Goal: Task Accomplishment & Management: Manage account settings

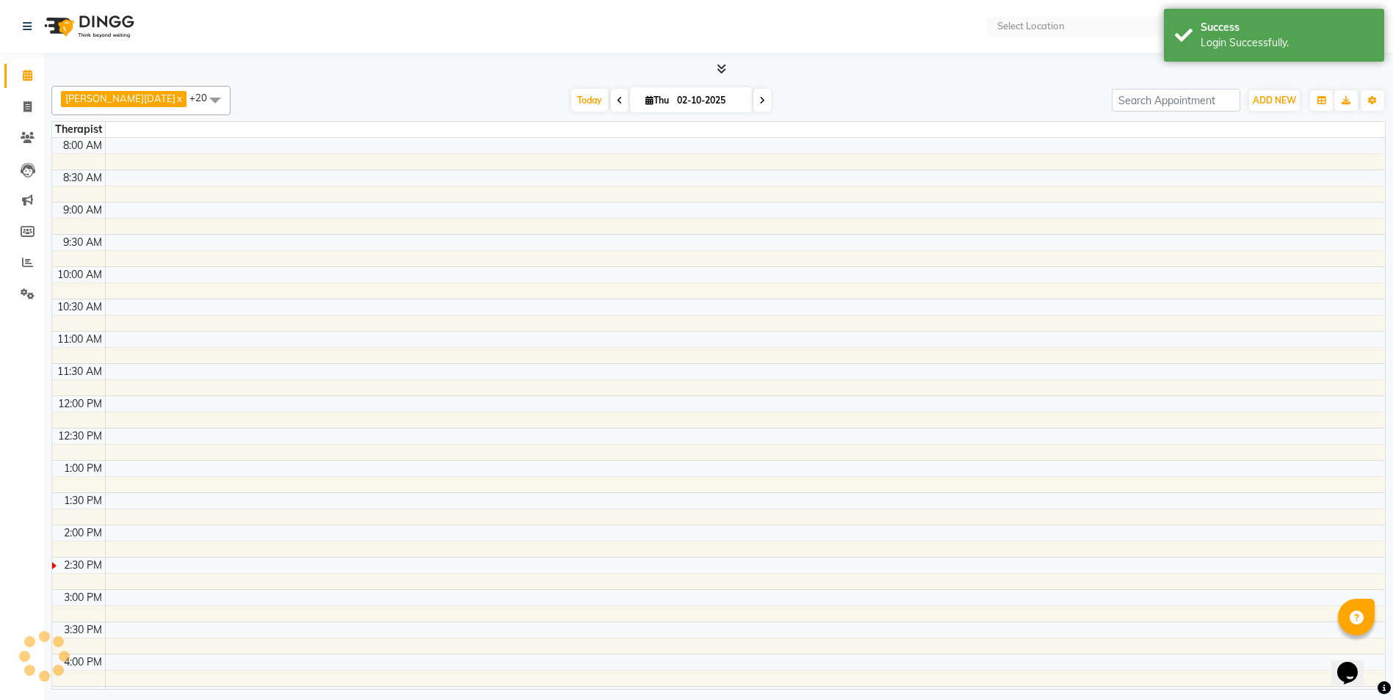
select select "en"
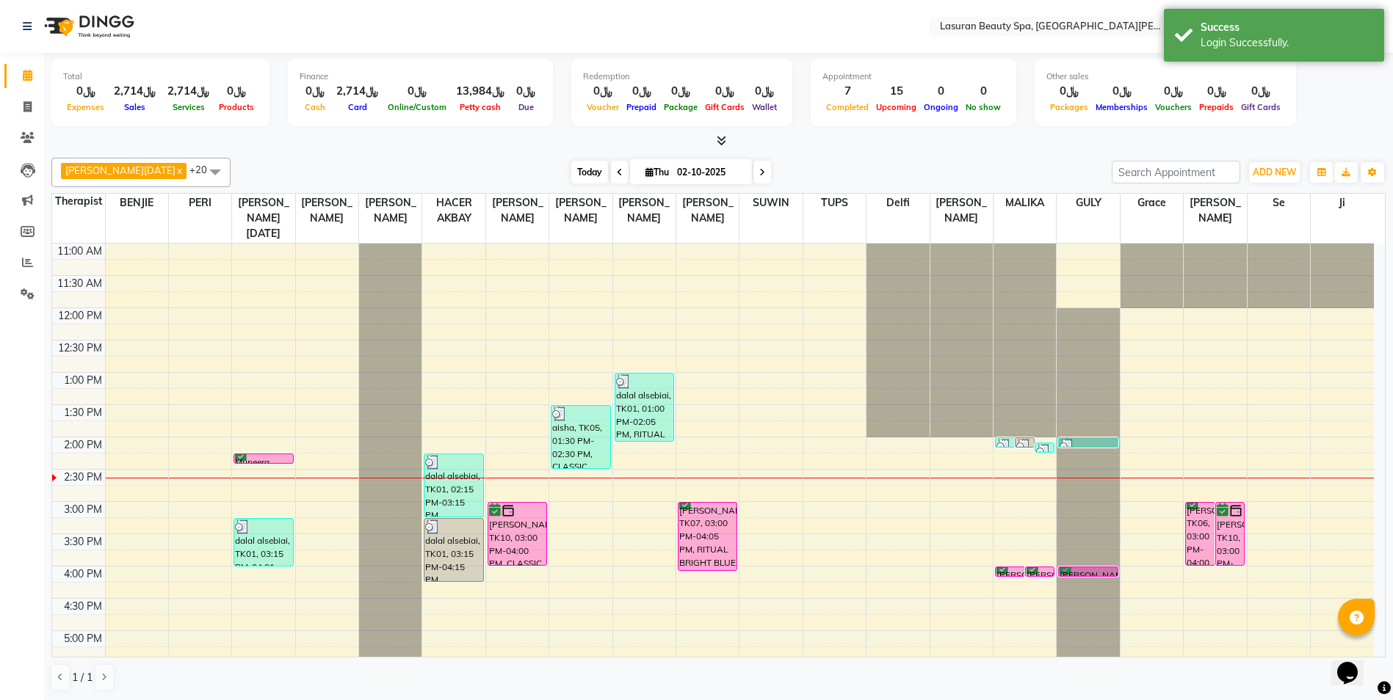
click at [571, 175] on span "Today" at bounding box center [589, 172] width 37 height 23
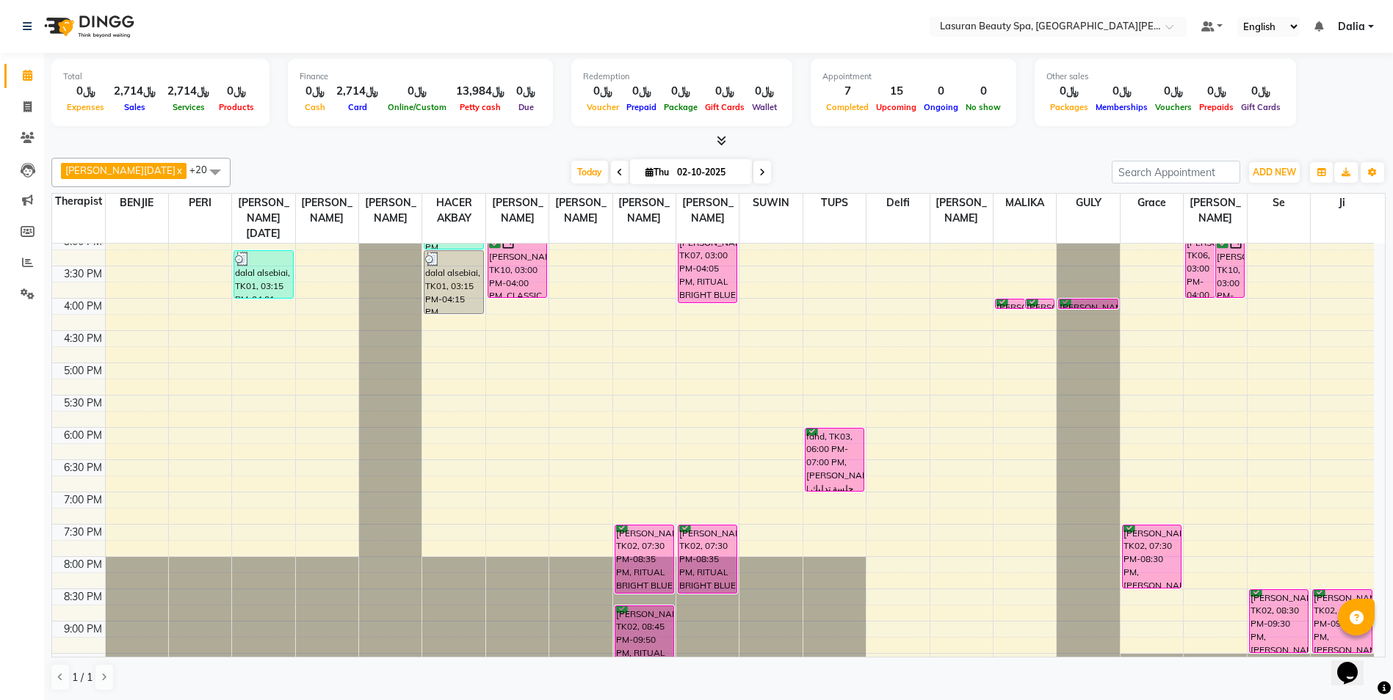
scroll to position [297, 0]
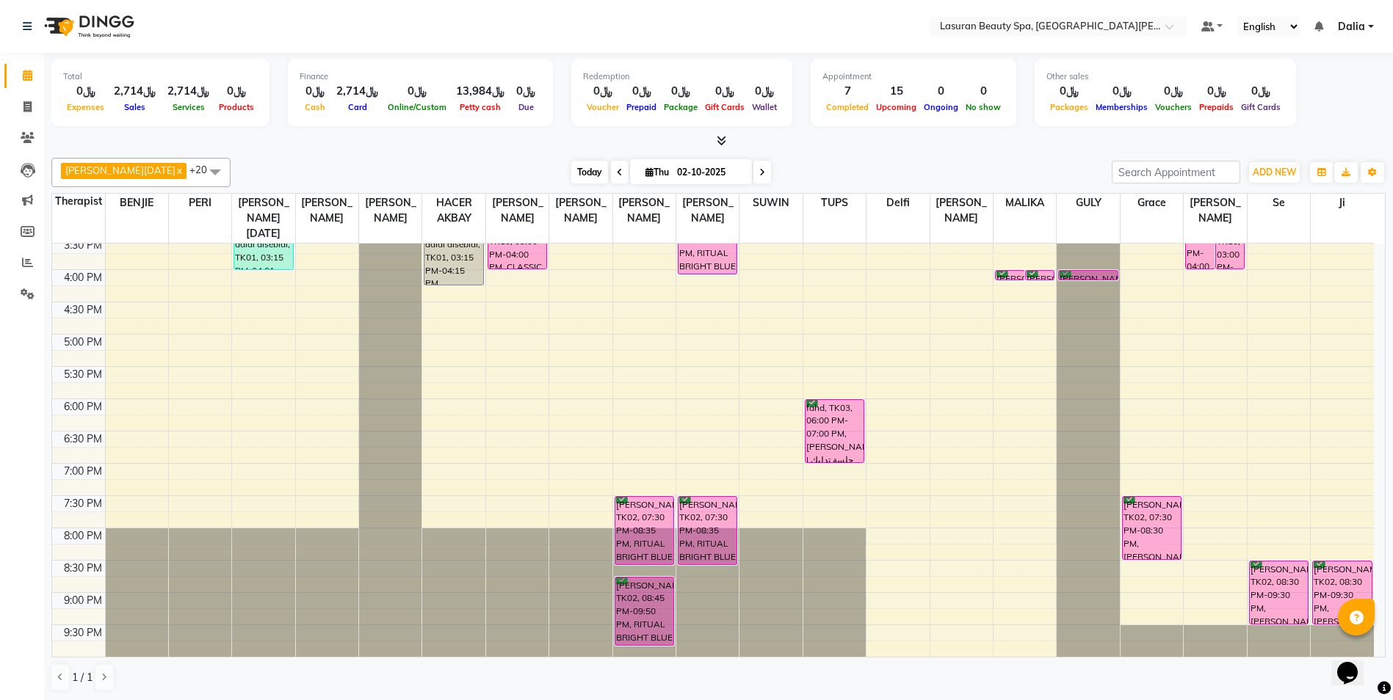
click at [571, 170] on span "Today" at bounding box center [589, 172] width 37 height 23
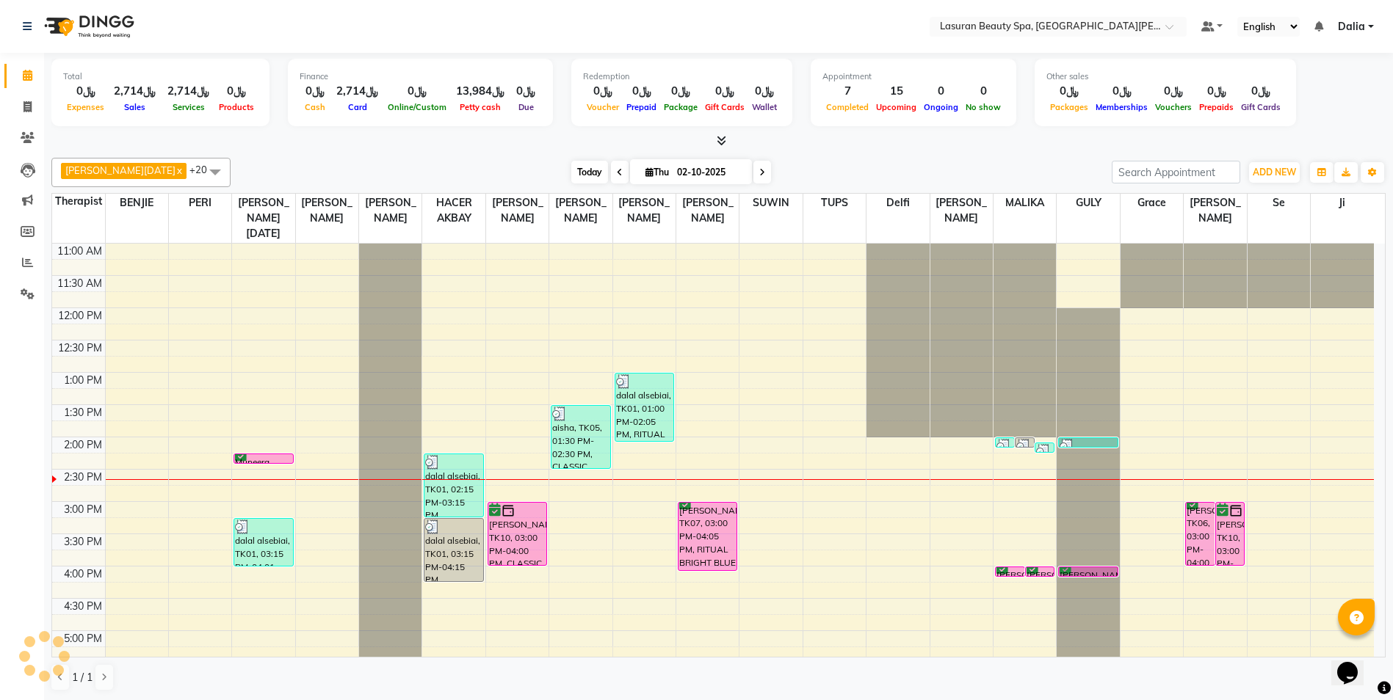
scroll to position [195, 0]
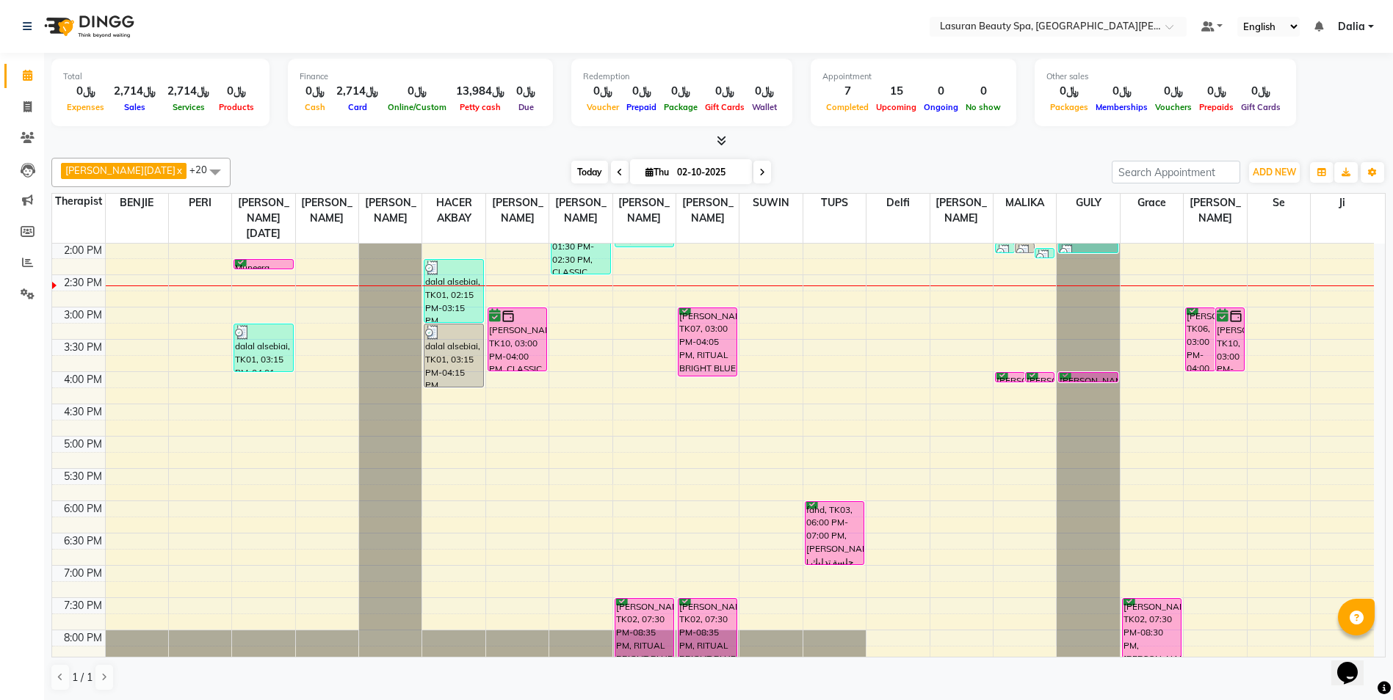
click at [573, 170] on span "Today" at bounding box center [589, 172] width 37 height 23
click at [531, 159] on div "Hiba Ramadan x MALIKA x RACHIDA BOUSSETTA x SATNAI KOUCHHA x Liza Castro x CHAR…" at bounding box center [718, 172] width 1334 height 29
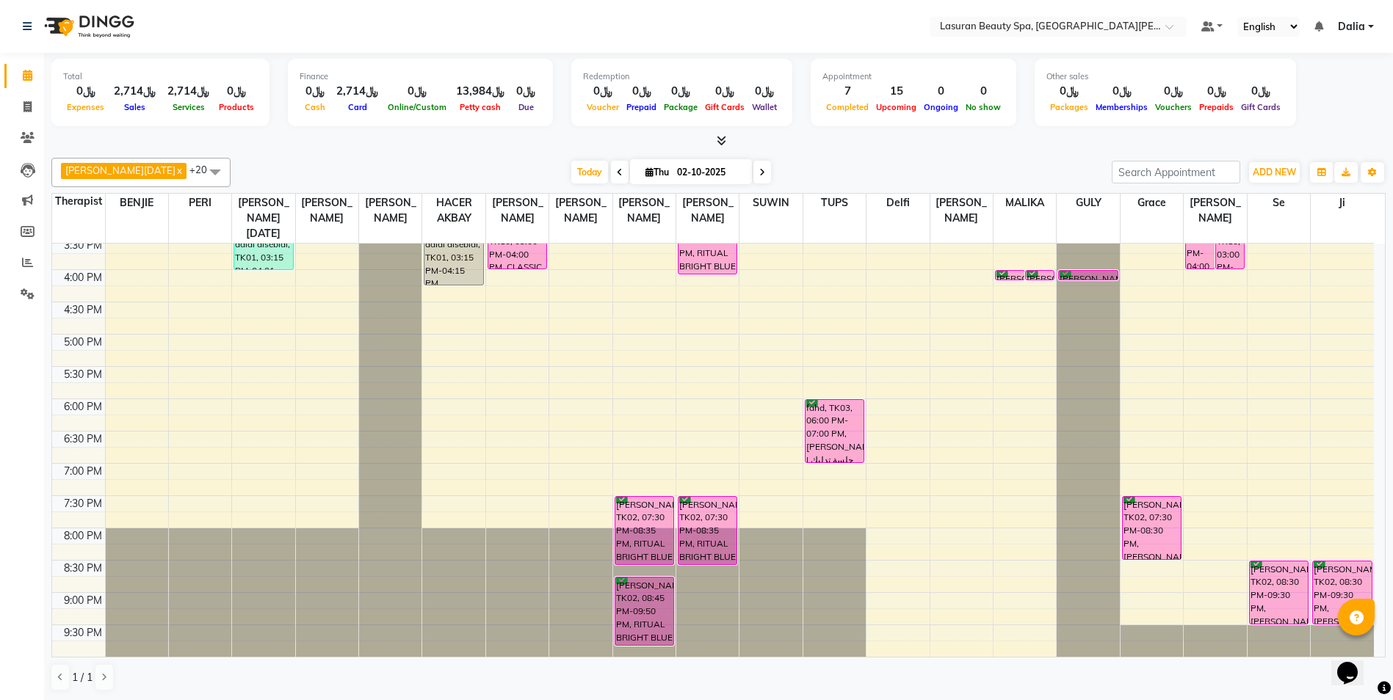
scroll to position [223, 0]
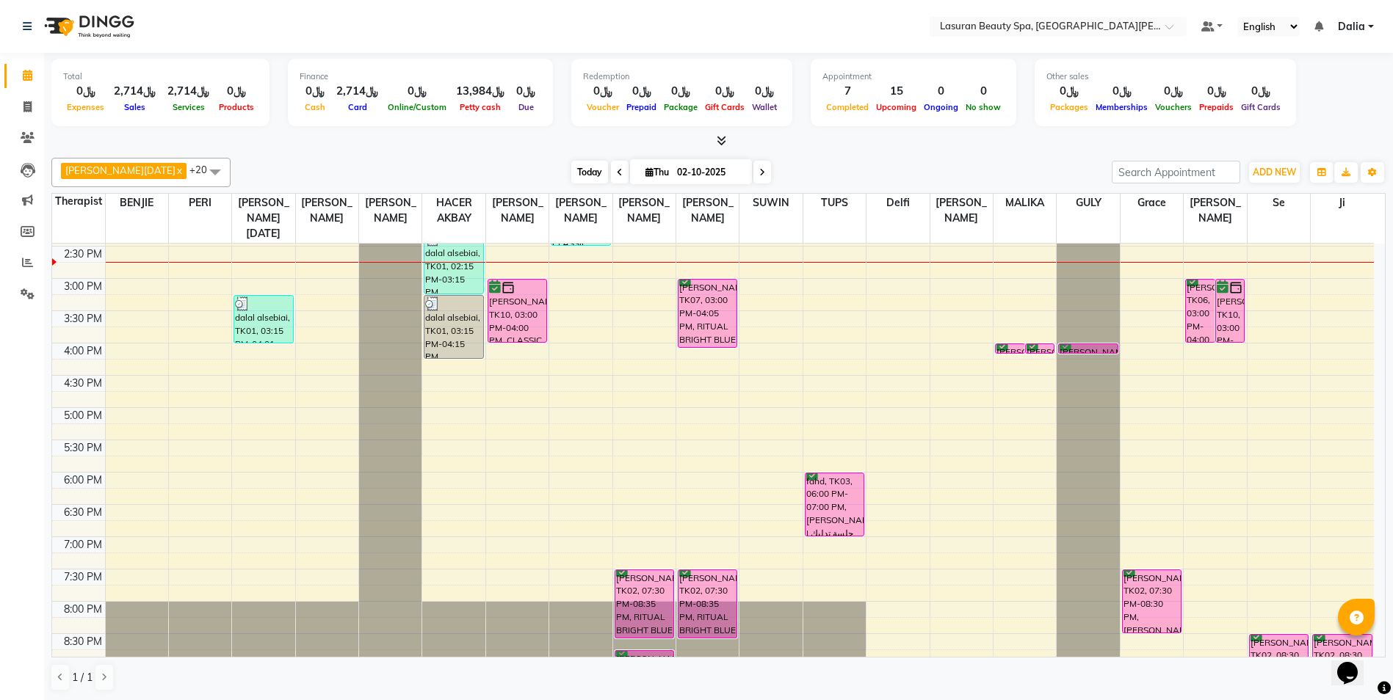
click at [571, 175] on span "Today" at bounding box center [589, 172] width 37 height 23
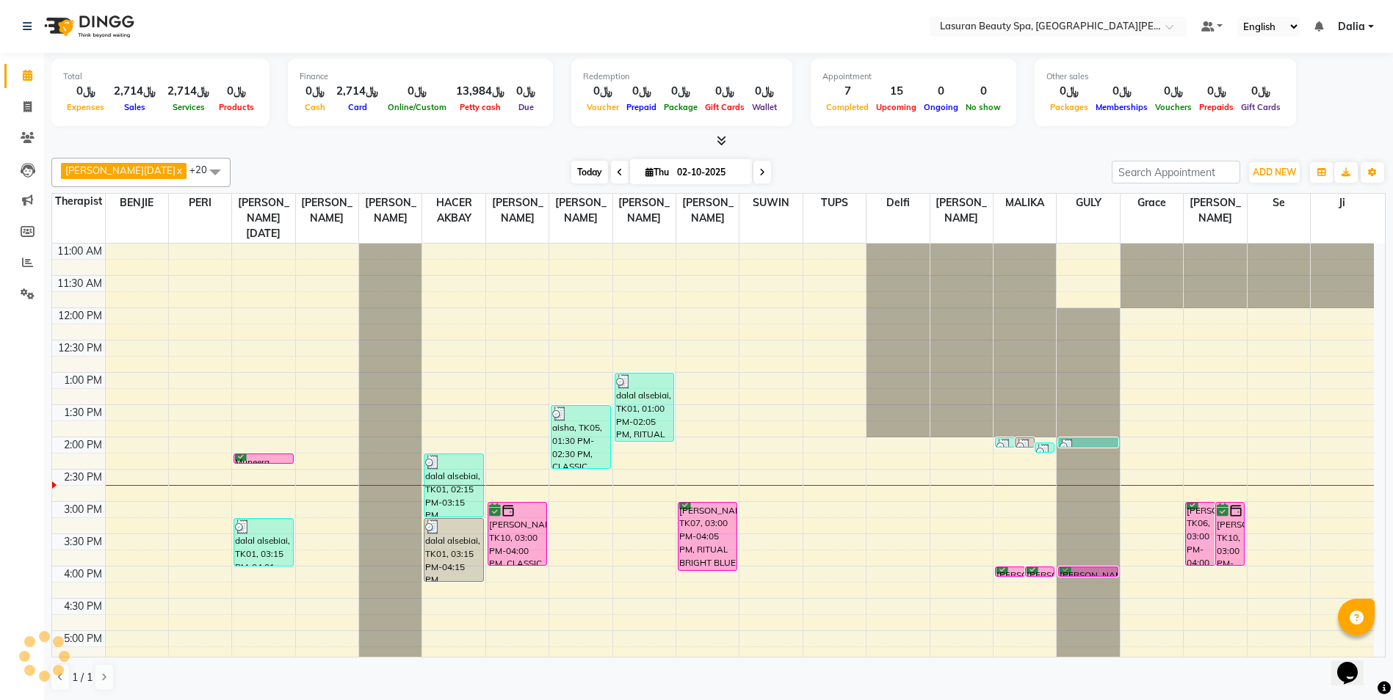
scroll to position [195, 0]
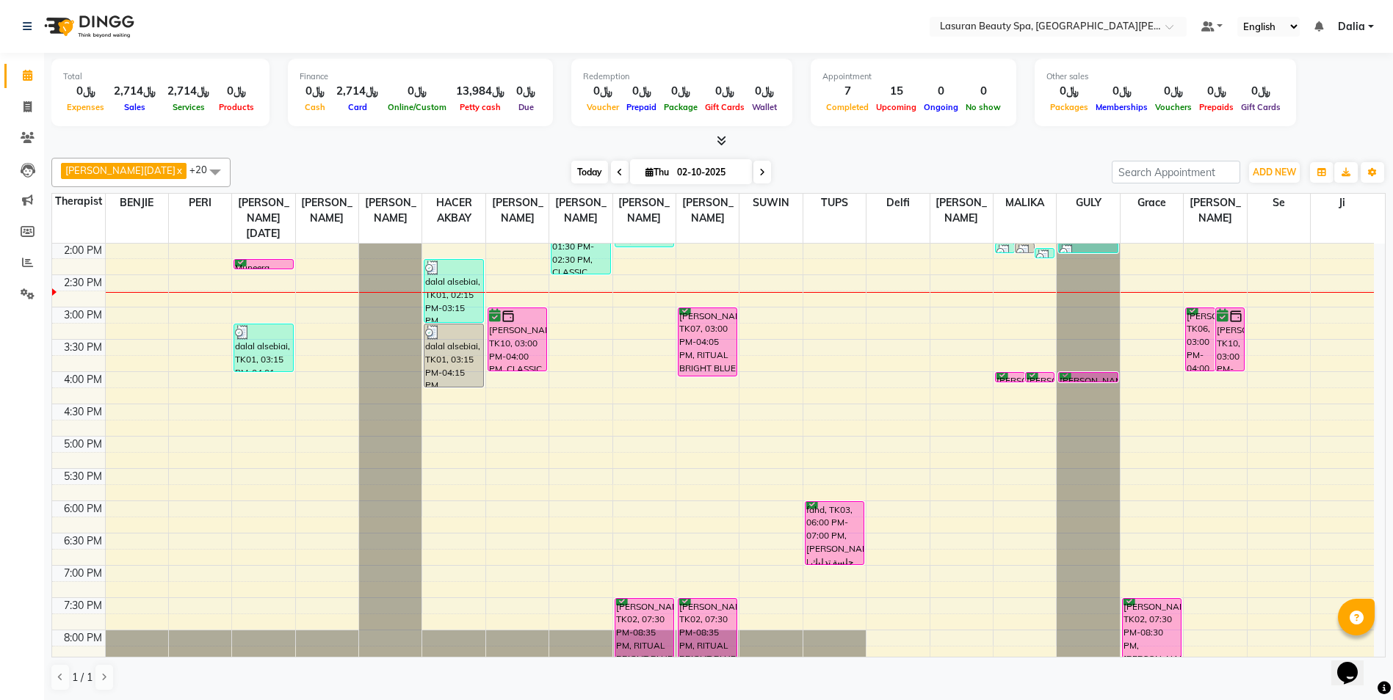
click at [571, 173] on span "Today" at bounding box center [589, 172] width 37 height 23
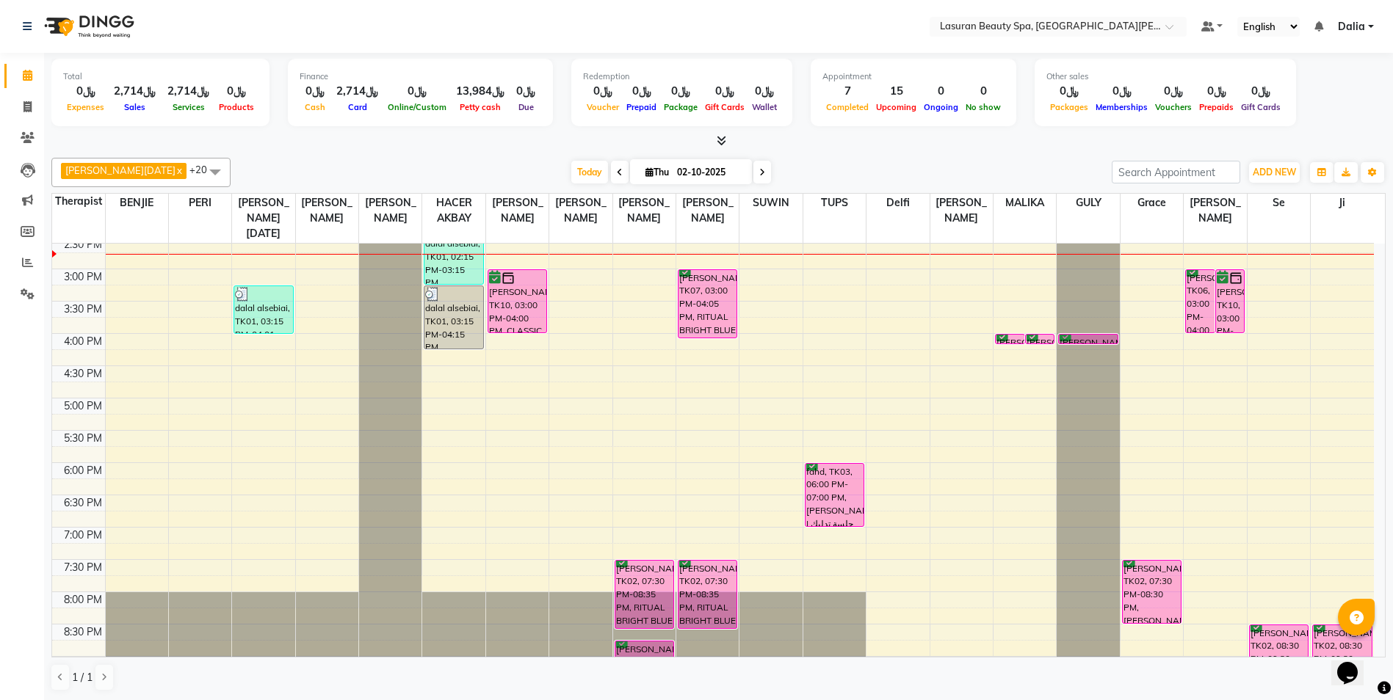
scroll to position [236, 0]
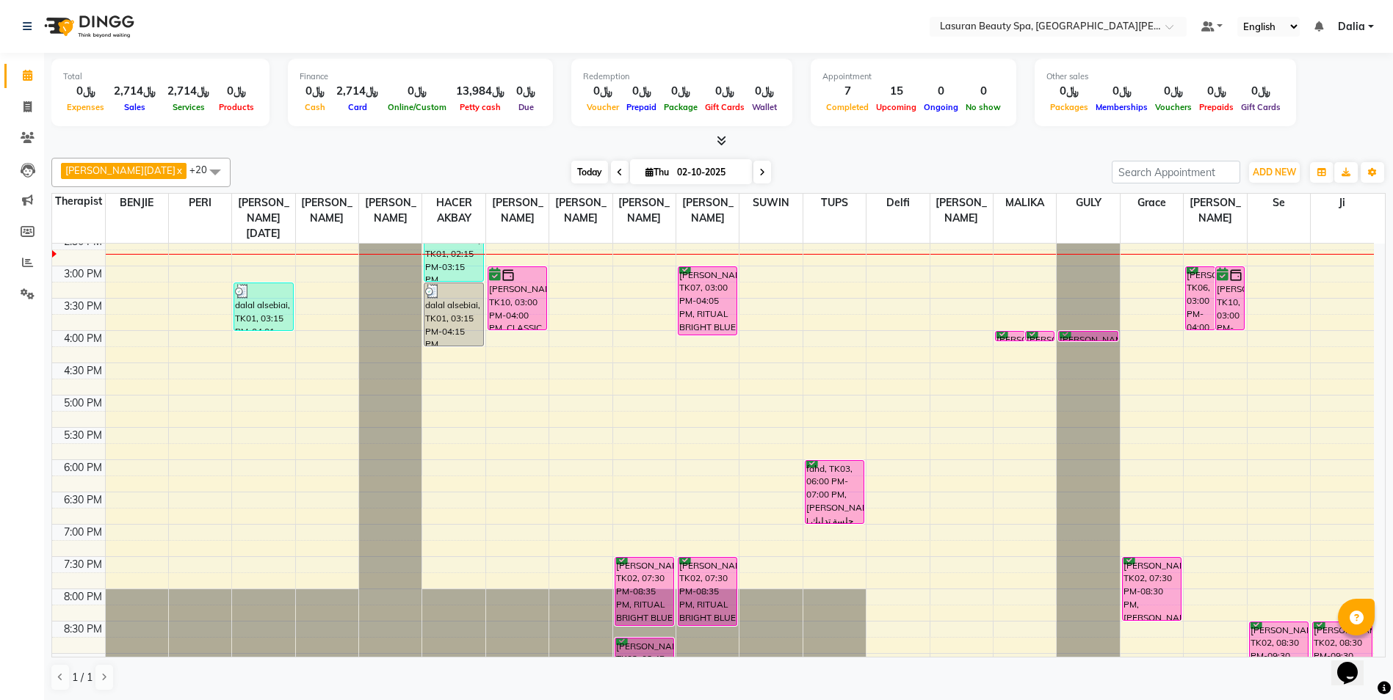
click at [571, 170] on span "Today" at bounding box center [589, 172] width 37 height 23
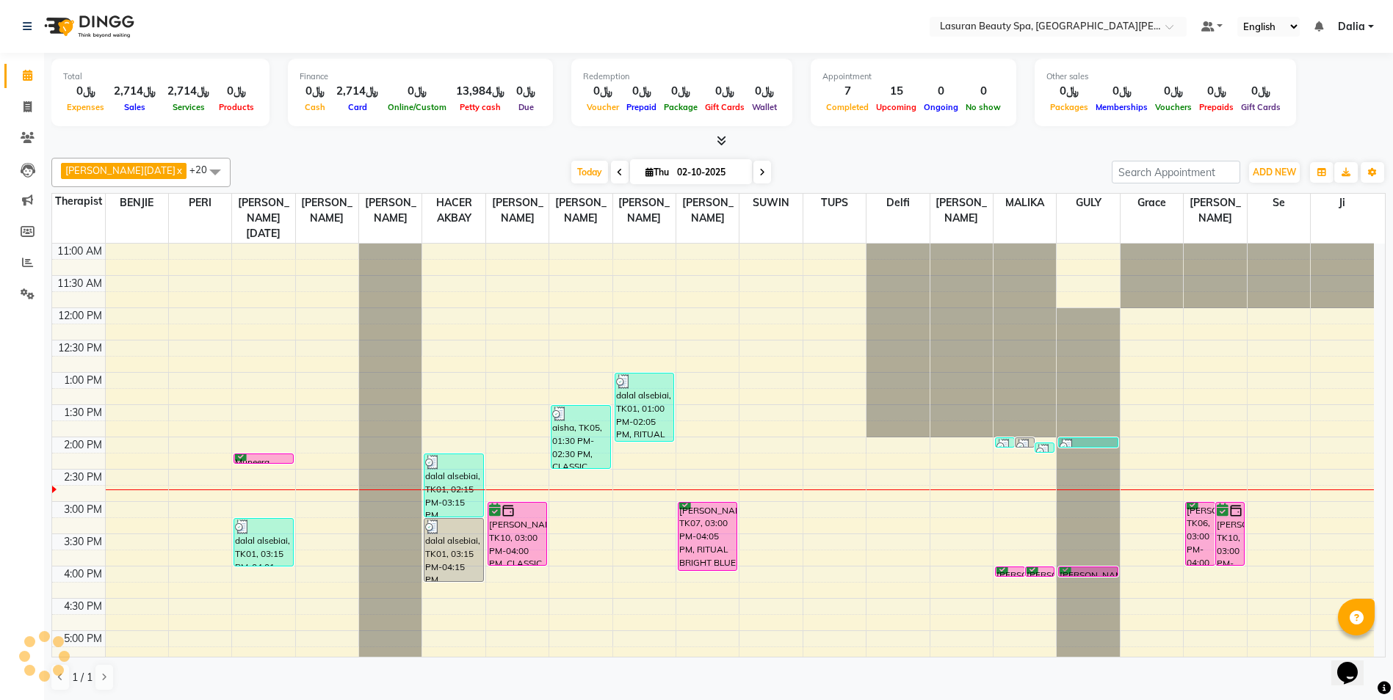
scroll to position [195, 0]
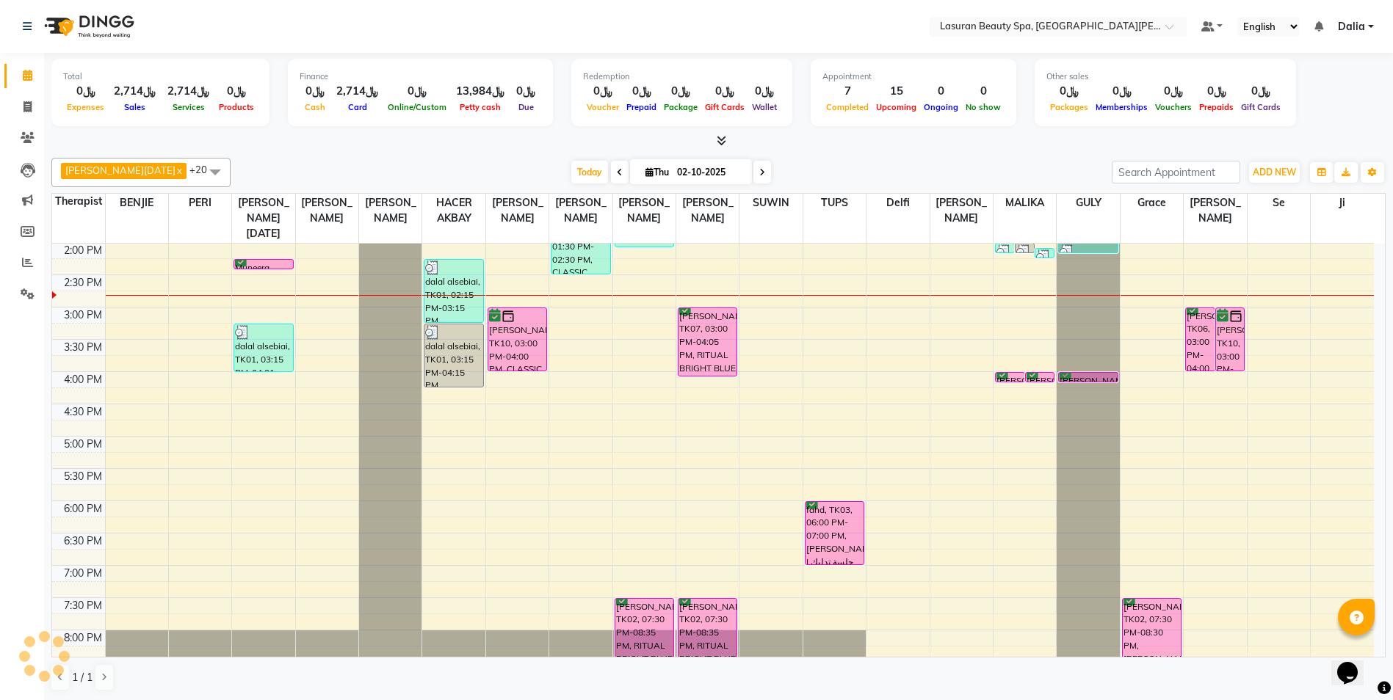
click at [513, 155] on div "Hiba Ramadan x MALIKA x RACHIDA BOUSSETTA x SATNAI KOUCHHA x Liza Castro x CHAR…" at bounding box center [718, 425] width 1334 height 546
click at [571, 170] on span "Today" at bounding box center [589, 172] width 37 height 23
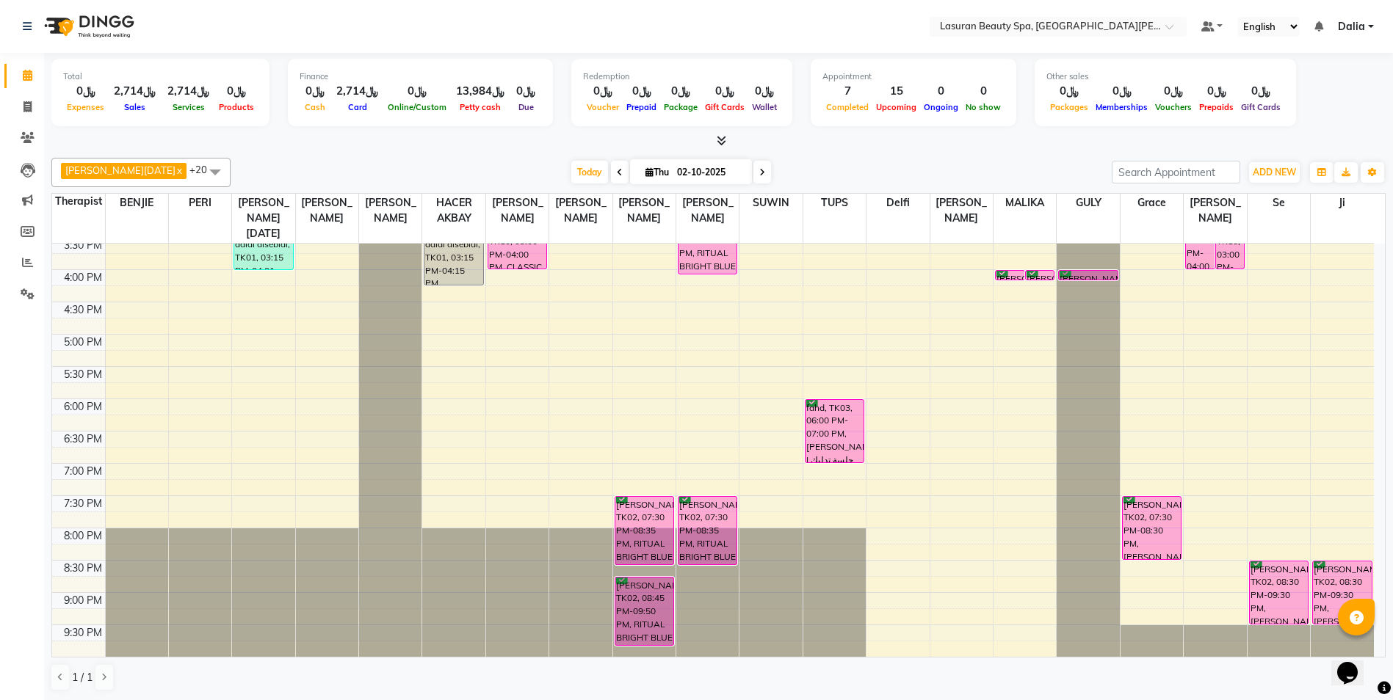
scroll to position [223, 0]
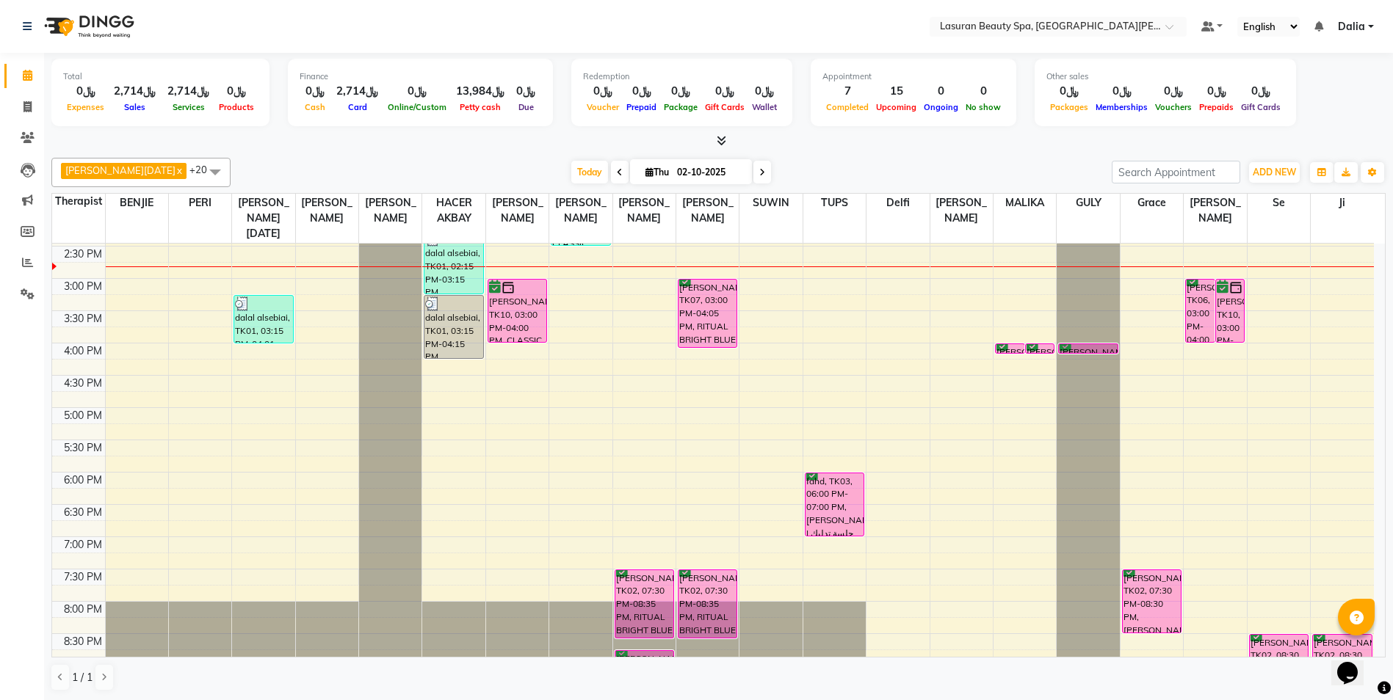
click at [361, 95] on div "﷼2,714" at bounding box center [357, 91] width 54 height 17
click at [493, 86] on div "﷼13,984" at bounding box center [480, 91] width 60 height 17
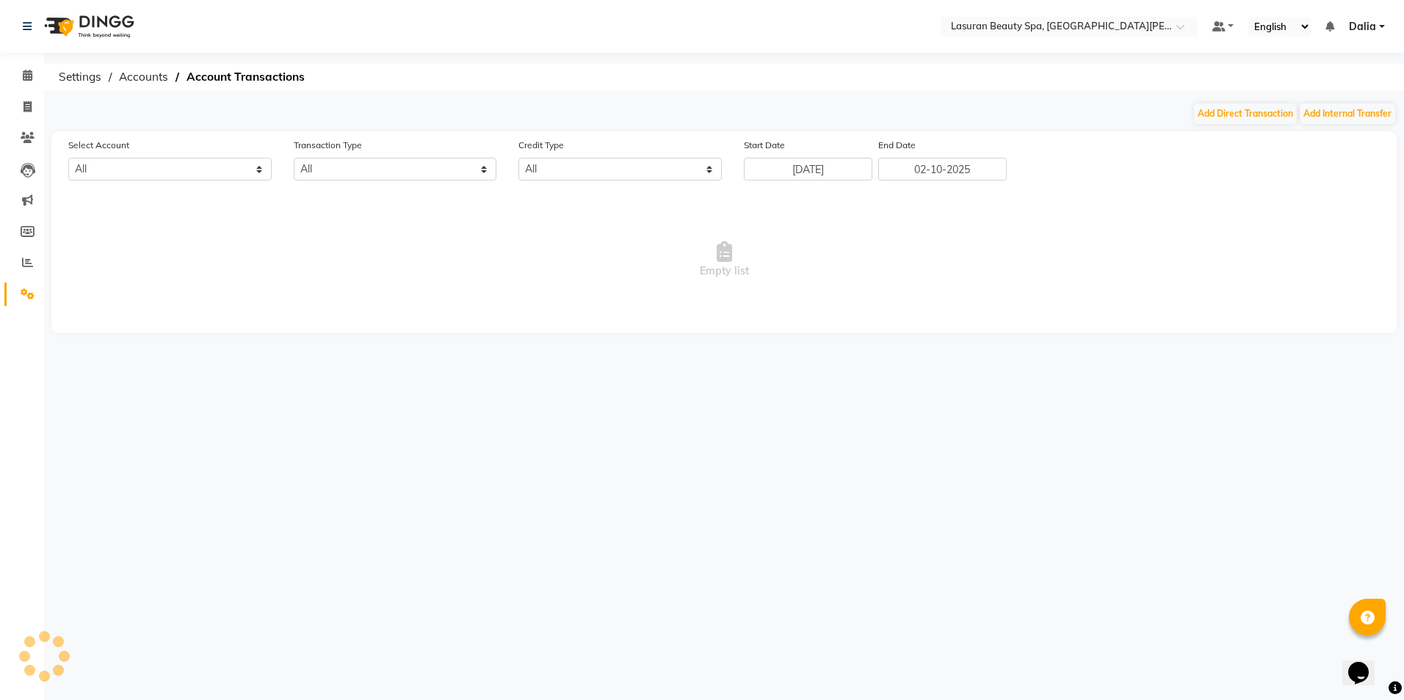
select select "6006"
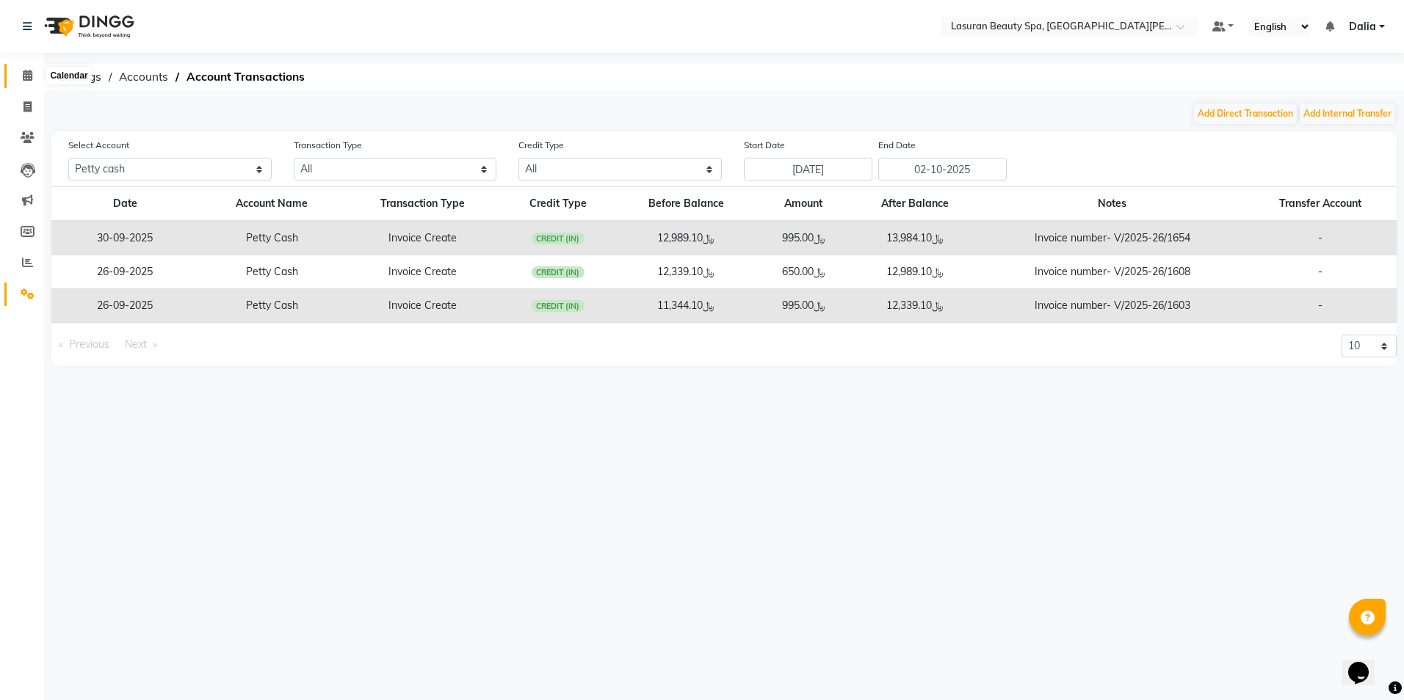
click at [26, 72] on icon at bounding box center [28, 75] width 10 height 11
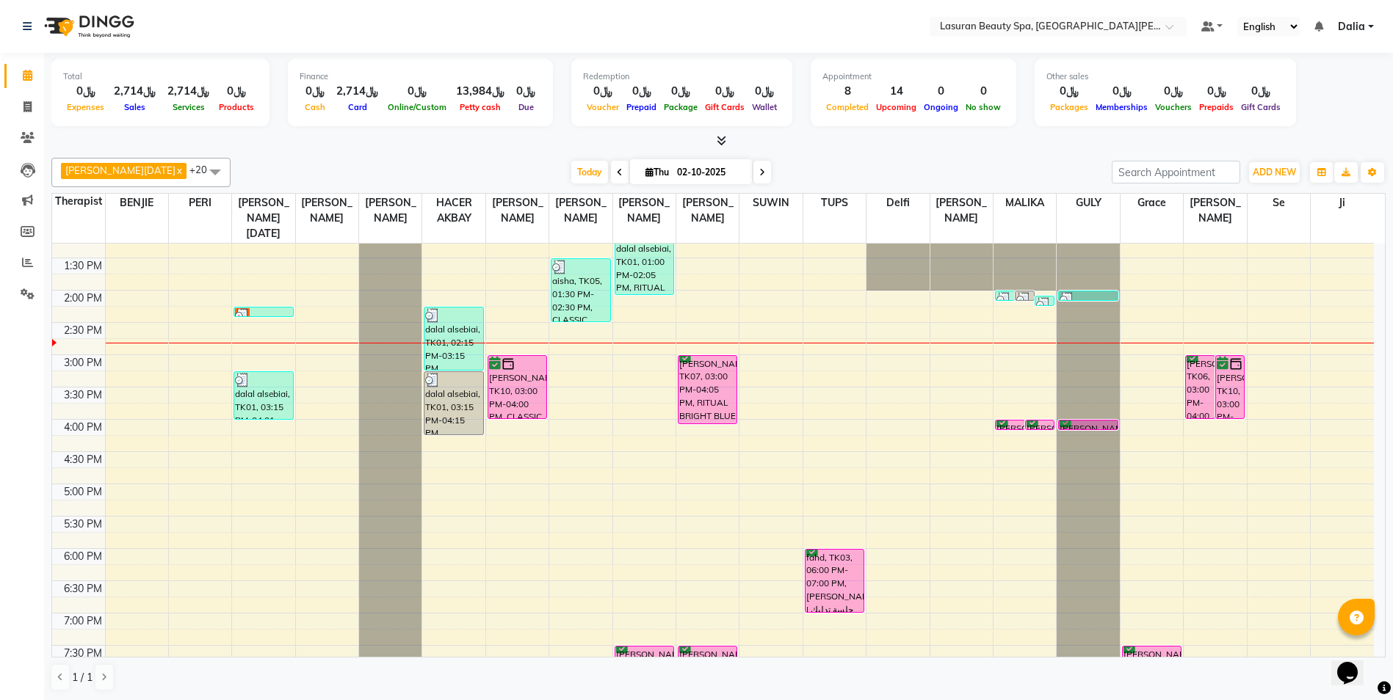
scroll to position [220, 0]
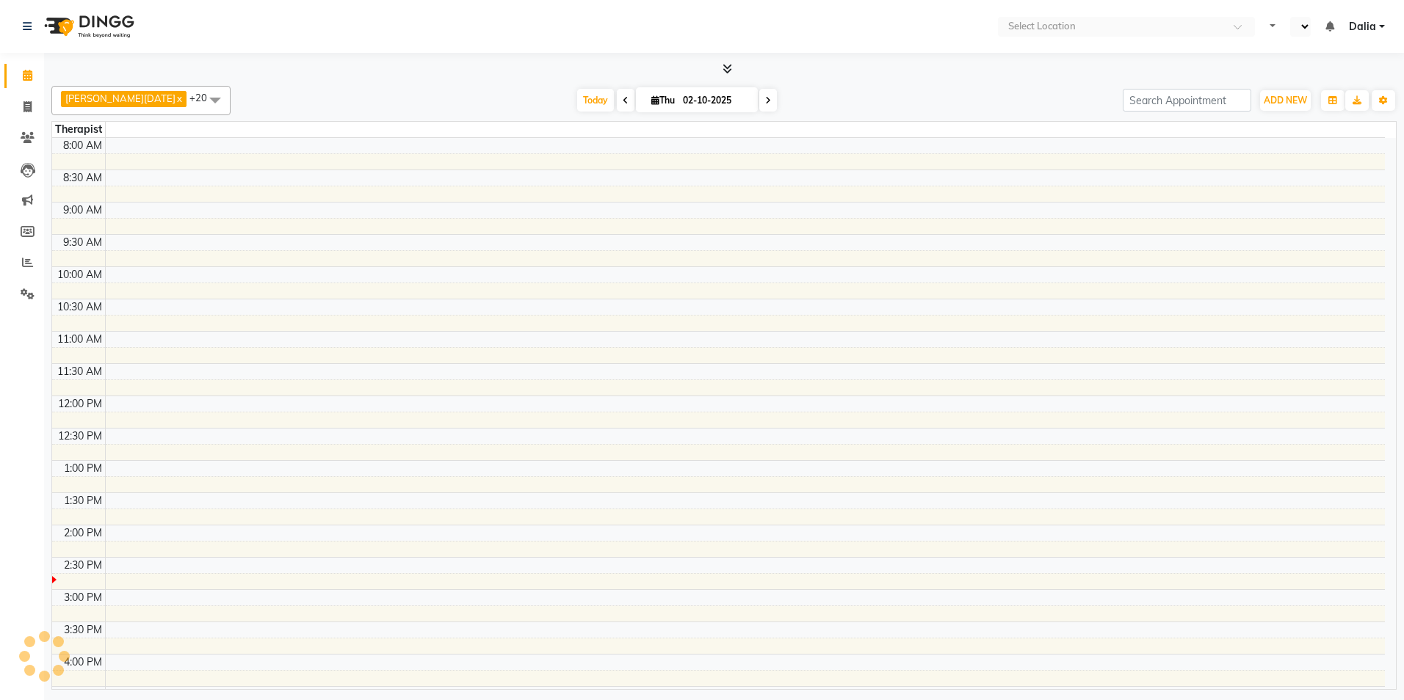
select select "en"
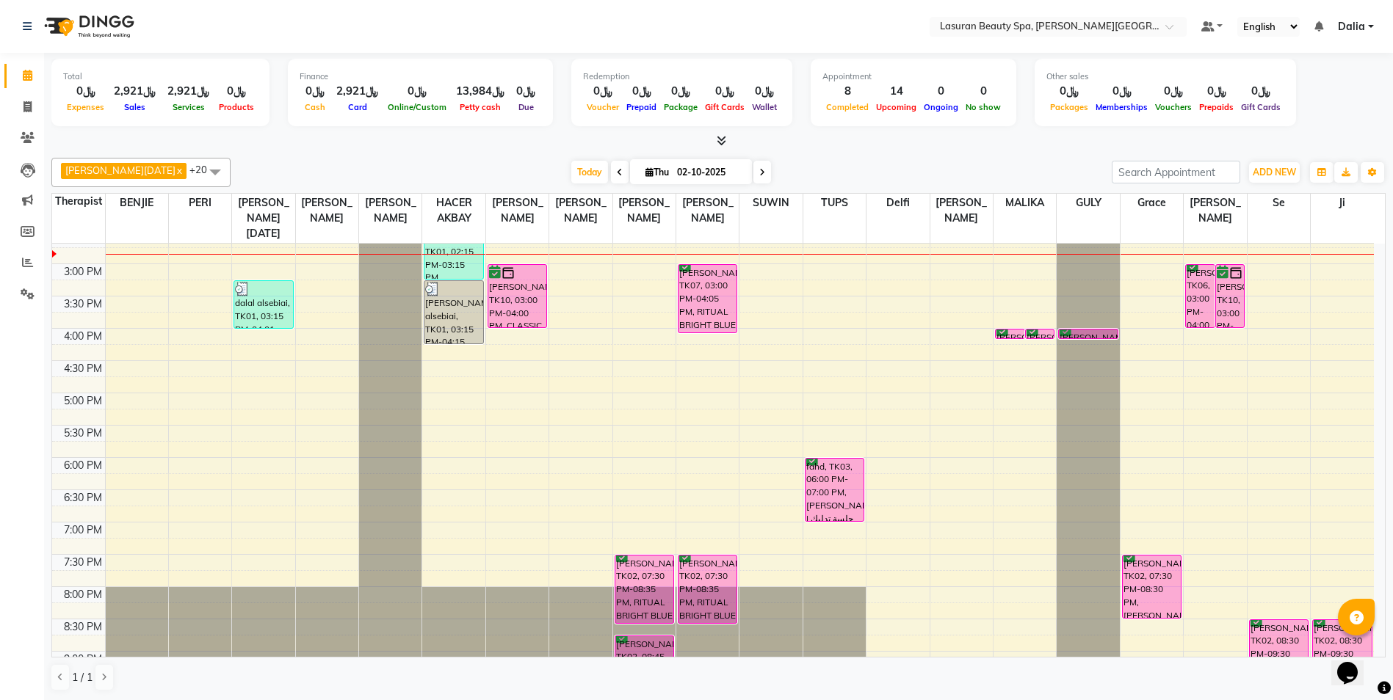
scroll to position [241, 0]
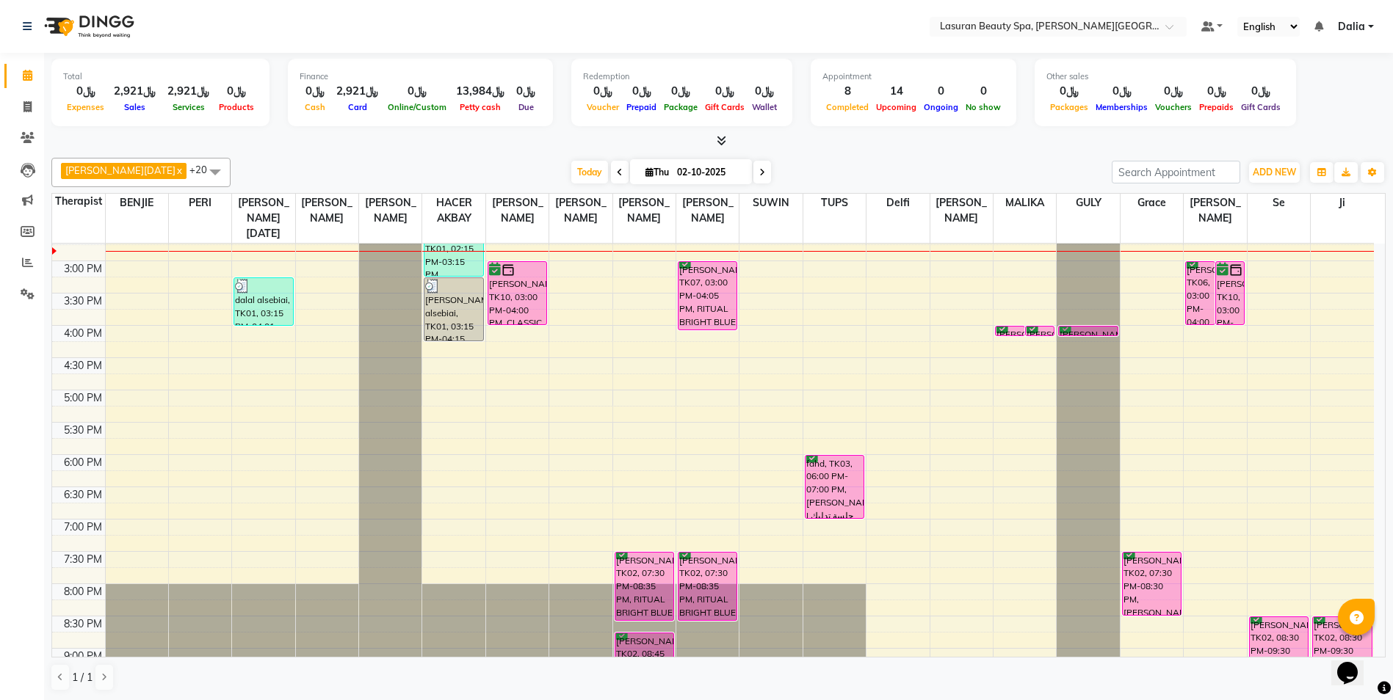
click at [484, 167] on div "Today Thu 02-10-2025" at bounding box center [671, 173] width 866 height 22
click at [720, 143] on icon at bounding box center [722, 140] width 10 height 11
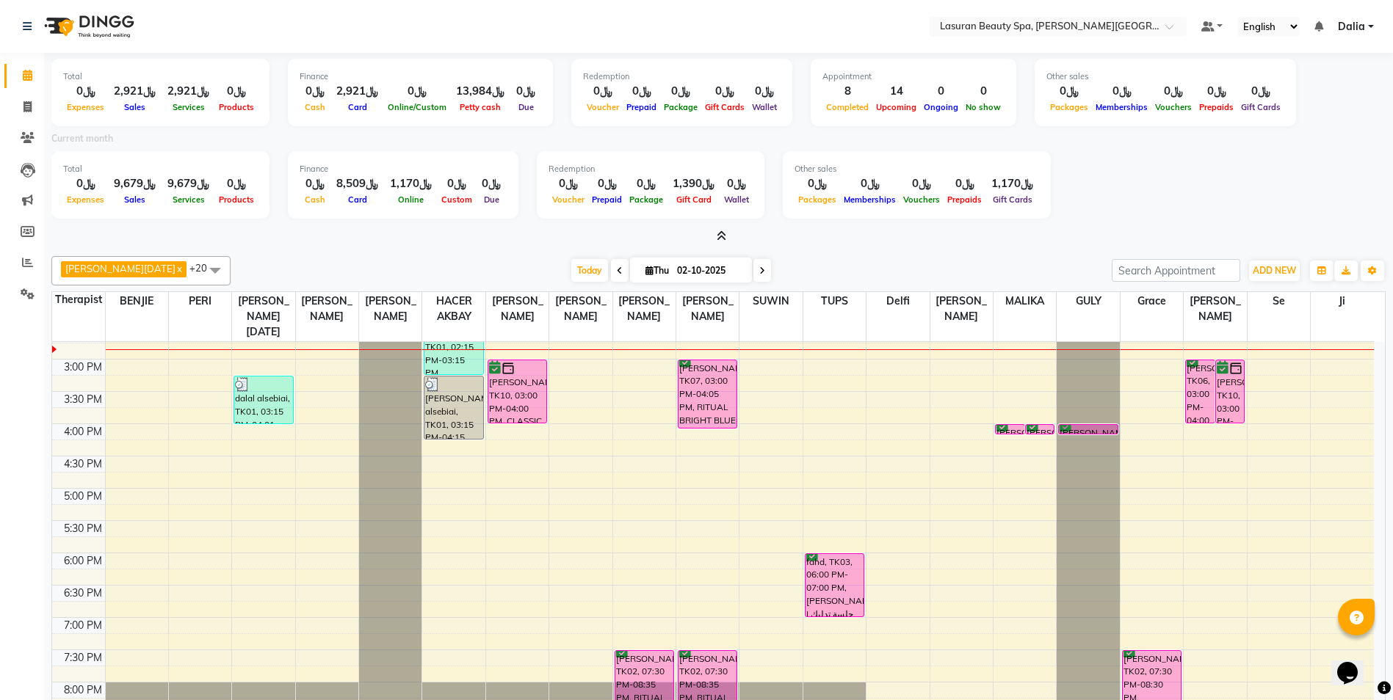
click at [721, 231] on icon at bounding box center [722, 236] width 10 height 11
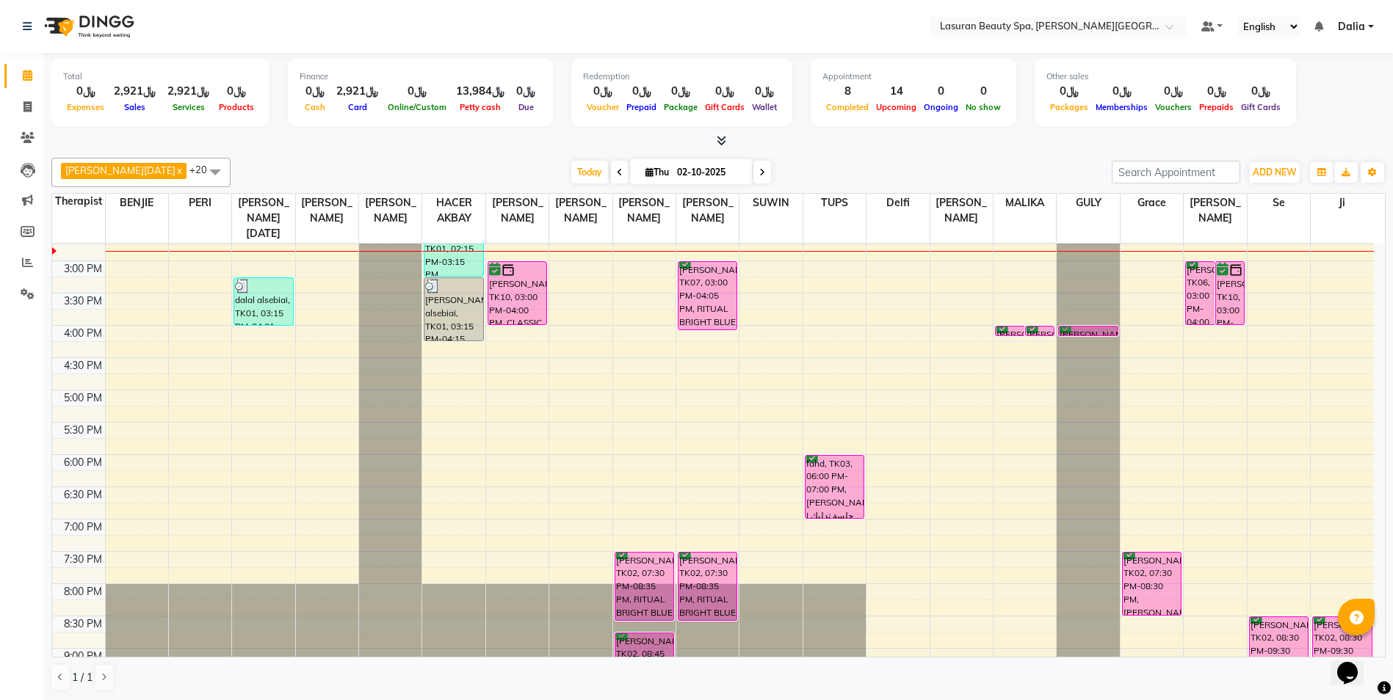
click at [772, 164] on div "Today Thu 02-10-2025" at bounding box center [671, 173] width 866 height 22
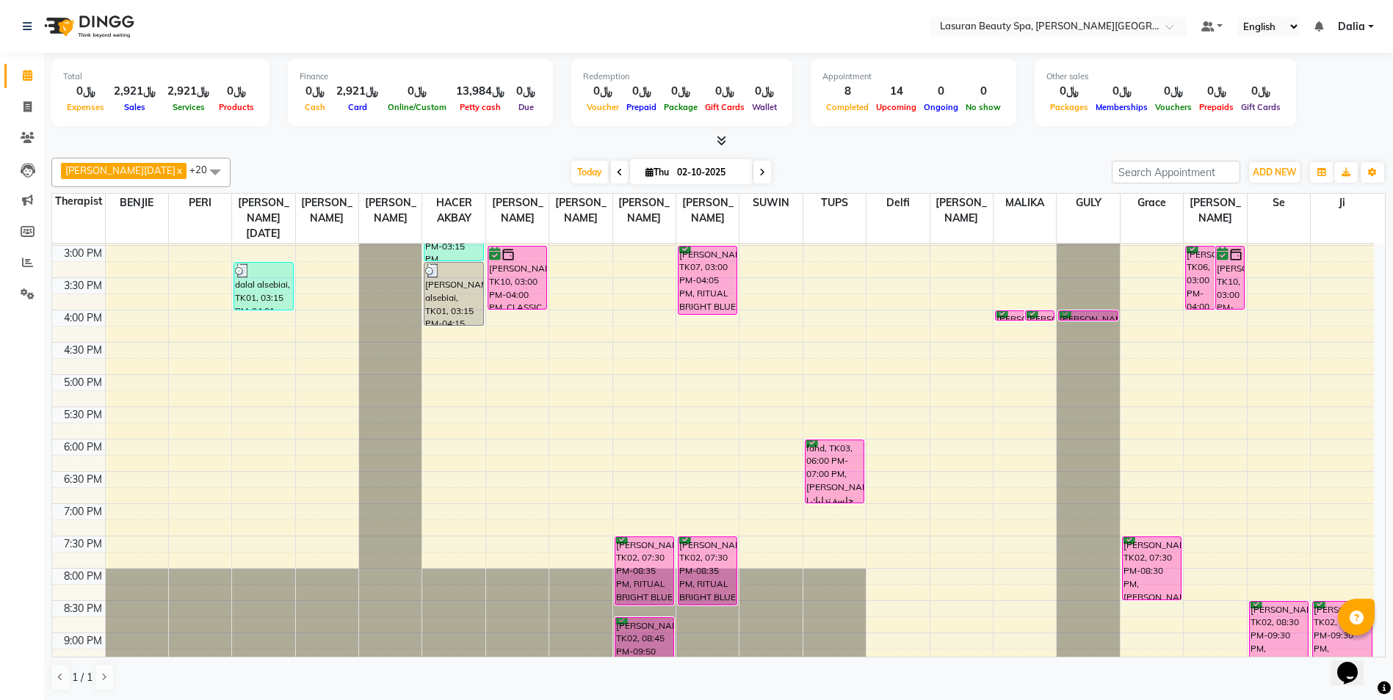
scroll to position [245, 0]
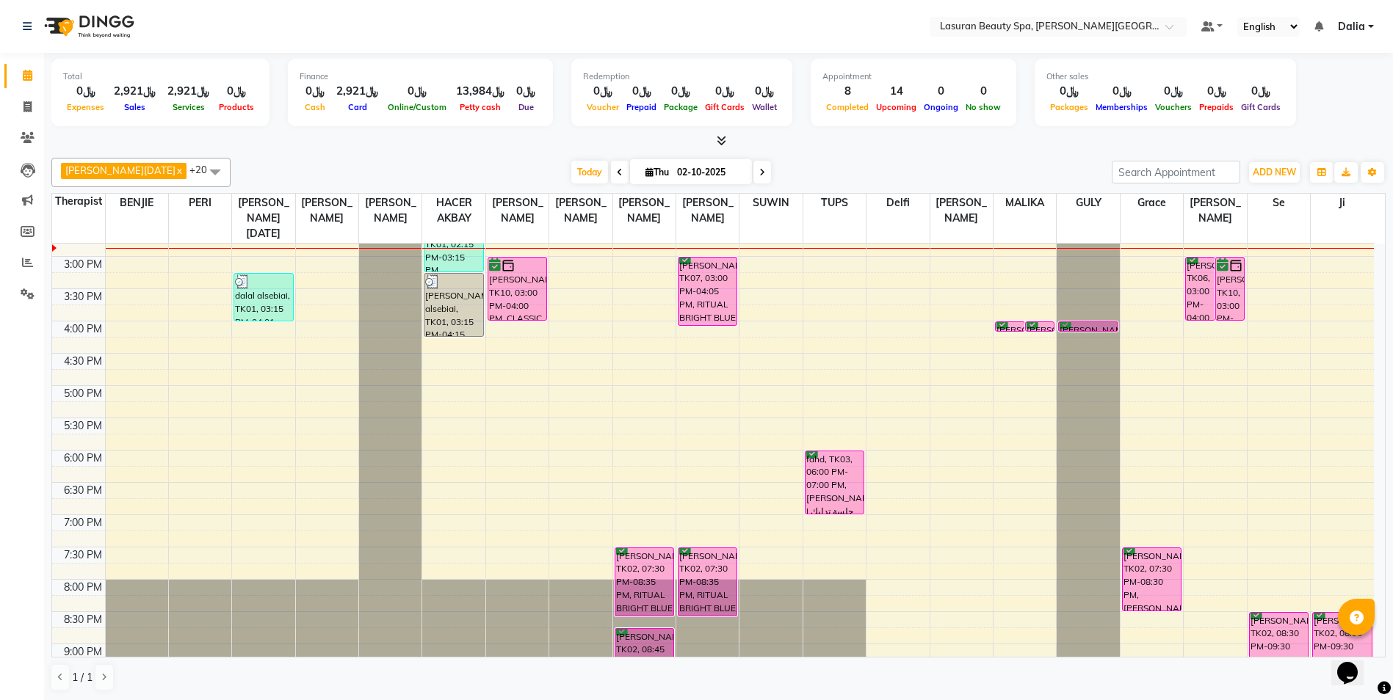
click at [1089, 326] on div "noura Alshahrani, TK06, 04:00 PM-04:01 PM, HAIR TRIM | قص أطراف الشعر" at bounding box center [1088, 326] width 58 height 9
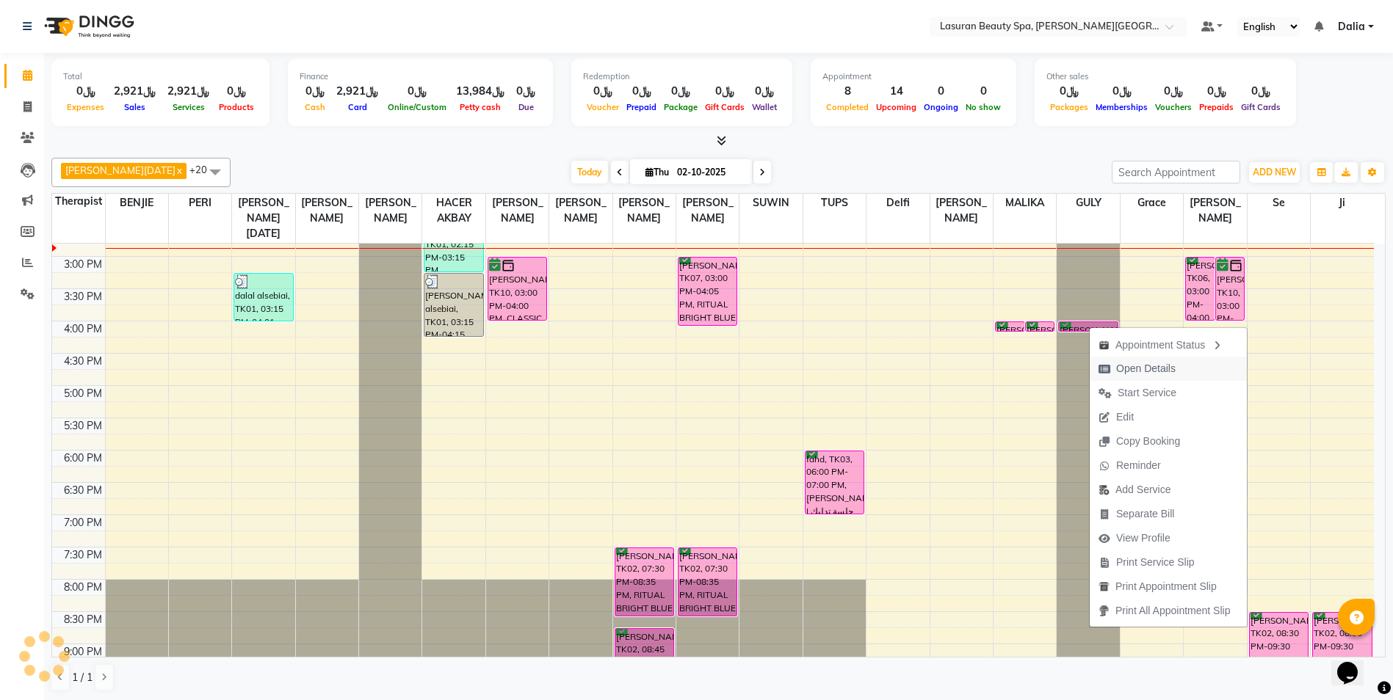
click at [1115, 370] on span "Open Details" at bounding box center [1137, 369] width 95 height 24
select select "6"
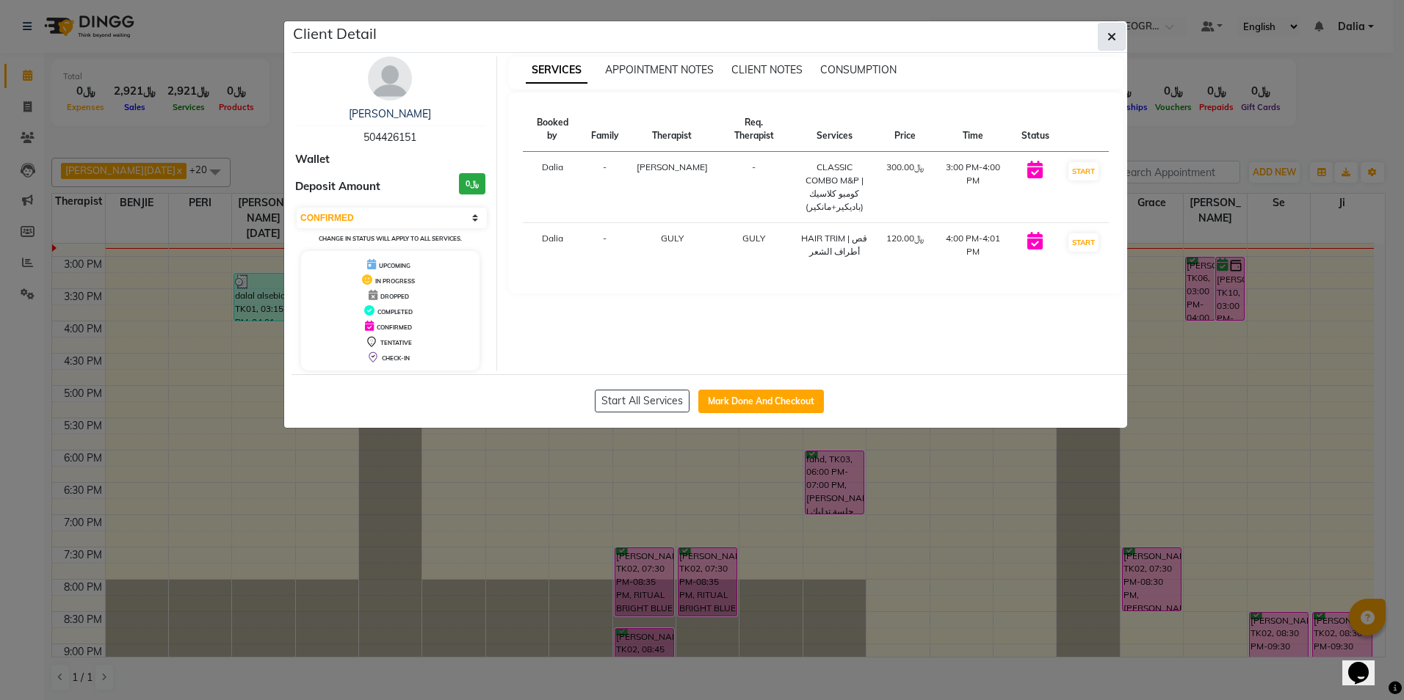
click at [1108, 41] on icon "button" at bounding box center [1111, 37] width 9 height 12
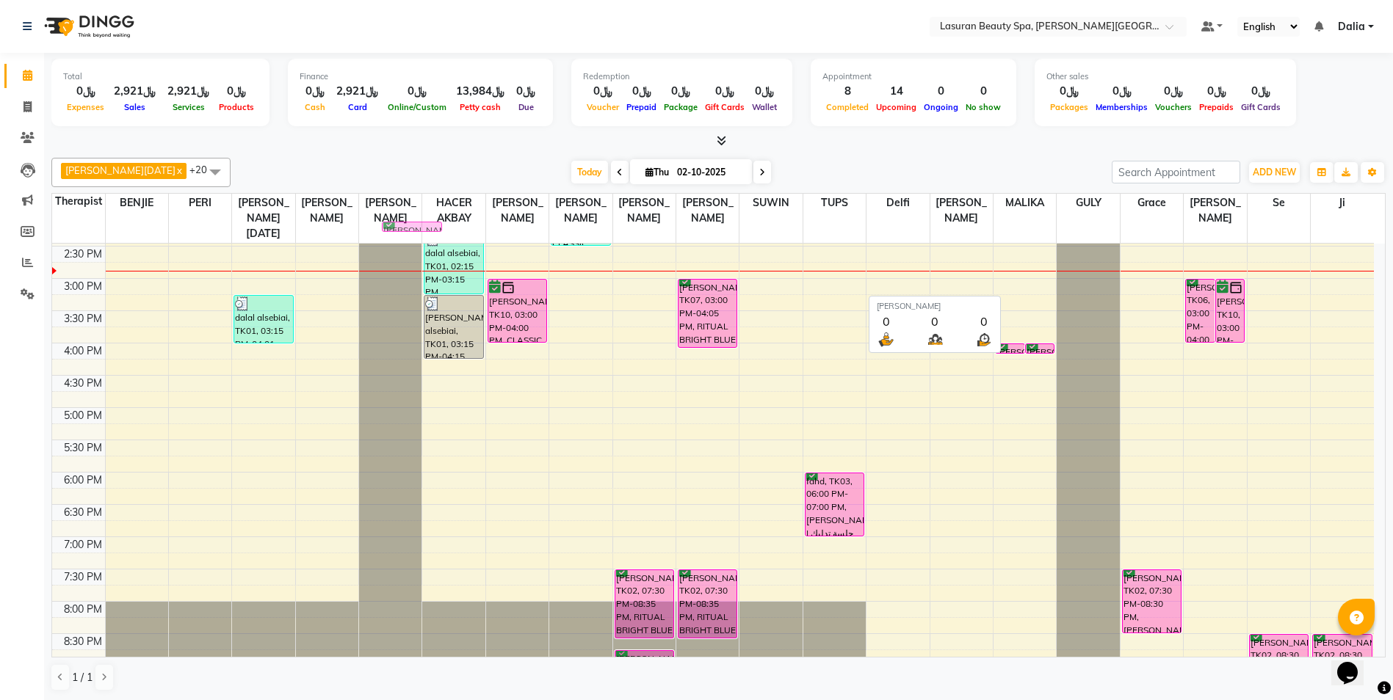
scroll to position [222, 0]
drag, startPoint x: 1095, startPoint y: 348, endPoint x: 260, endPoint y: 290, distance: 836.9
click at [260, 290] on tr "Muneera, TK11, 02:15 PM-02:16 PM, BLOW DRY LONG | تجفيف الشعر الطويل dalal alse…" at bounding box center [713, 377] width 1322 height 710
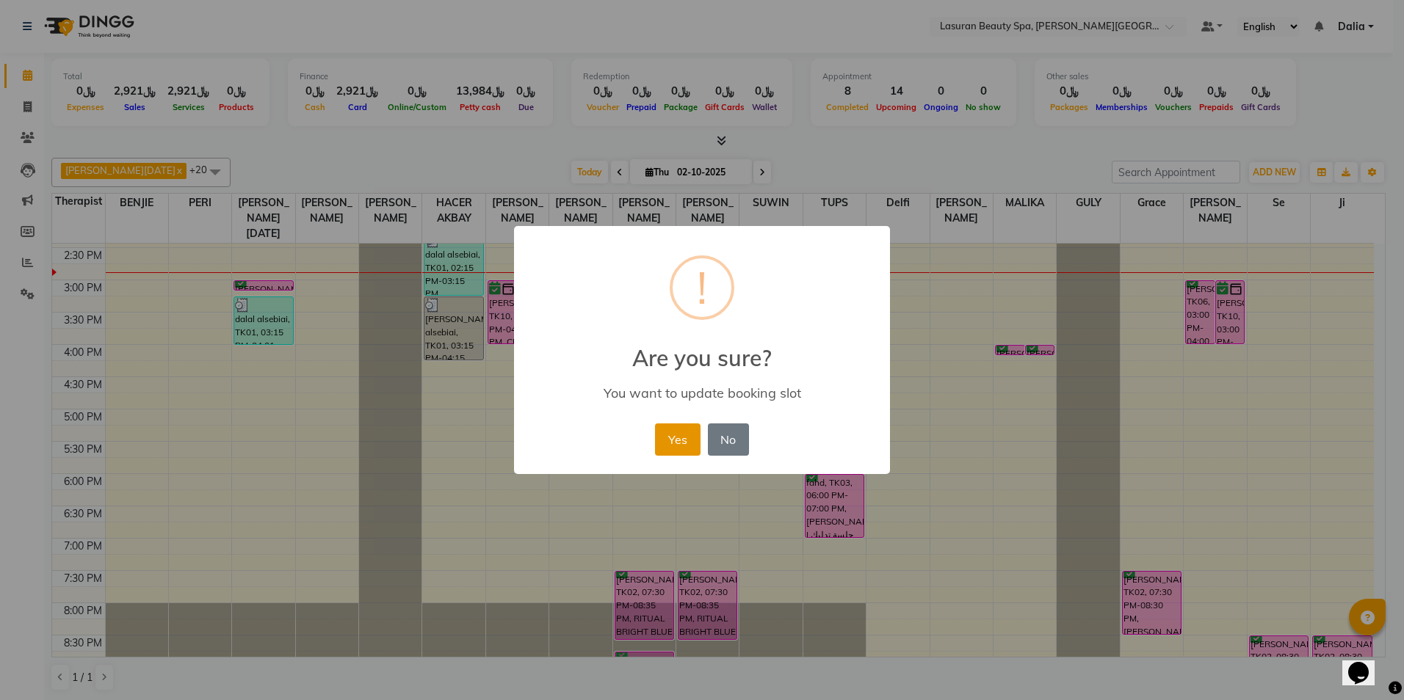
click at [672, 431] on button "Yes" at bounding box center [677, 440] width 45 height 32
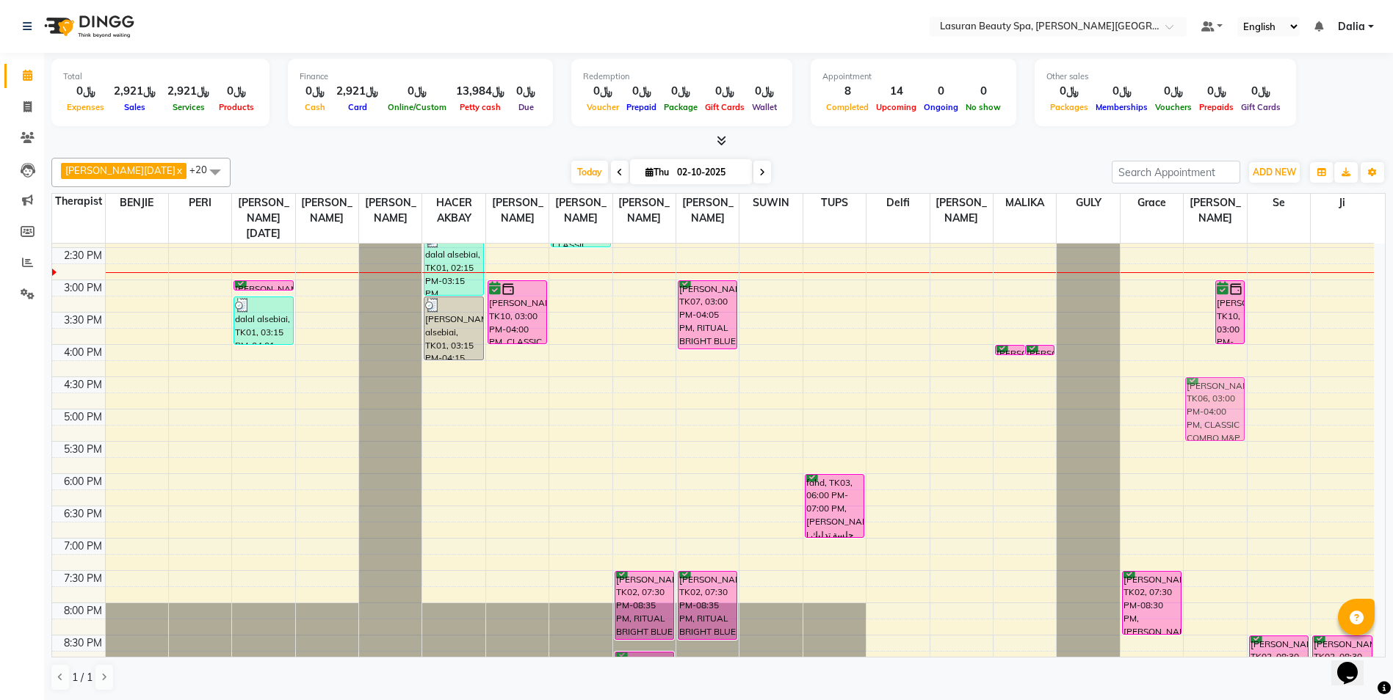
drag, startPoint x: 1203, startPoint y: 310, endPoint x: 1203, endPoint y: 401, distance: 91.0
click at [1203, 401] on div "noura Alshahrani, TK06, 03:00 PM-04:00 PM, CLASSIC COMBO M&P | كومبو كلاسيك (با…" at bounding box center [1215, 377] width 62 height 710
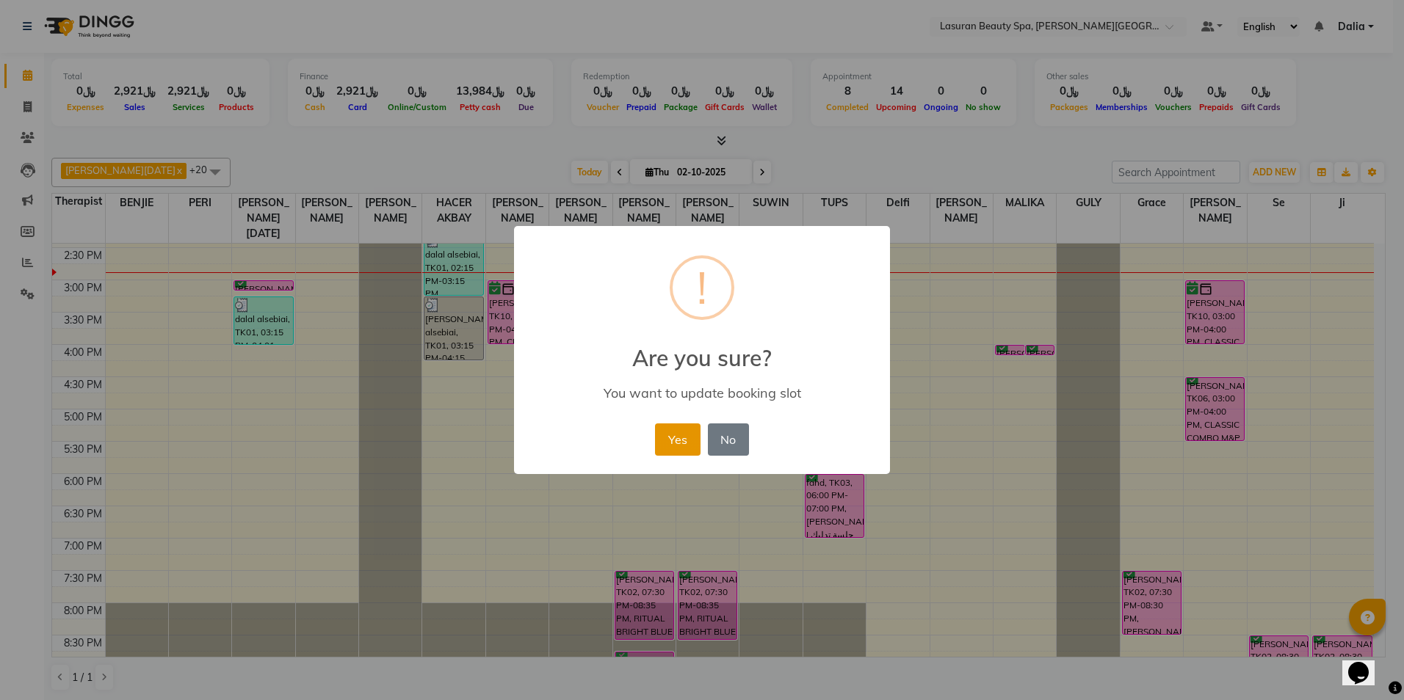
click at [670, 436] on button "Yes" at bounding box center [677, 440] width 45 height 32
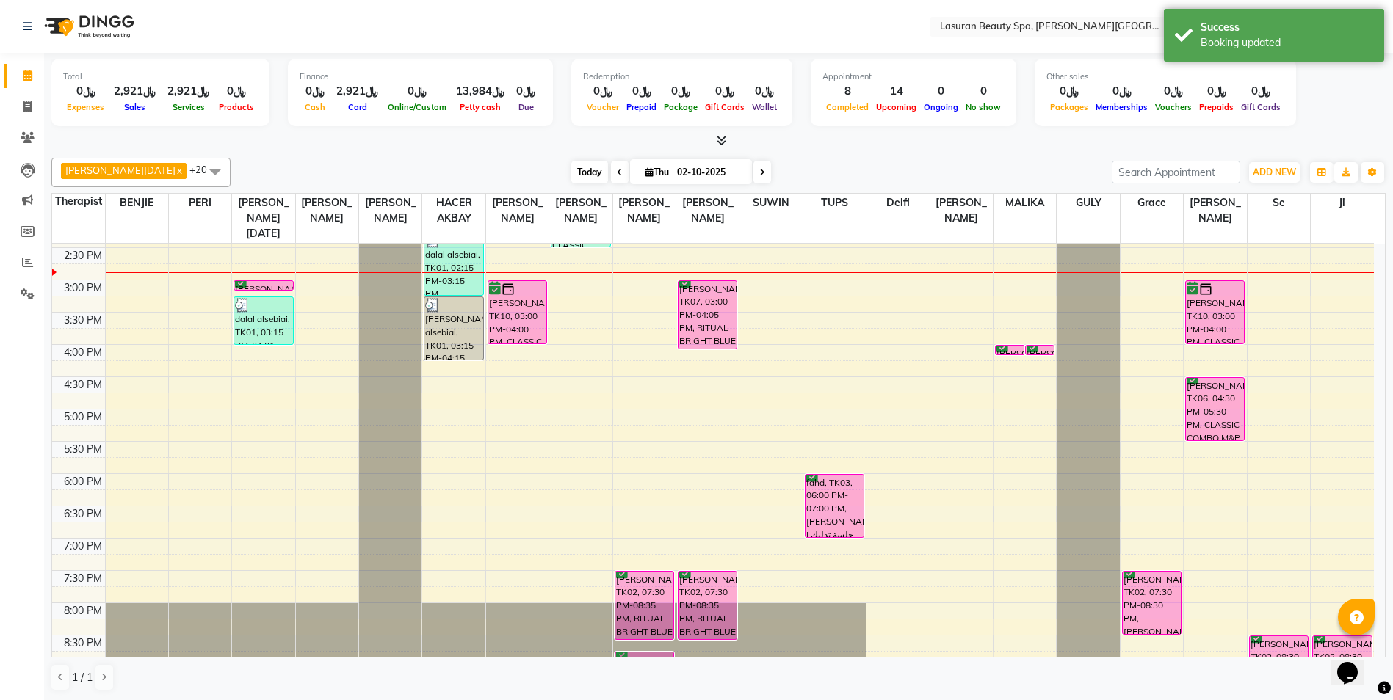
click at [571, 173] on span "Today" at bounding box center [589, 172] width 37 height 23
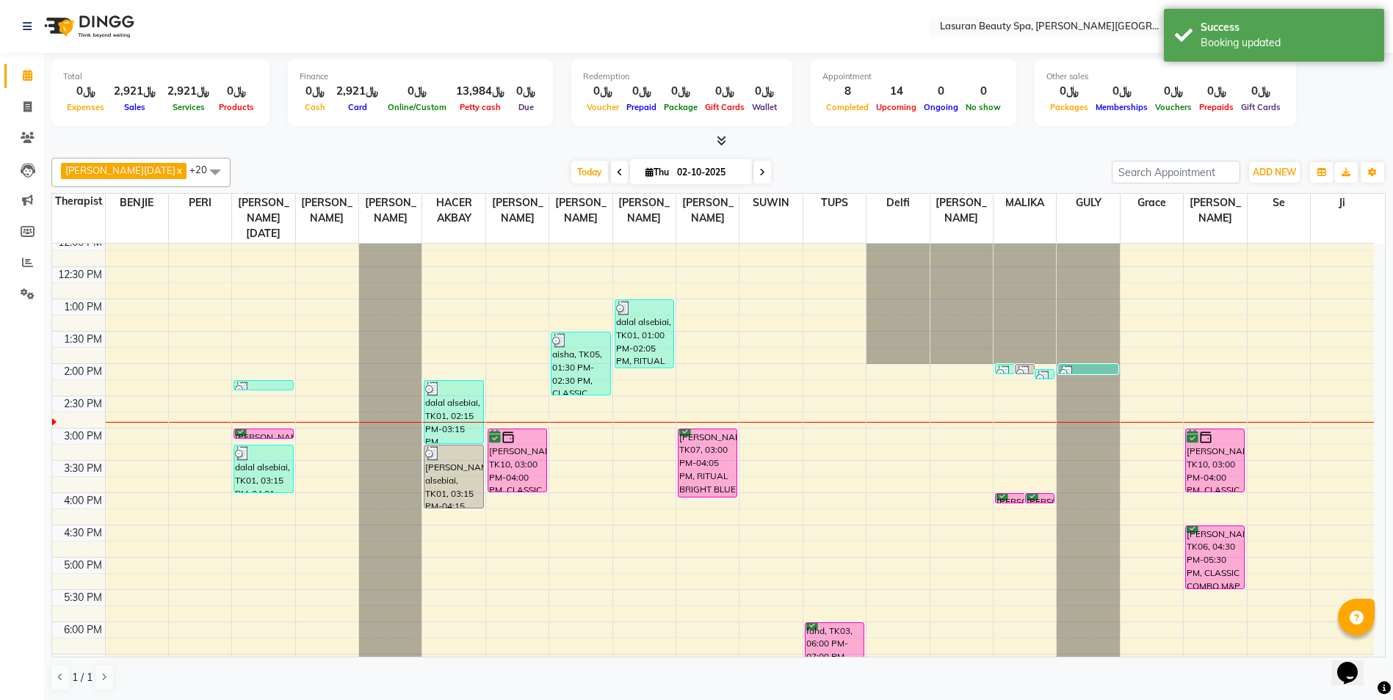
scroll to position [147, 0]
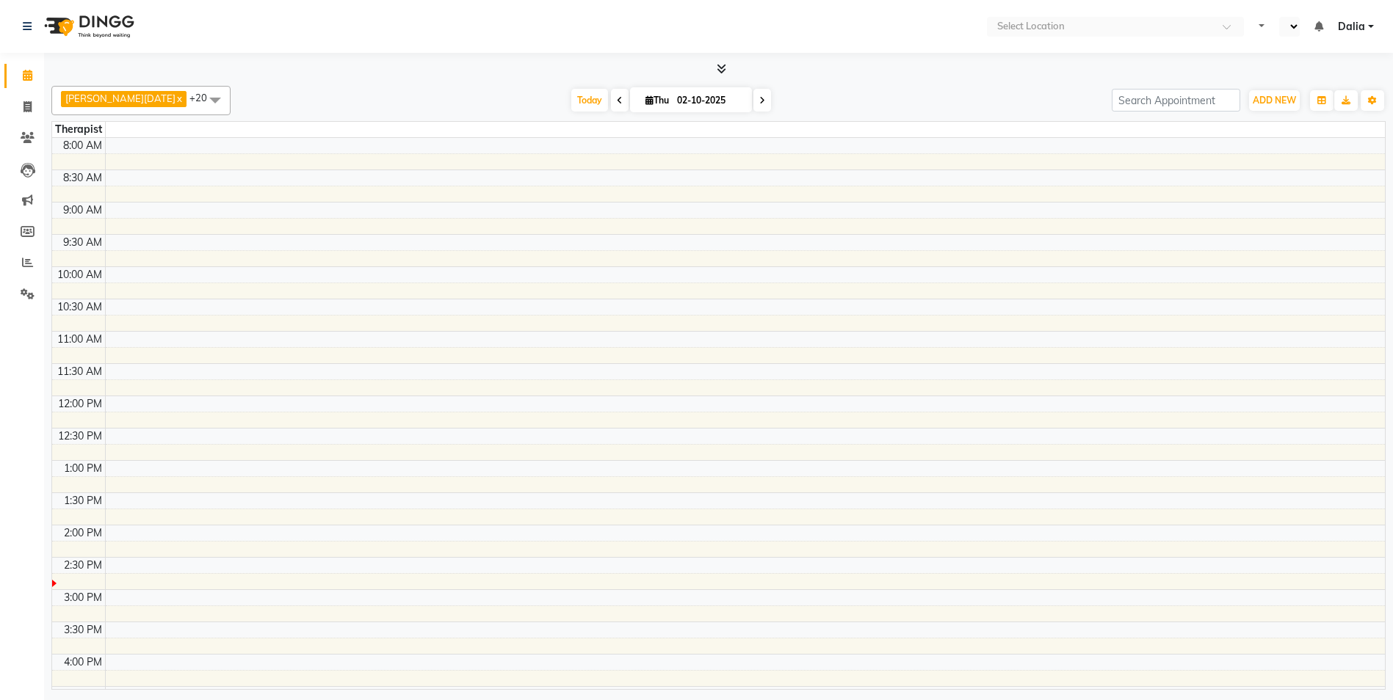
select select "en"
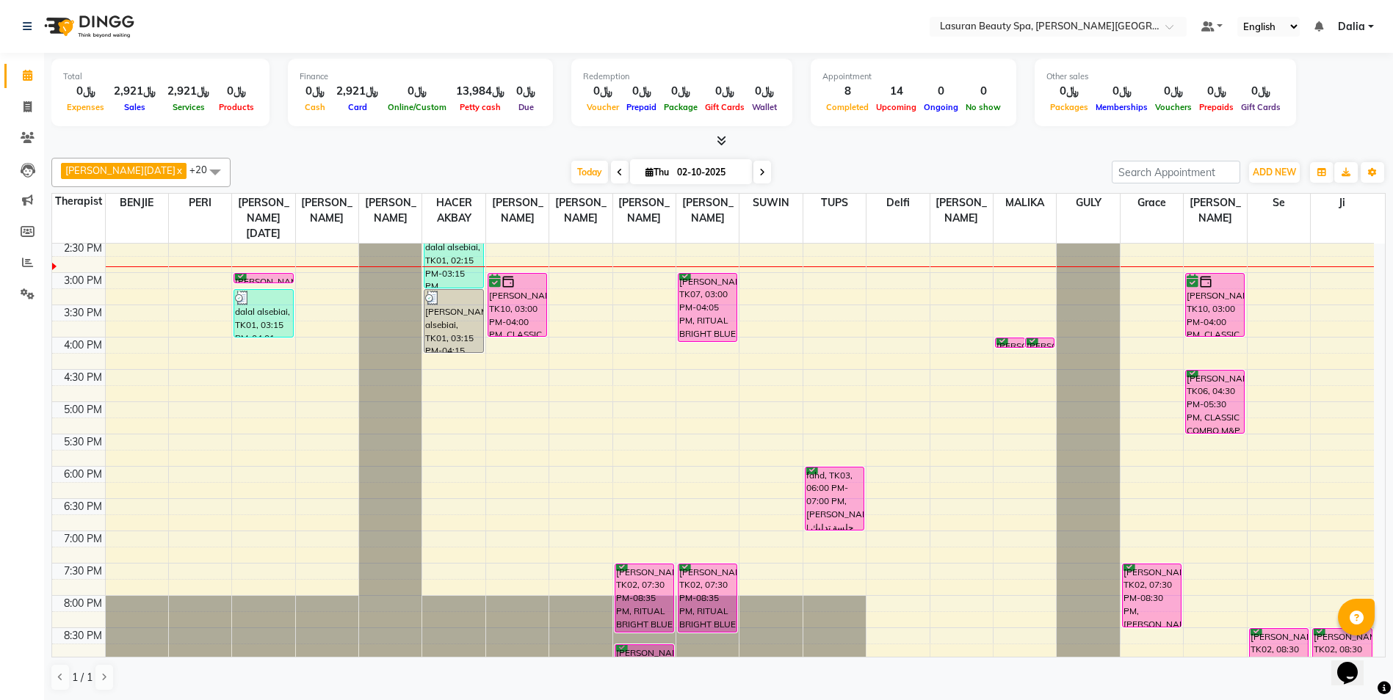
scroll to position [248, 0]
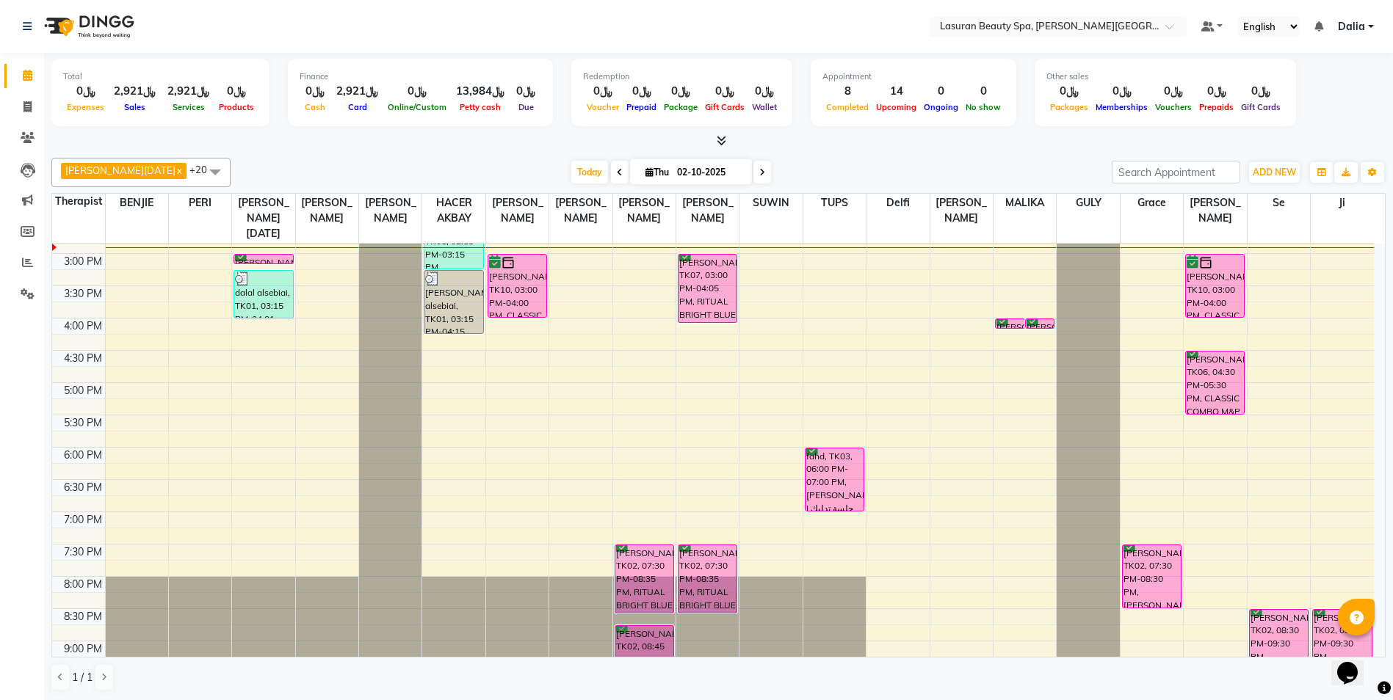
click at [542, 285] on div "[PERSON_NAME], TK10, 03:00 PM-04:00 PM, CLASSIC MANICURE | [PERSON_NAME]" at bounding box center [517, 286] width 58 height 62
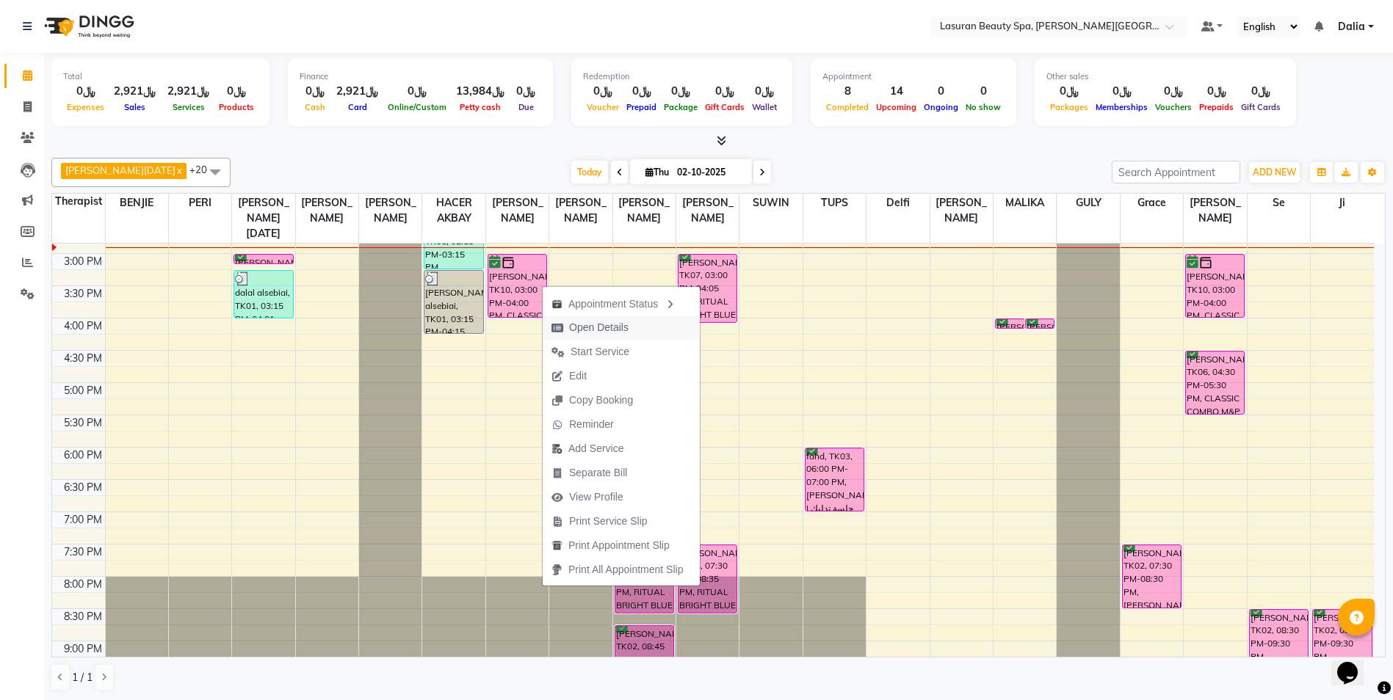
click at [600, 327] on span "Open Details" at bounding box center [598, 327] width 59 height 15
select select "6"
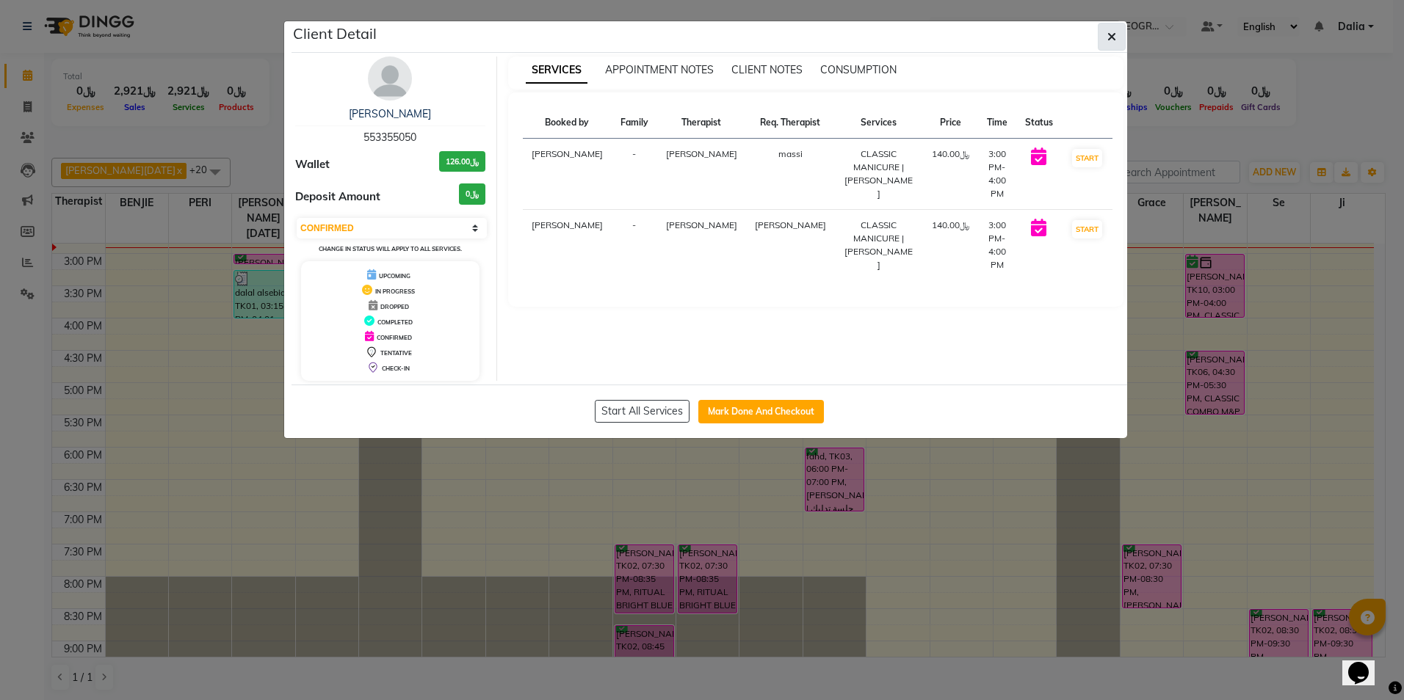
click at [1116, 33] on button "button" at bounding box center [1112, 37] width 28 height 28
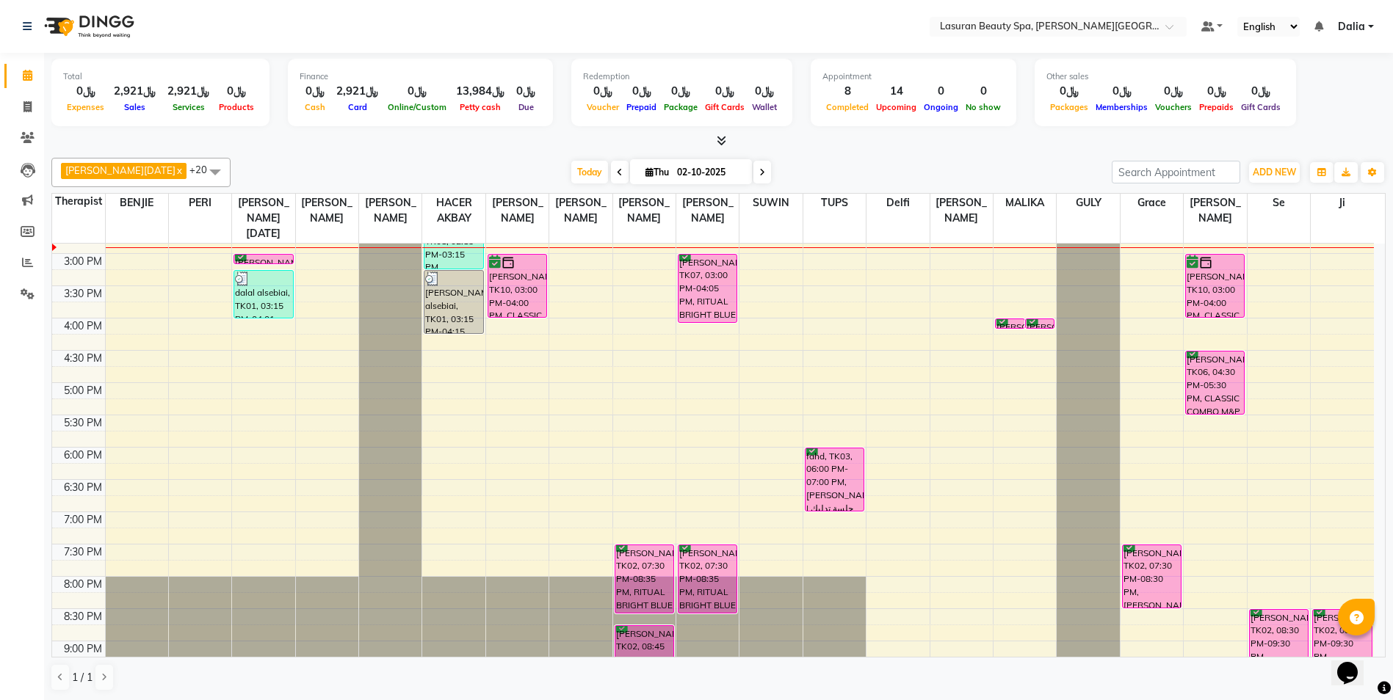
click at [508, 286] on div "[PERSON_NAME], TK10, 03:00 PM-04:00 PM, CLASSIC MANICURE | [PERSON_NAME]" at bounding box center [517, 286] width 58 height 62
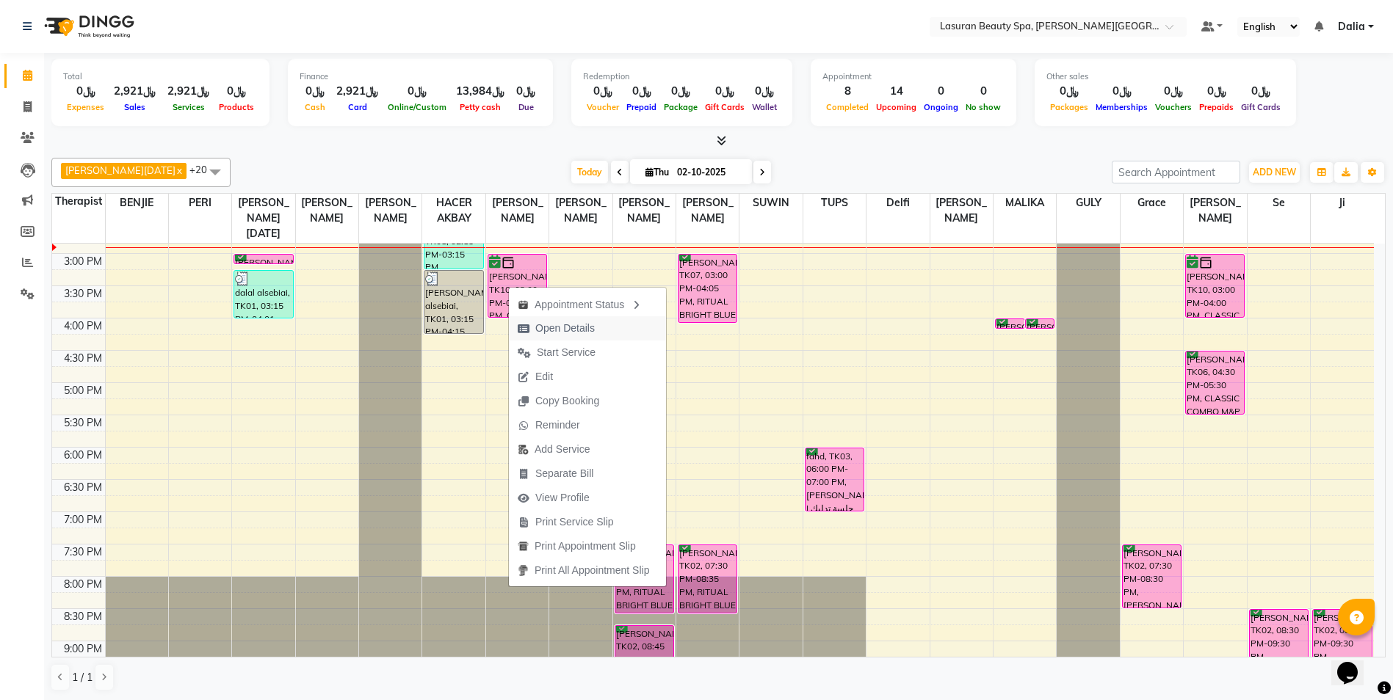
click at [550, 327] on span "Open Details" at bounding box center [564, 328] width 59 height 15
select select "6"
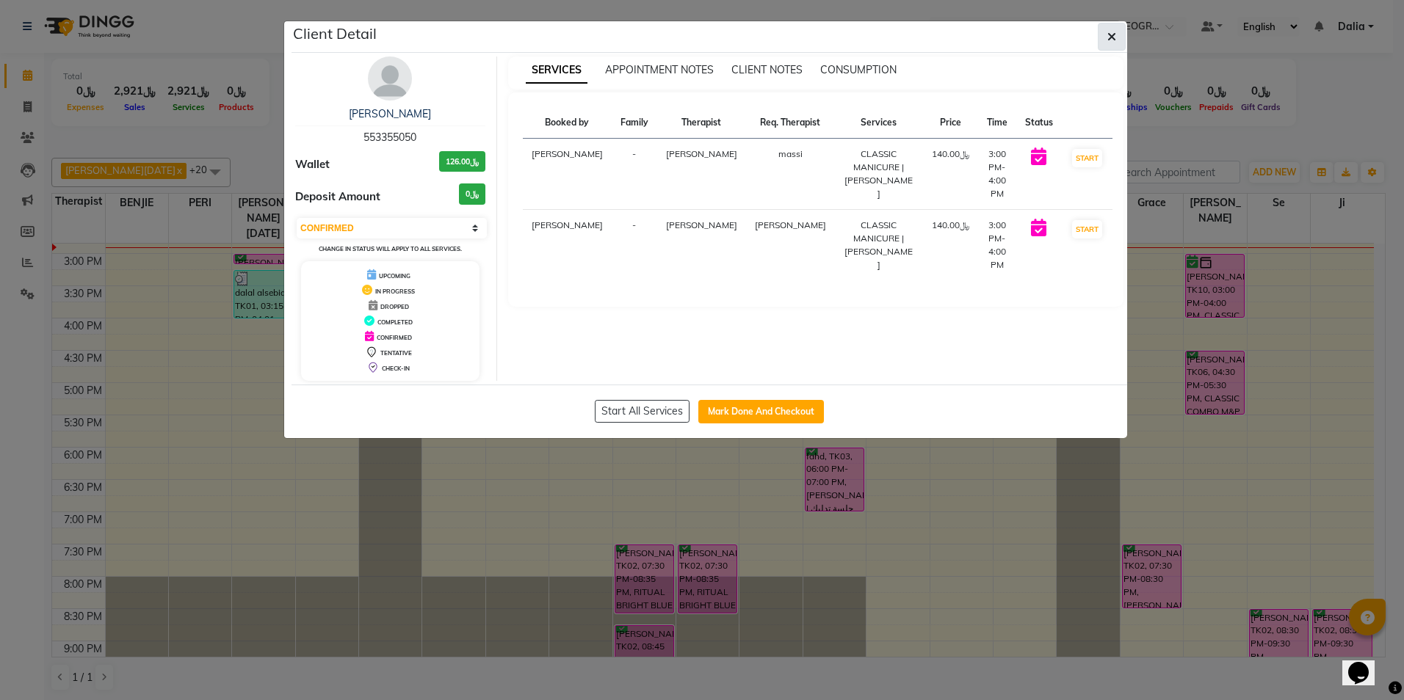
click at [1115, 41] on icon "button" at bounding box center [1111, 37] width 9 height 12
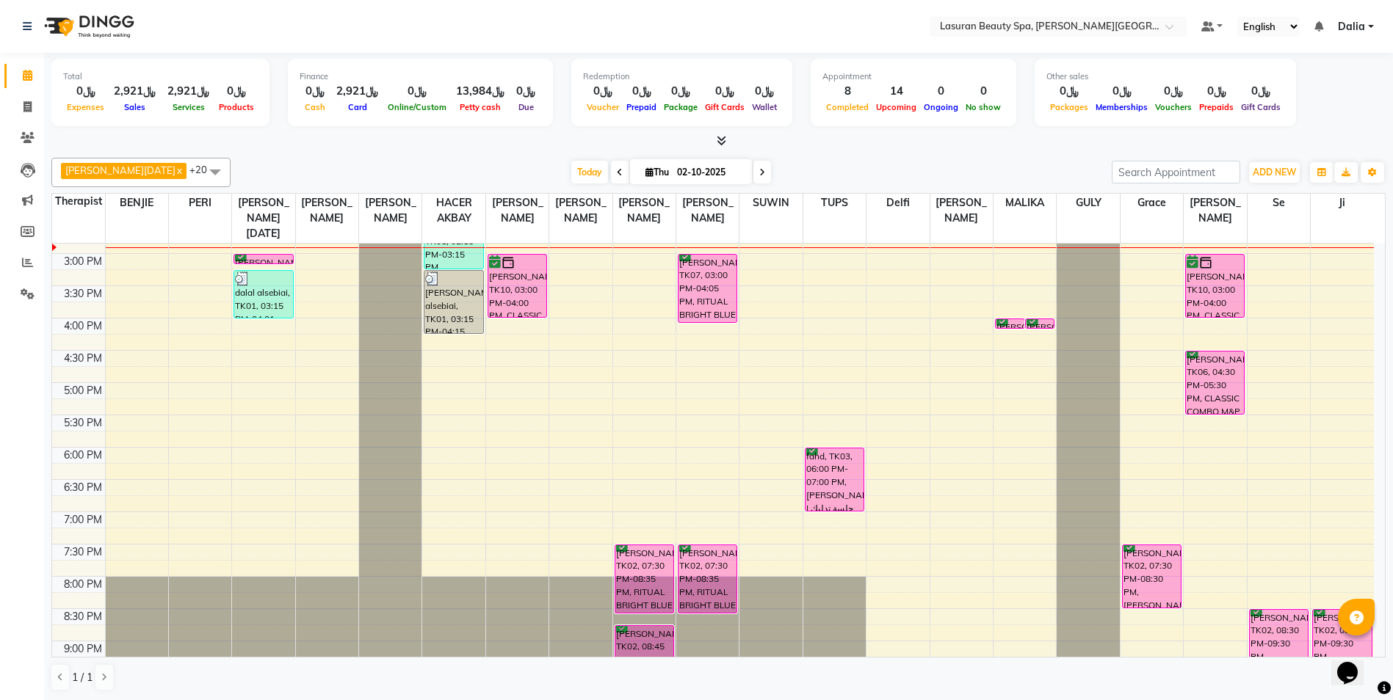
click at [517, 289] on div "[PERSON_NAME], TK10, 03:00 PM-04:00 PM, CLASSIC MANICURE | [PERSON_NAME]" at bounding box center [517, 286] width 58 height 62
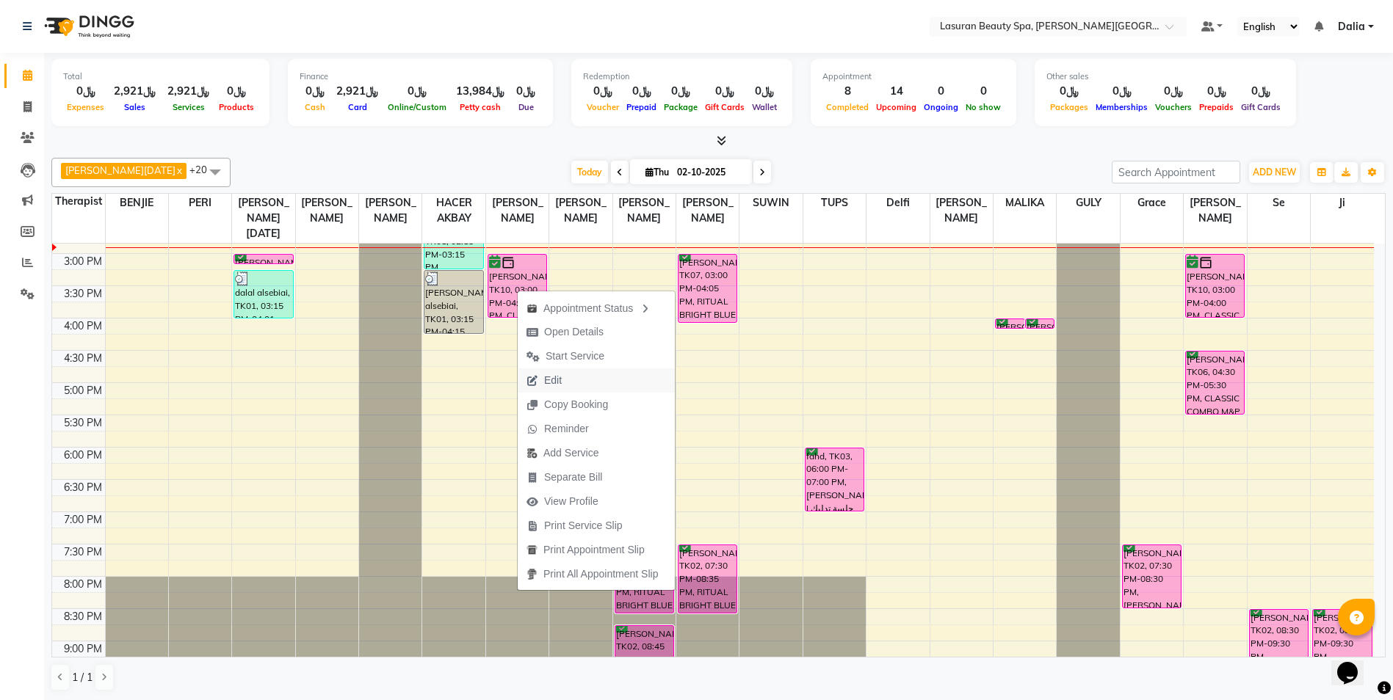
click at [573, 378] on button "Edit" at bounding box center [596, 381] width 157 height 24
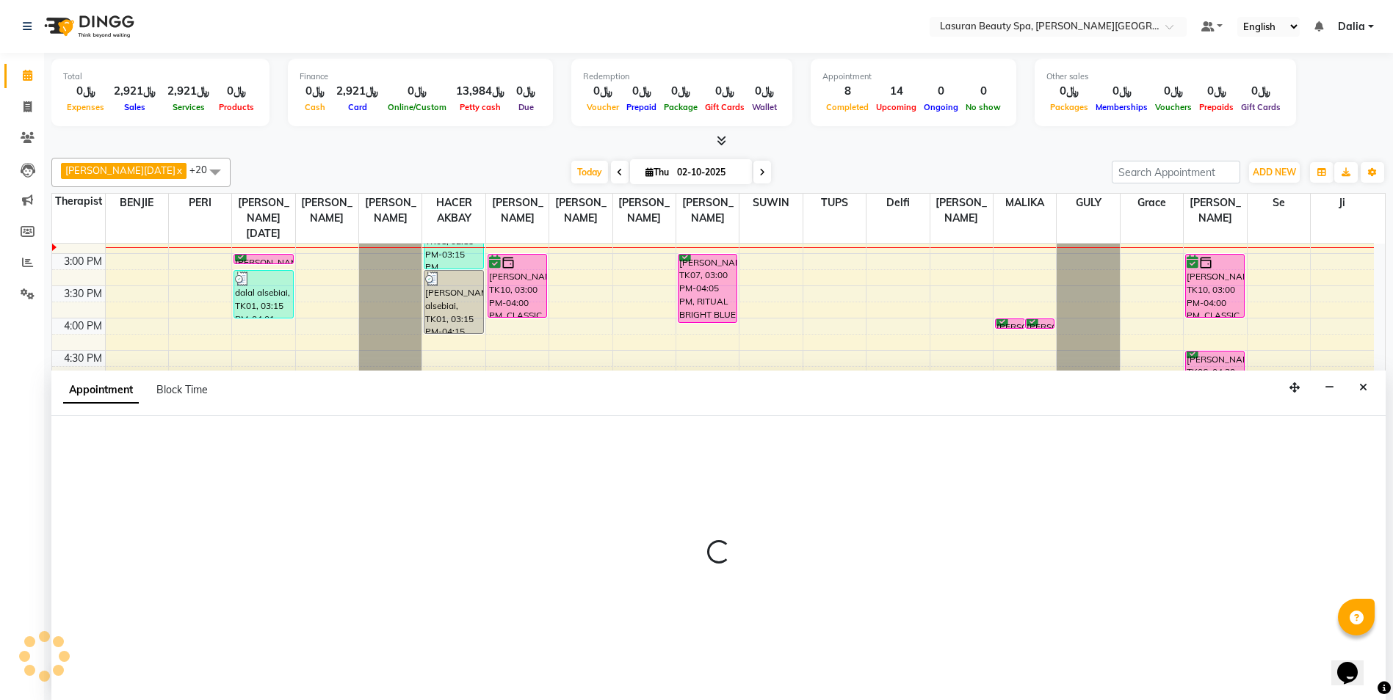
scroll to position [1, 0]
select select "tentative"
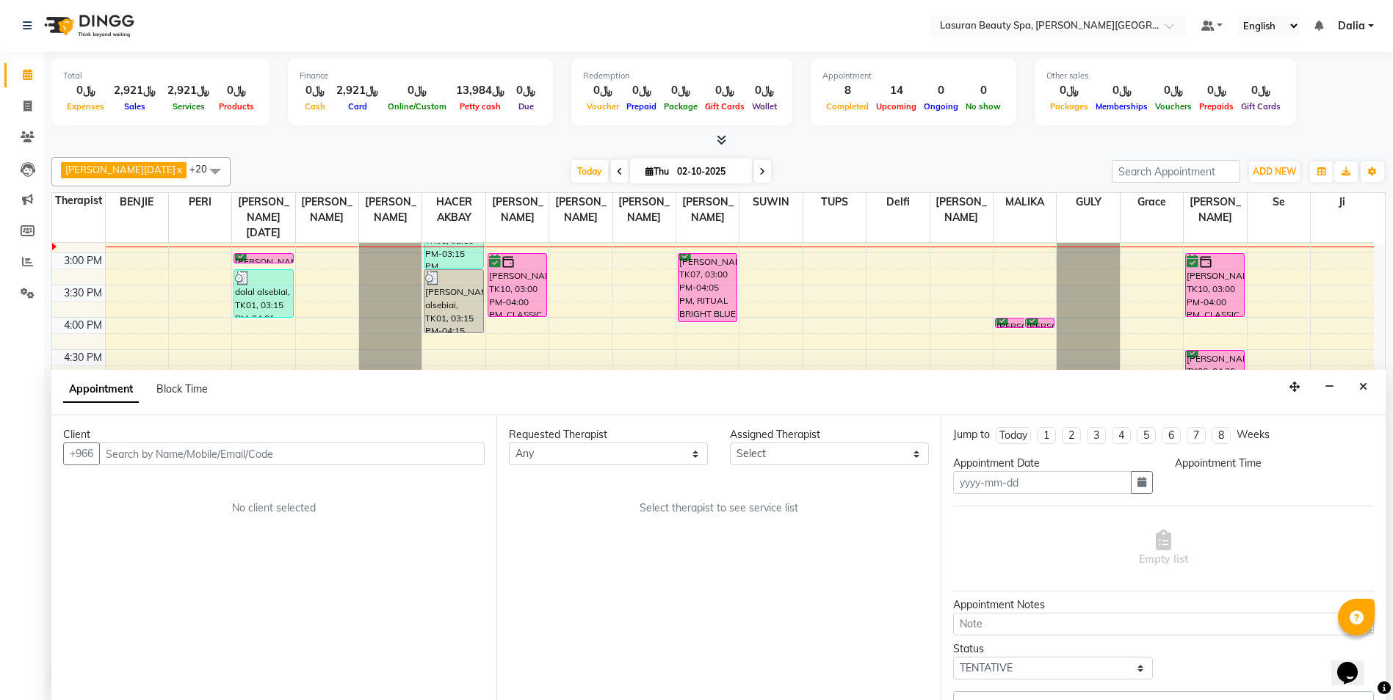
type input "02-10-2025"
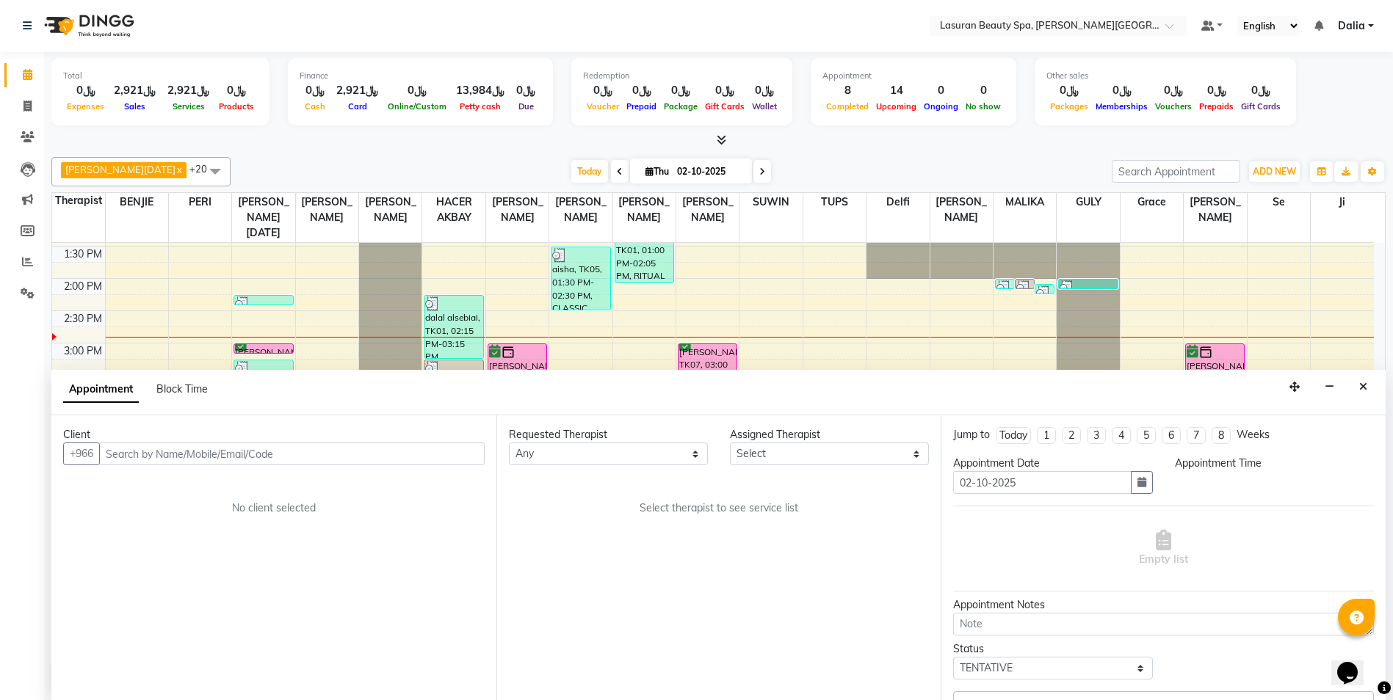
select select "91214"
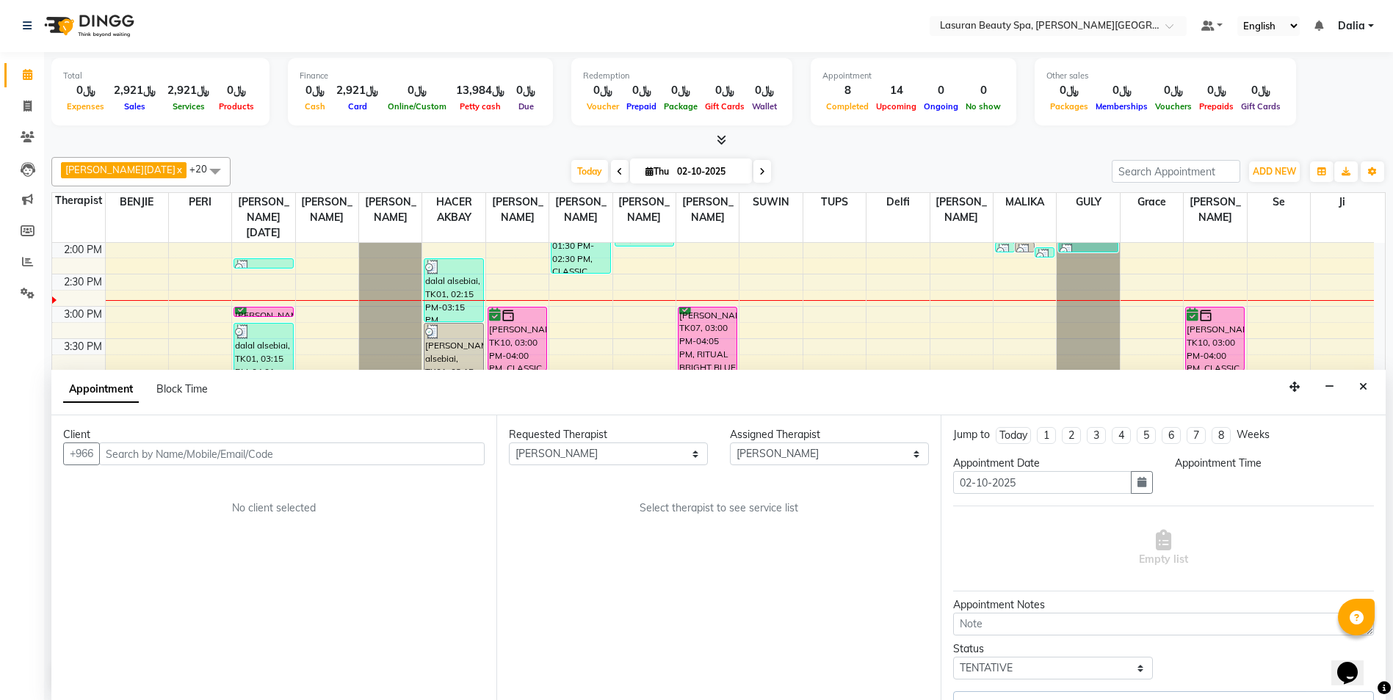
select select "confirm booking"
select select "900"
select select "4536"
select select "4547"
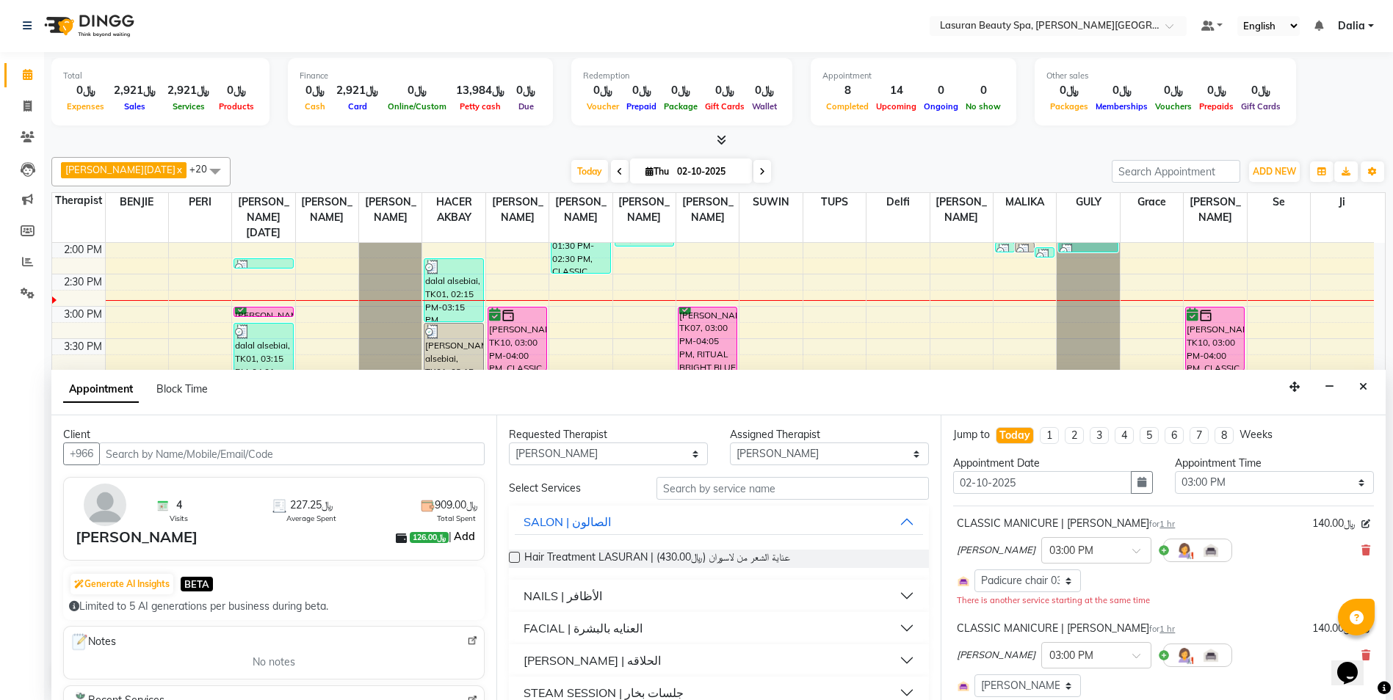
click at [455, 536] on link "Add" at bounding box center [465, 537] width 26 height 18
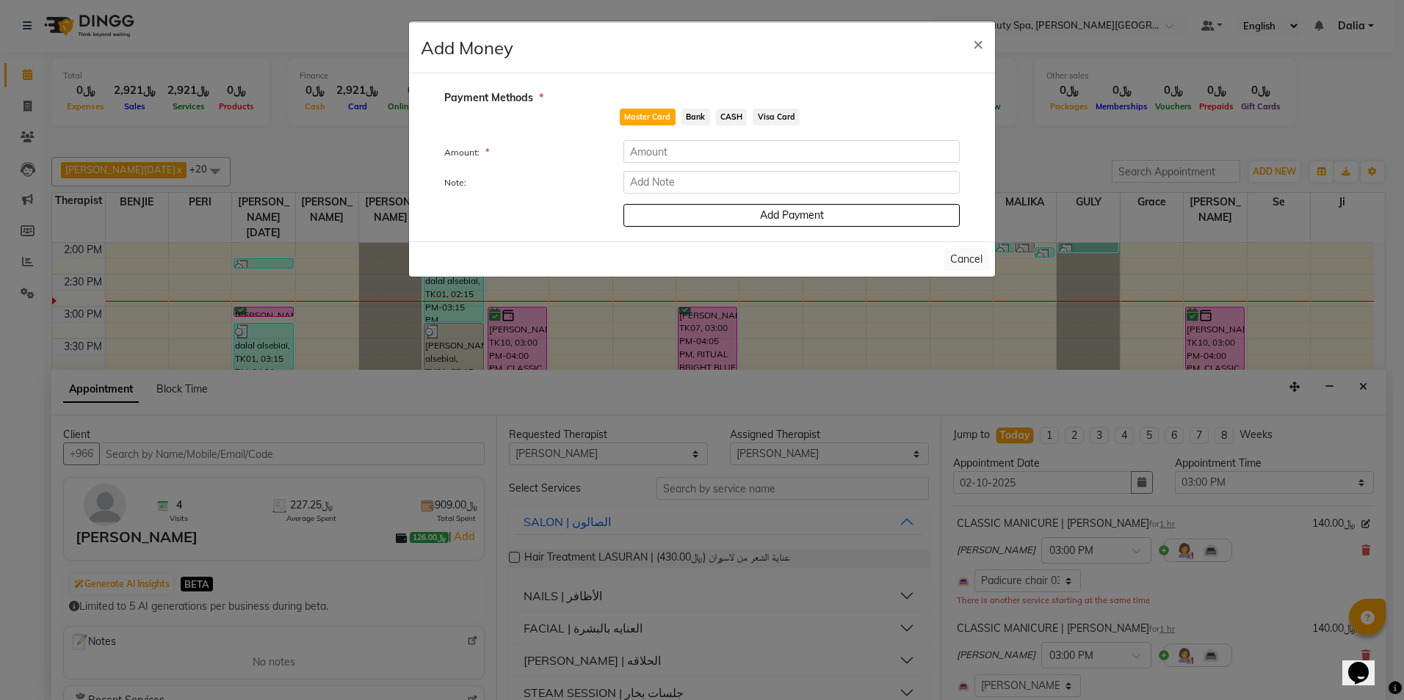
click at [697, 115] on span "Bank" at bounding box center [695, 117] width 29 height 17
click at [723, 115] on span "CASH" at bounding box center [732, 117] width 32 height 17
click at [773, 120] on span "Visa Card" at bounding box center [776, 117] width 47 height 17
click at [648, 125] on span "Master Card" at bounding box center [648, 117] width 56 height 17
click at [981, 43] on span "×" at bounding box center [978, 43] width 10 height 22
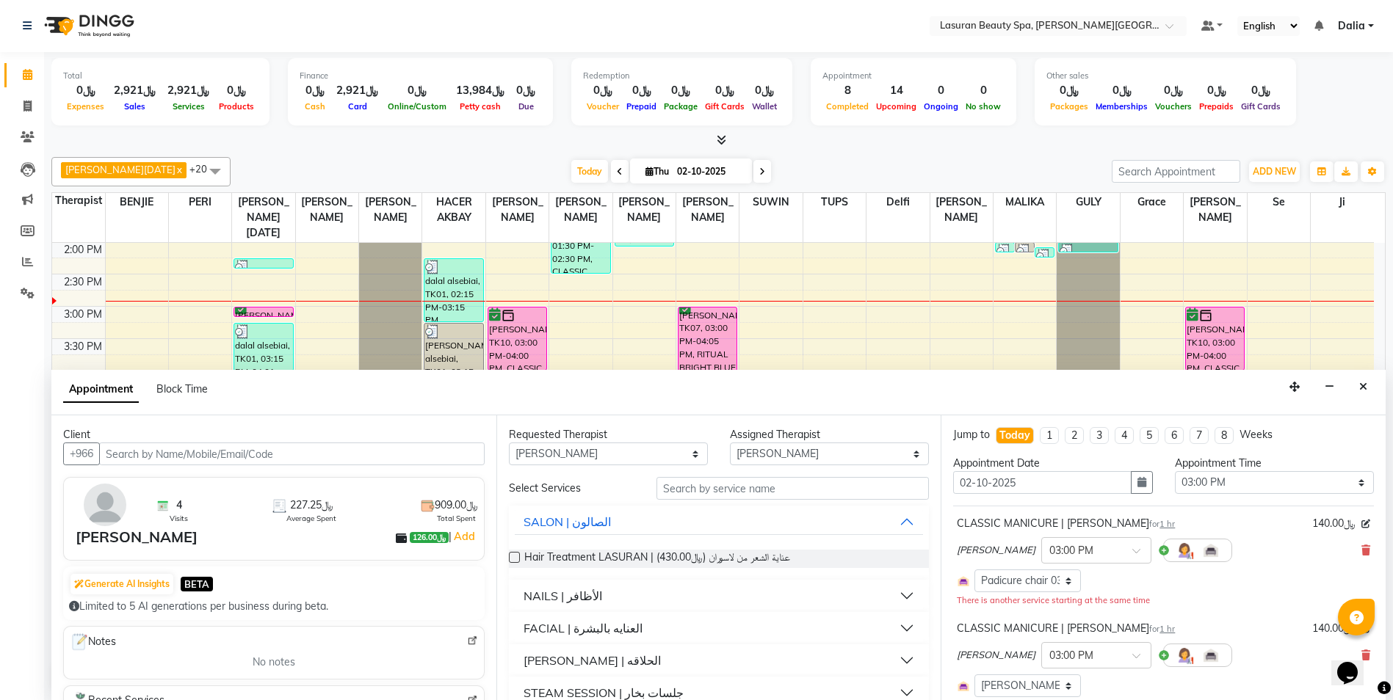
click at [396, 535] on icon at bounding box center [401, 538] width 11 height 11
click at [120, 507] on img at bounding box center [105, 505] width 43 height 43
click at [1361, 391] on icon "Close" at bounding box center [1363, 387] width 8 height 10
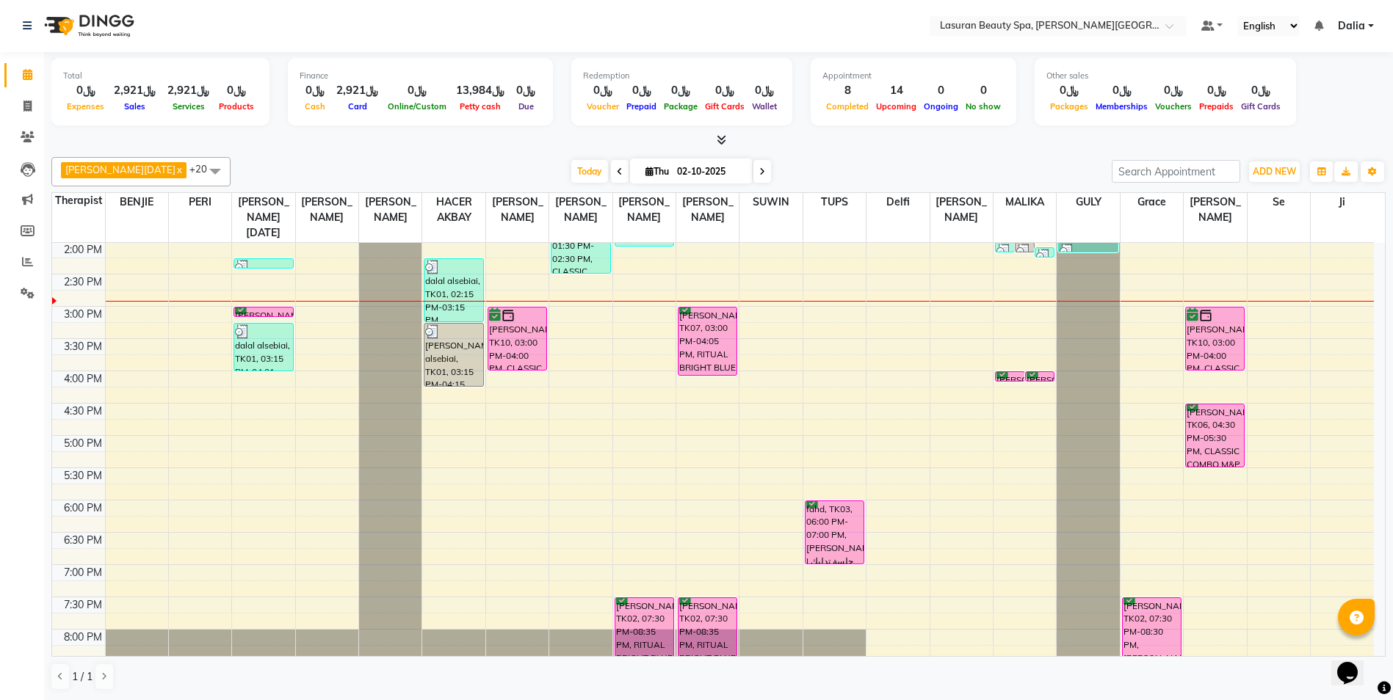
drag, startPoint x: 501, startPoint y: 338, endPoint x: 499, endPoint y: 323, distance: 14.8
click at [499, 323] on div "[PERSON_NAME], TK10, 03:00 PM-04:00 PM, CLASSIC MANICURE | [PERSON_NAME]" at bounding box center [517, 339] width 58 height 62
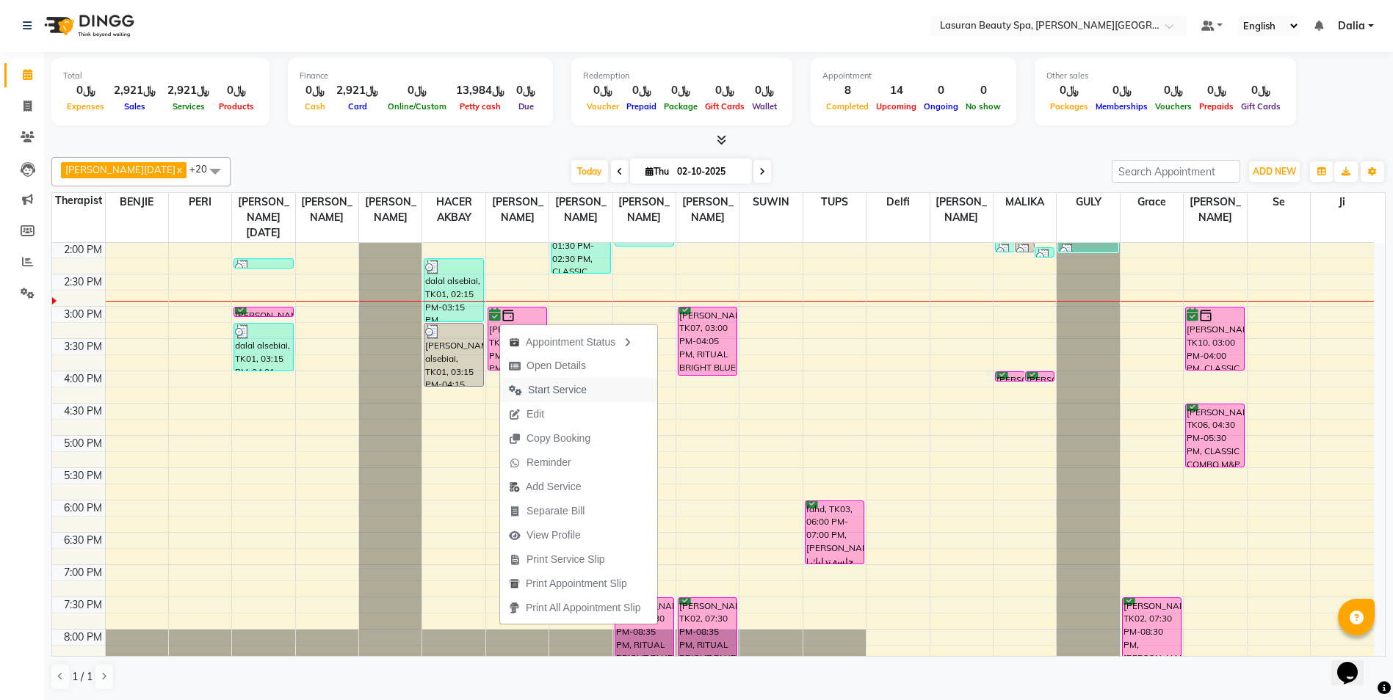
click at [566, 394] on span "Start Service" at bounding box center [557, 390] width 59 height 15
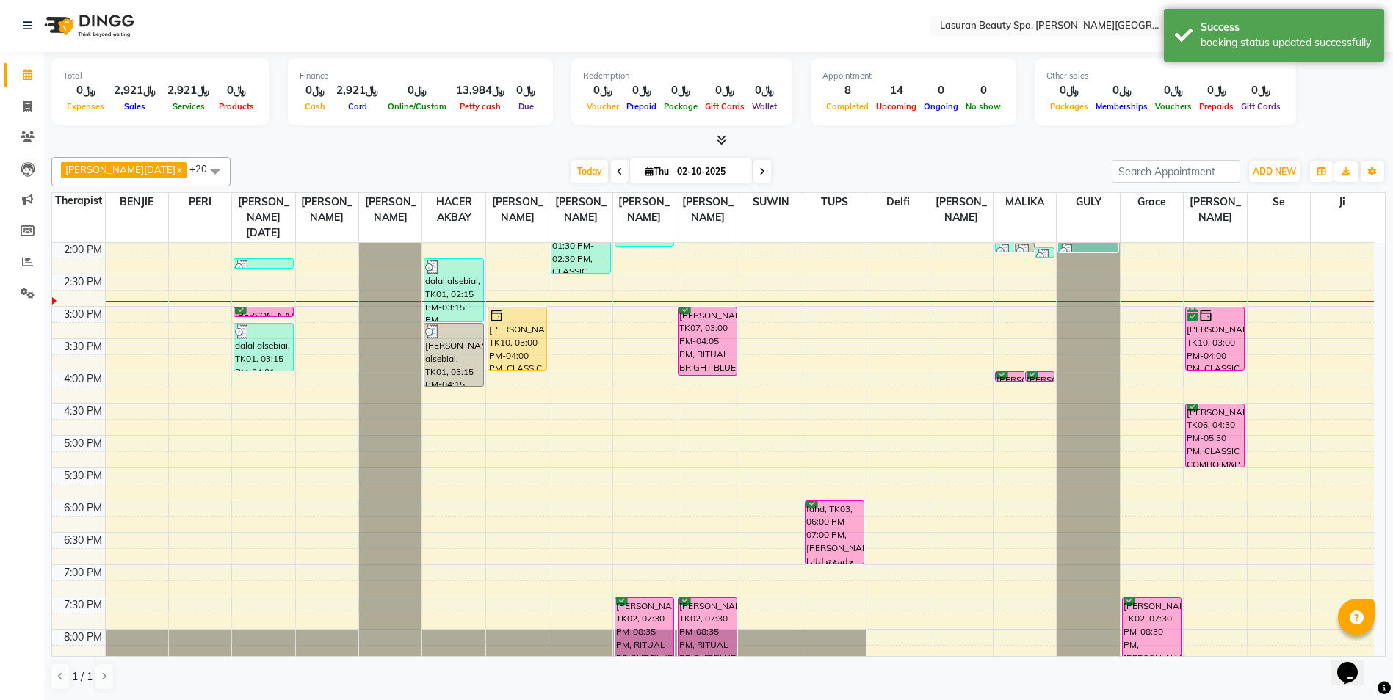
click at [540, 343] on div "[PERSON_NAME], TK10, 03:00 PM-04:00 PM, CLASSIC MANICURE | [PERSON_NAME]" at bounding box center [517, 339] width 58 height 62
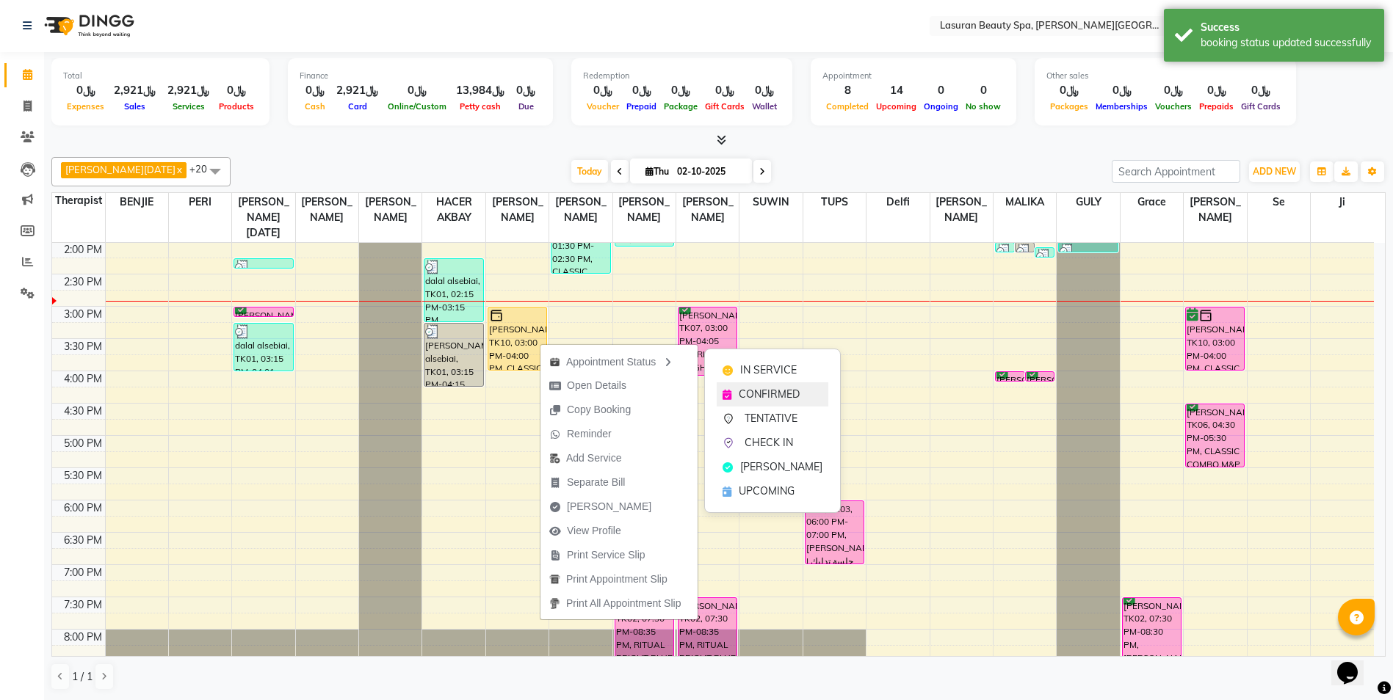
click at [785, 392] on span "CONFIRMED" at bounding box center [769, 394] width 61 height 15
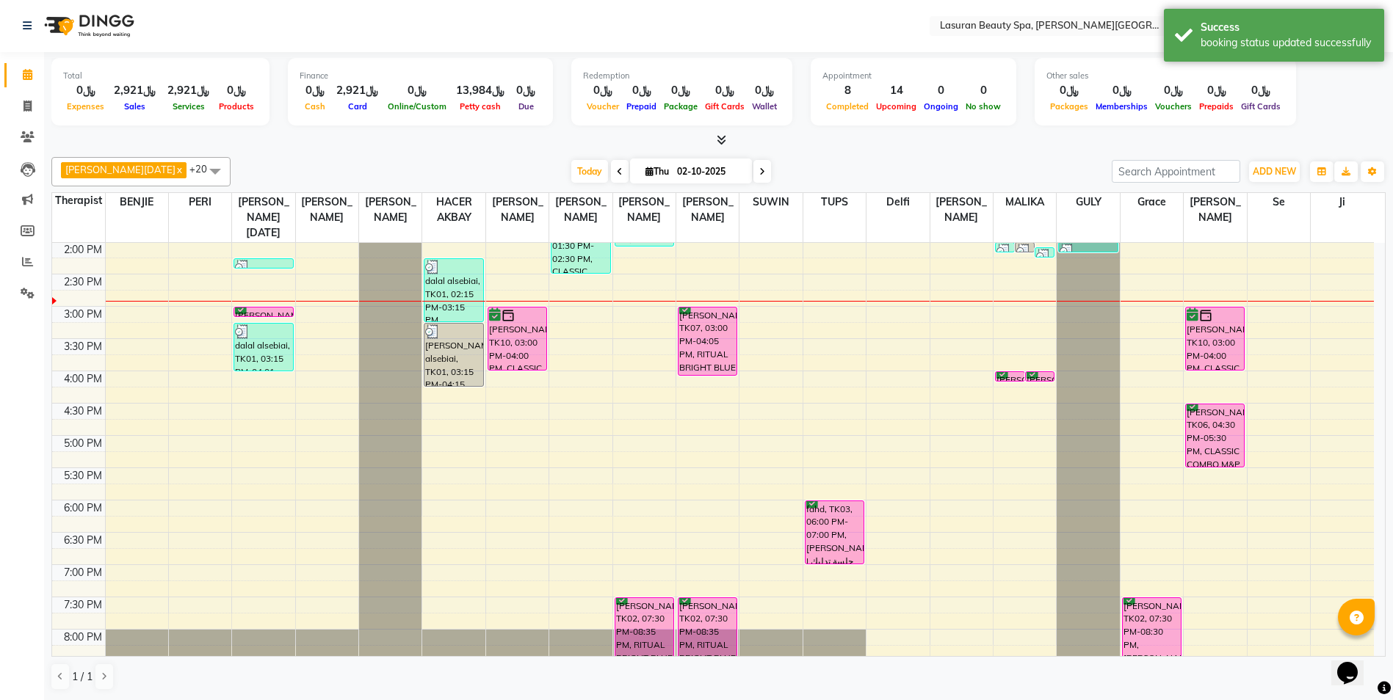
click at [526, 332] on div "[PERSON_NAME], TK10, 03:00 PM-04:00 PM, CLASSIC MANICURE | [PERSON_NAME]" at bounding box center [517, 339] width 58 height 62
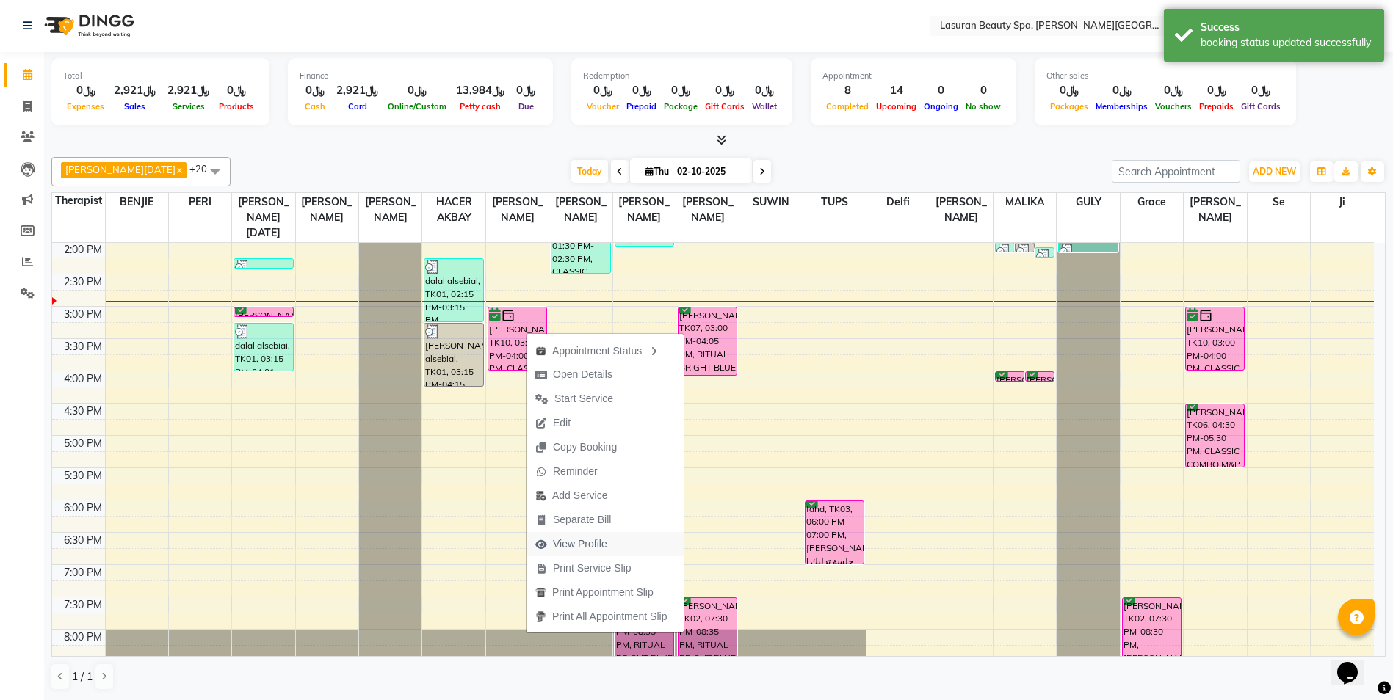
click at [598, 546] on span "View Profile" at bounding box center [580, 544] width 54 height 15
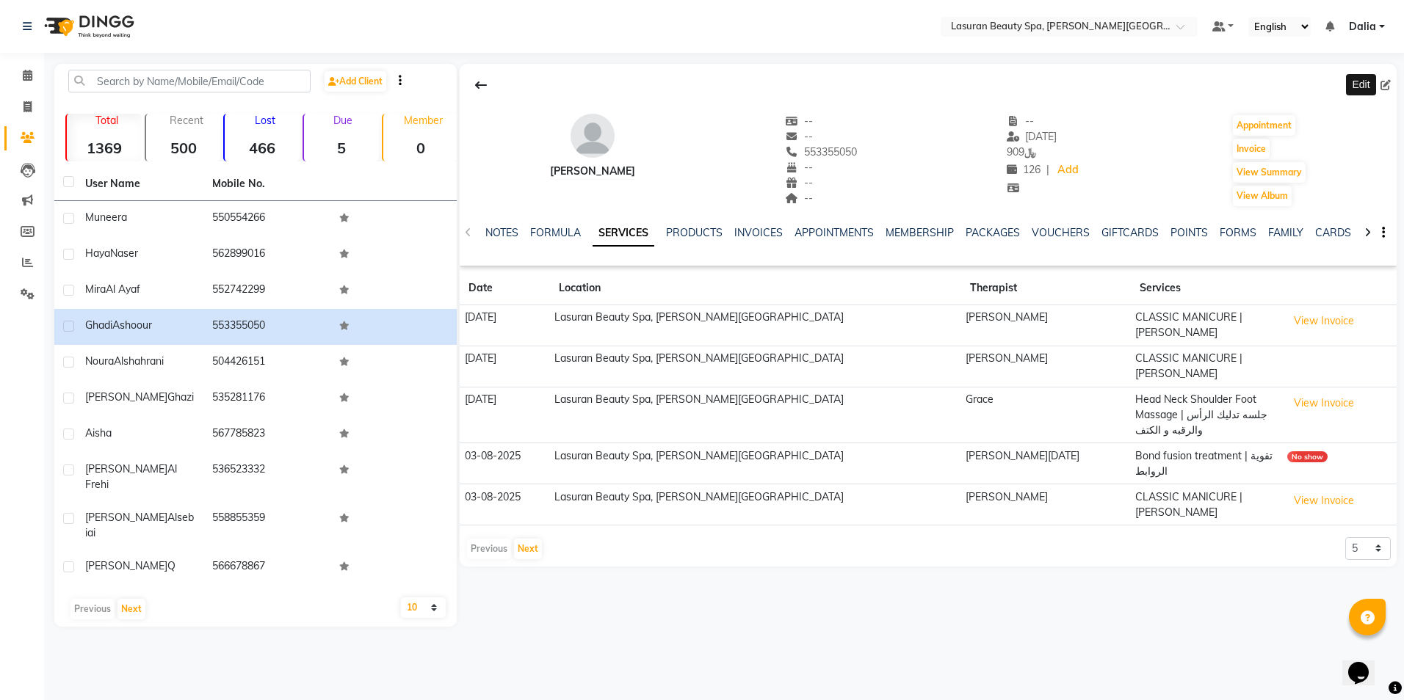
click at [1388, 80] on icon at bounding box center [1385, 85] width 10 height 10
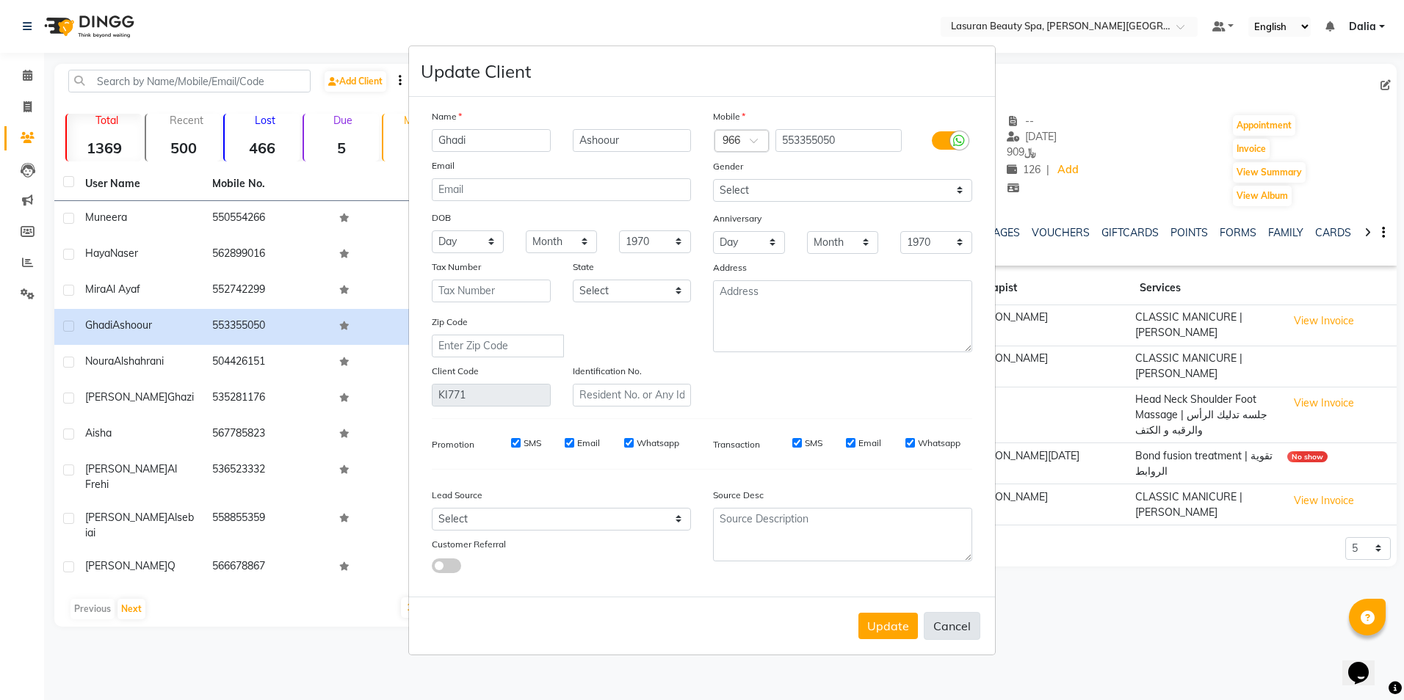
click at [960, 630] on button "Cancel" at bounding box center [952, 626] width 57 height 28
select select
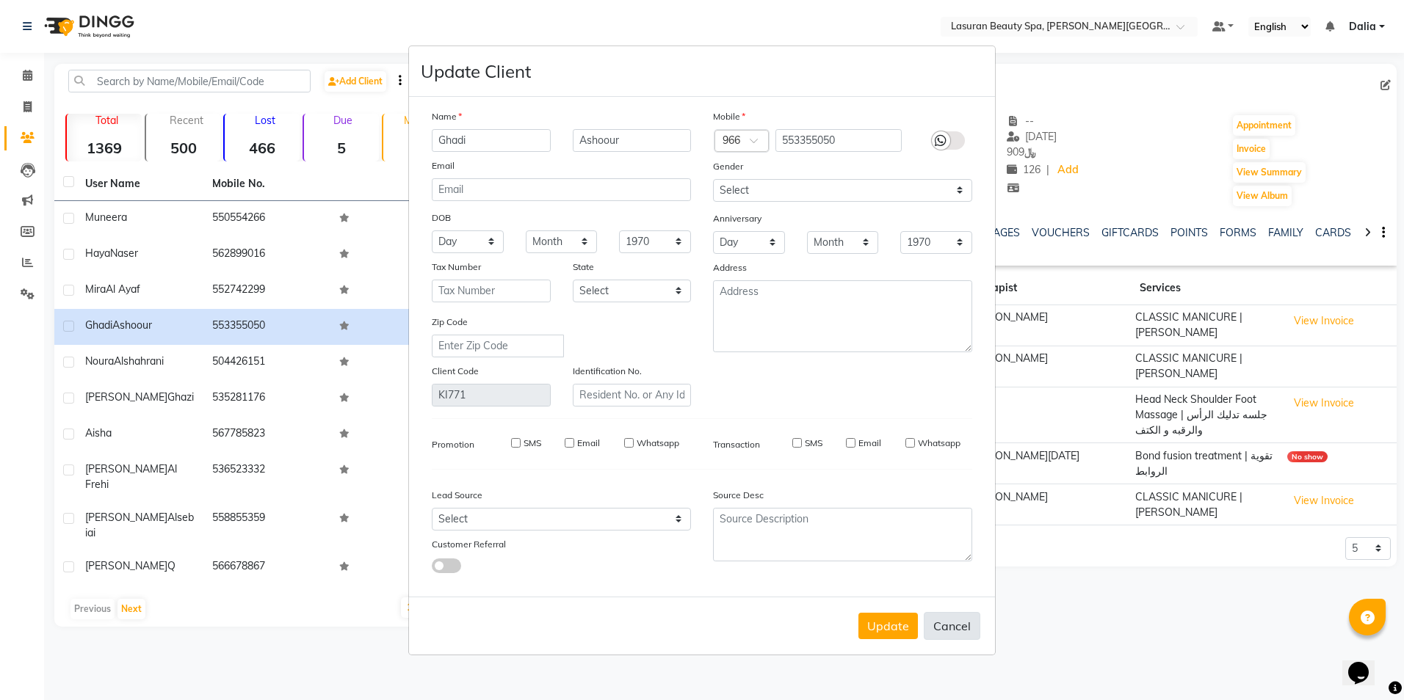
select select
checkbox input "false"
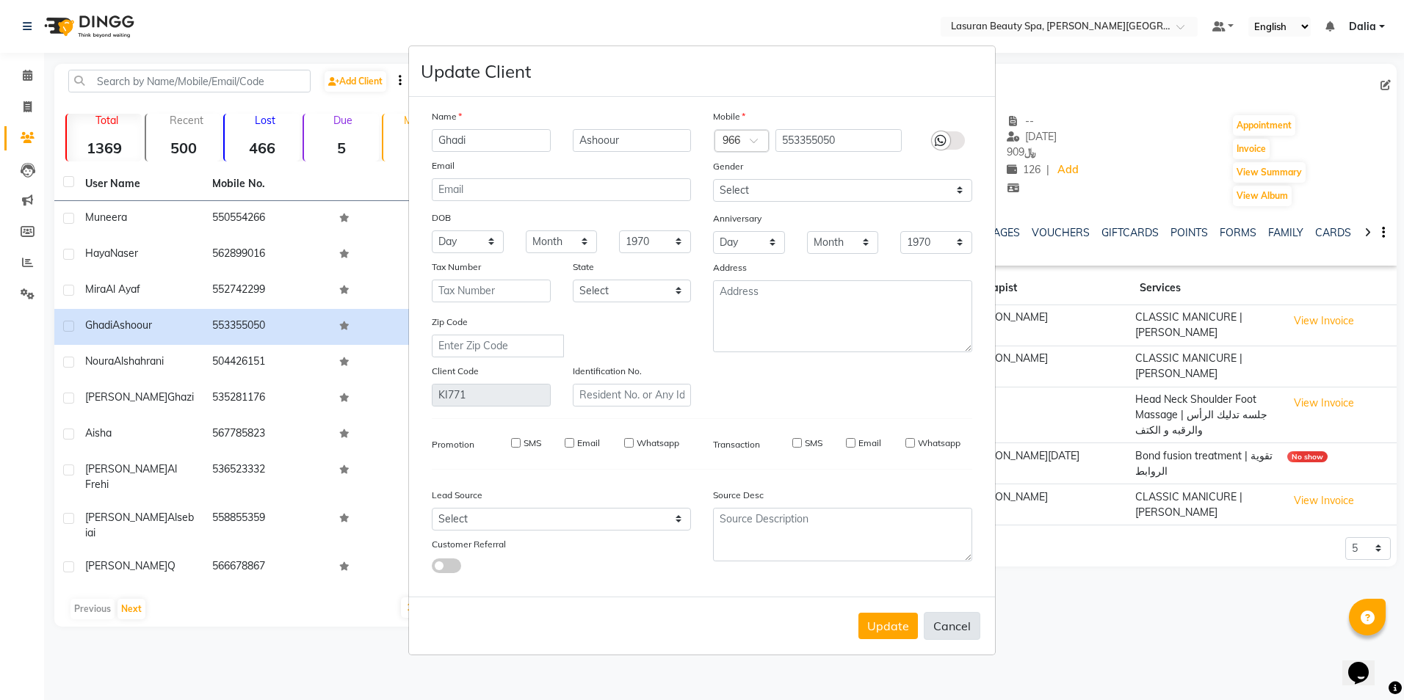
checkbox input "false"
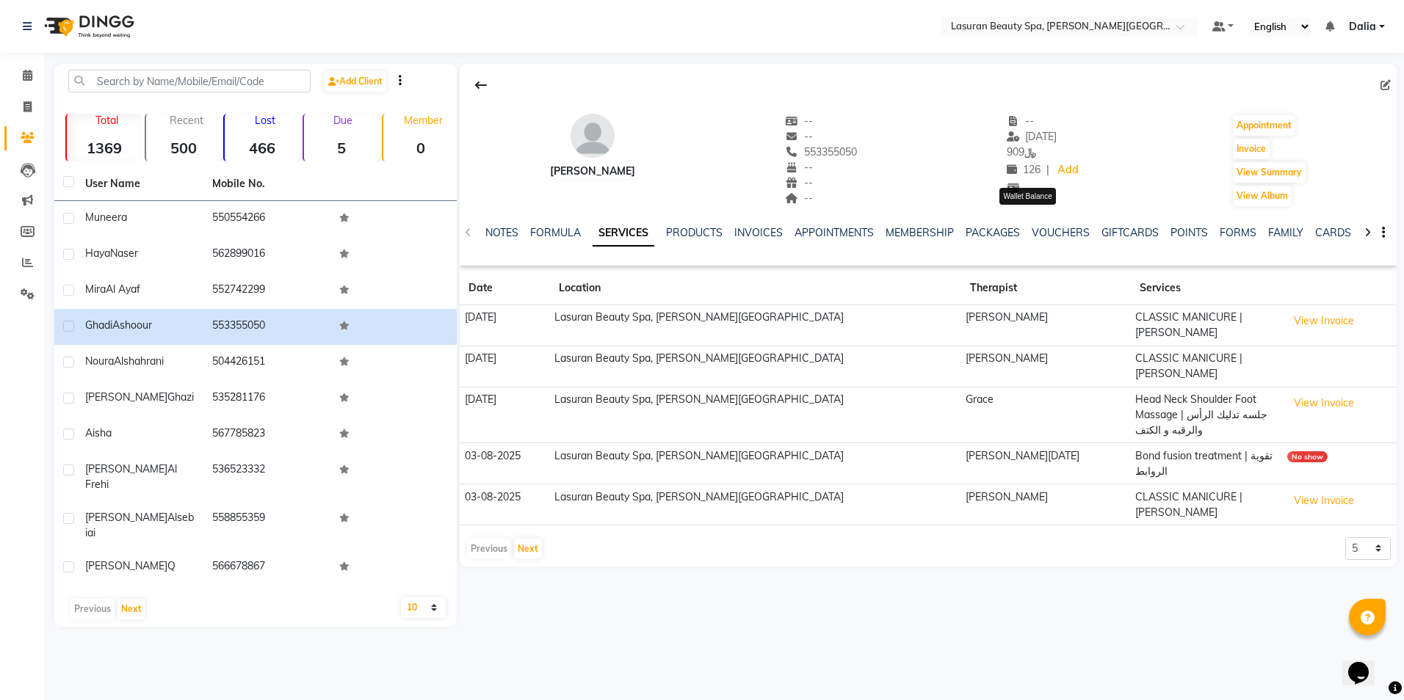
click at [1033, 169] on span "126" at bounding box center [1024, 169] width 34 height 13
drag, startPoint x: 1033, startPoint y: 169, endPoint x: 1126, endPoint y: 178, distance: 93.7
click at [1126, 178] on div "Ghadi Ashoour -- -- 553355050 -- -- -- -- 22-08-2025 ﷼ 909 126 | Add Appointmen…" at bounding box center [928, 153] width 937 height 109
click at [1379, 228] on button "button" at bounding box center [1380, 232] width 9 height 15
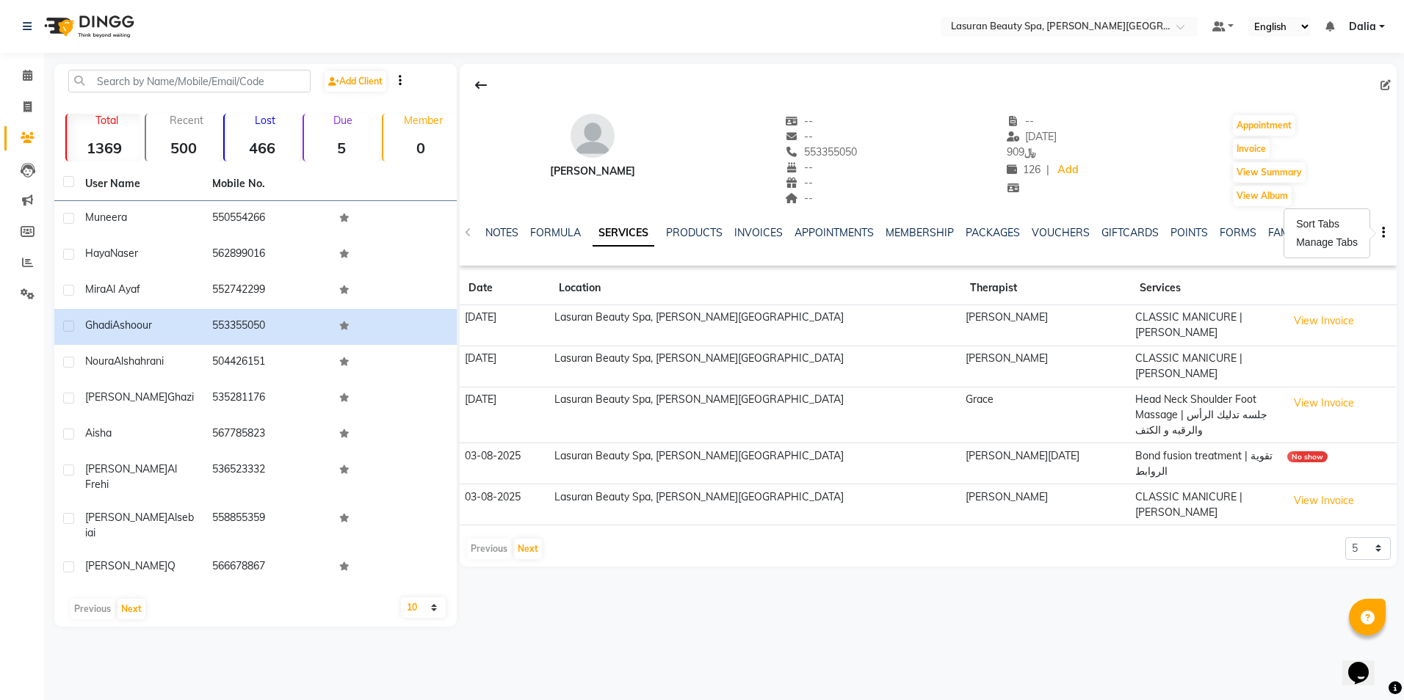
click at [1369, 166] on div "Ghadi Ashoour -- -- 553355050 -- -- -- -- 22-08-2025 ﷼ 909 126 | Add Appointmen…" at bounding box center [928, 153] width 937 height 109
click at [500, 237] on link "NOTES" at bounding box center [501, 232] width 33 height 13
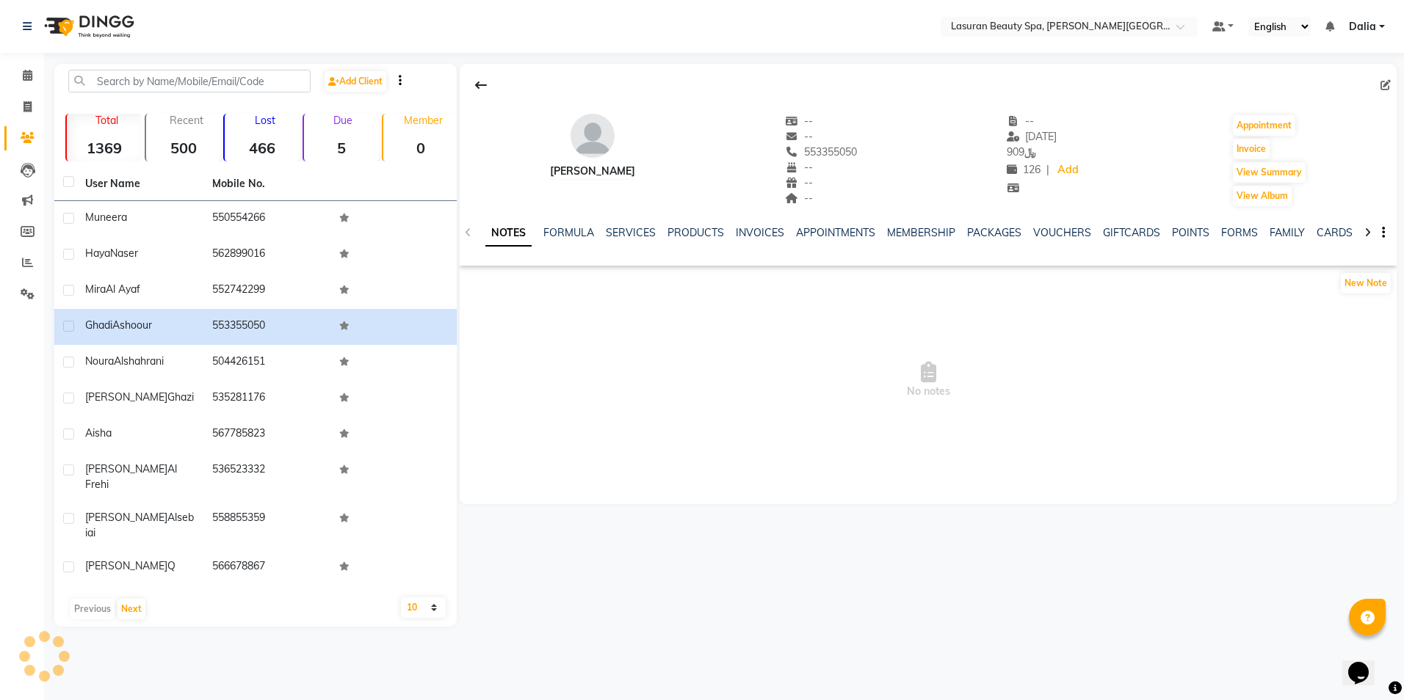
click at [554, 239] on div "FORMULA" at bounding box center [568, 232] width 51 height 15
click at [558, 230] on link "FORMULA" at bounding box center [568, 232] width 51 height 13
click at [617, 228] on link "SERVICES" at bounding box center [629, 232] width 50 height 13
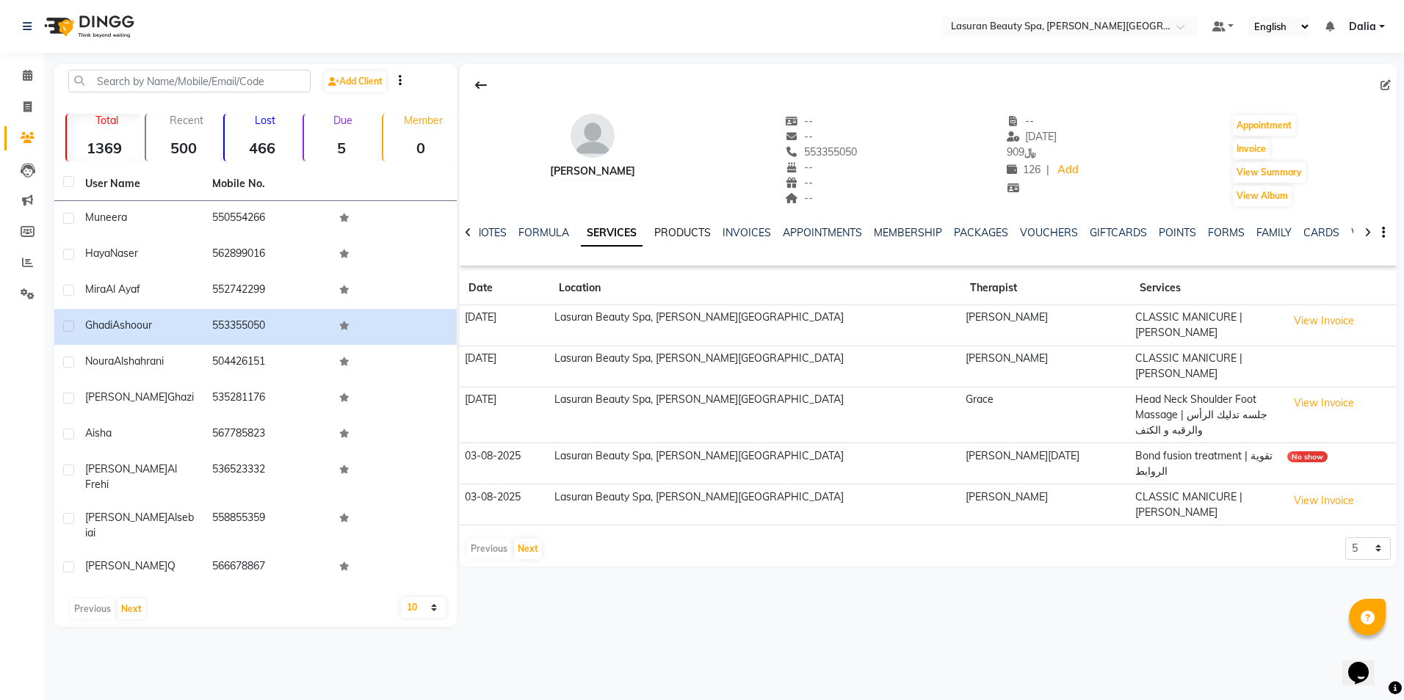
click at [695, 233] on link "PRODUCTS" at bounding box center [682, 232] width 57 height 13
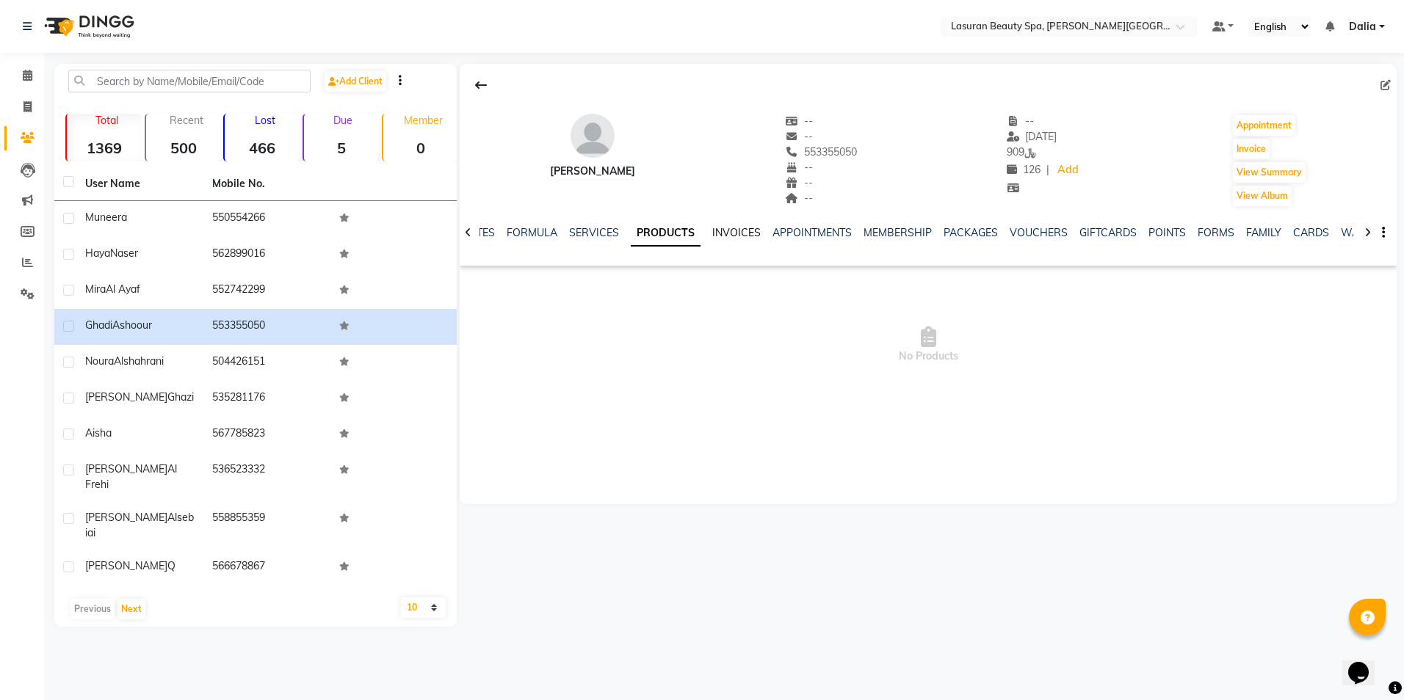
click at [730, 229] on link "INVOICES" at bounding box center [736, 232] width 48 height 13
click at [772, 230] on link "APPOINTMENTS" at bounding box center [799, 232] width 79 height 13
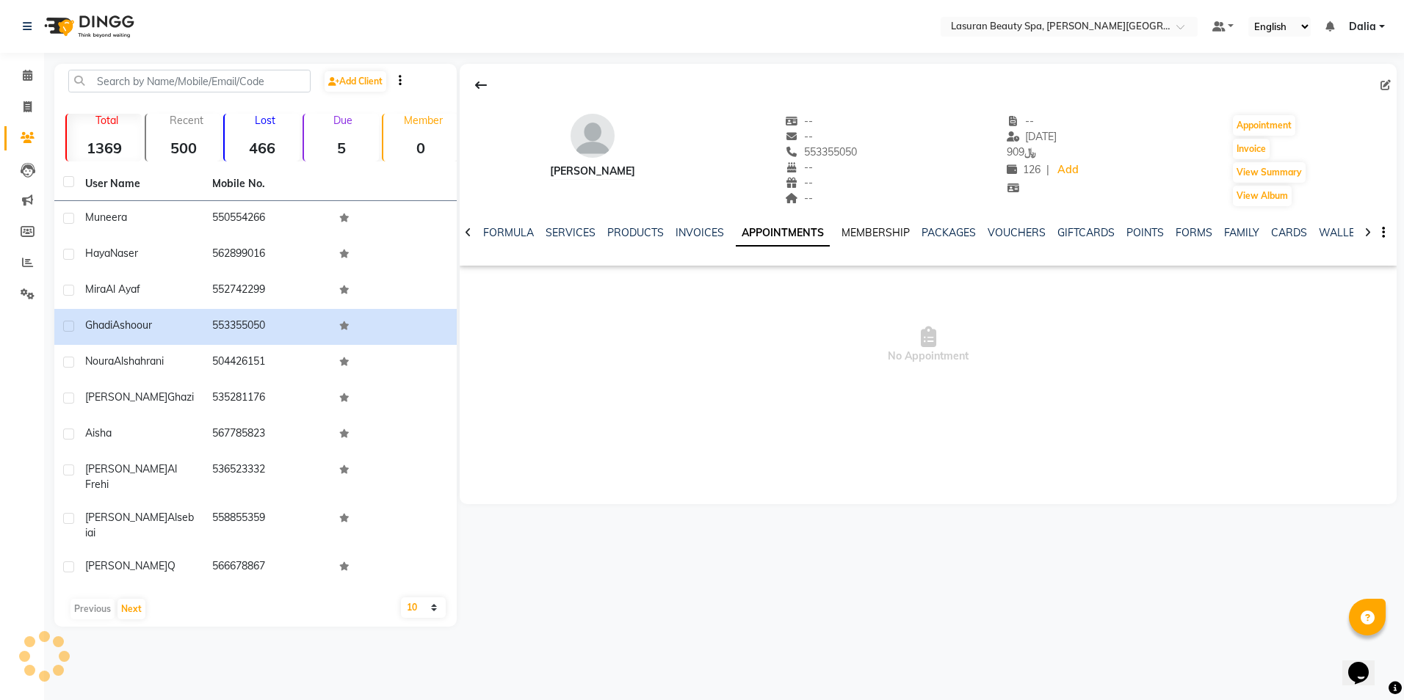
click at [849, 234] on link "MEMBERSHIP" at bounding box center [875, 232] width 68 height 13
click at [915, 234] on link "PACKAGES" at bounding box center [934, 232] width 54 height 13
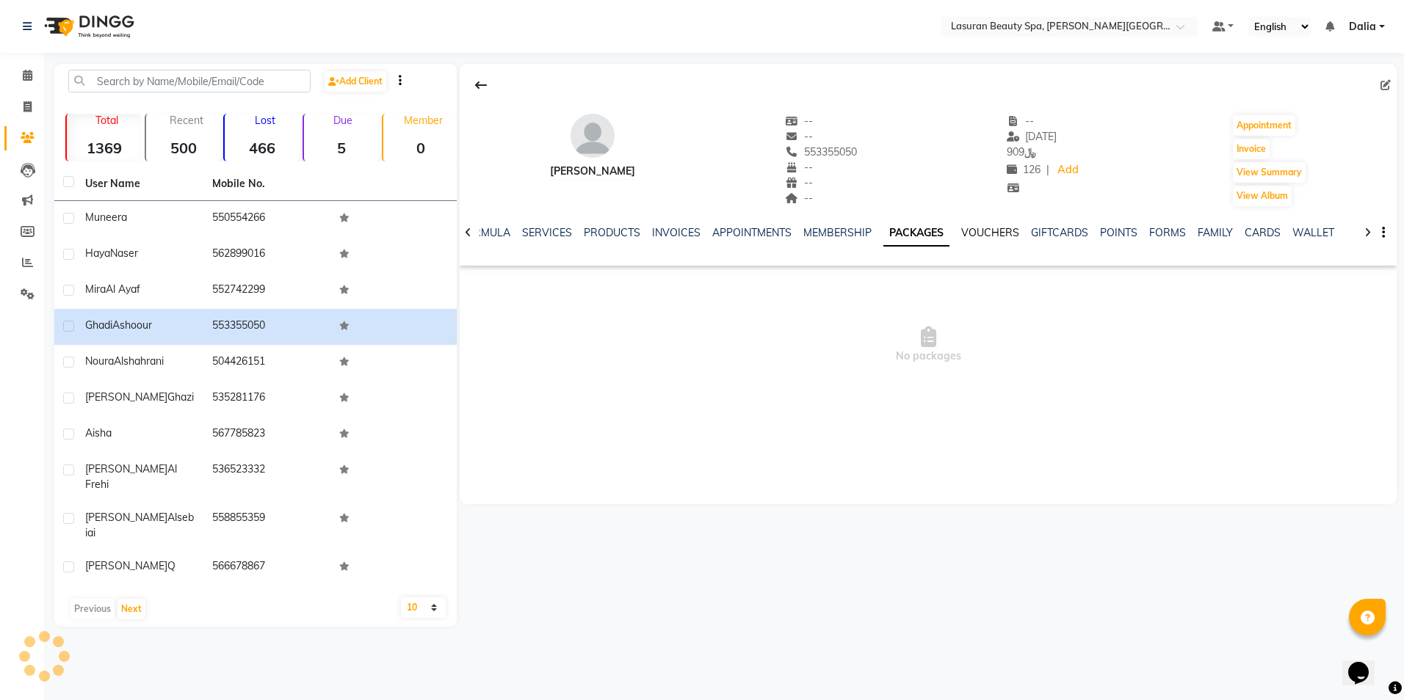
click at [961, 231] on link "VOUCHERS" at bounding box center [990, 232] width 58 height 13
click at [1024, 231] on link "GIFTCARDS" at bounding box center [1047, 232] width 57 height 13
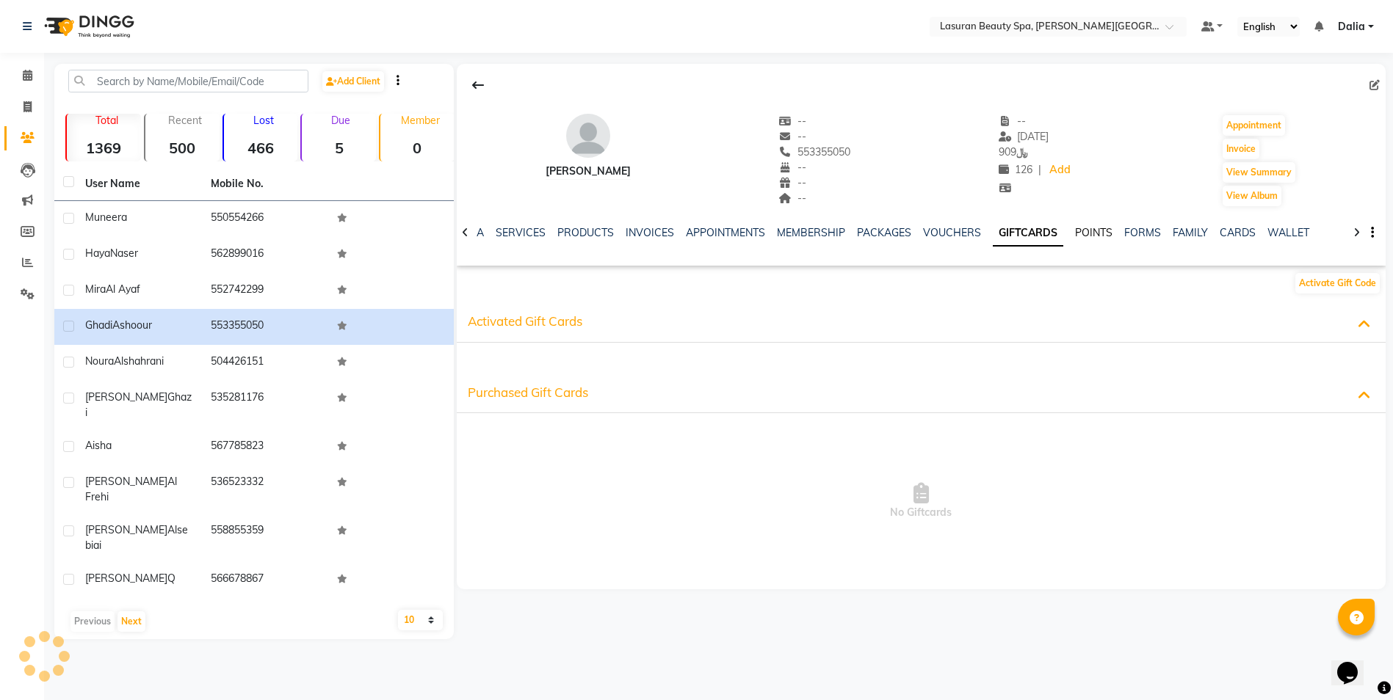
click at [1076, 231] on link "POINTS" at bounding box center [1093, 232] width 37 height 13
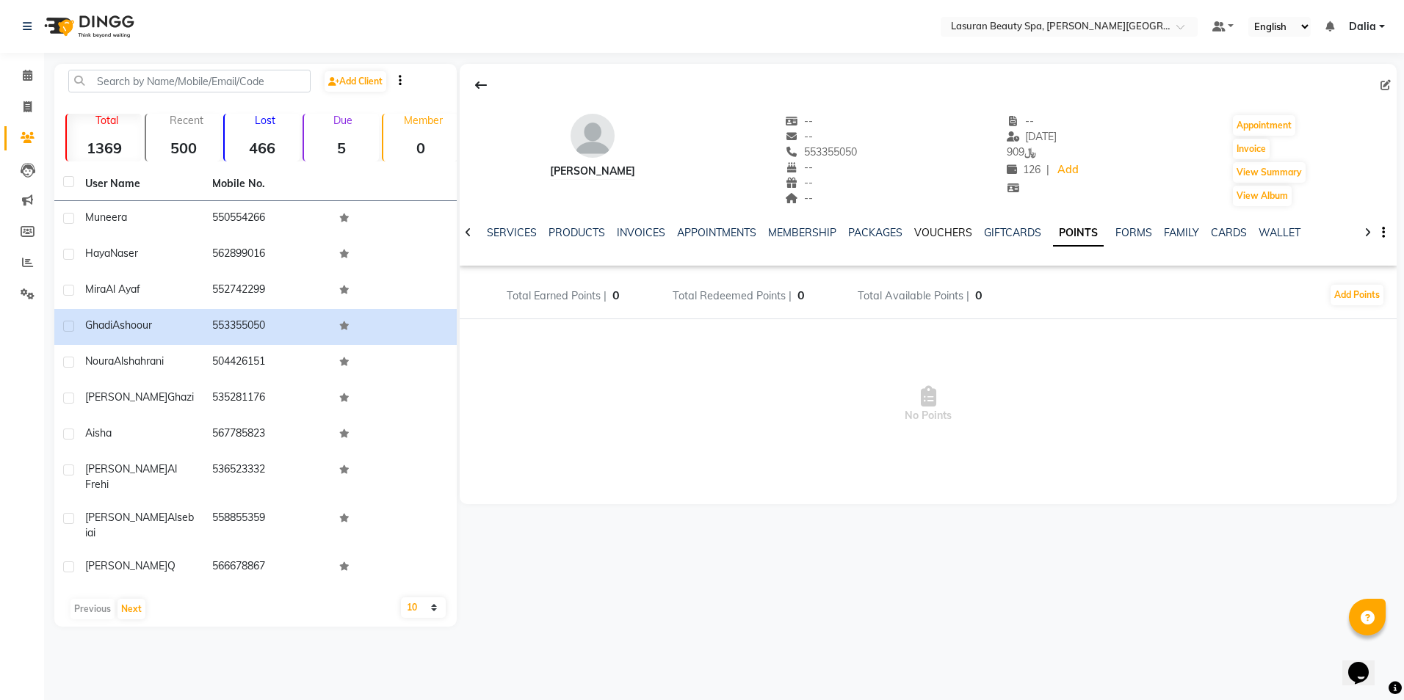
click at [921, 231] on link "VOUCHERS" at bounding box center [943, 232] width 58 height 13
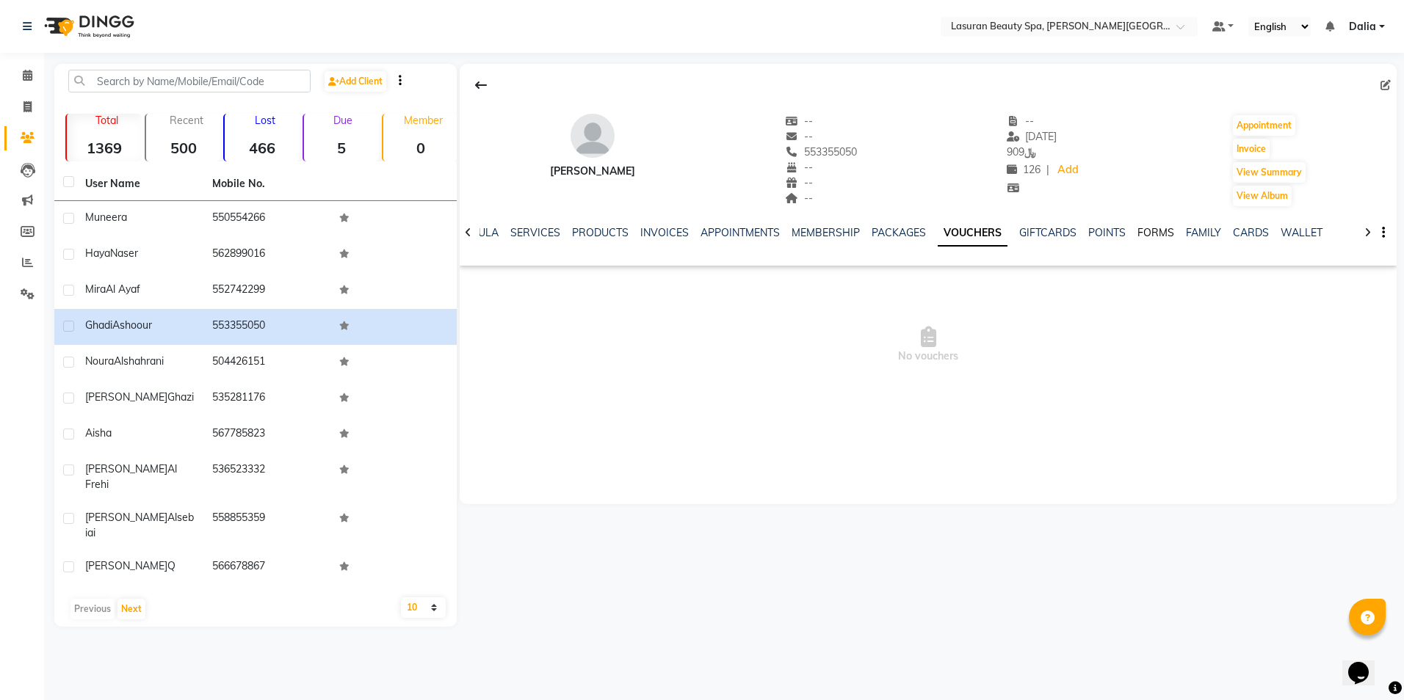
click at [1156, 226] on link "FORMS" at bounding box center [1155, 232] width 37 height 13
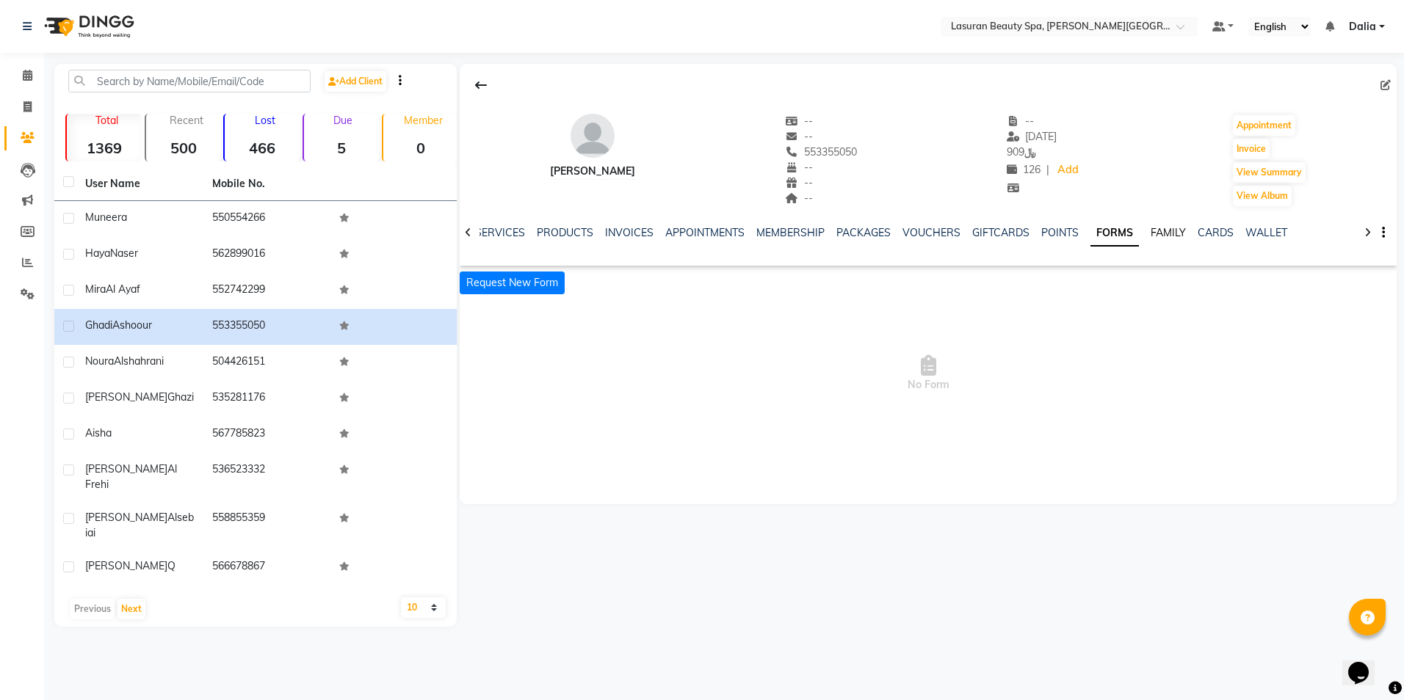
click at [1173, 228] on link "FAMILY" at bounding box center [1168, 232] width 35 height 13
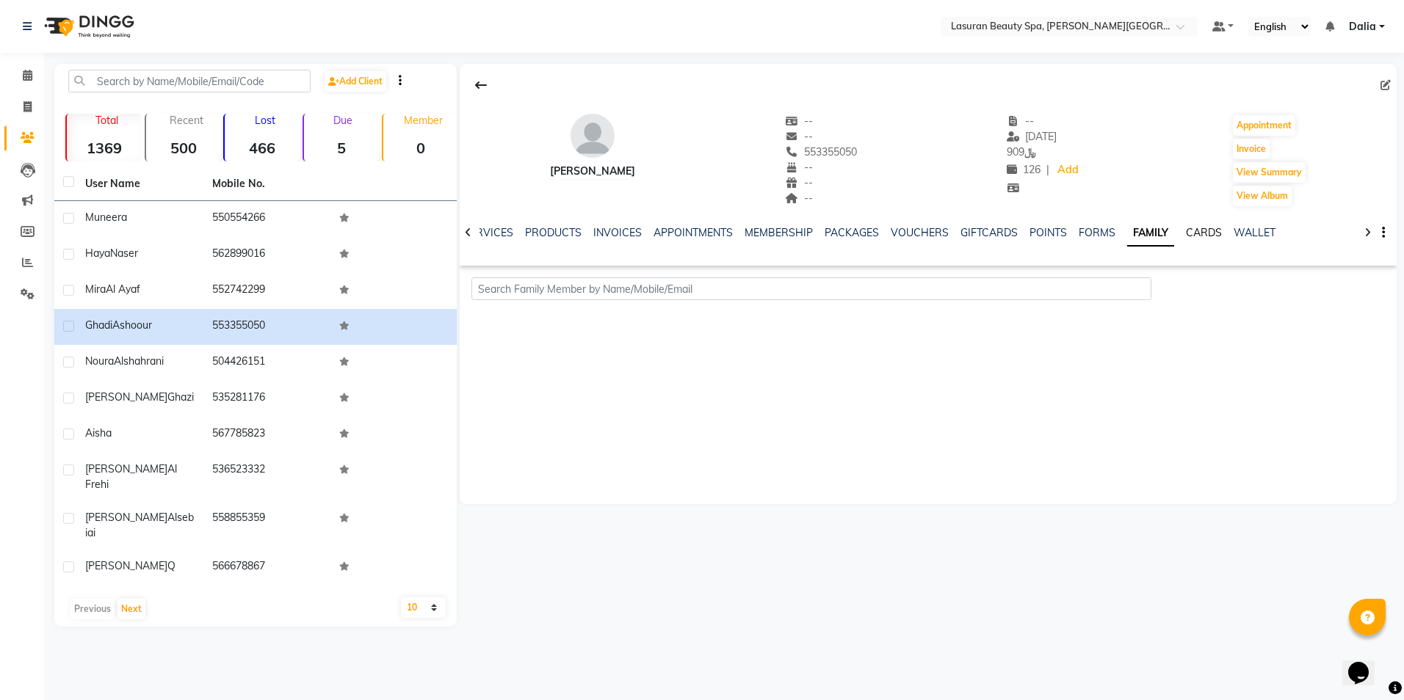
click at [1186, 228] on link "CARDS" at bounding box center [1204, 232] width 36 height 13
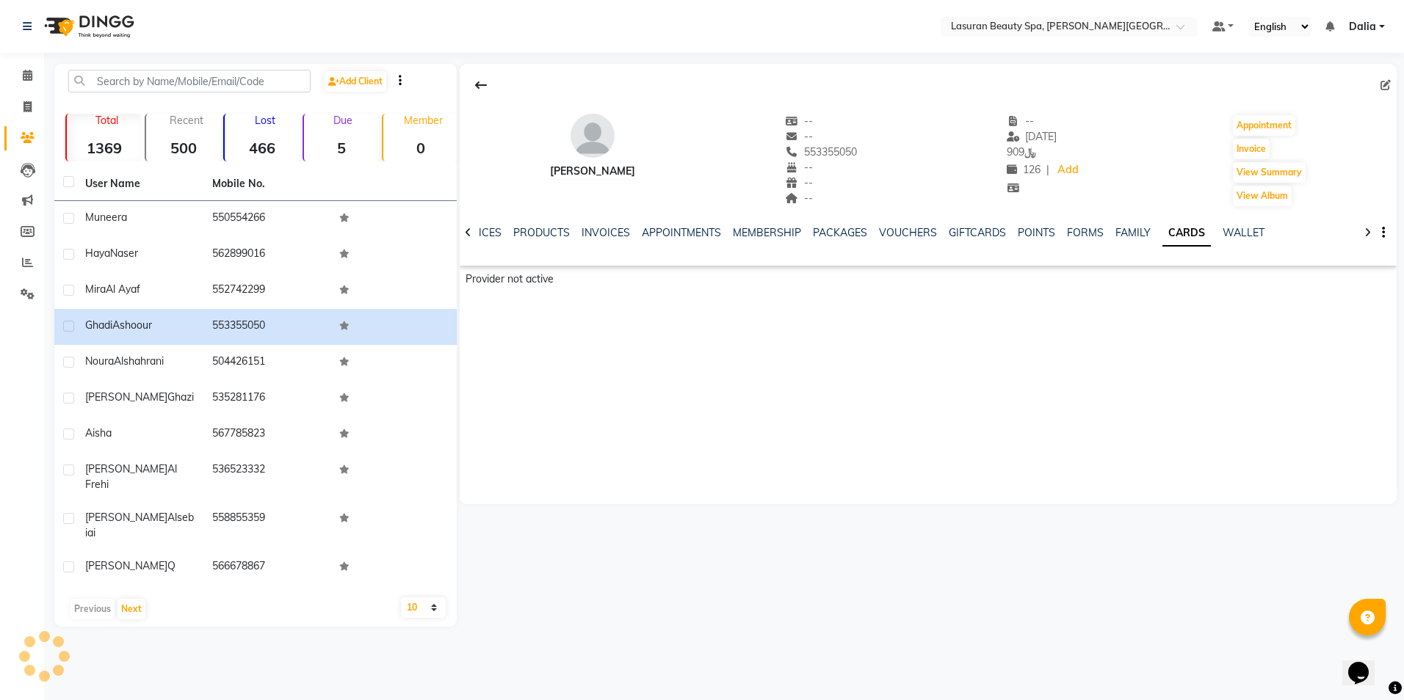
click at [1207, 233] on ul "NOTES FORMULA SERVICES PRODUCTS INVOICES APPOINTMENTS MEMBERSHIP PACKAGES VOUCH…" at bounding box center [810, 232] width 932 height 15
click at [1223, 231] on link "WALLET" at bounding box center [1244, 232] width 42 height 13
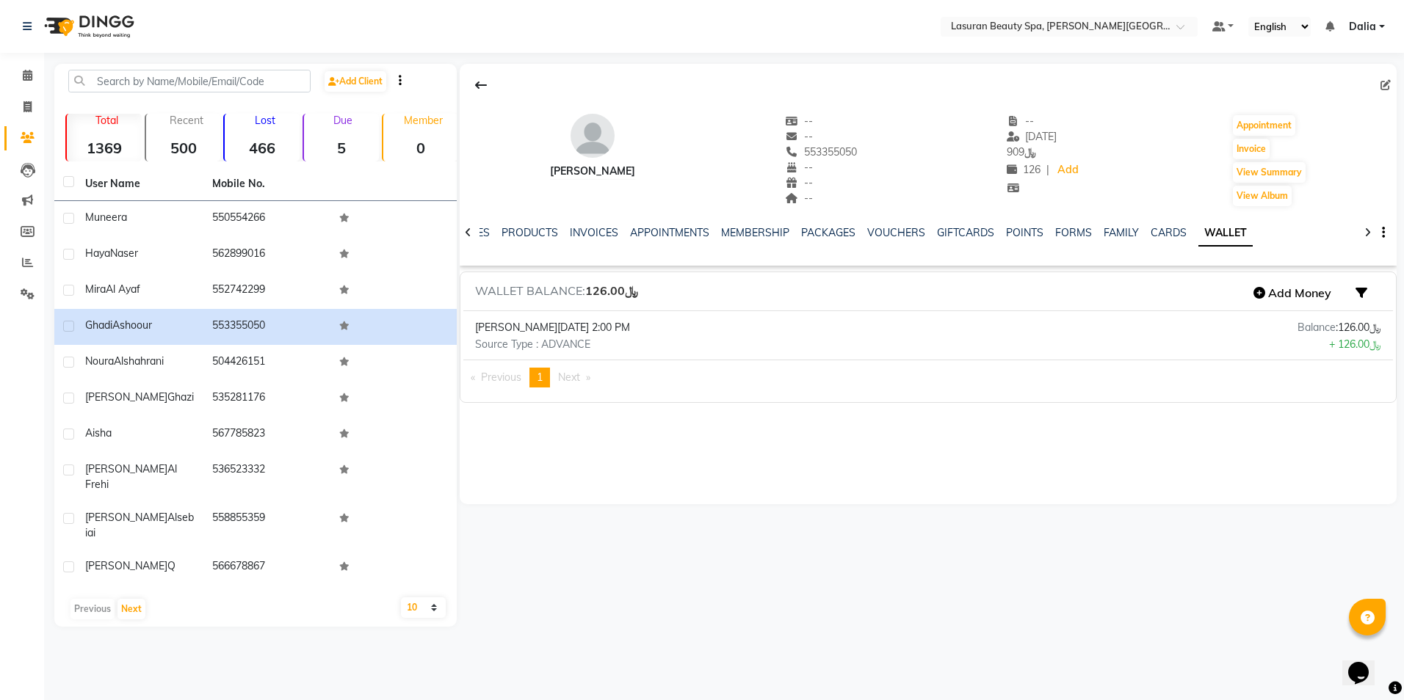
click at [531, 325] on p "Sun, Jun 29 2025 | 2:00 PM" at bounding box center [546, 328] width 167 height 17
click at [1361, 293] on icon "button" at bounding box center [1361, 293] width 12 height 12
click at [1341, 372] on link "Consume" at bounding box center [1341, 373] width 72 height 25
click at [1364, 294] on icon "button" at bounding box center [1361, 293] width 12 height 12
click at [1346, 343] on link "Refund" at bounding box center [1341, 349] width 72 height 25
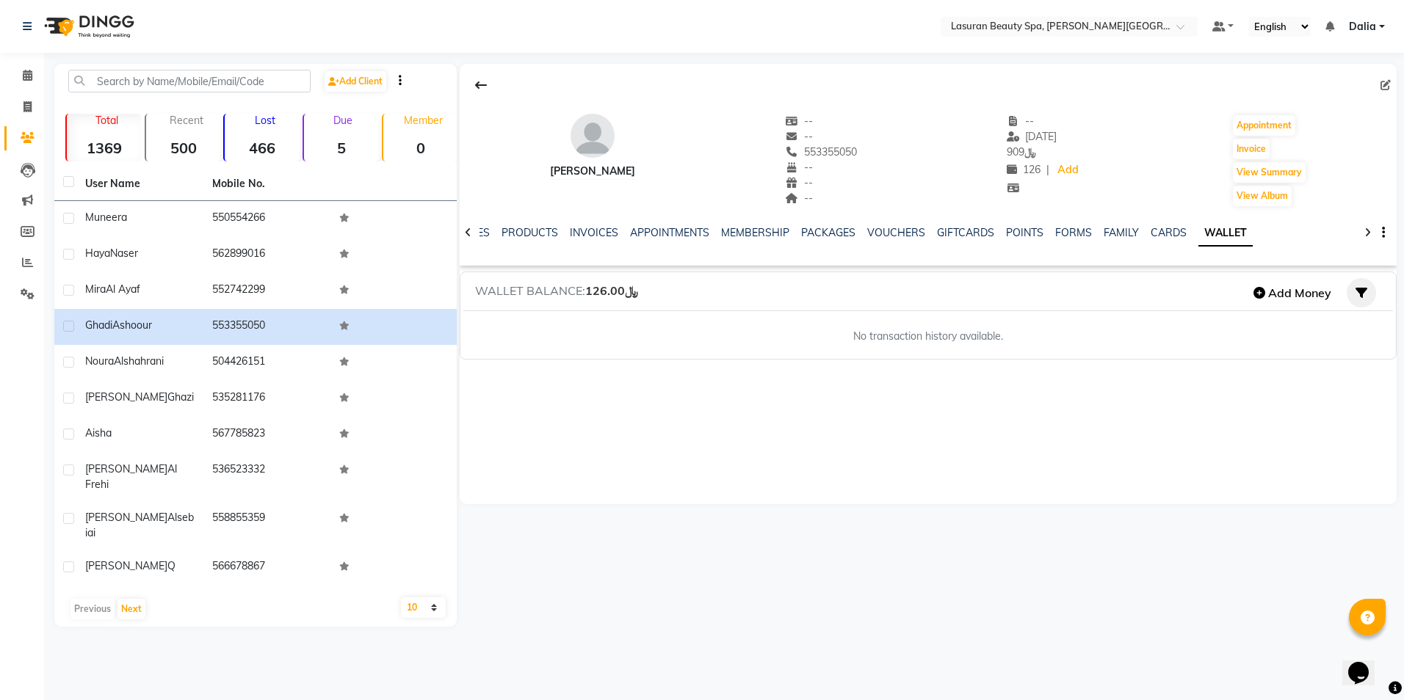
click at [1366, 292] on icon "button" at bounding box center [1361, 293] width 12 height 12
click at [1340, 325] on link "Addition" at bounding box center [1341, 324] width 72 height 25
click at [1362, 299] on button "button" at bounding box center [1361, 292] width 29 height 29
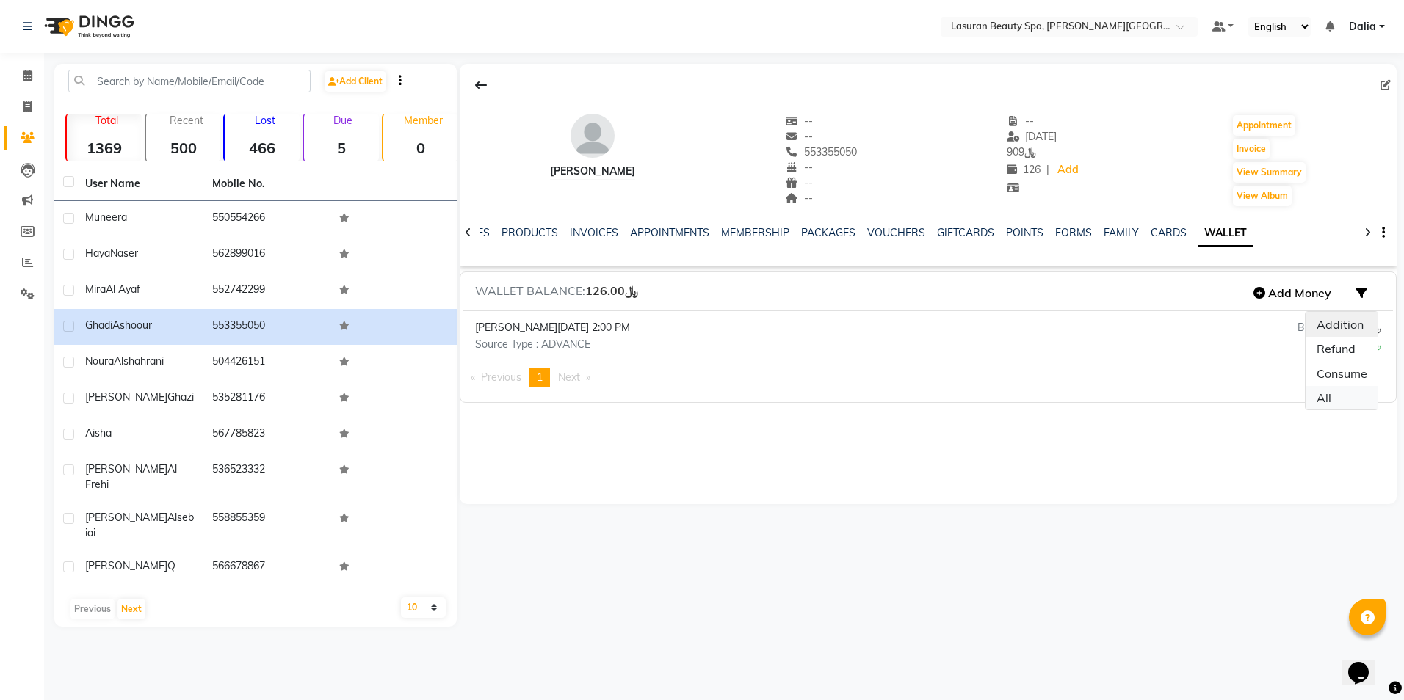
click at [1331, 401] on link "All" at bounding box center [1341, 397] width 72 height 23
click at [1350, 333] on span "﷼126.00" at bounding box center [1359, 327] width 43 height 13
click at [1272, 293] on button "Add Money" at bounding box center [1292, 292] width 93 height 25
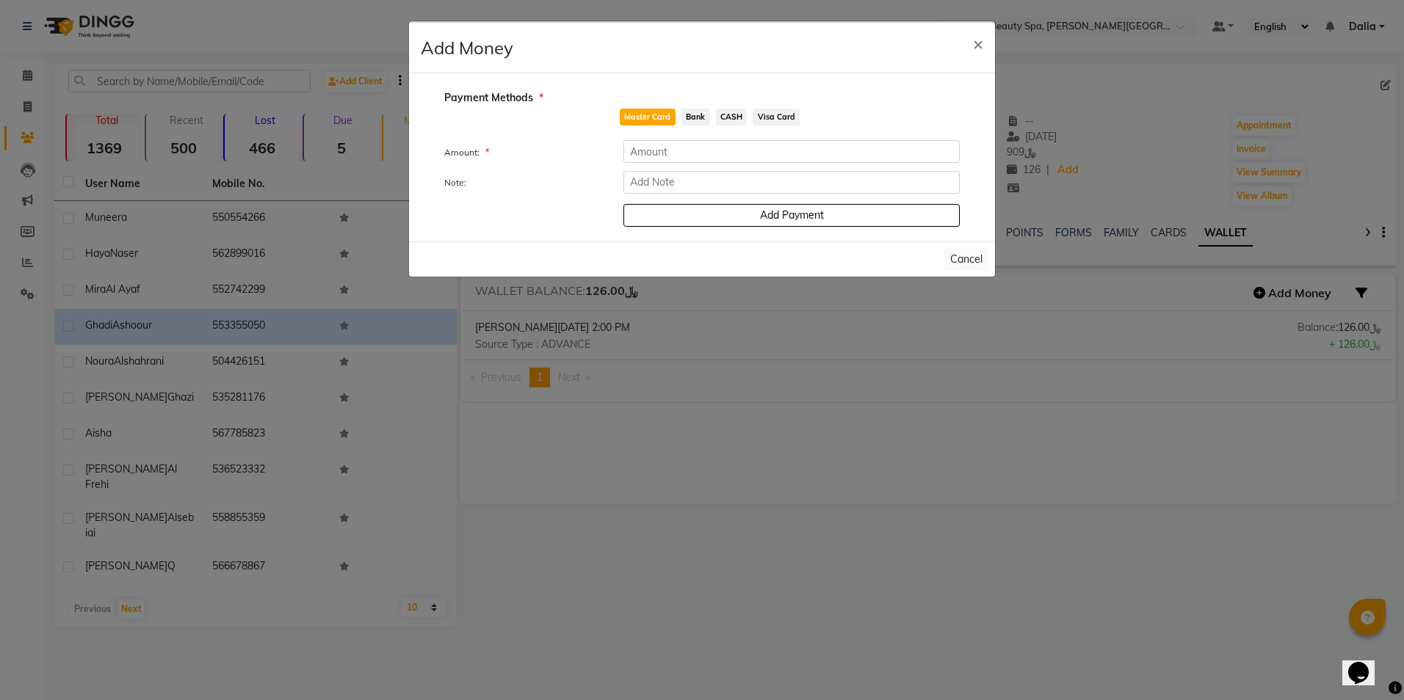
click at [689, 120] on span "Bank" at bounding box center [695, 117] width 29 height 17
click at [728, 117] on span "CASH" at bounding box center [732, 117] width 32 height 17
click at [772, 117] on span "Visa Card" at bounding box center [776, 117] width 47 height 17
click at [972, 260] on button "Cancel" at bounding box center [967, 259] width 46 height 23
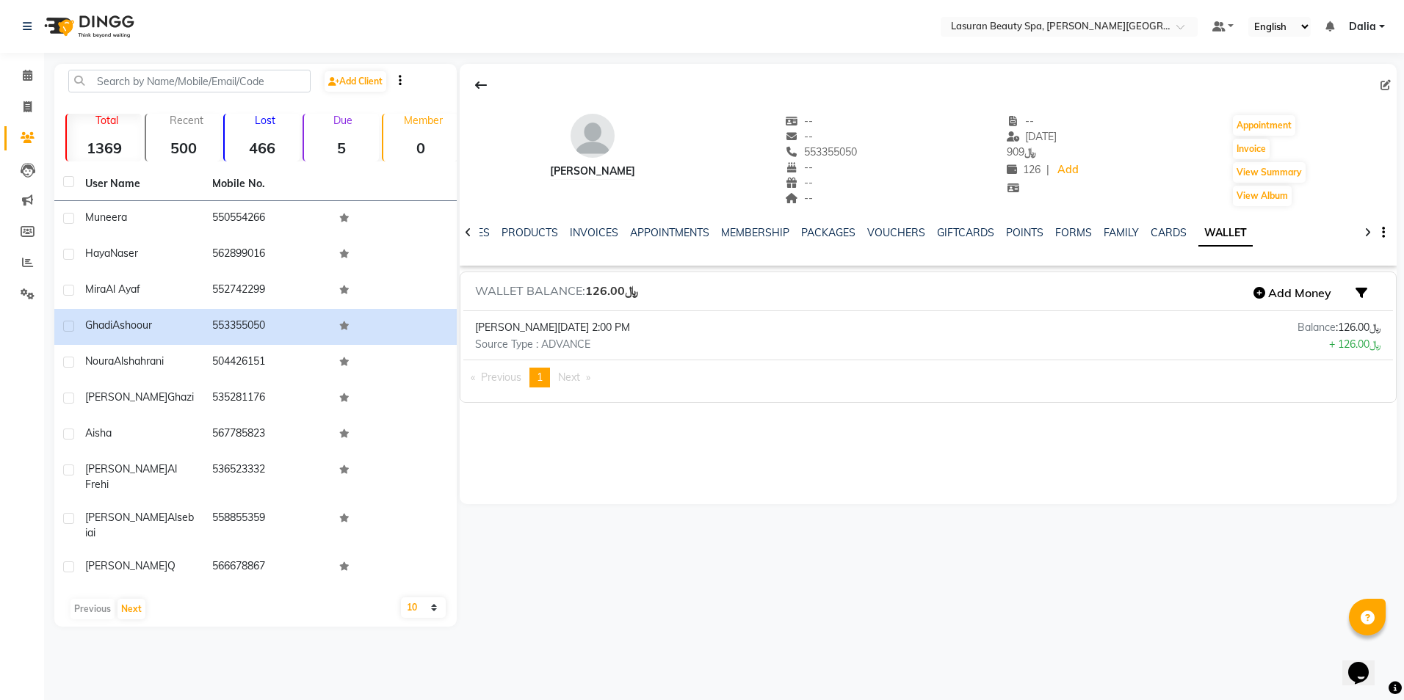
click at [1383, 233] on icon "button" at bounding box center [1383, 233] width 3 height 1
click at [1330, 248] on div "Manage Tabs" at bounding box center [1327, 242] width 68 height 18
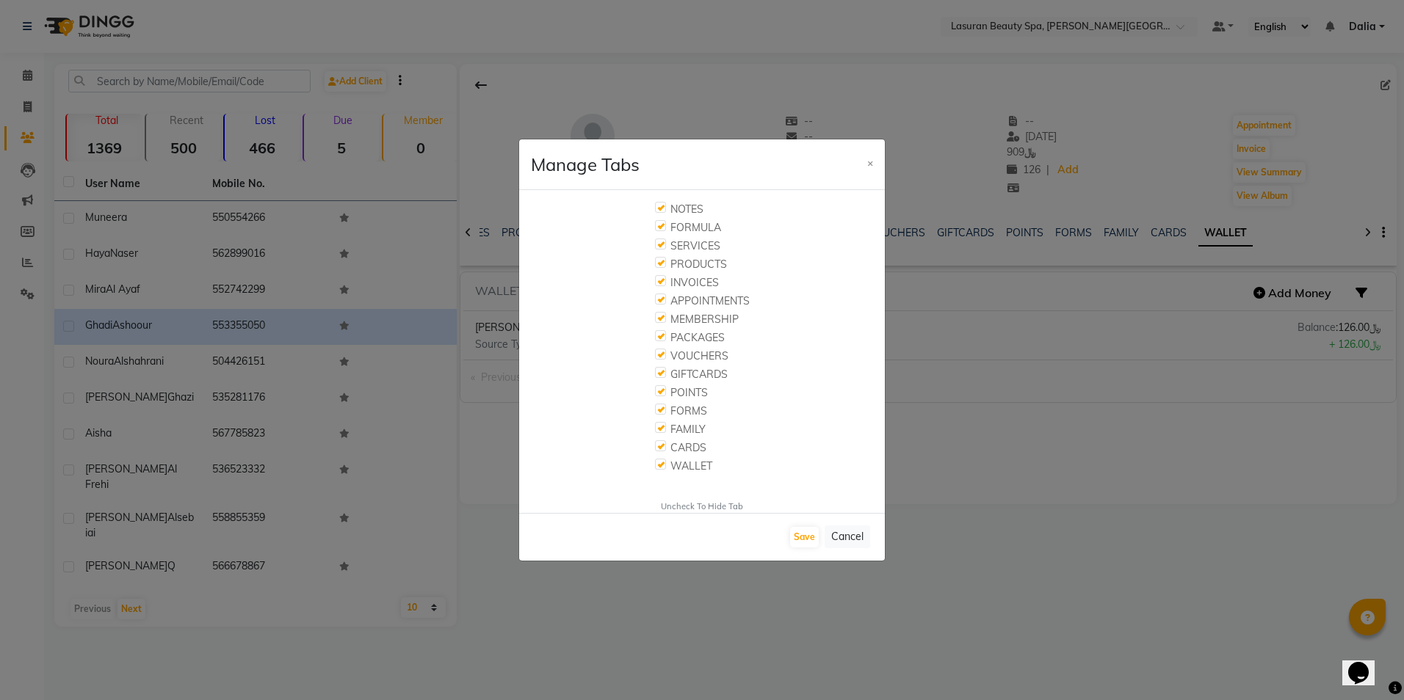
click at [872, 156] on span "×" at bounding box center [870, 162] width 6 height 13
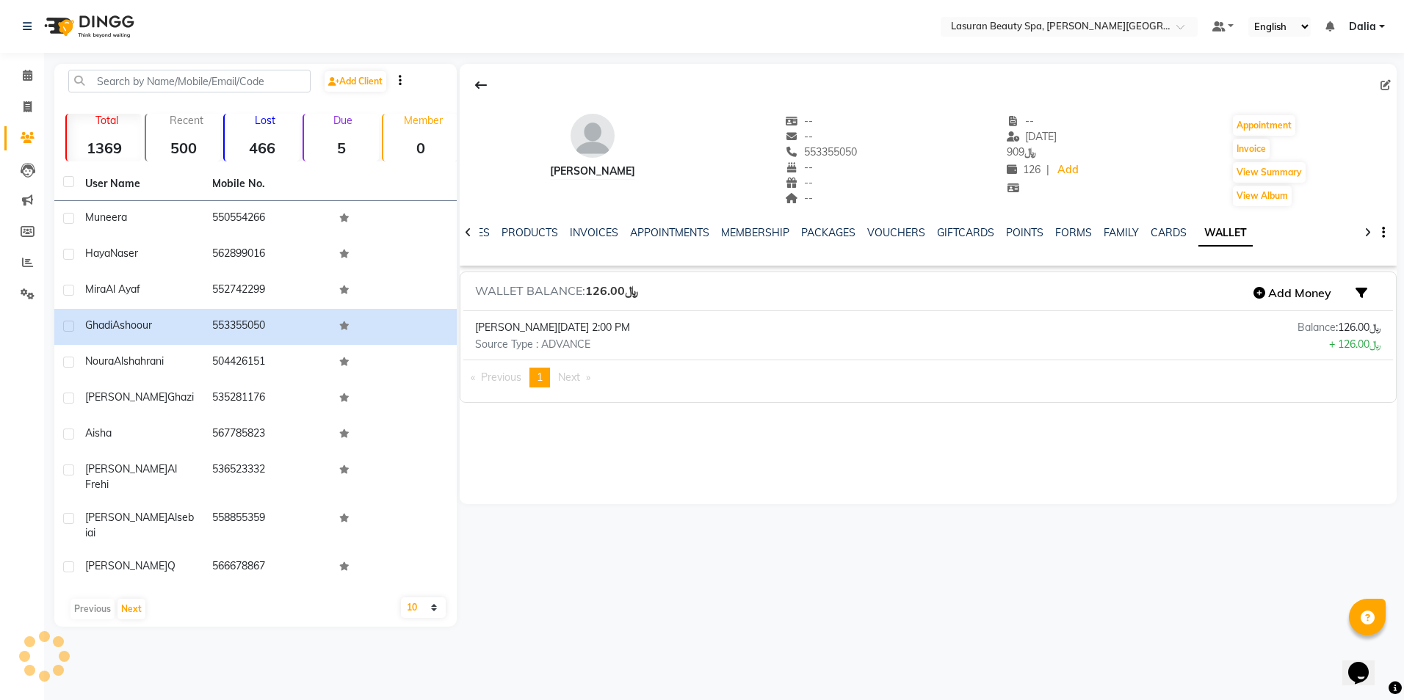
click at [1383, 85] on icon at bounding box center [1385, 85] width 10 height 10
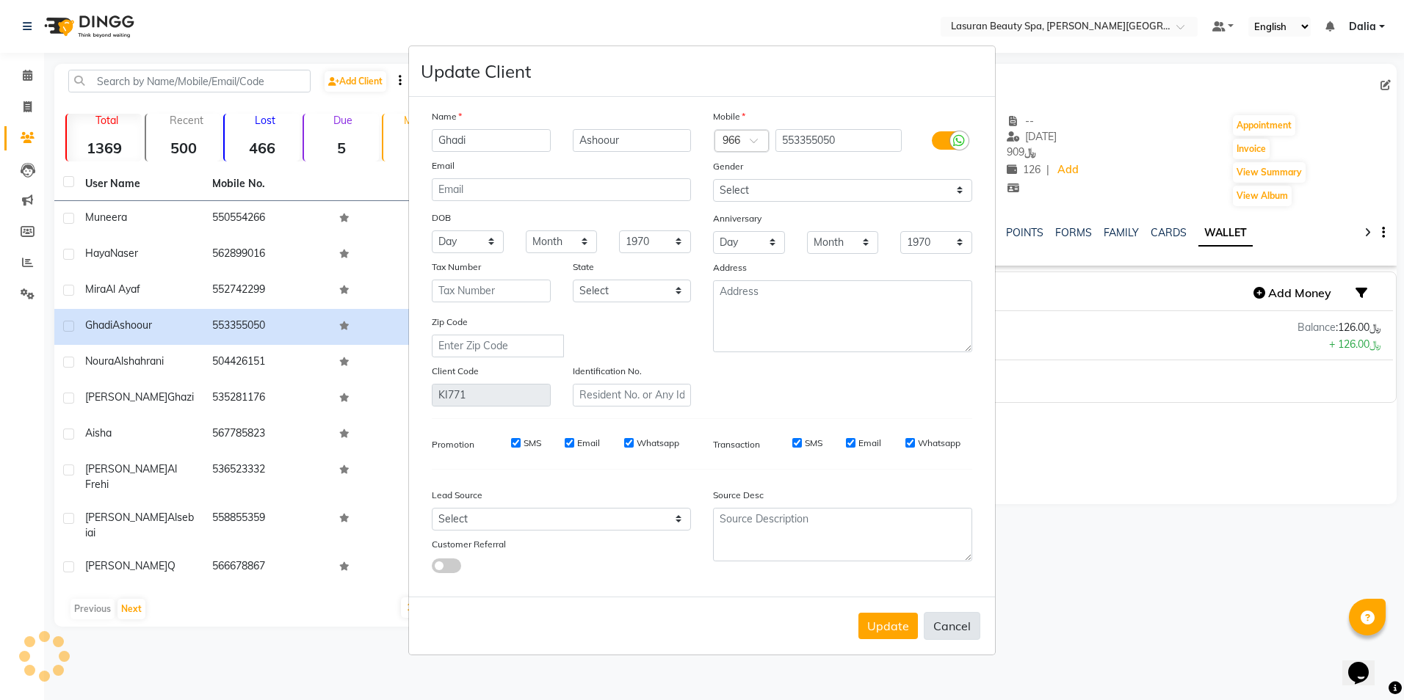
drag, startPoint x: 949, startPoint y: 638, endPoint x: 926, endPoint y: 629, distance: 25.1
click at [948, 638] on button "Cancel" at bounding box center [952, 626] width 57 height 28
select select
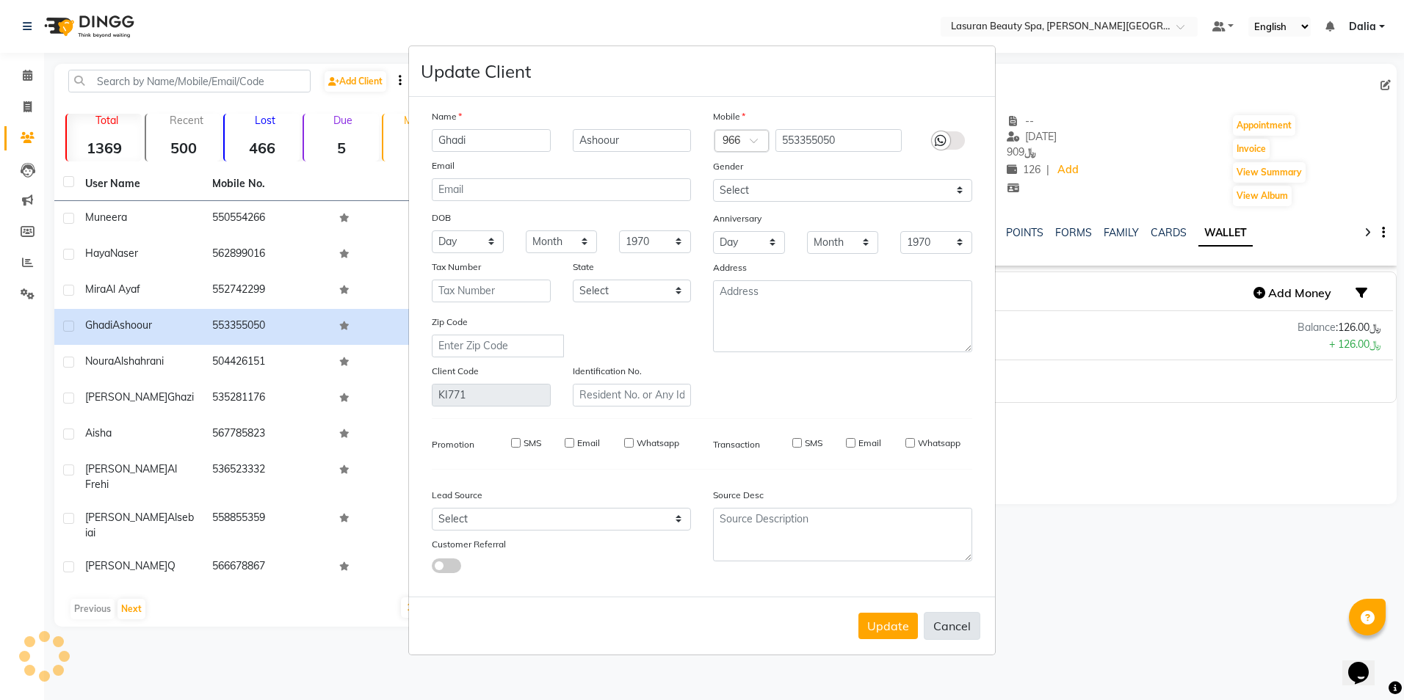
select select
checkbox input "false"
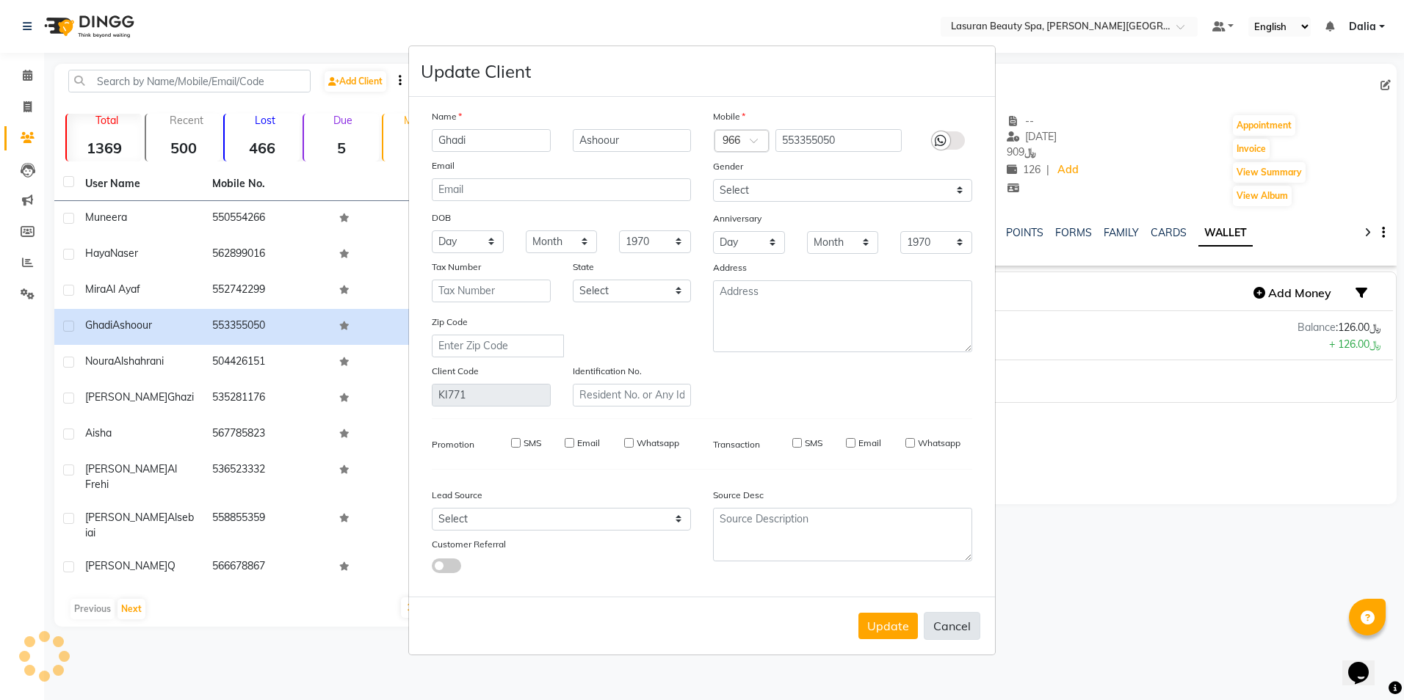
checkbox input "false"
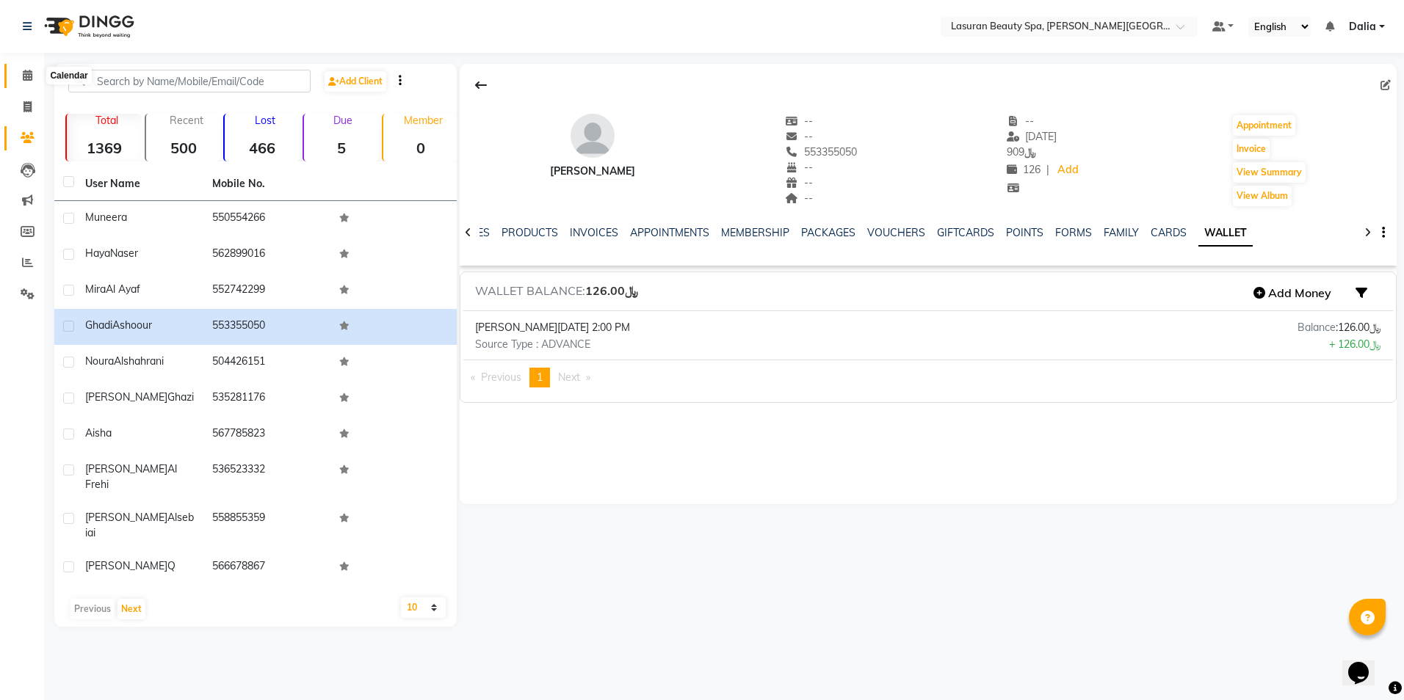
click at [17, 79] on span at bounding box center [28, 76] width 26 height 17
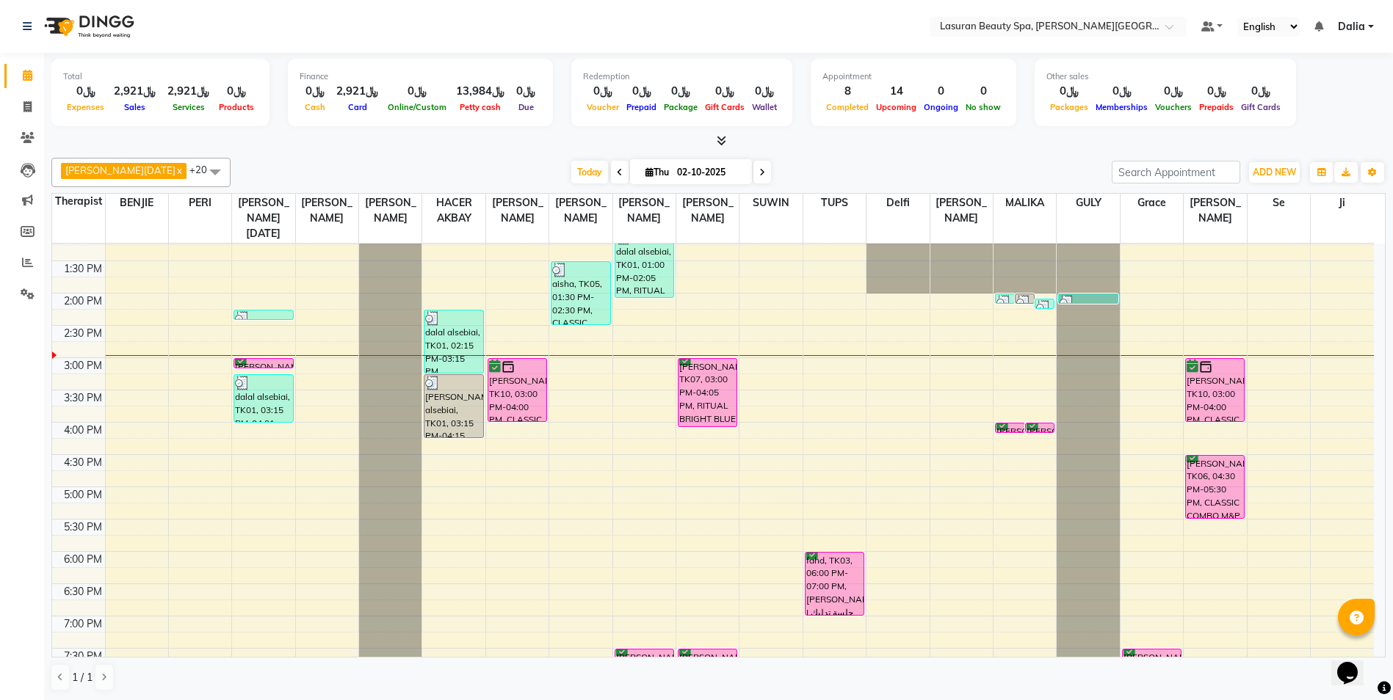
scroll to position [147, 0]
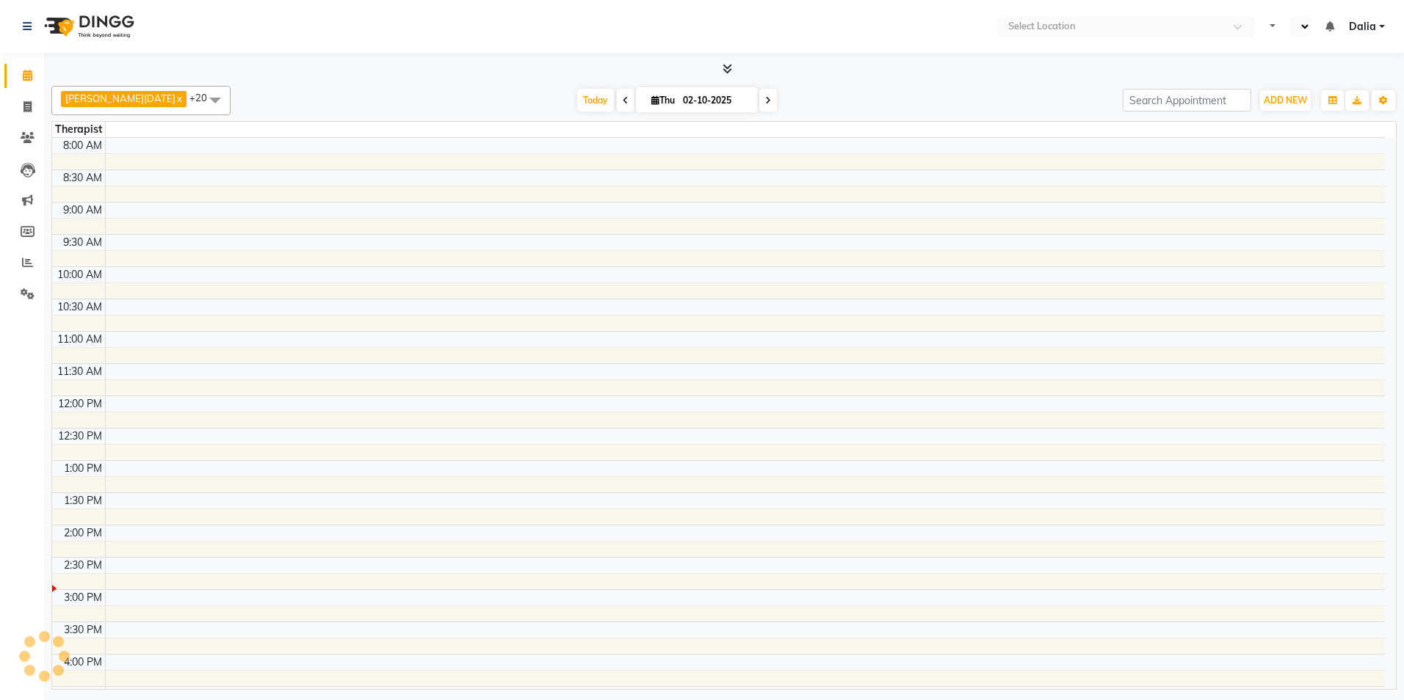
select select "en"
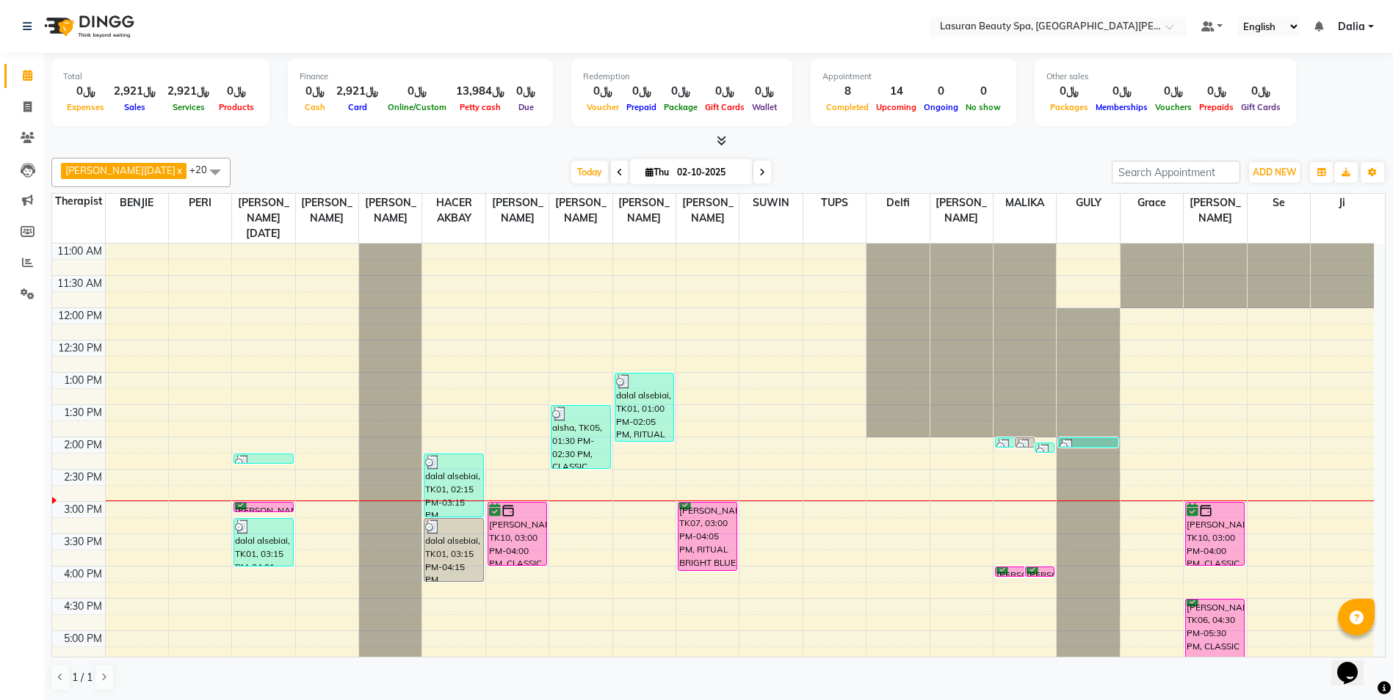
click at [1233, 604] on div "[PERSON_NAME], TK06, 04:30 PM-05:30 PM, CLASSIC COMBO M&P | كومبو كلاسيك (باديك…" at bounding box center [1215, 631] width 58 height 62
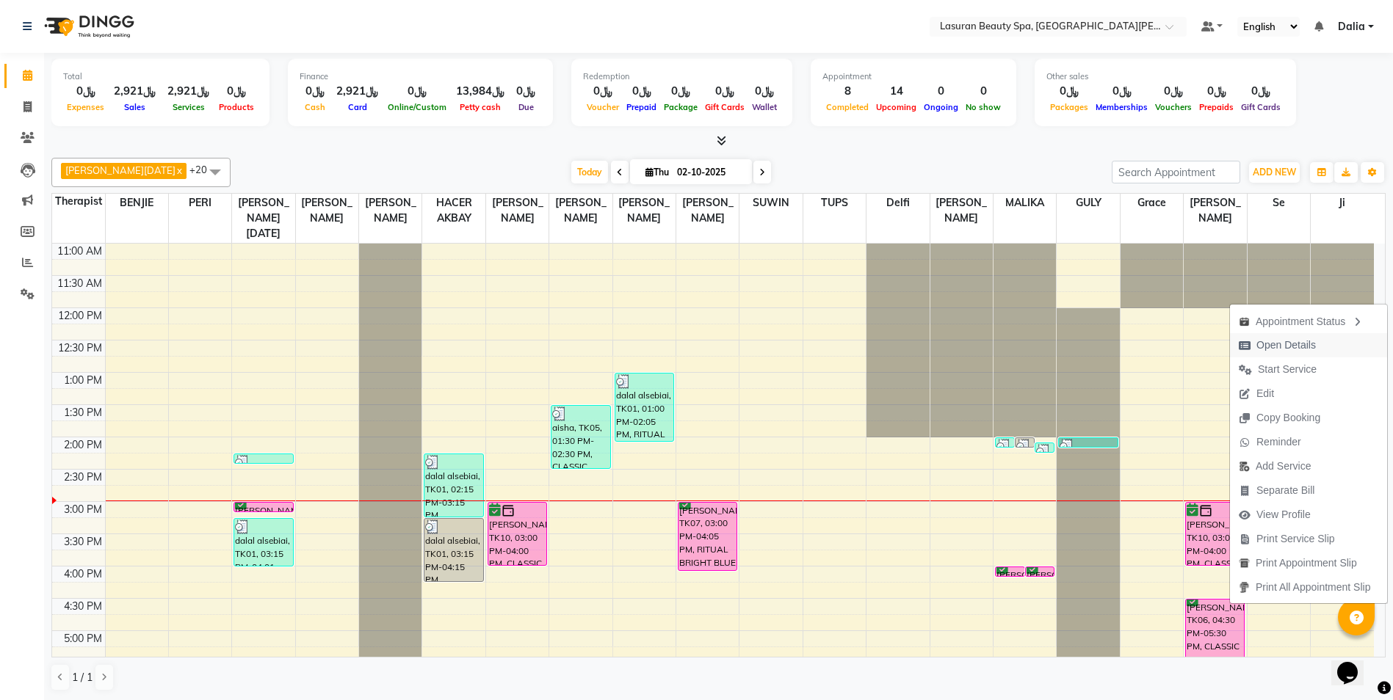
click at [1284, 354] on span "Open Details" at bounding box center [1277, 345] width 95 height 24
select select "6"
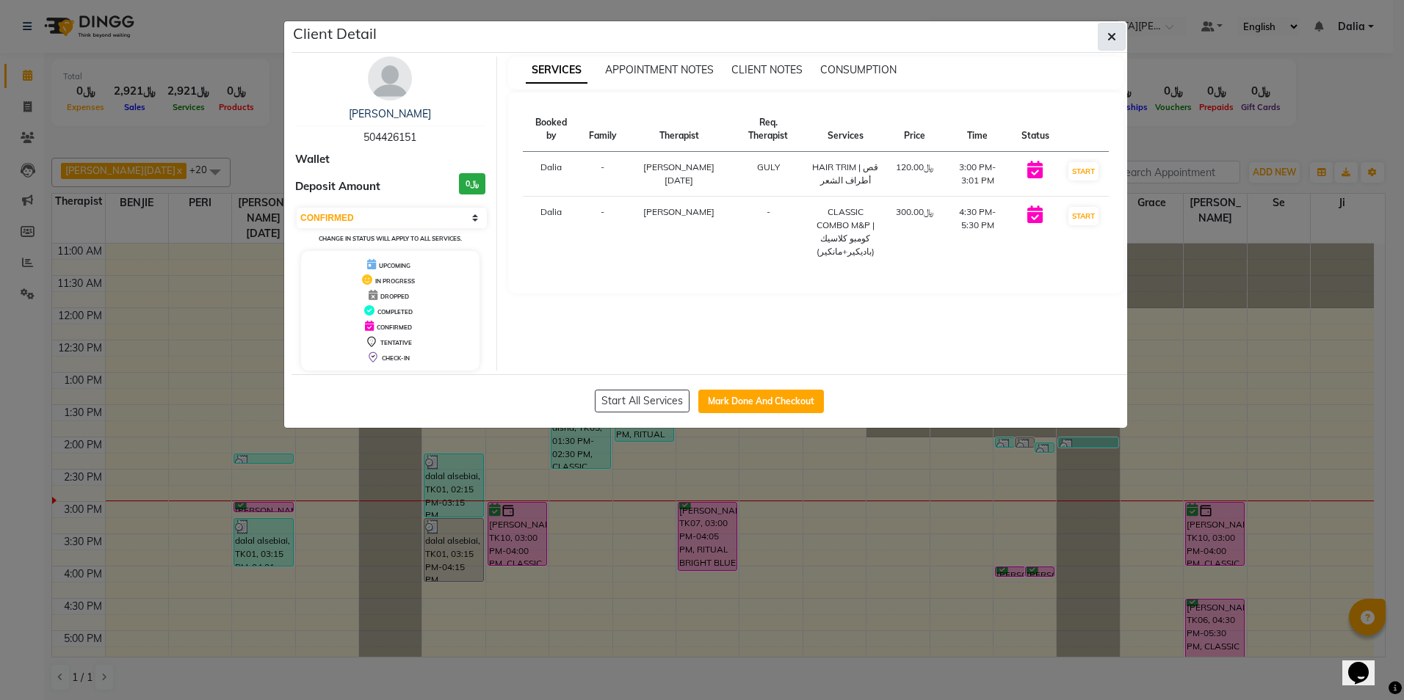
click at [1118, 40] on button "button" at bounding box center [1112, 37] width 28 height 28
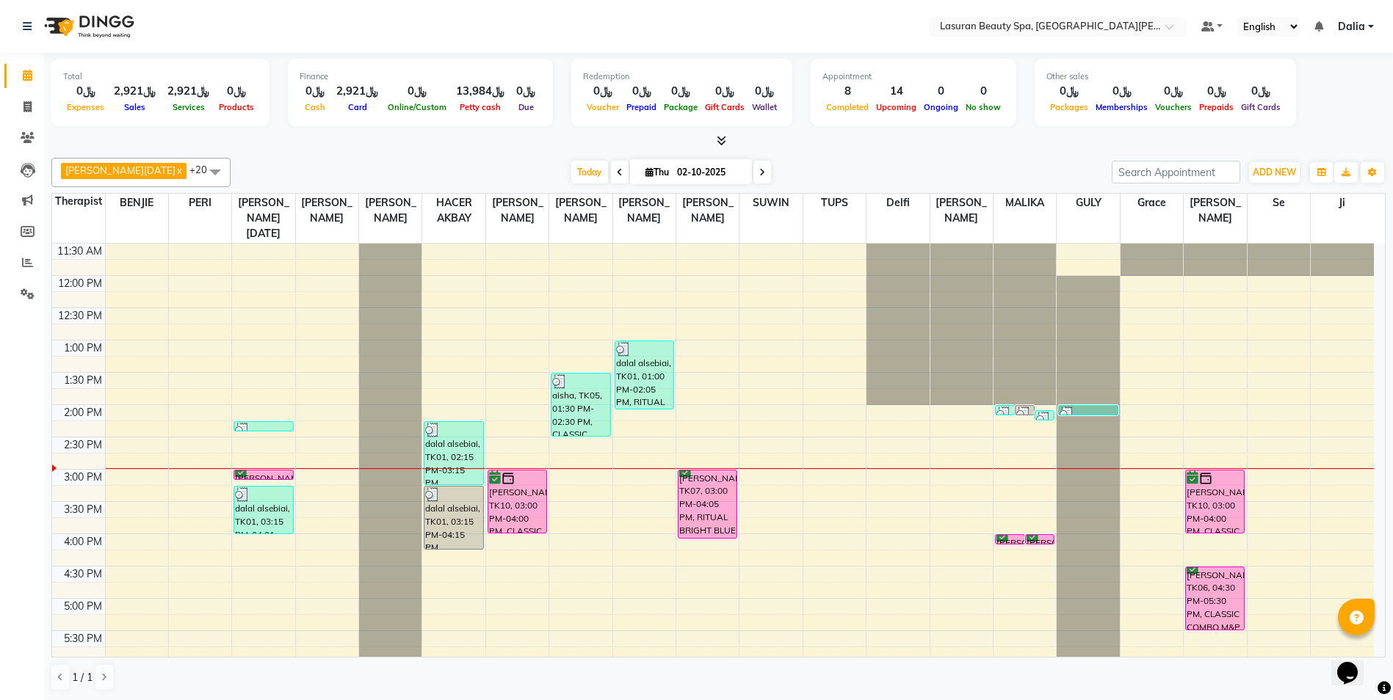
scroll to position [73, 0]
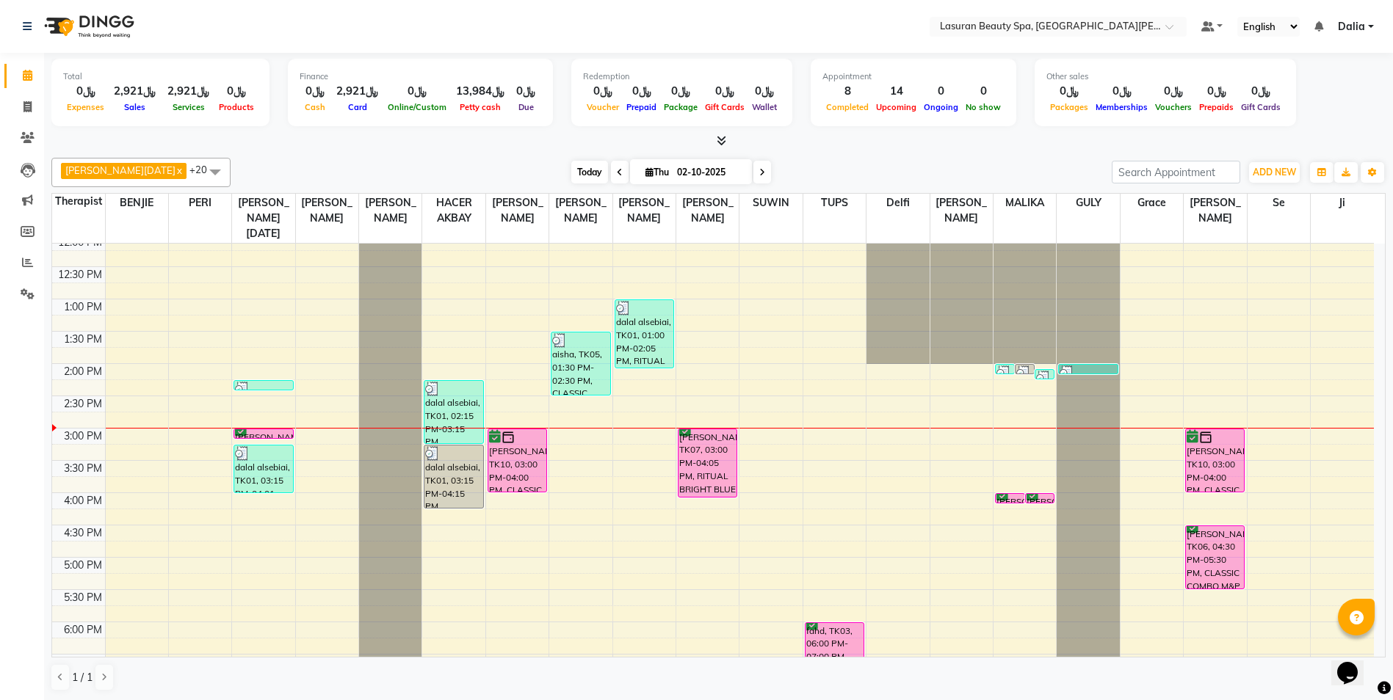
click at [571, 176] on span "Today" at bounding box center [589, 172] width 37 height 23
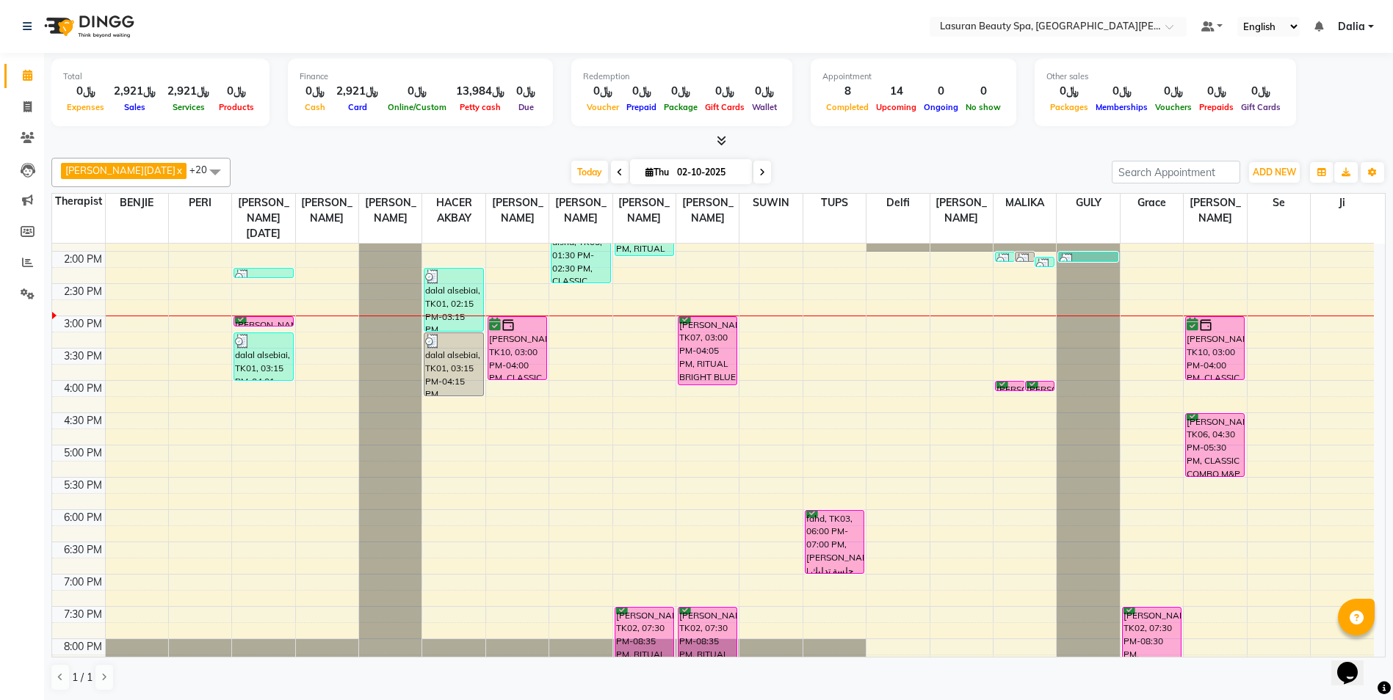
scroll to position [198, 0]
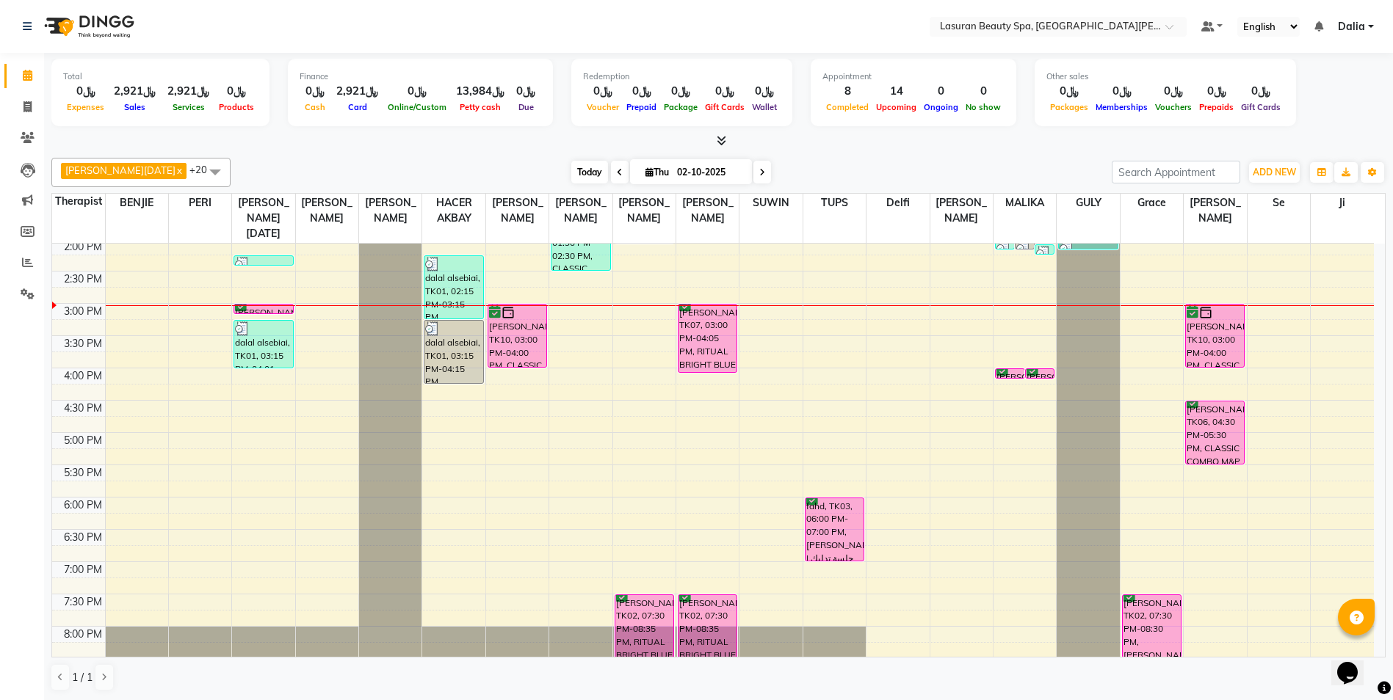
click at [571, 164] on span "Today" at bounding box center [589, 172] width 37 height 23
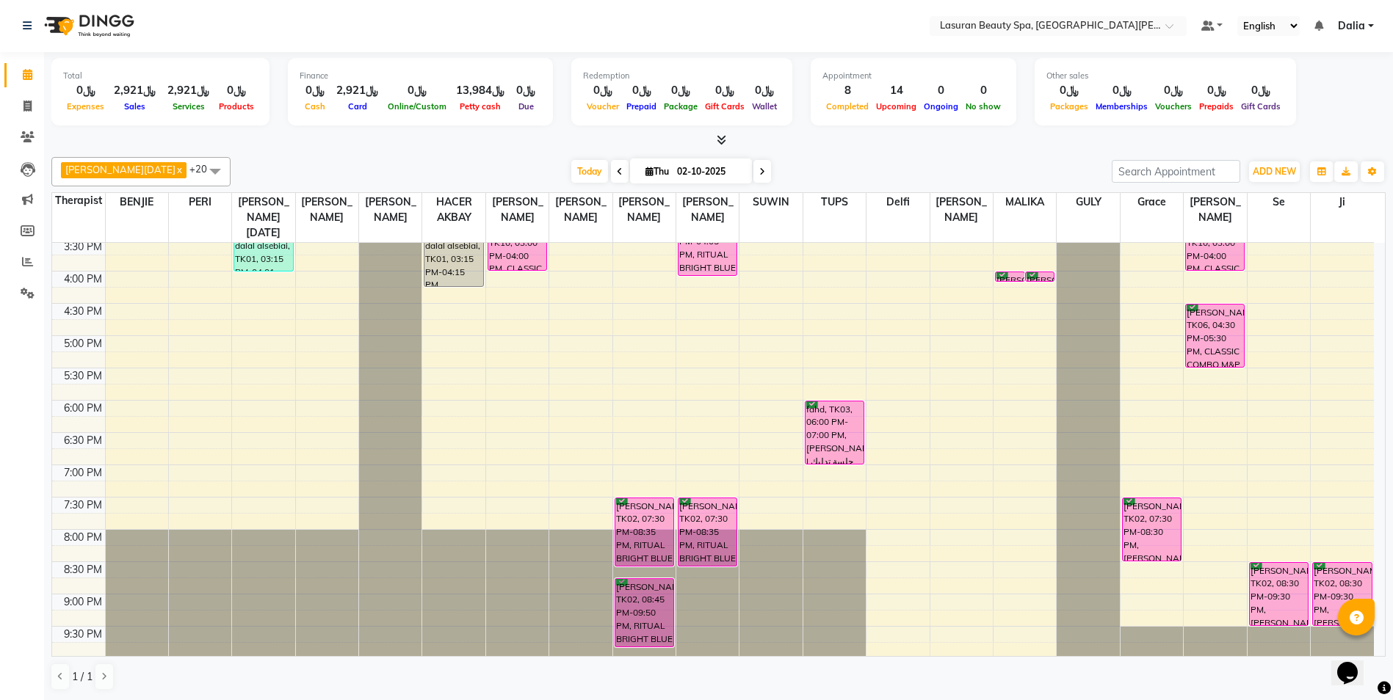
scroll to position [297, 0]
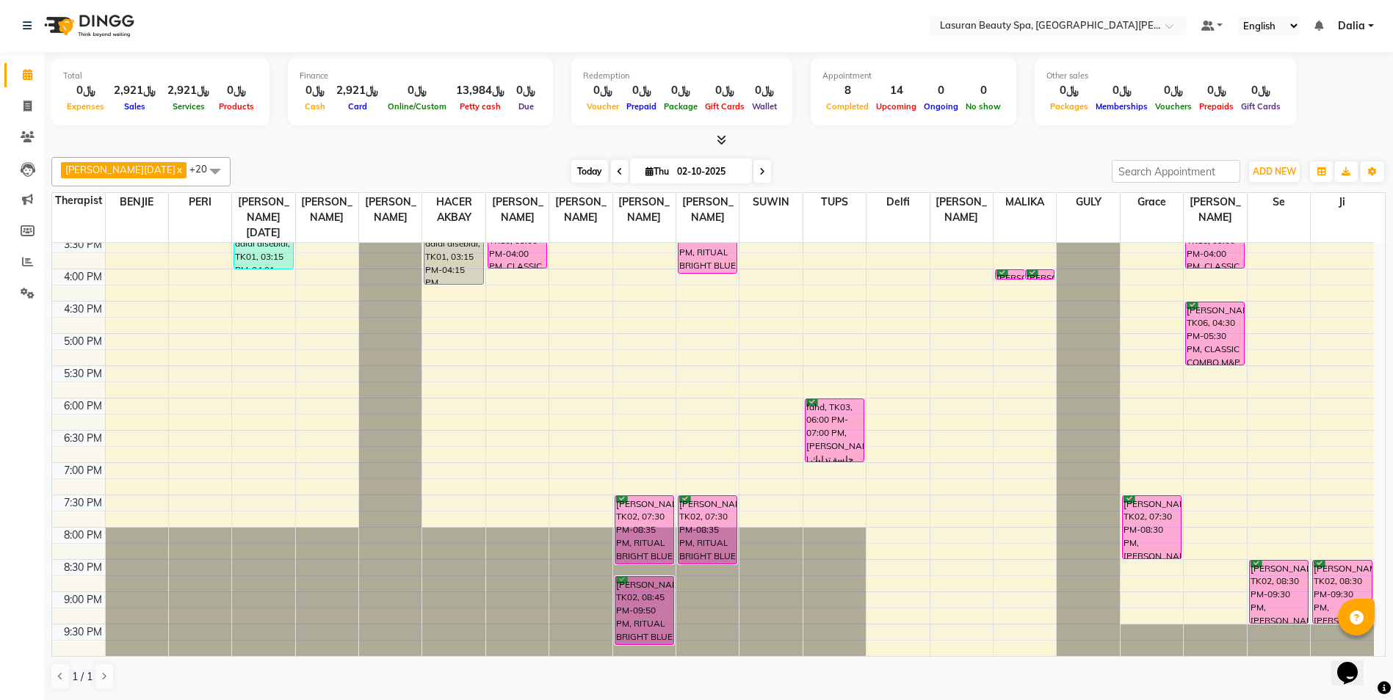
click at [573, 173] on span "Today" at bounding box center [589, 171] width 37 height 23
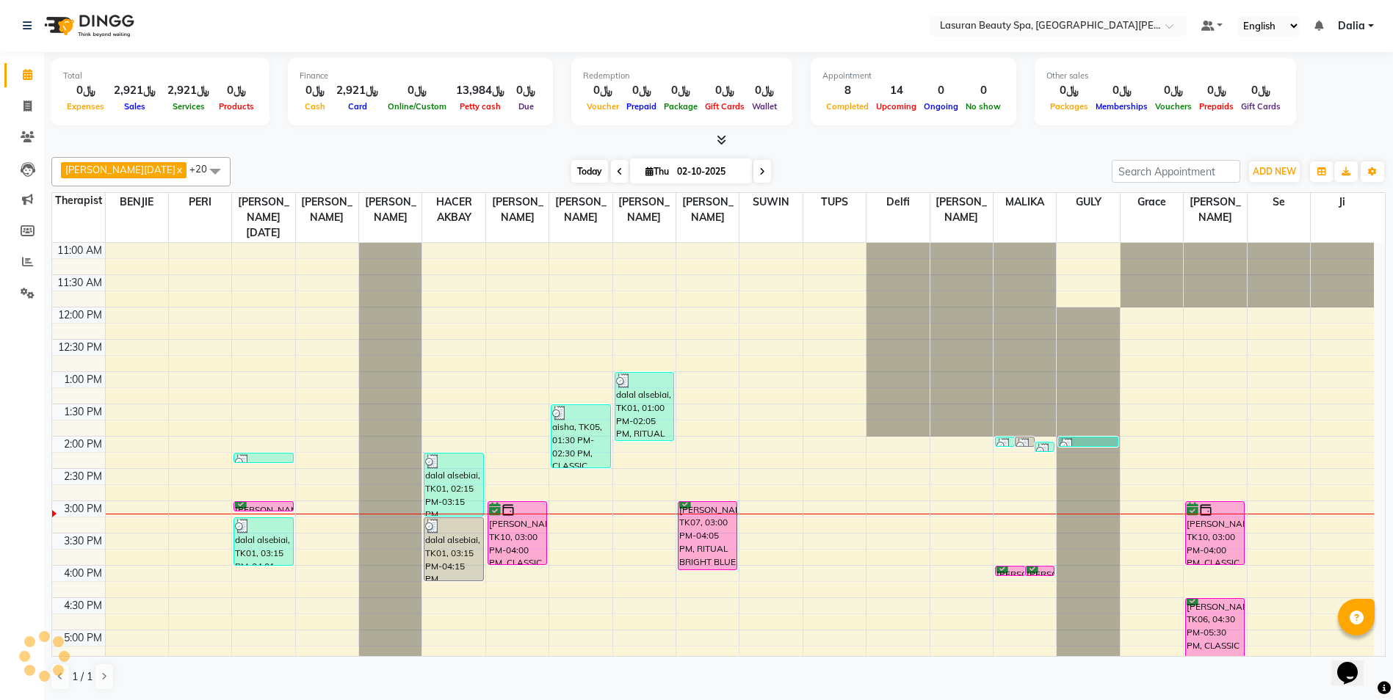
scroll to position [259, 0]
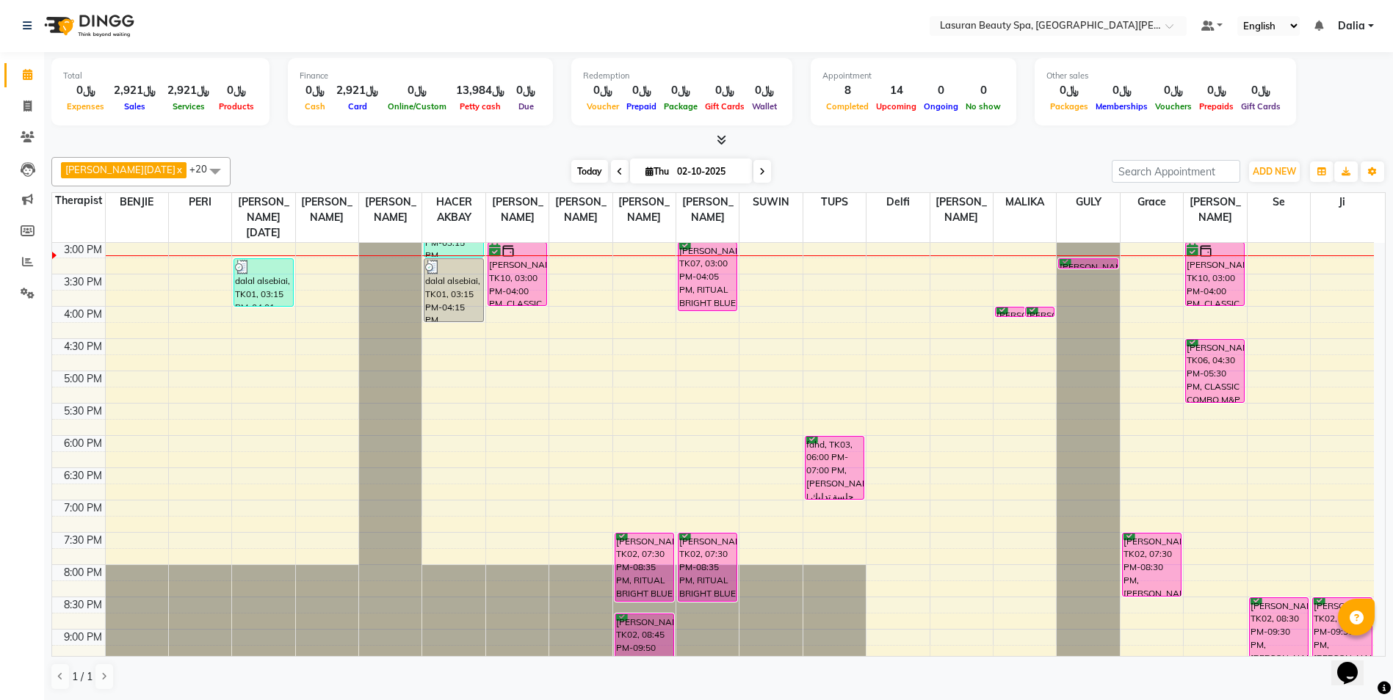
click at [571, 182] on span "Today" at bounding box center [589, 171] width 37 height 23
click at [571, 171] on span "Today" at bounding box center [589, 171] width 37 height 23
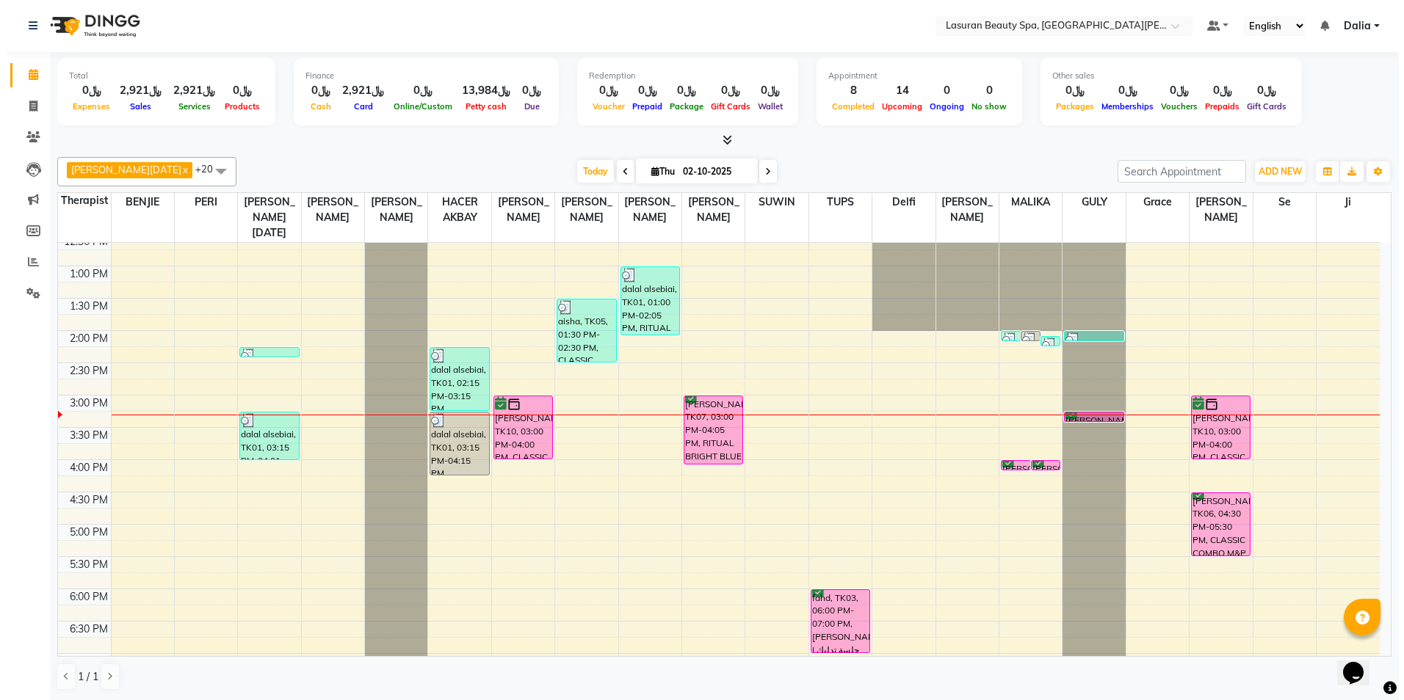
scroll to position [103, 0]
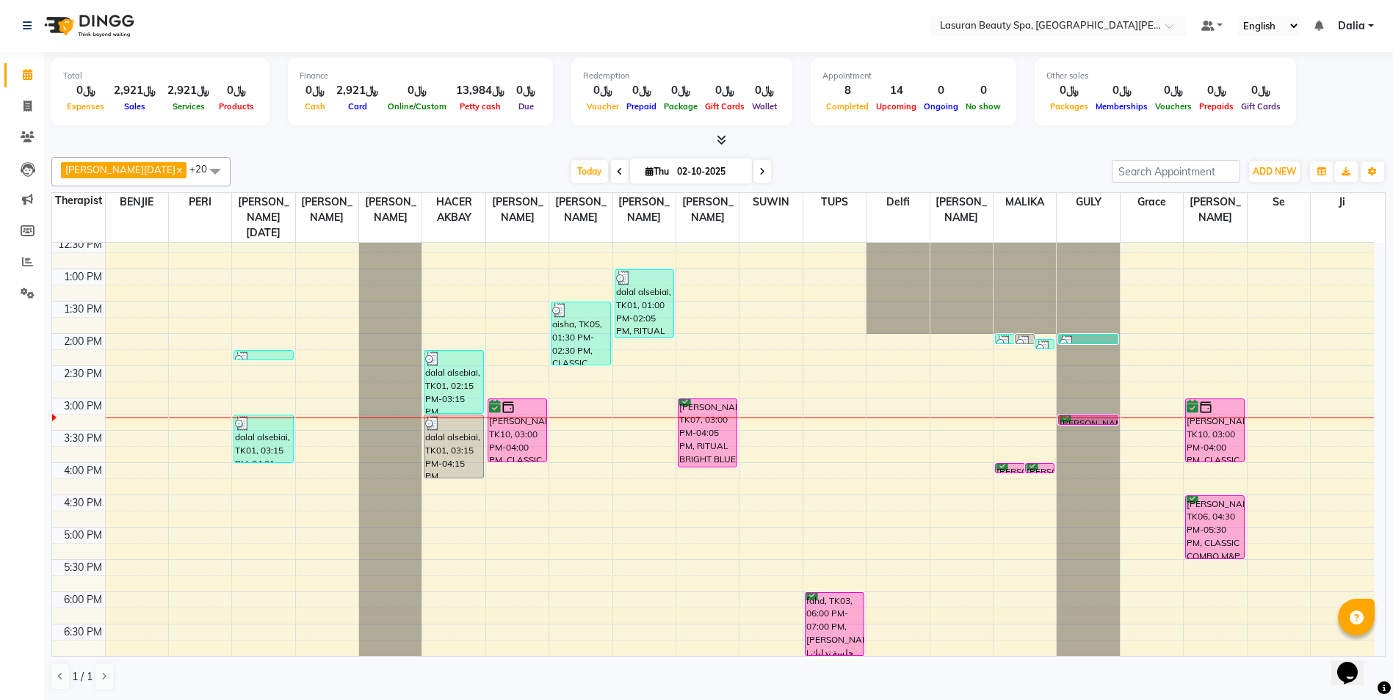
click at [1043, 347] on img at bounding box center [1043, 348] width 15 height 15
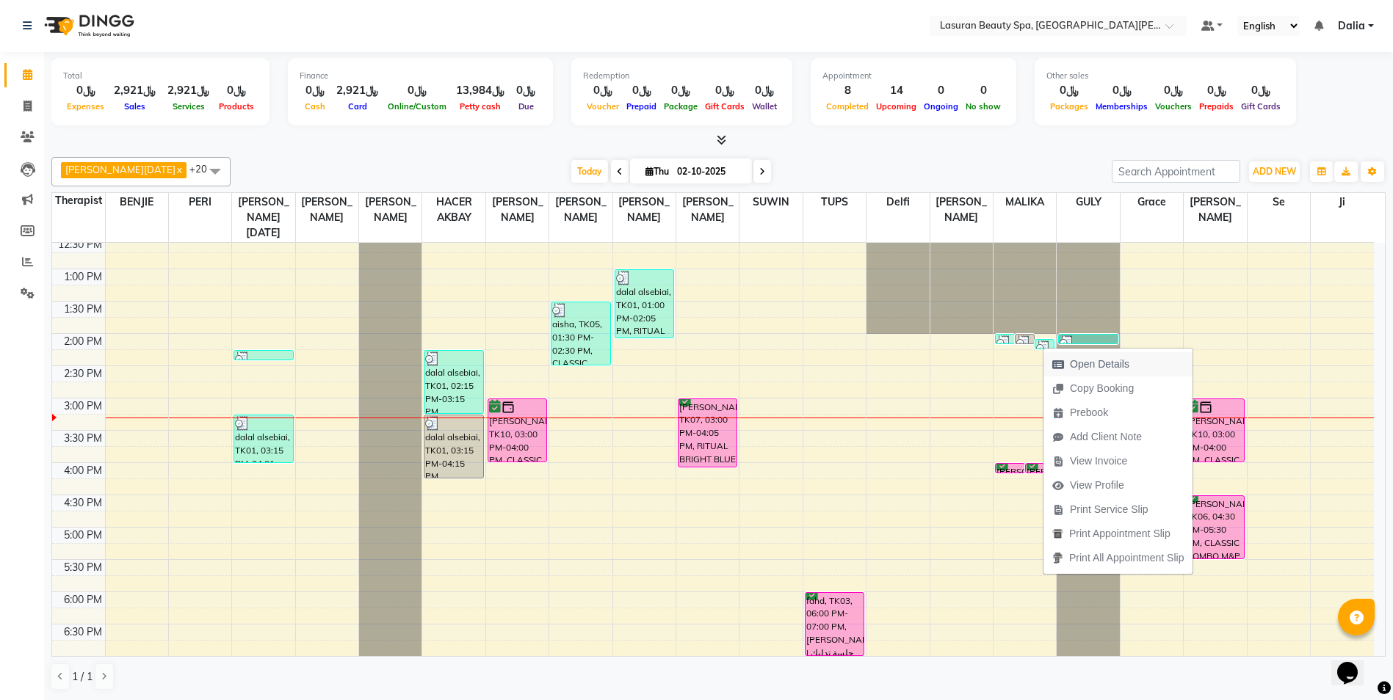
click at [1060, 364] on icon "button" at bounding box center [1058, 365] width 12 height 10
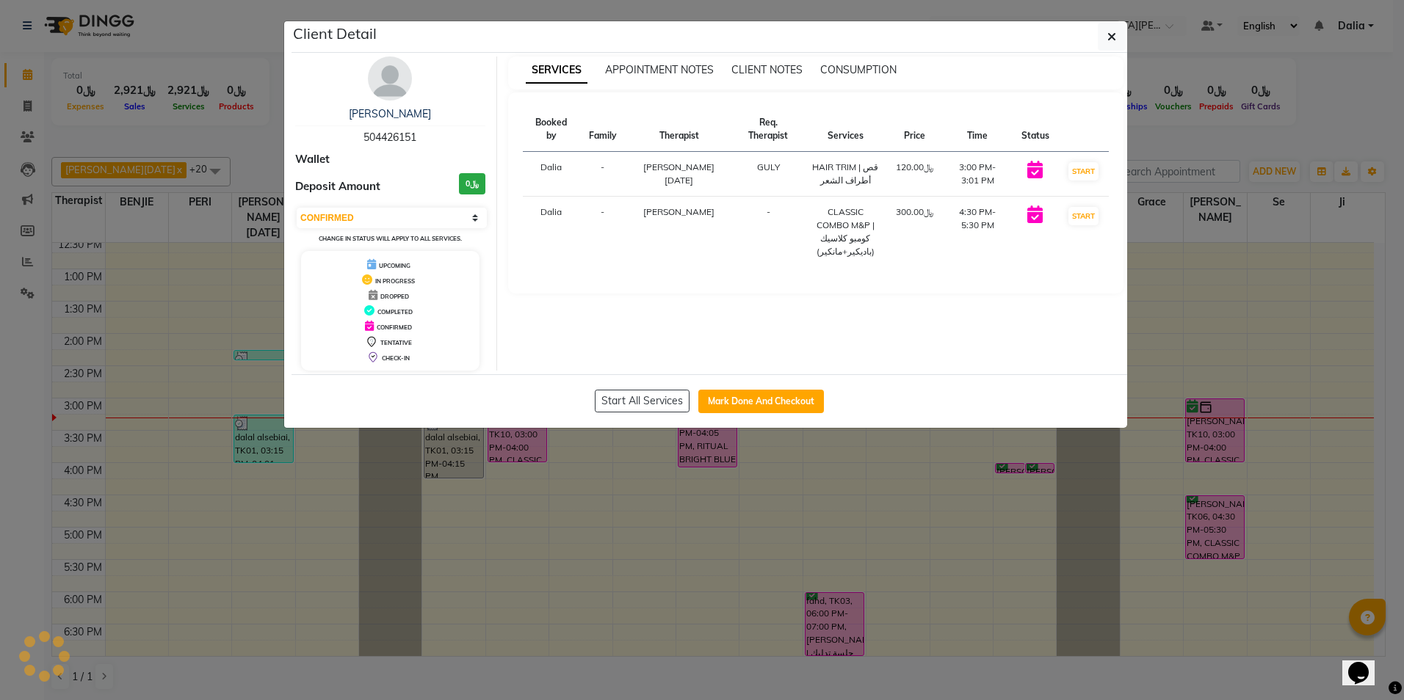
select select "3"
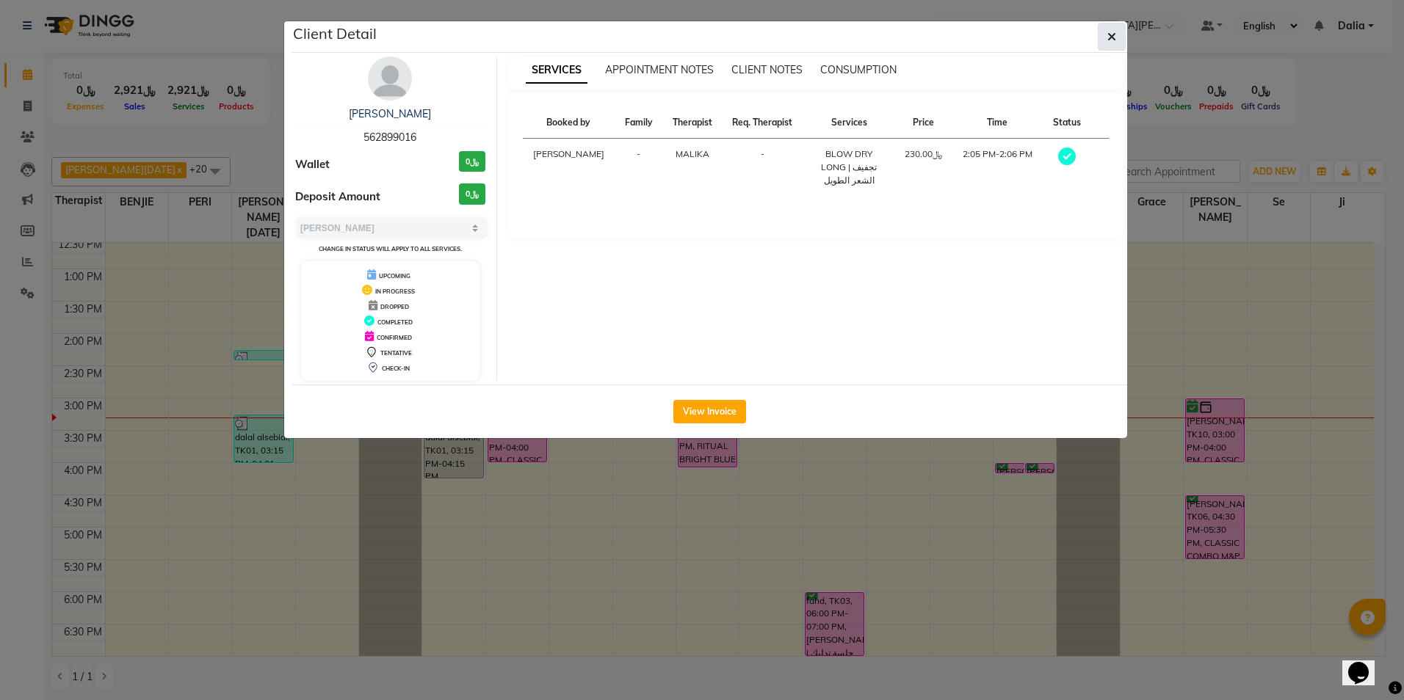
click at [1114, 35] on icon "button" at bounding box center [1111, 37] width 9 height 12
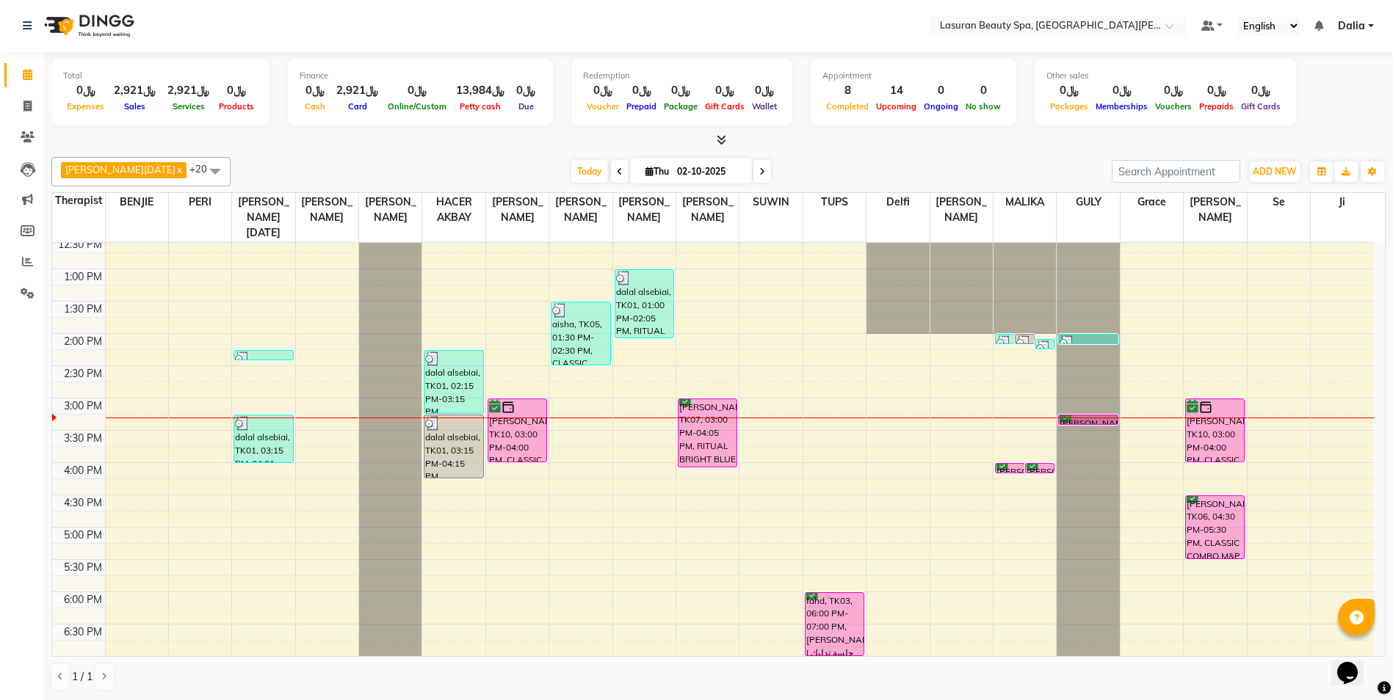
click at [1008, 341] on img at bounding box center [1003, 343] width 15 height 15
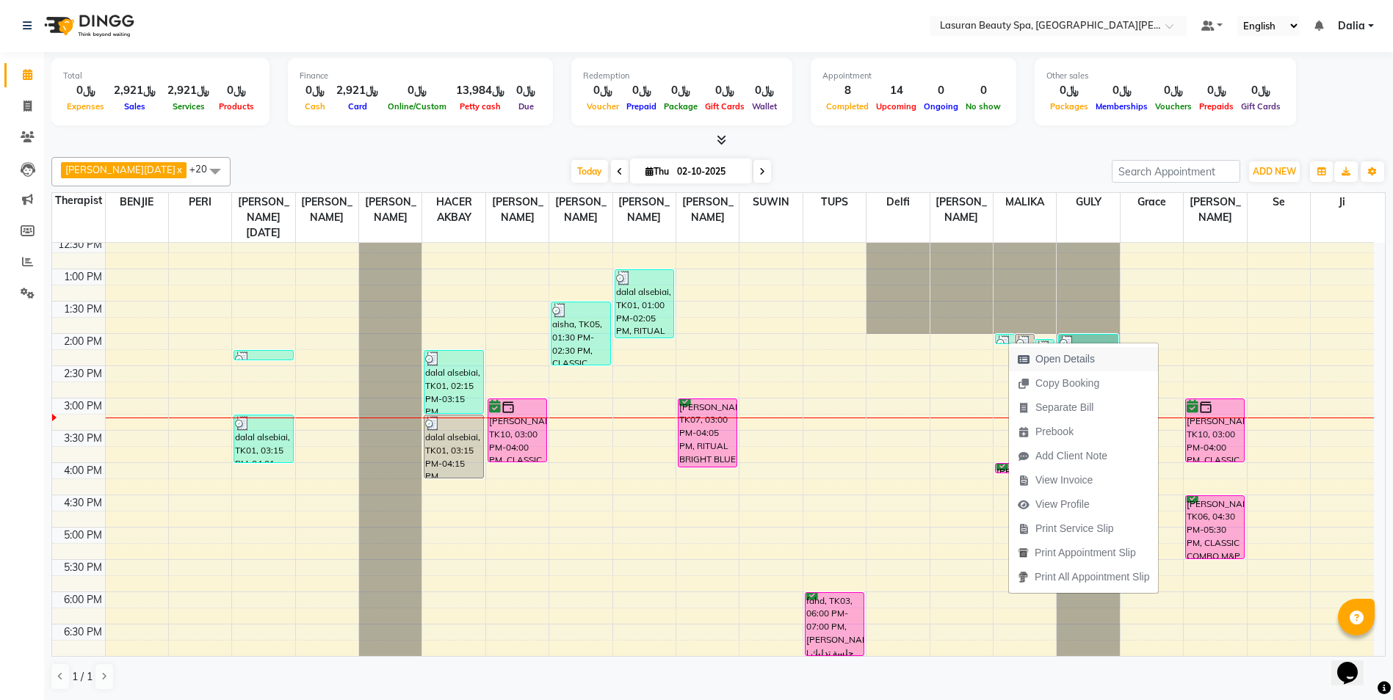
click at [1031, 357] on span "Open Details" at bounding box center [1056, 359] width 95 height 24
select select "3"
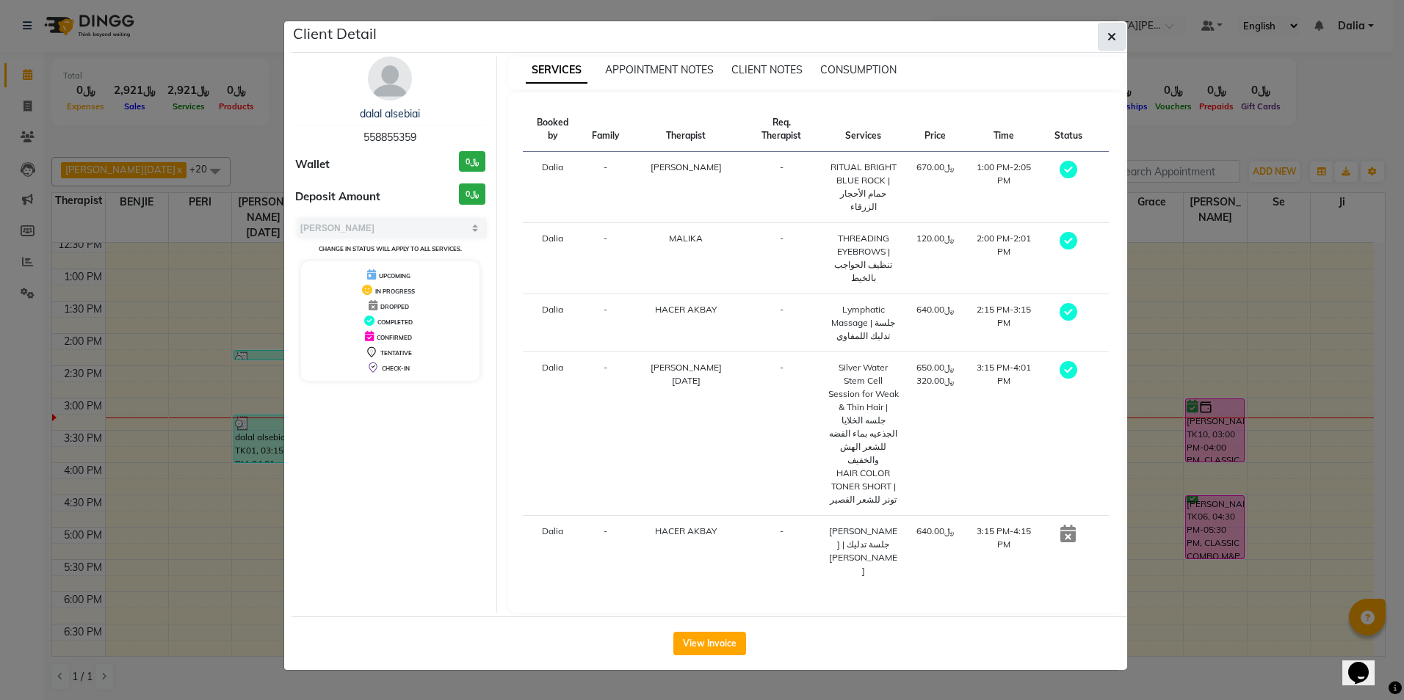
click at [1113, 32] on icon "button" at bounding box center [1111, 37] width 9 height 12
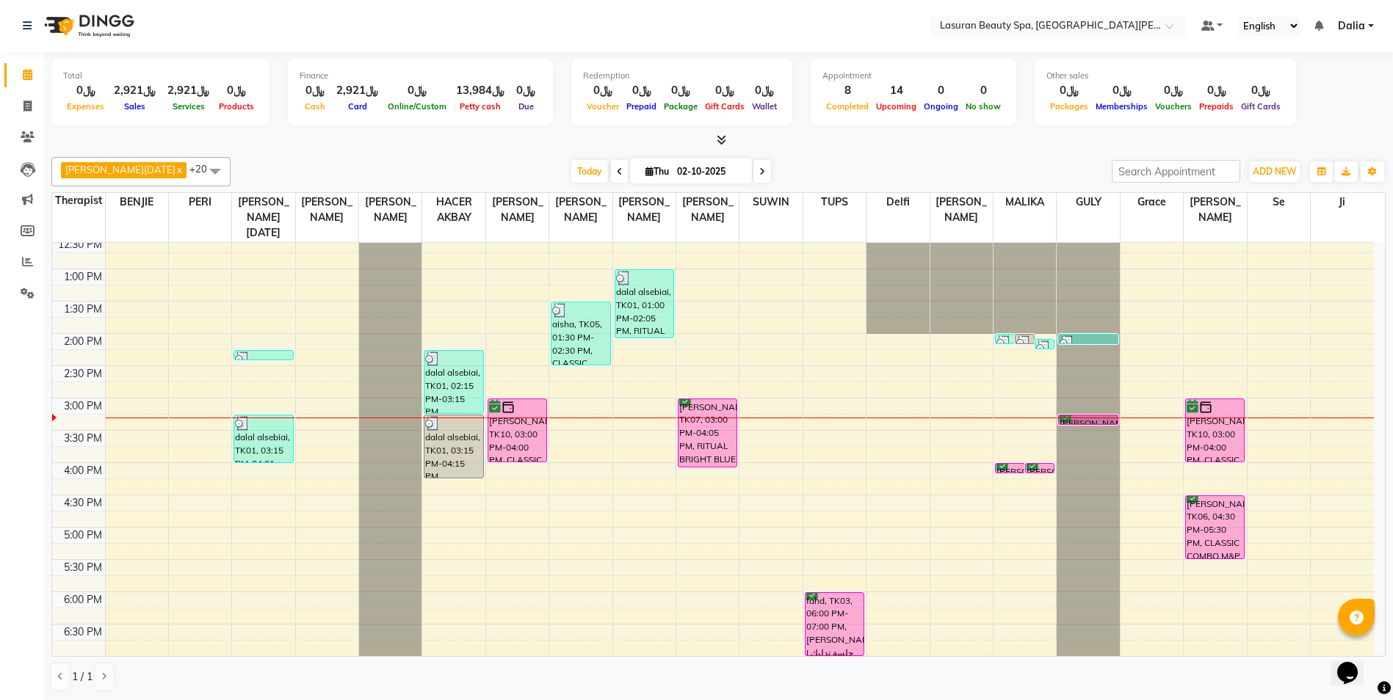
click at [1051, 345] on img at bounding box center [1043, 348] width 15 height 15
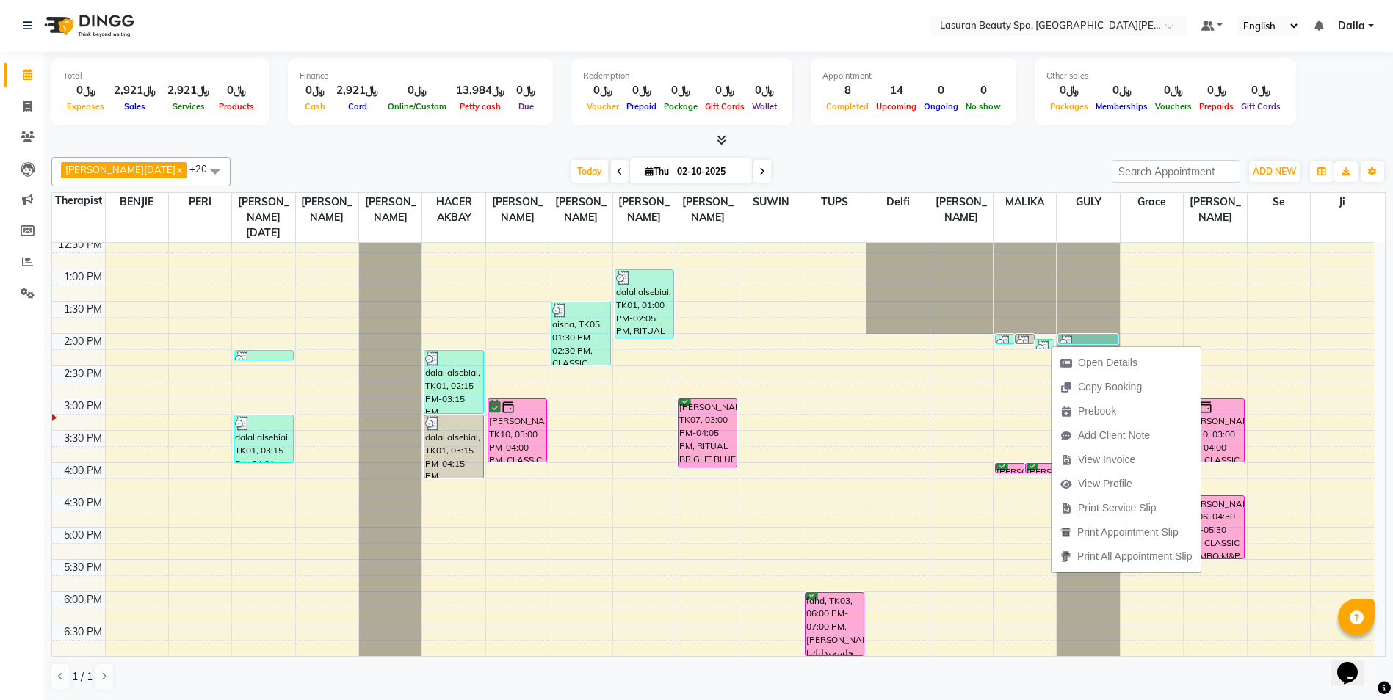
click at [1084, 338] on div at bounding box center [1088, 343] width 57 height 15
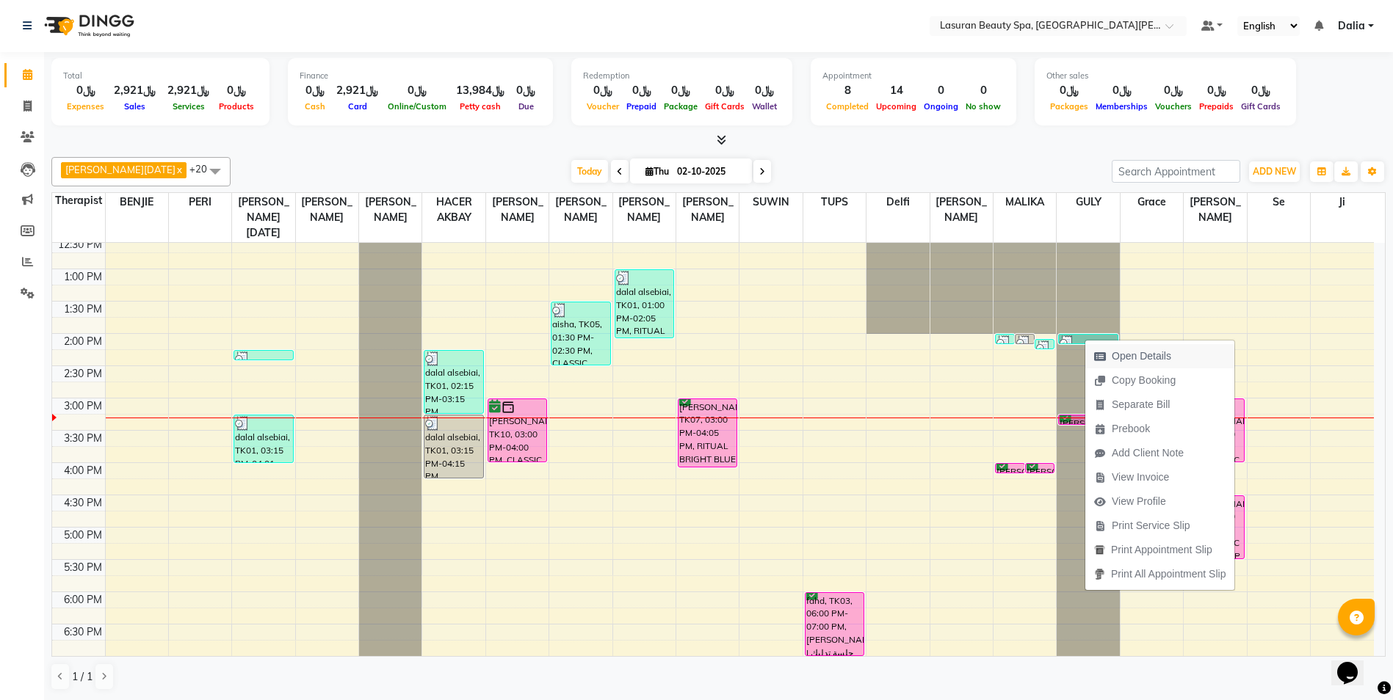
click at [1098, 350] on span "Open Details" at bounding box center [1132, 356] width 95 height 24
select select "3"
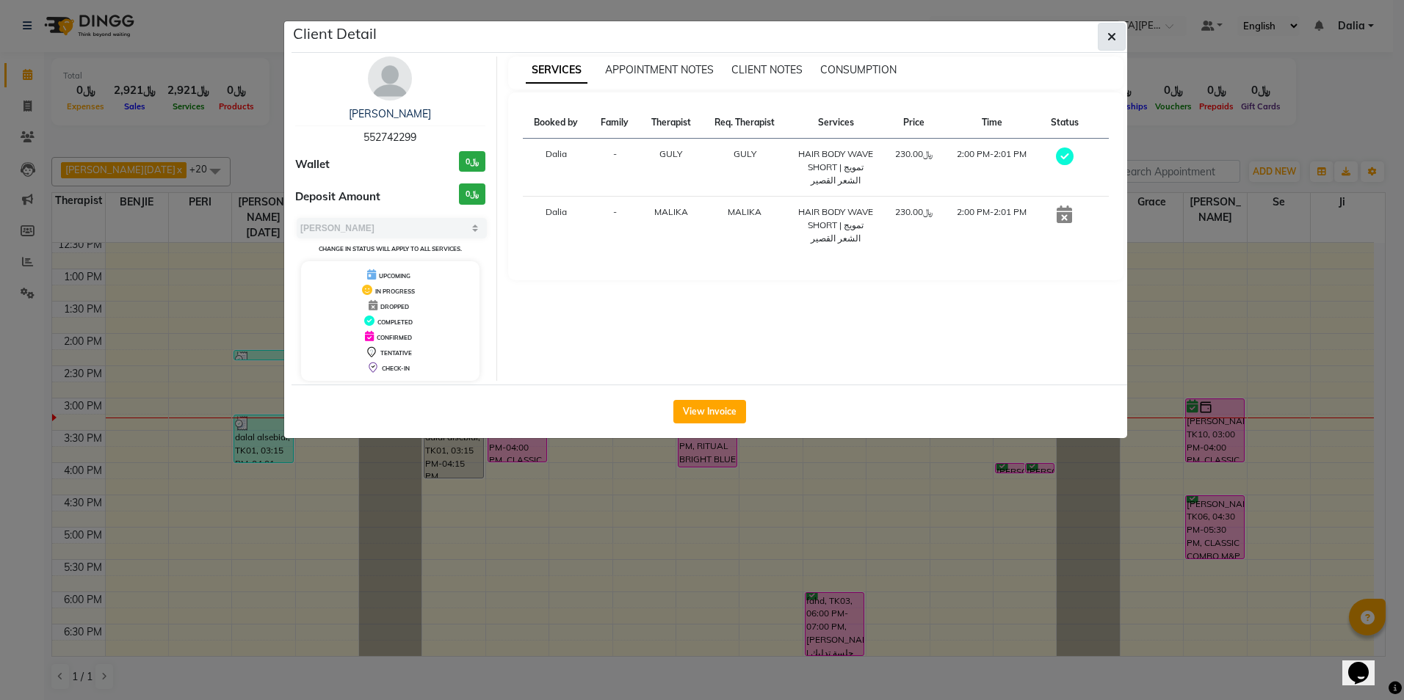
click at [1113, 34] on icon "button" at bounding box center [1111, 37] width 9 height 12
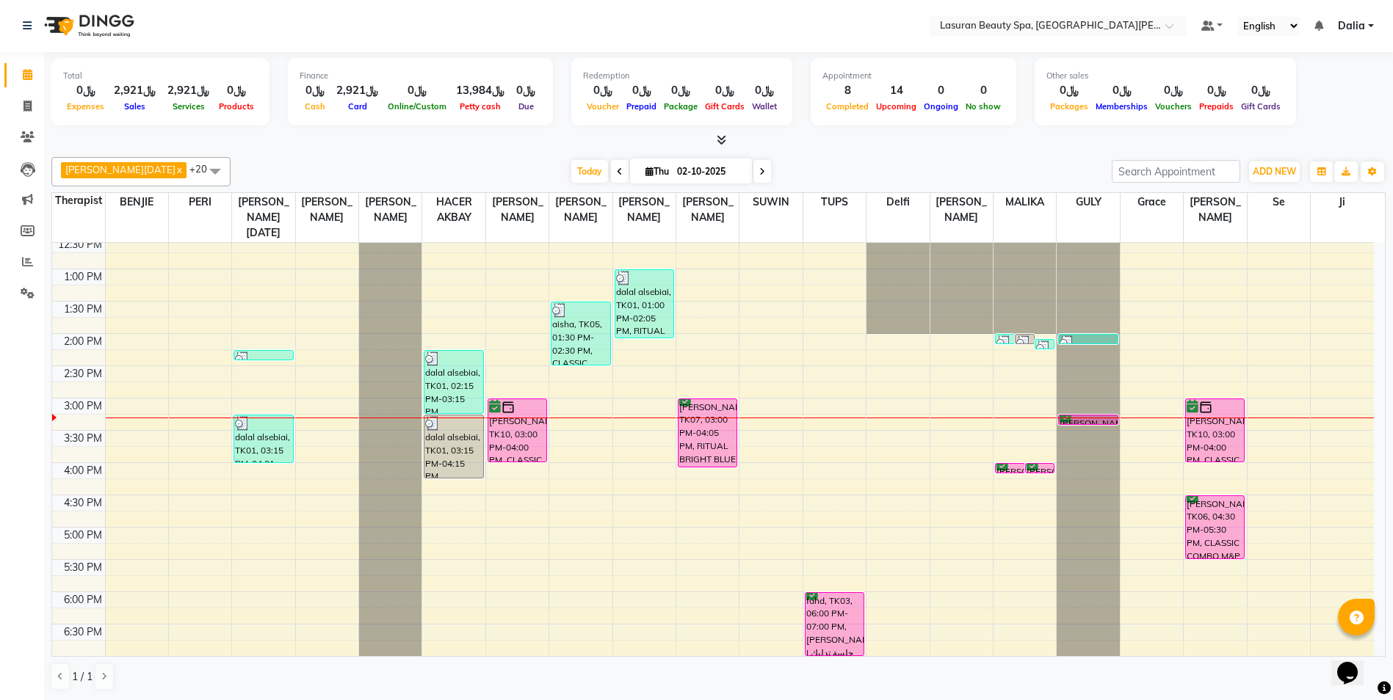
click at [1050, 344] on img at bounding box center [1043, 348] width 15 height 15
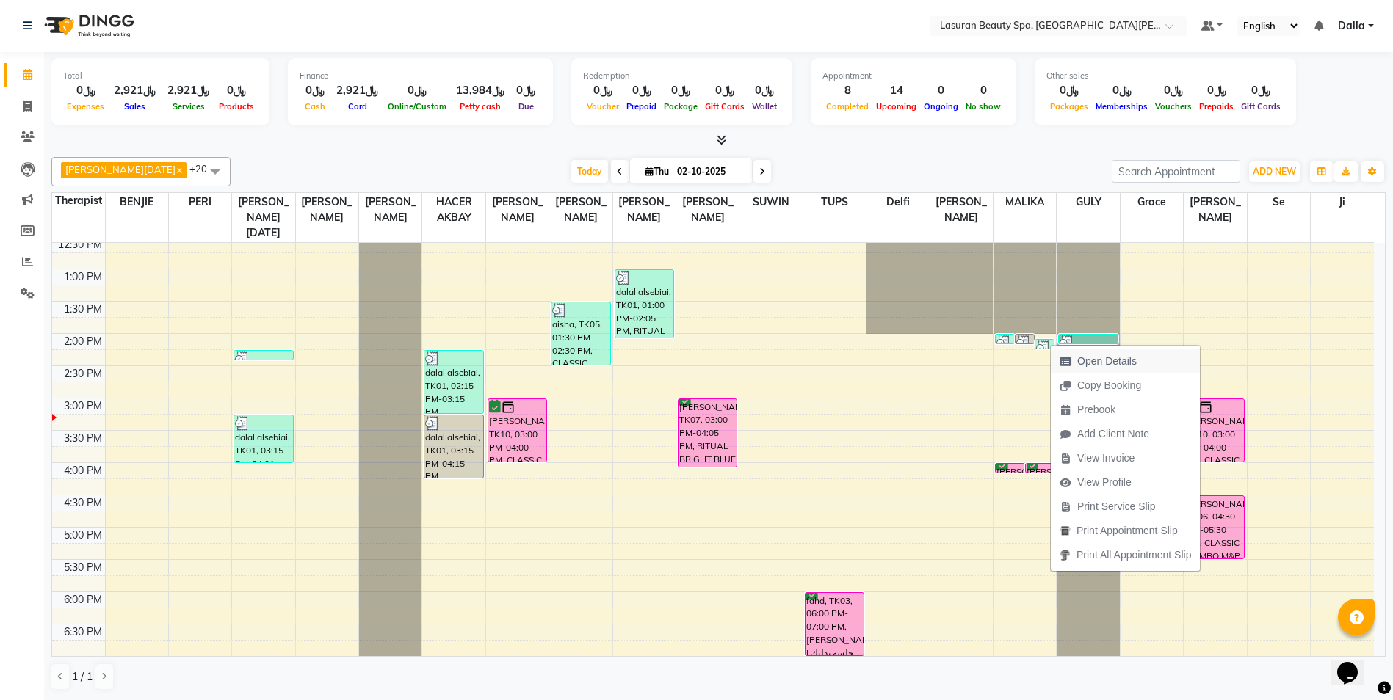
click at [1063, 359] on icon "button" at bounding box center [1066, 362] width 12 height 10
select select "3"
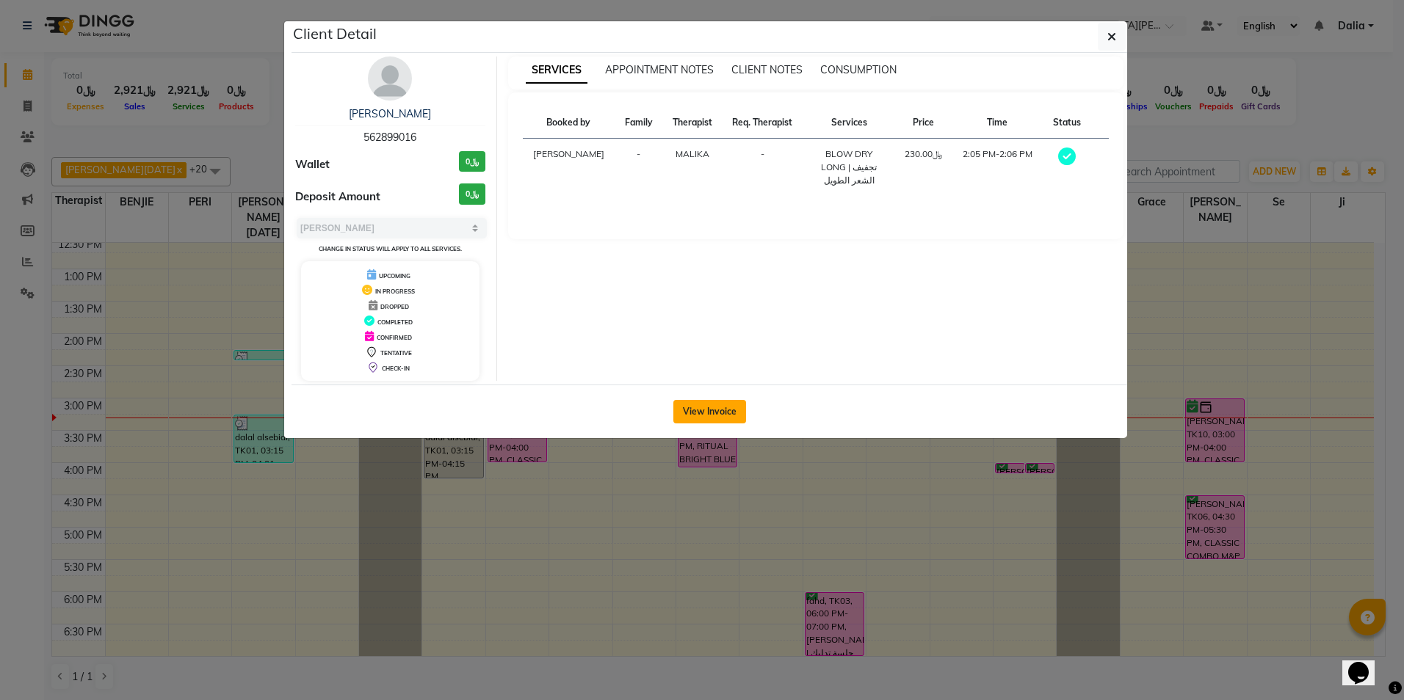
click at [704, 414] on button "View Invoice" at bounding box center [709, 411] width 73 height 23
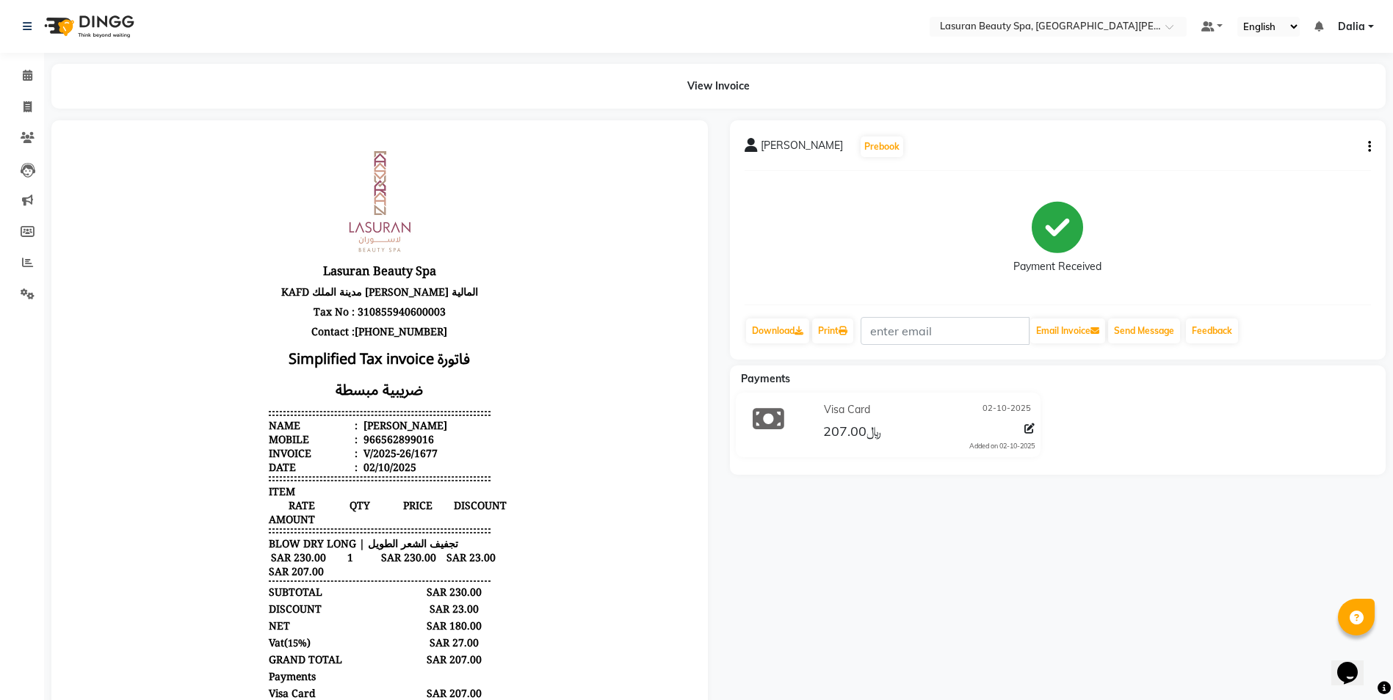
click at [1366, 145] on button "button" at bounding box center [1366, 147] width 9 height 15
click at [1286, 151] on div "Edit Item Staff" at bounding box center [1296, 147] width 101 height 18
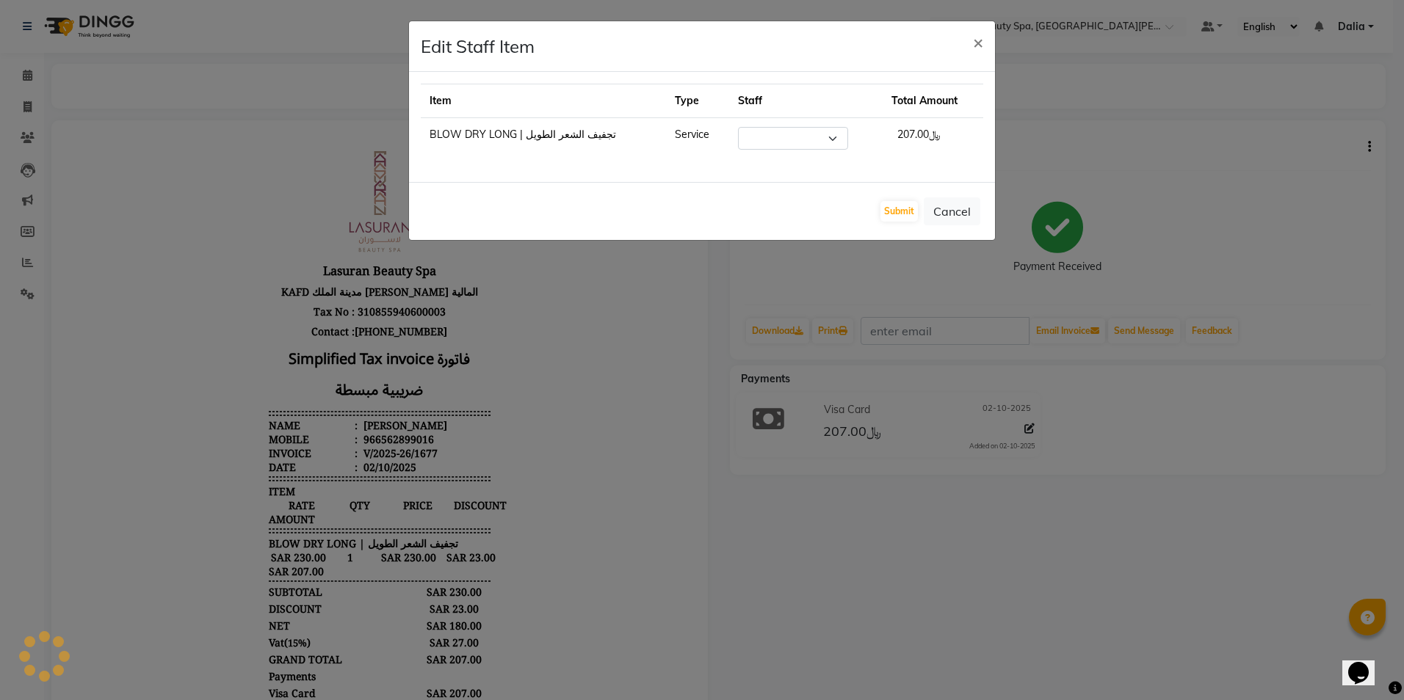
select select "67194"
click at [982, 51] on span "×" at bounding box center [978, 42] width 10 height 22
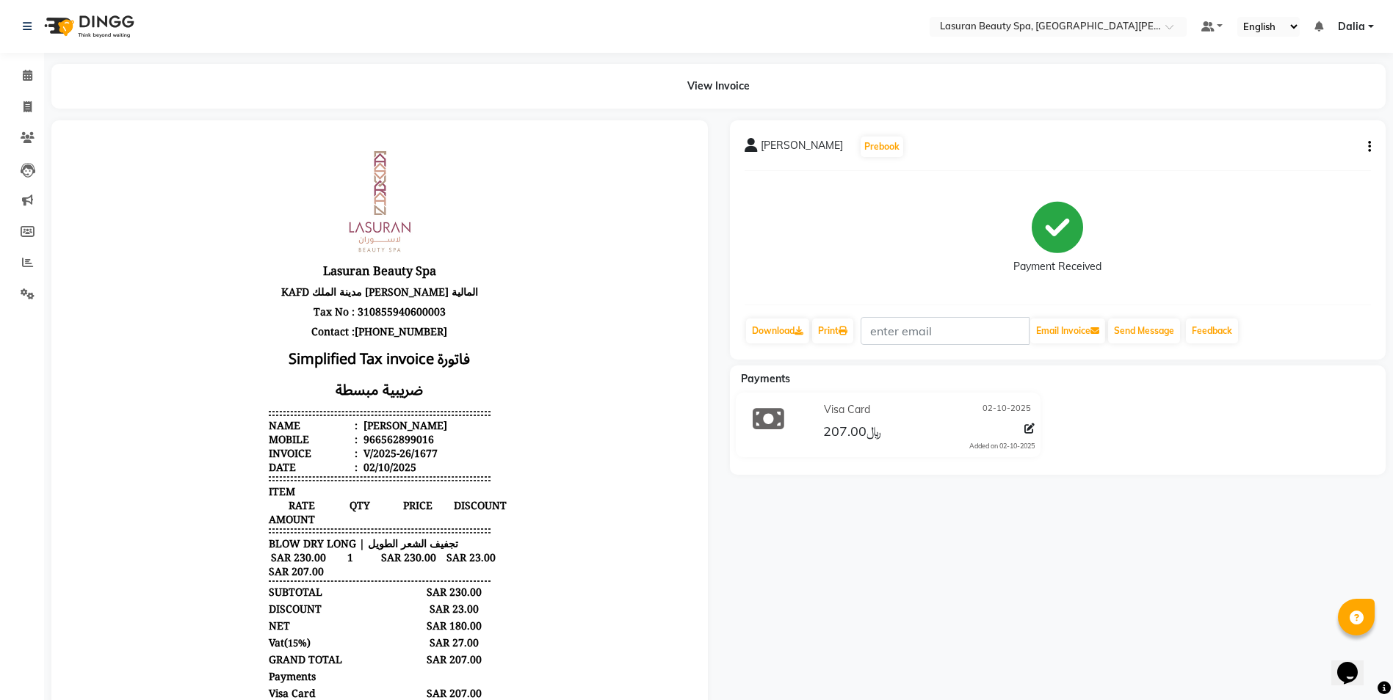
click at [1367, 145] on button "button" at bounding box center [1366, 147] width 9 height 15
click at [1300, 258] on div "Payment Received" at bounding box center [1058, 238] width 627 height 110
click at [20, 78] on span at bounding box center [28, 76] width 26 height 17
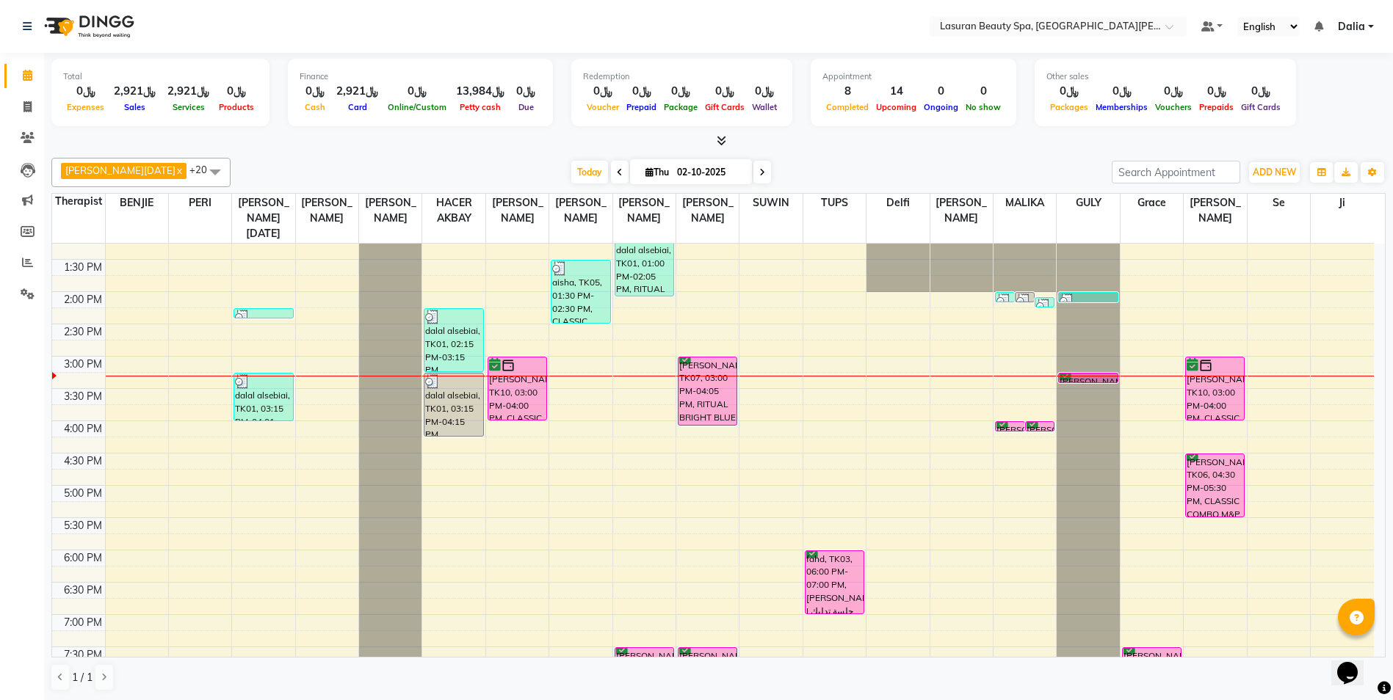
scroll to position [147, 0]
click at [1072, 298] on img at bounding box center [1067, 299] width 15 height 15
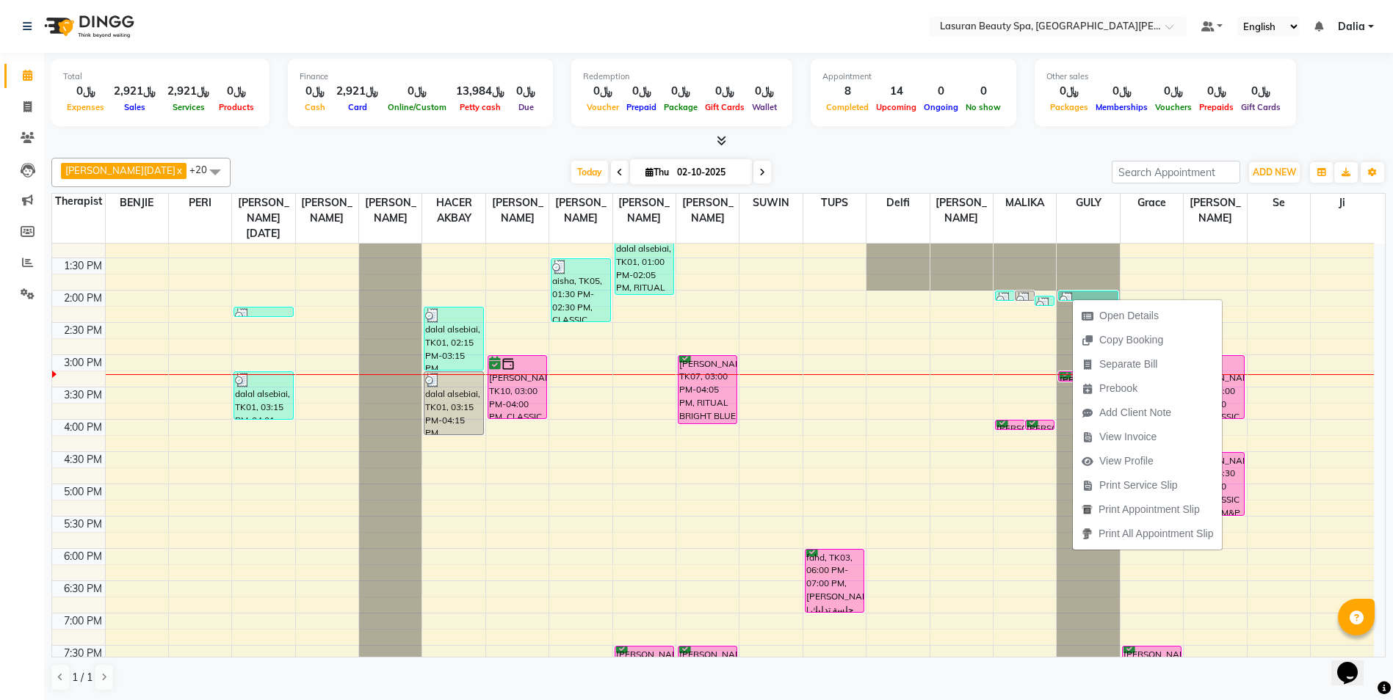
click at [1009, 298] on img at bounding box center [1003, 299] width 15 height 15
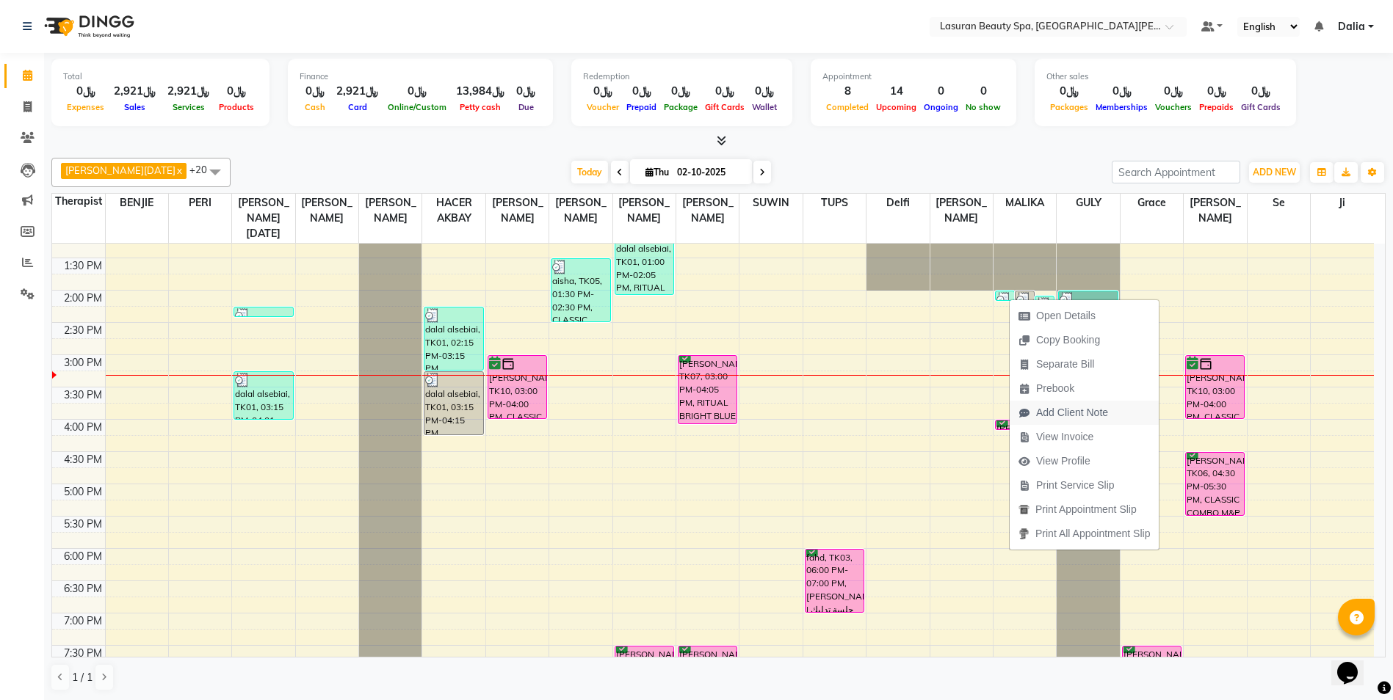
click at [1055, 410] on span "Add Client Note" at bounding box center [1072, 412] width 72 height 15
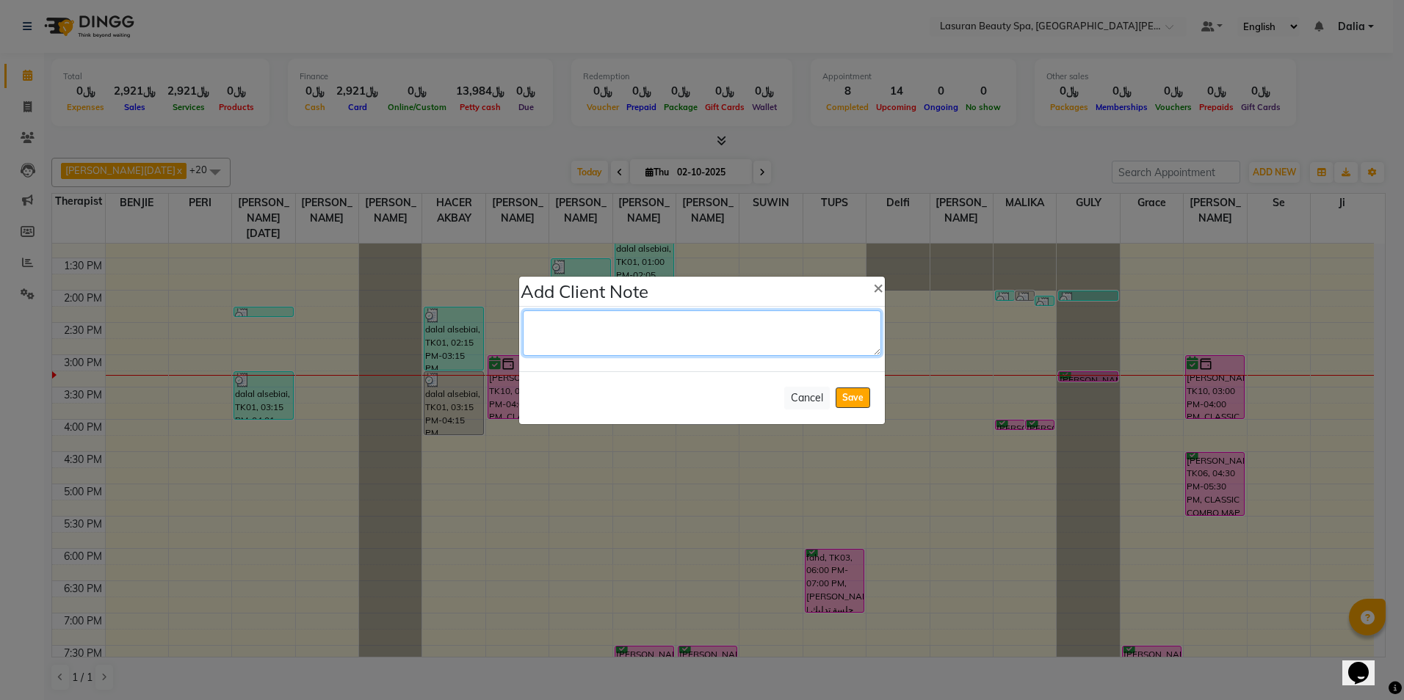
click at [656, 336] on textarea at bounding box center [702, 334] width 358 height 46
click at [783, 323] on textarea at bounding box center [702, 334] width 358 height 46
click at [797, 333] on textarea at bounding box center [702, 334] width 358 height 46
click at [700, 329] on textarea at bounding box center [702, 334] width 358 height 46
click at [610, 327] on textarea at bounding box center [702, 334] width 358 height 46
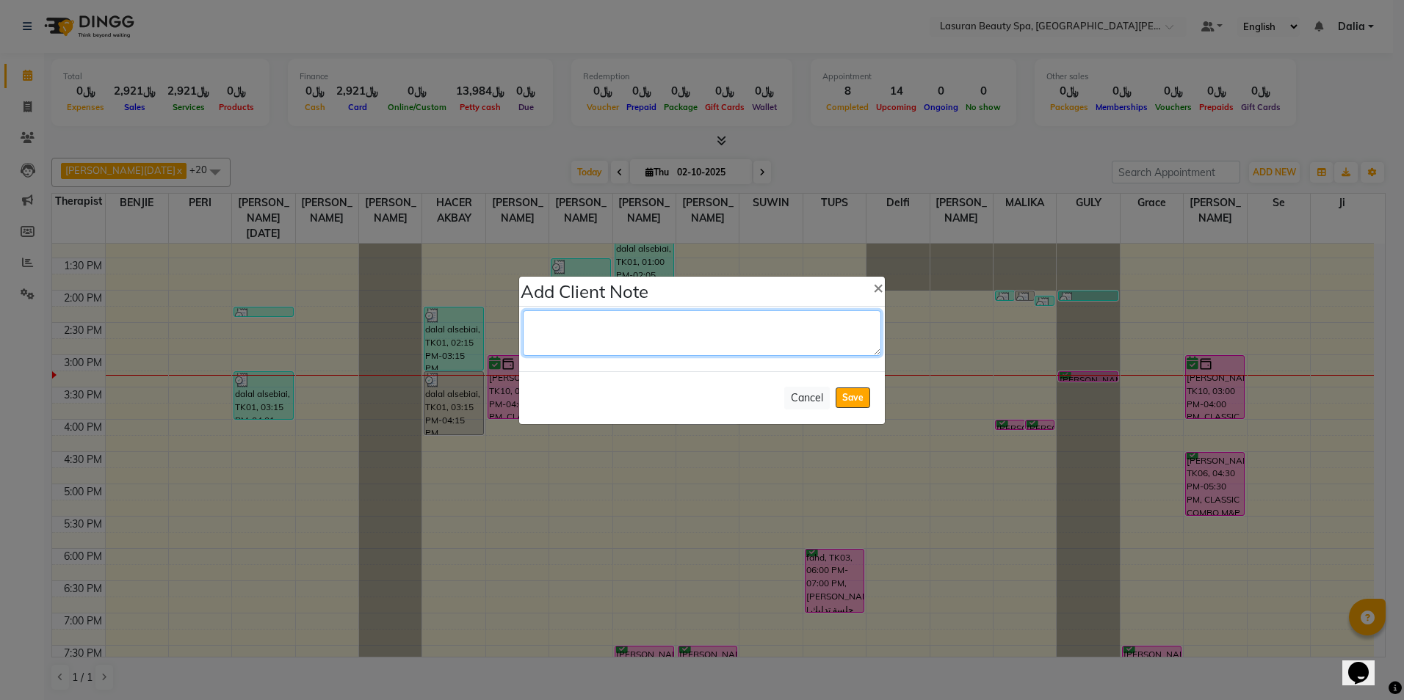
click at [551, 327] on textarea at bounding box center [702, 334] width 358 height 46
click at [539, 328] on textarea at bounding box center [702, 334] width 358 height 46
click at [875, 284] on span "×" at bounding box center [878, 287] width 10 height 22
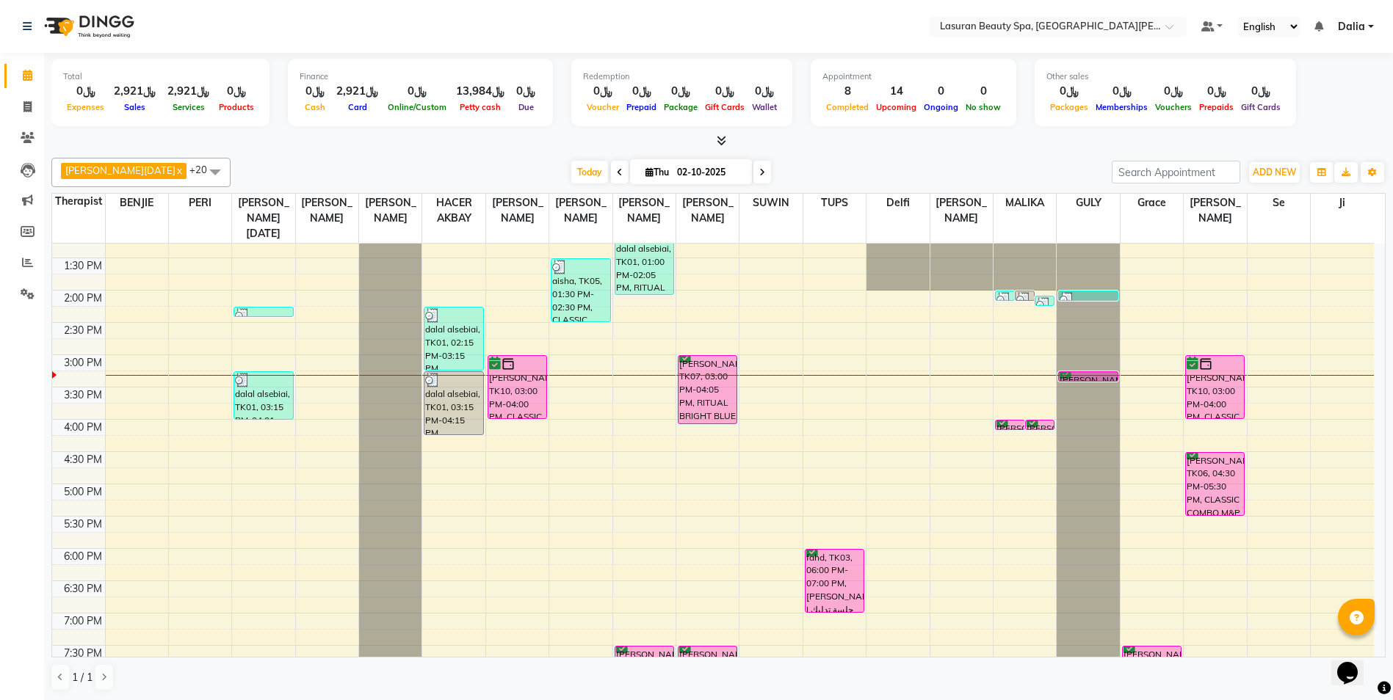
click at [875, 170] on div "Today Thu 02-10-2025" at bounding box center [671, 173] width 866 height 22
click at [706, 395] on div "Dana Al Frehi, TK07, 03:00 PM-04:05 PM, RITUAL BRIGHT BLUE ROCK | حمام الأحجار …" at bounding box center [707, 390] width 58 height 68
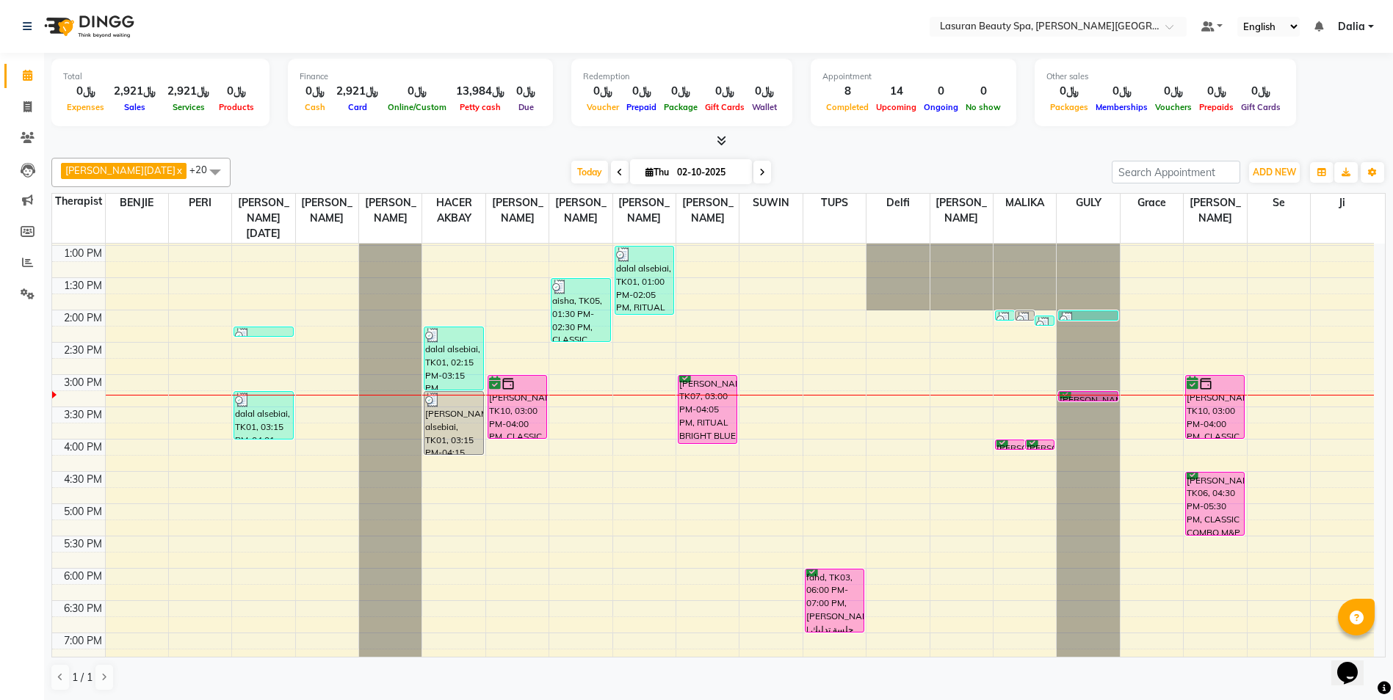
scroll to position [112, 0]
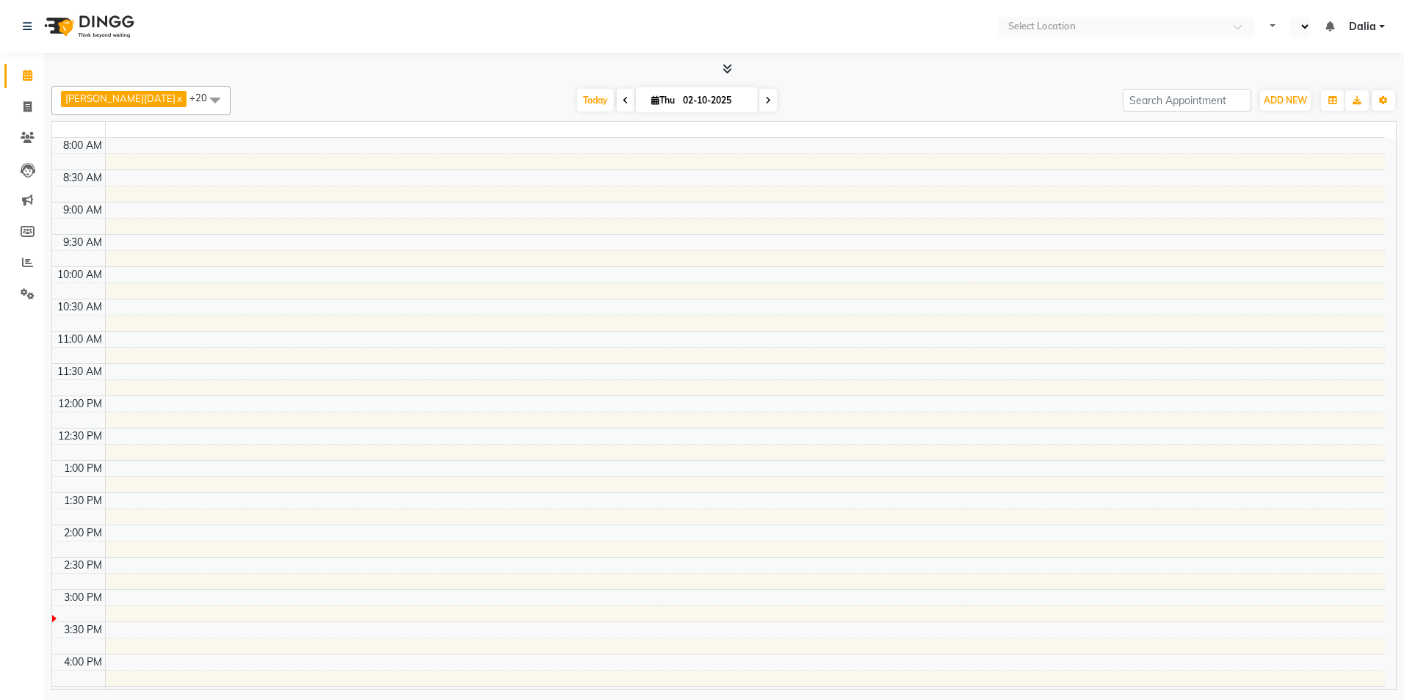
select select "en"
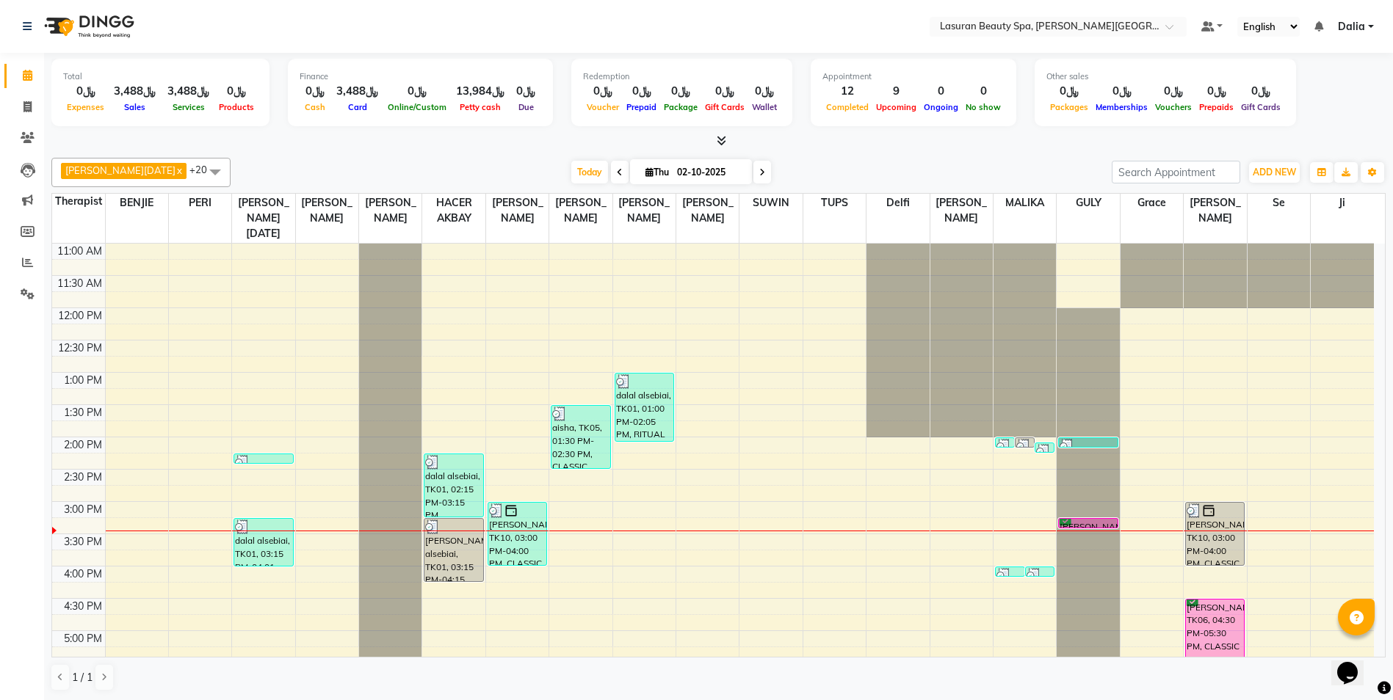
click at [540, 525] on div "[PERSON_NAME], TK10, 03:00 PM-04:00 PM, CLASSIC MANICURE | [PERSON_NAME]" at bounding box center [517, 534] width 58 height 62
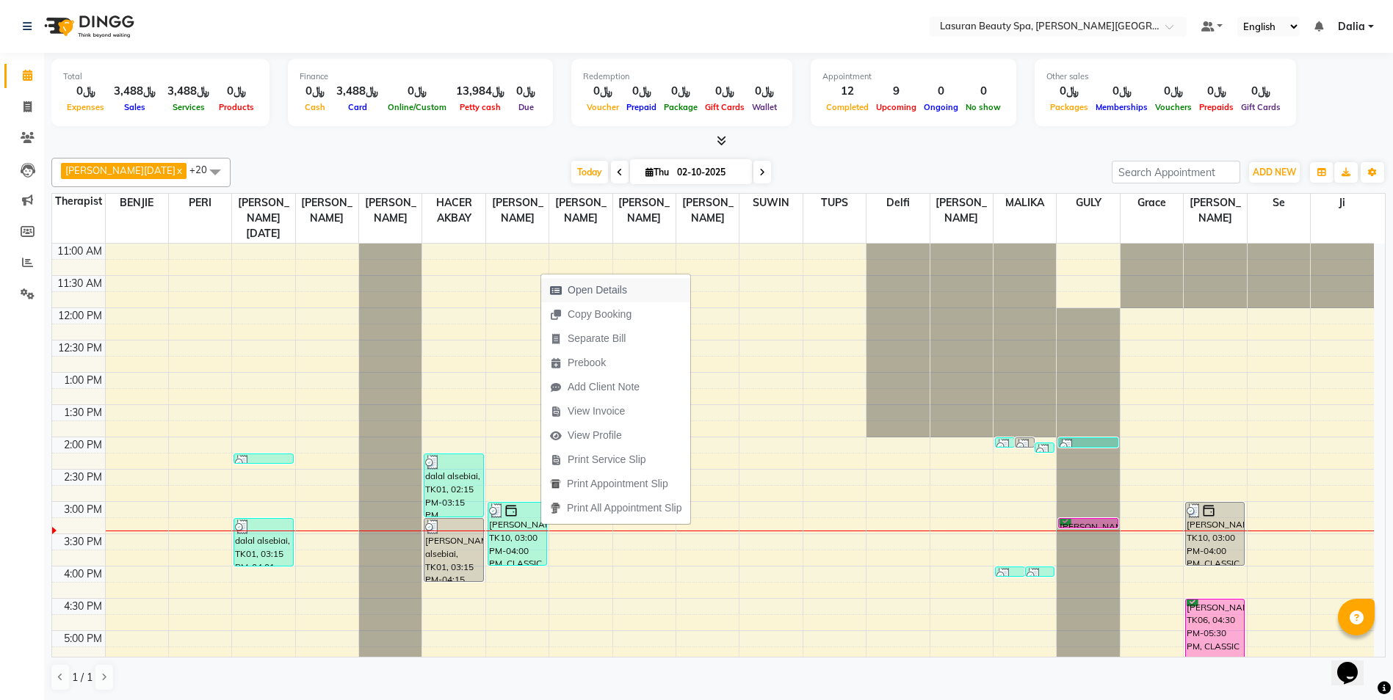
click at [592, 284] on span "Open Details" at bounding box center [597, 290] width 59 height 15
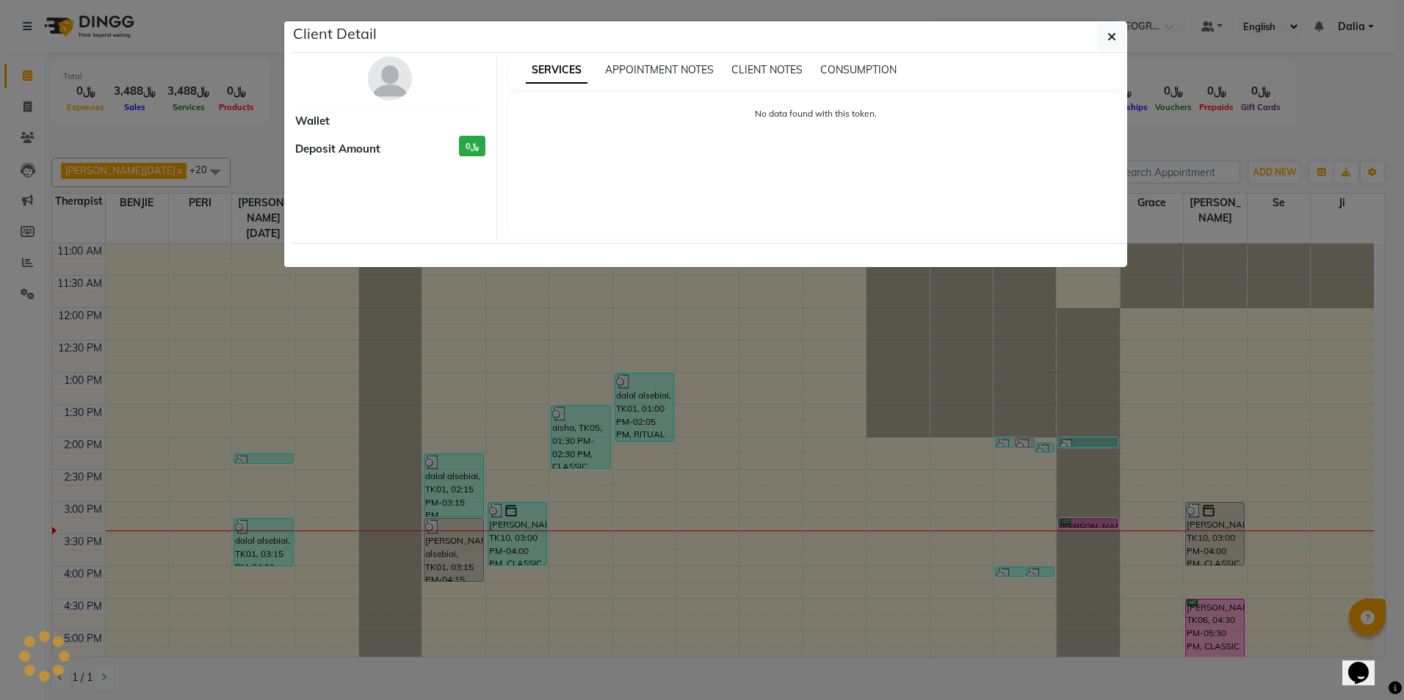
select select "3"
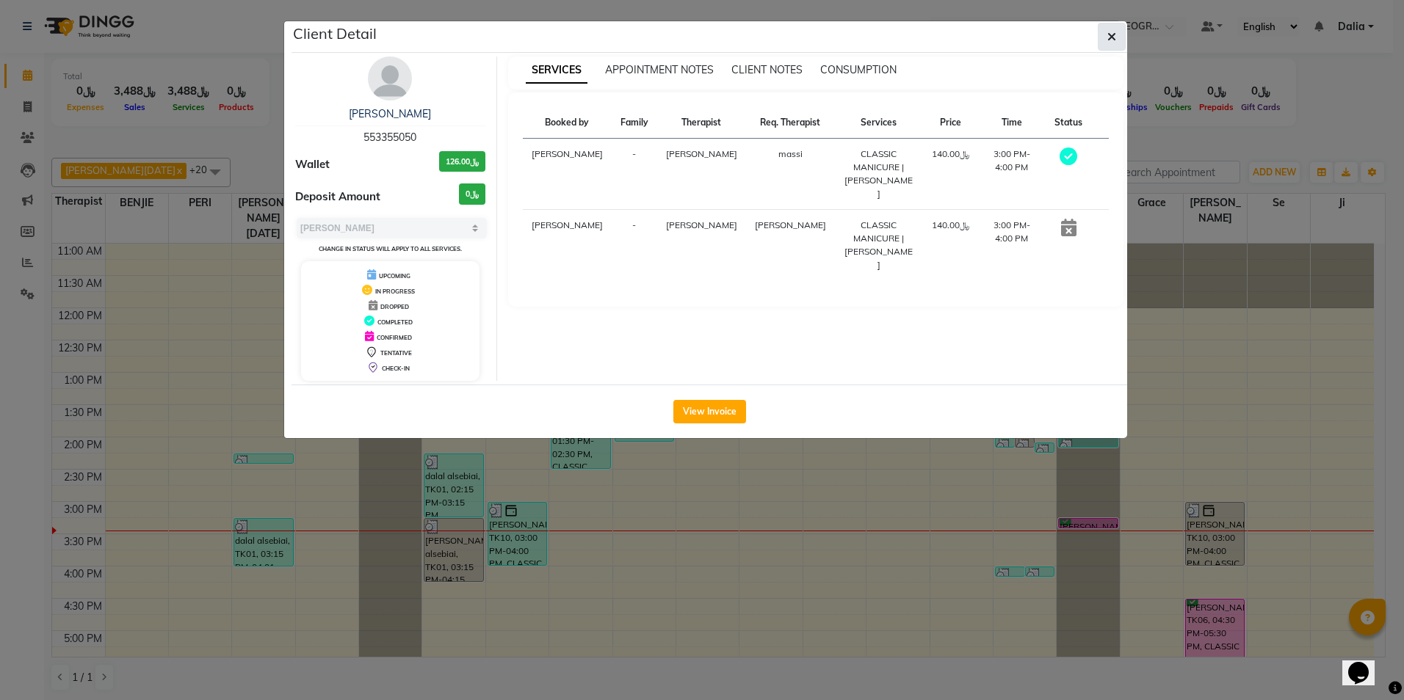
click at [1116, 44] on button "button" at bounding box center [1112, 37] width 28 height 28
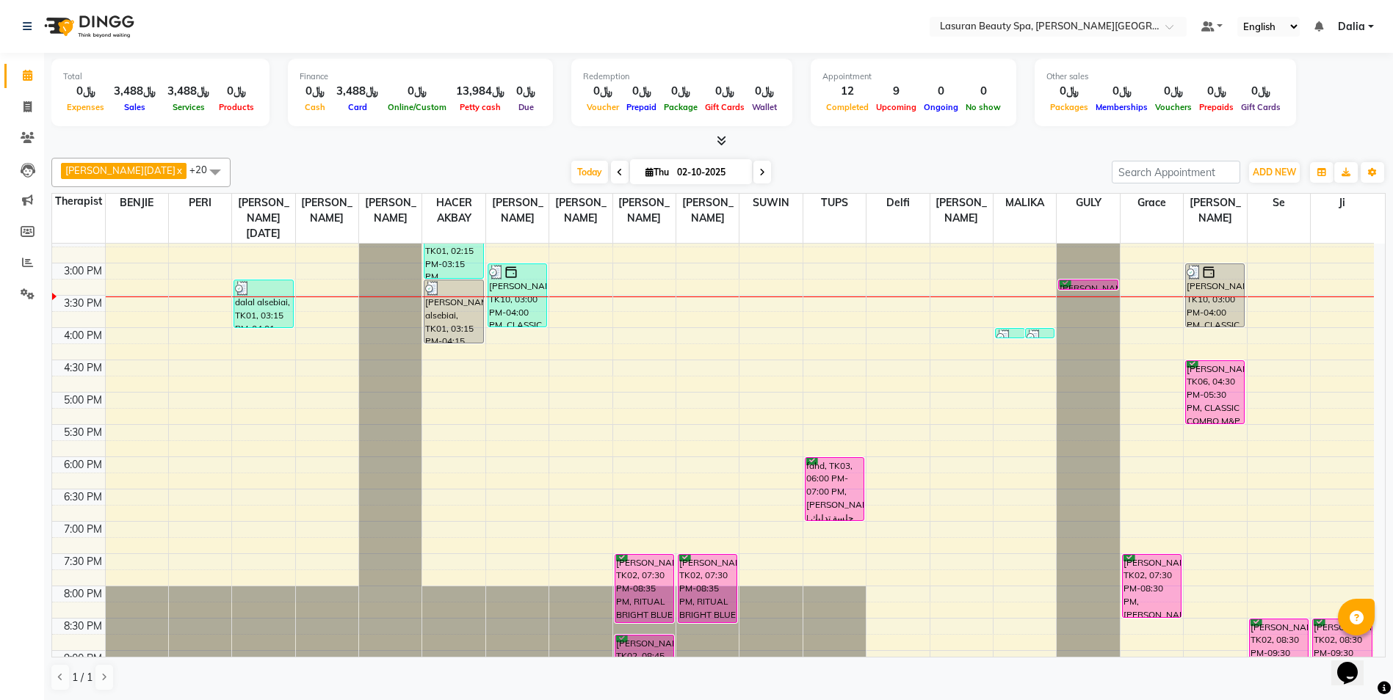
scroll to position [297, 0]
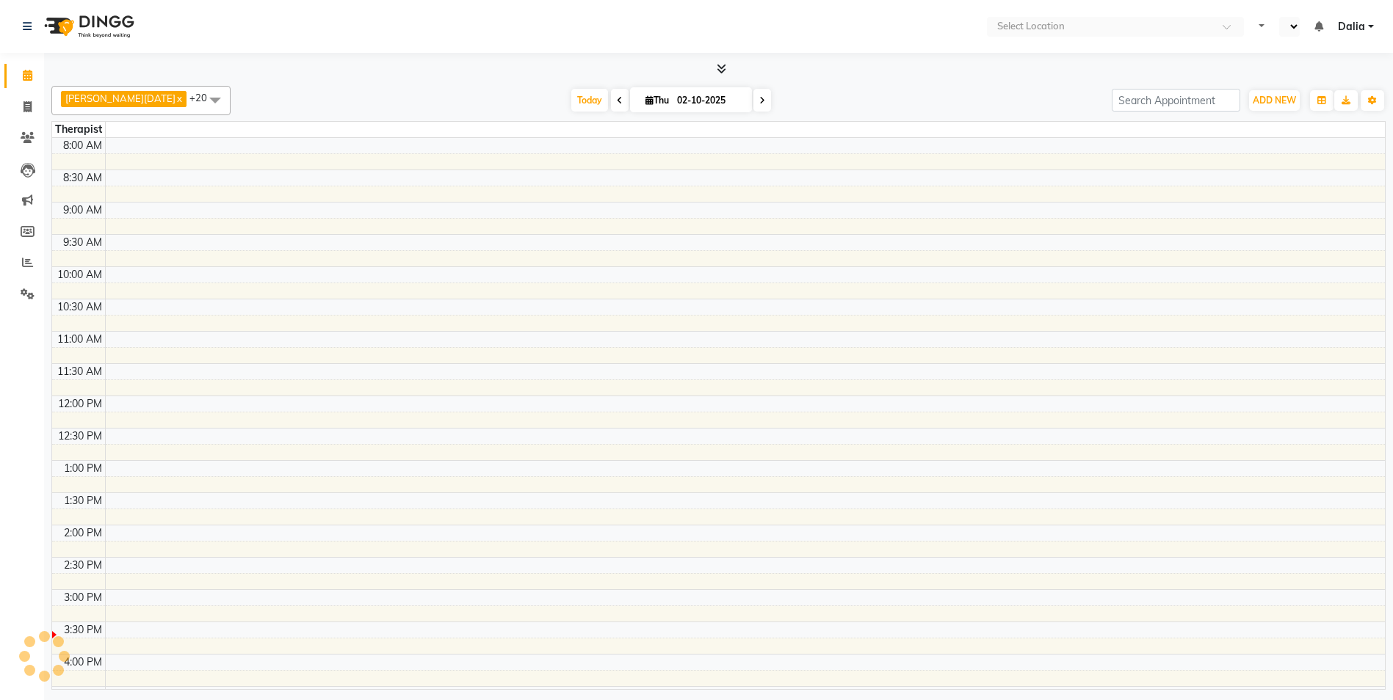
select select "en"
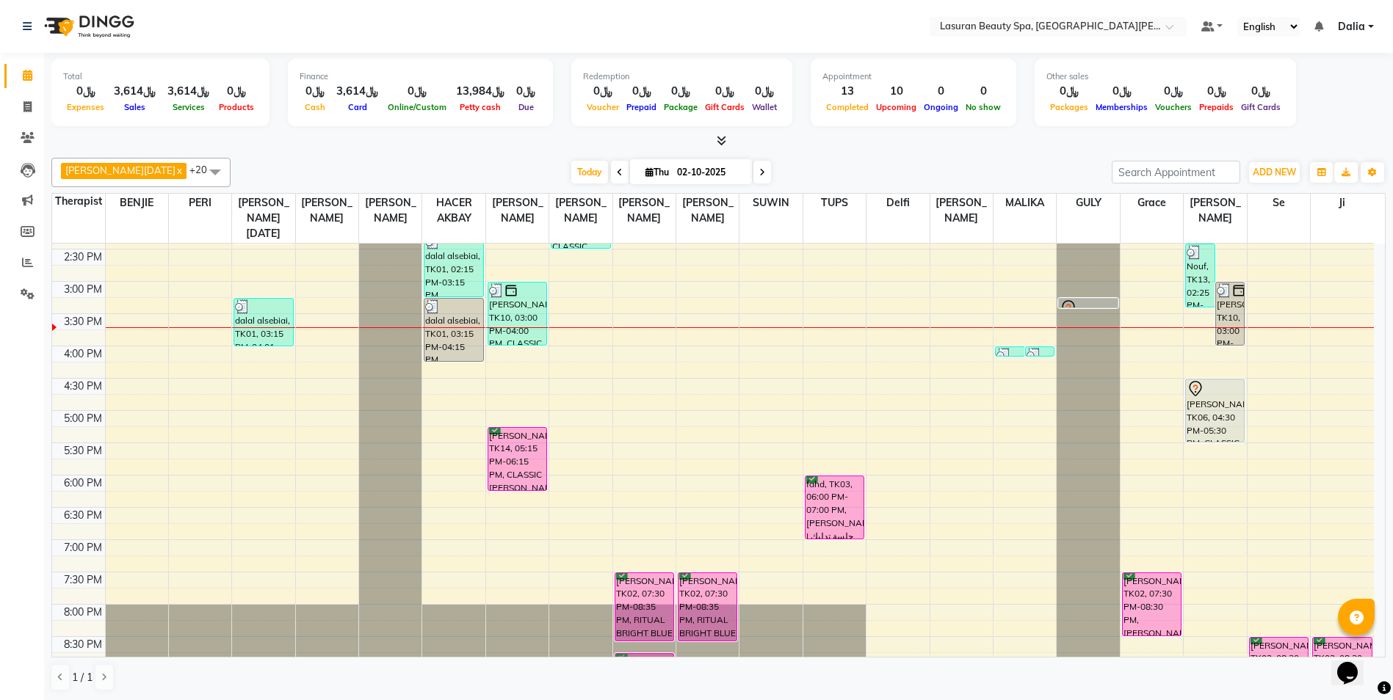
scroll to position [147, 0]
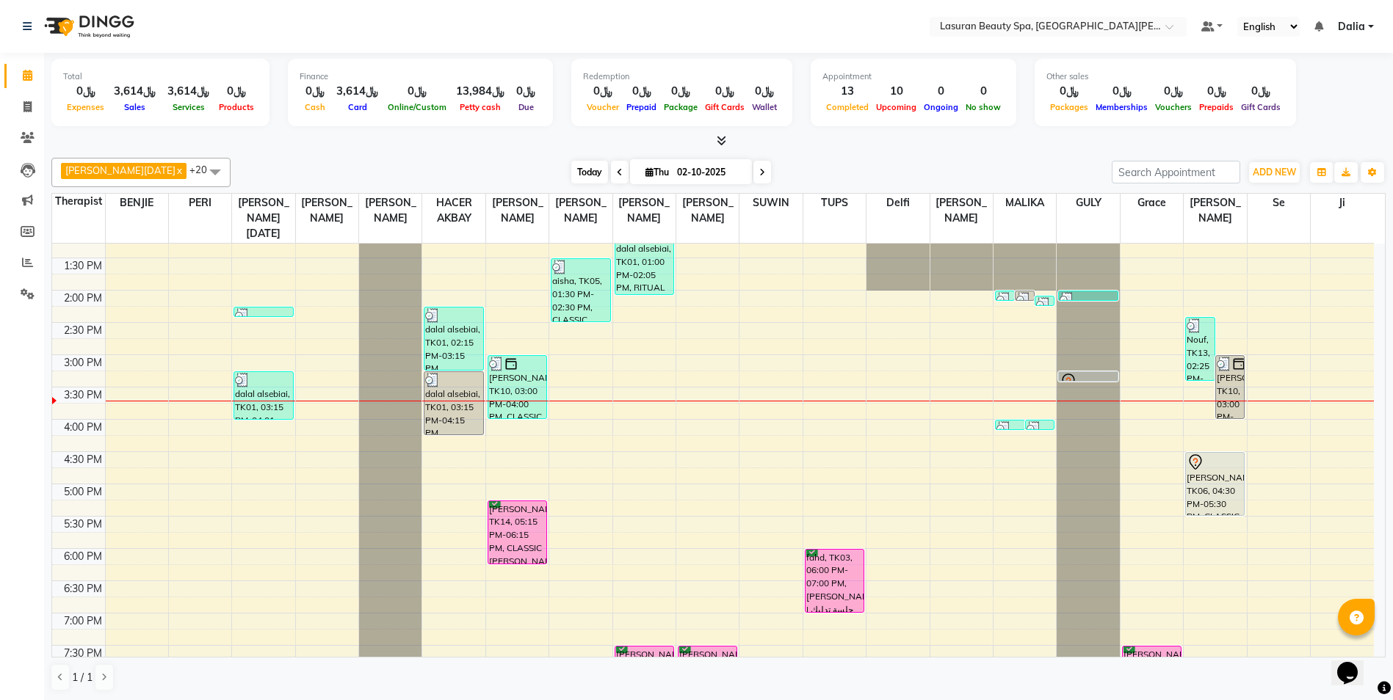
click at [571, 173] on span "Today" at bounding box center [589, 172] width 37 height 23
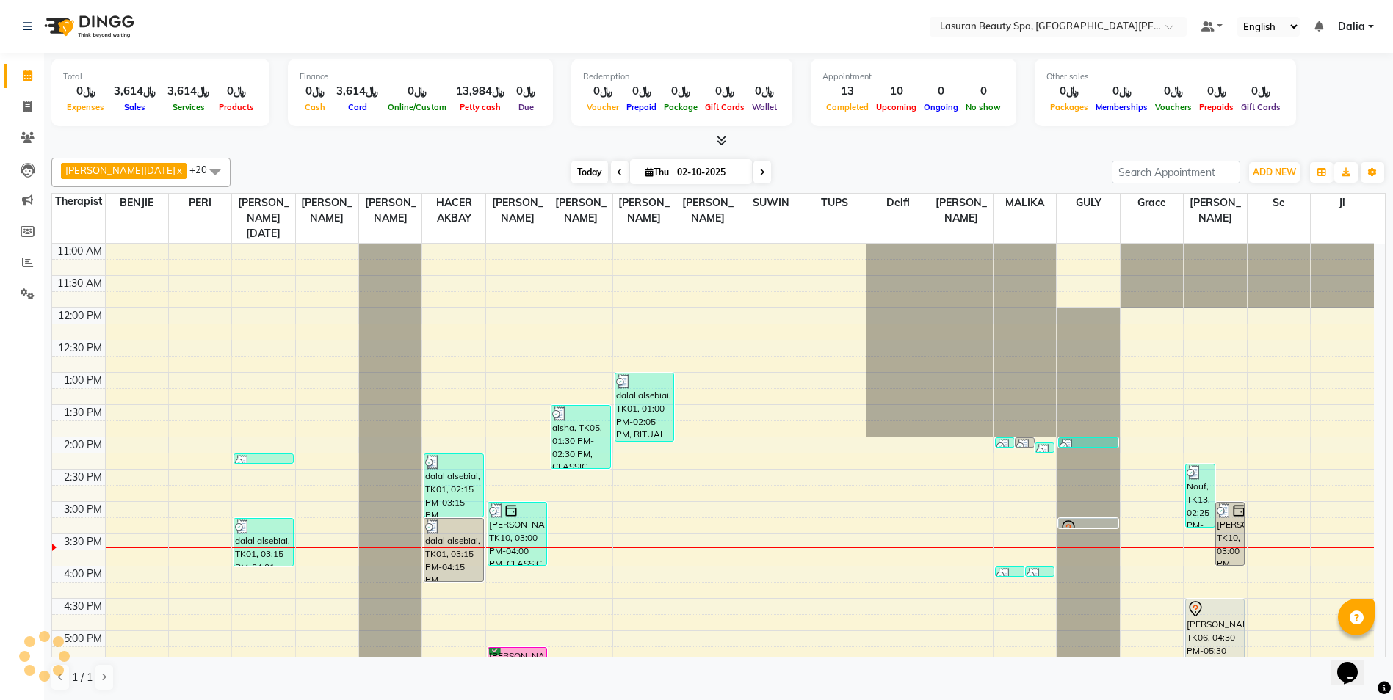
scroll to position [259, 0]
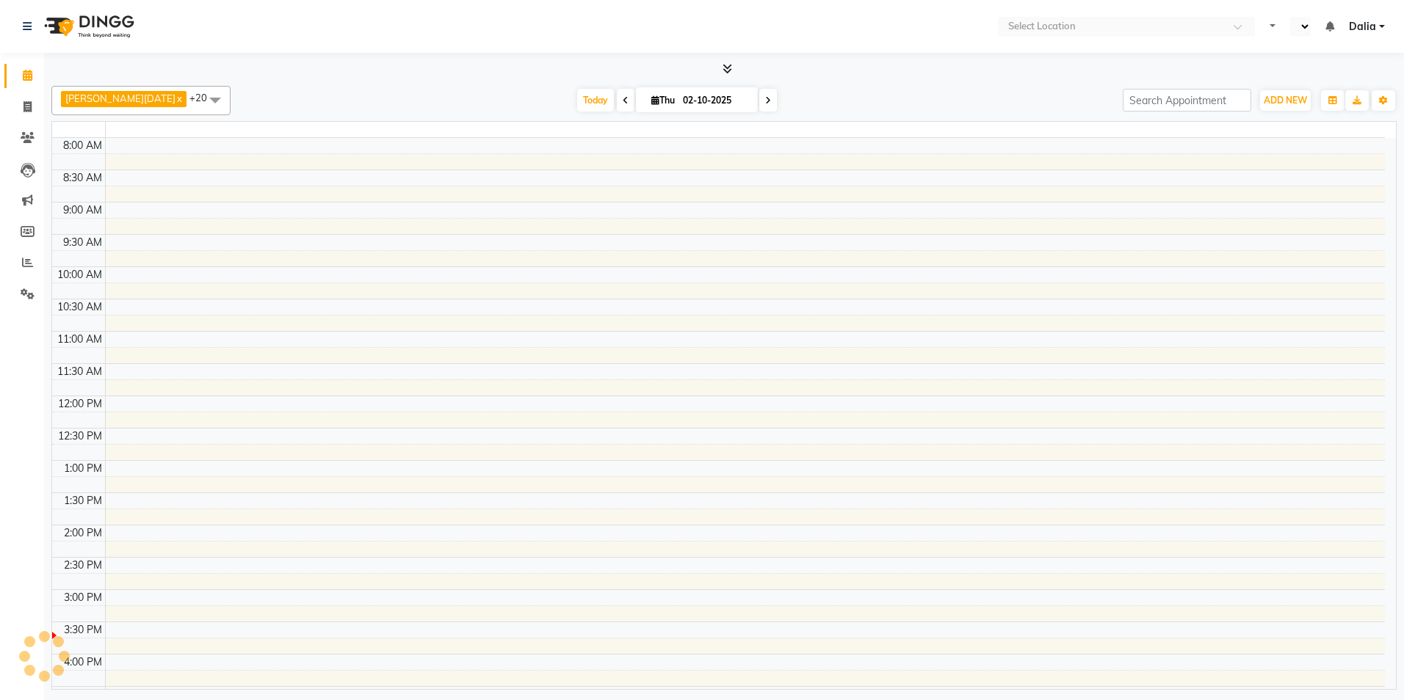
select select "en"
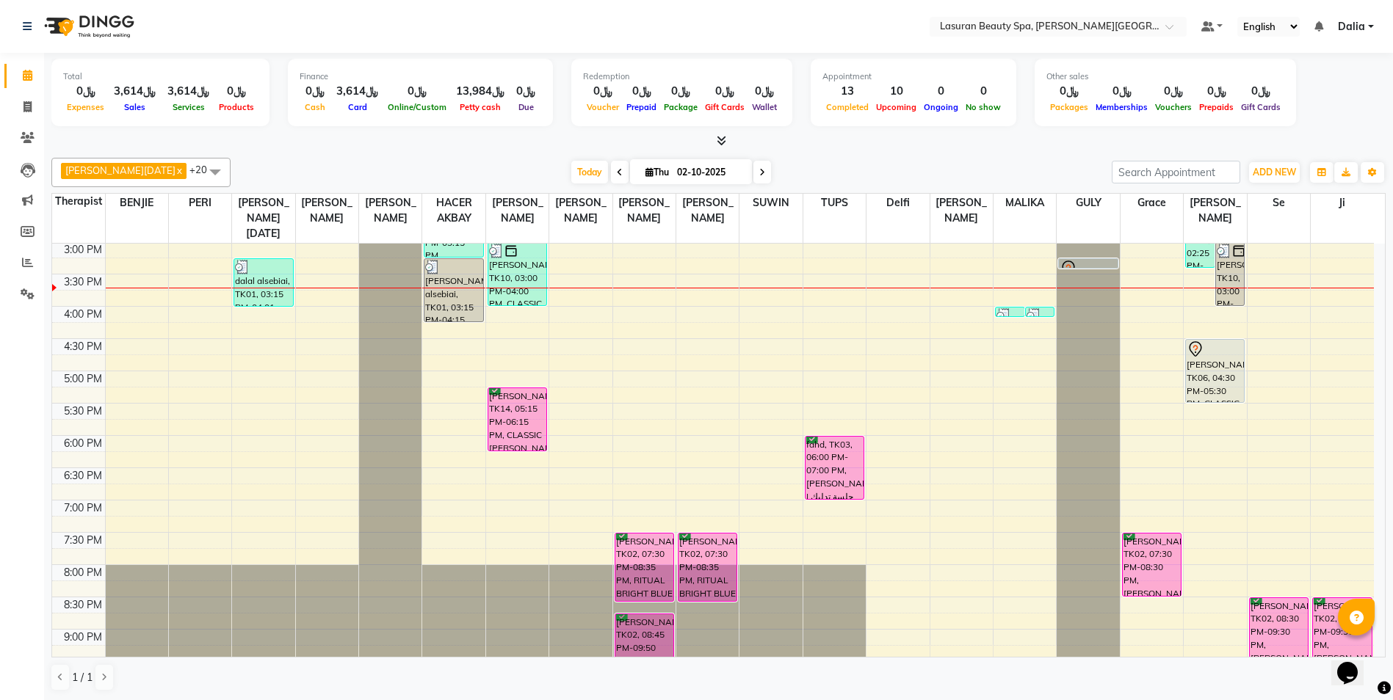
scroll to position [297, 0]
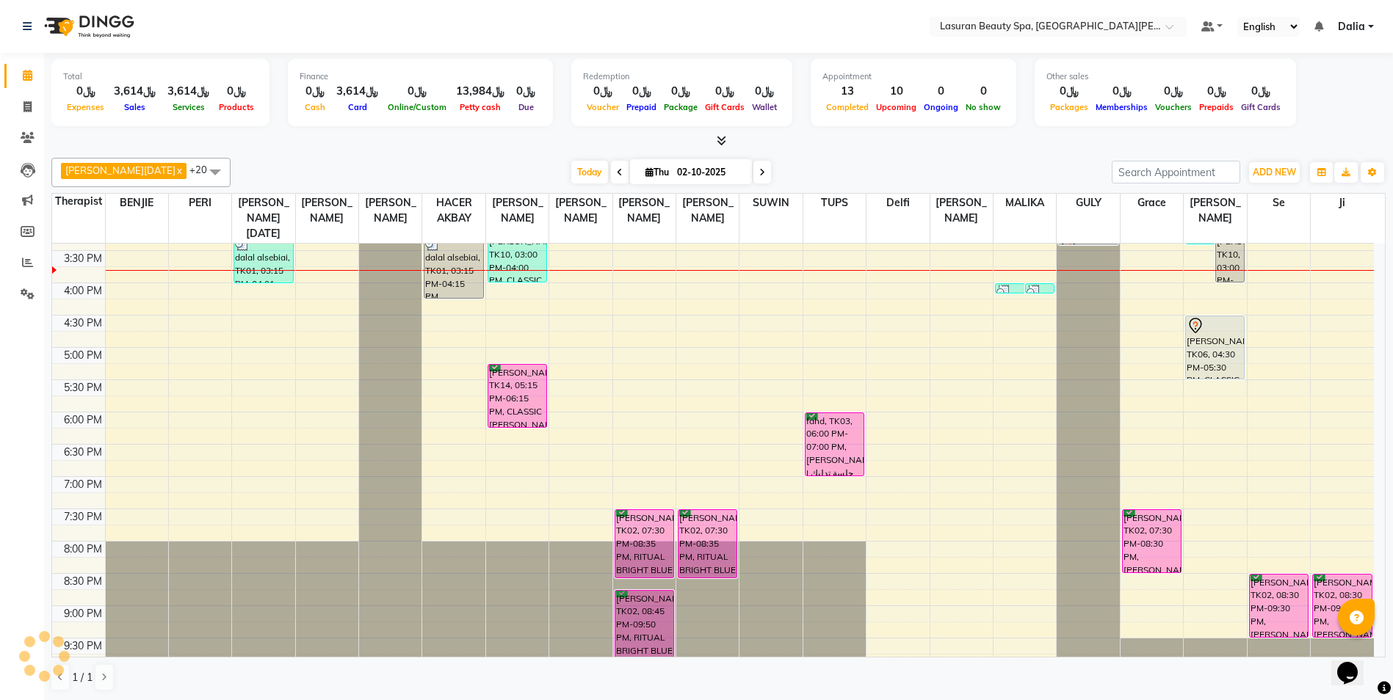
scroll to position [297, 0]
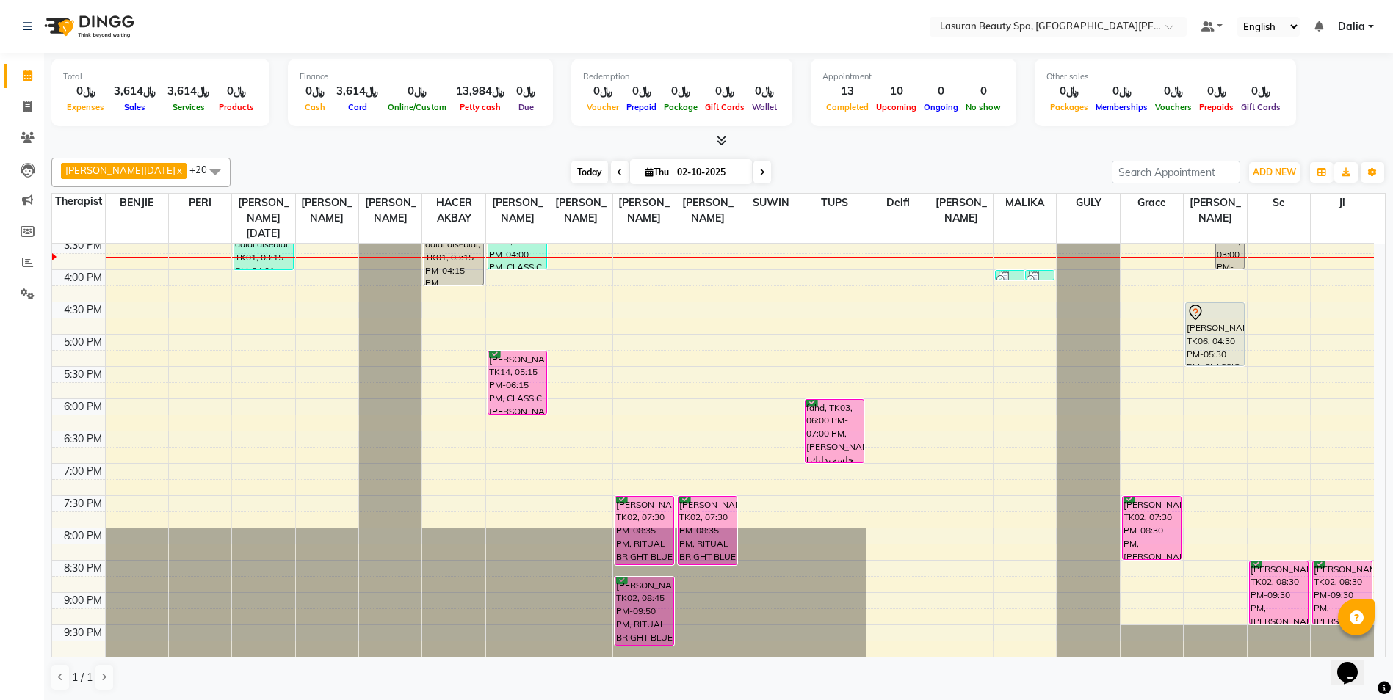
click at [571, 162] on span "Today" at bounding box center [589, 172] width 37 height 23
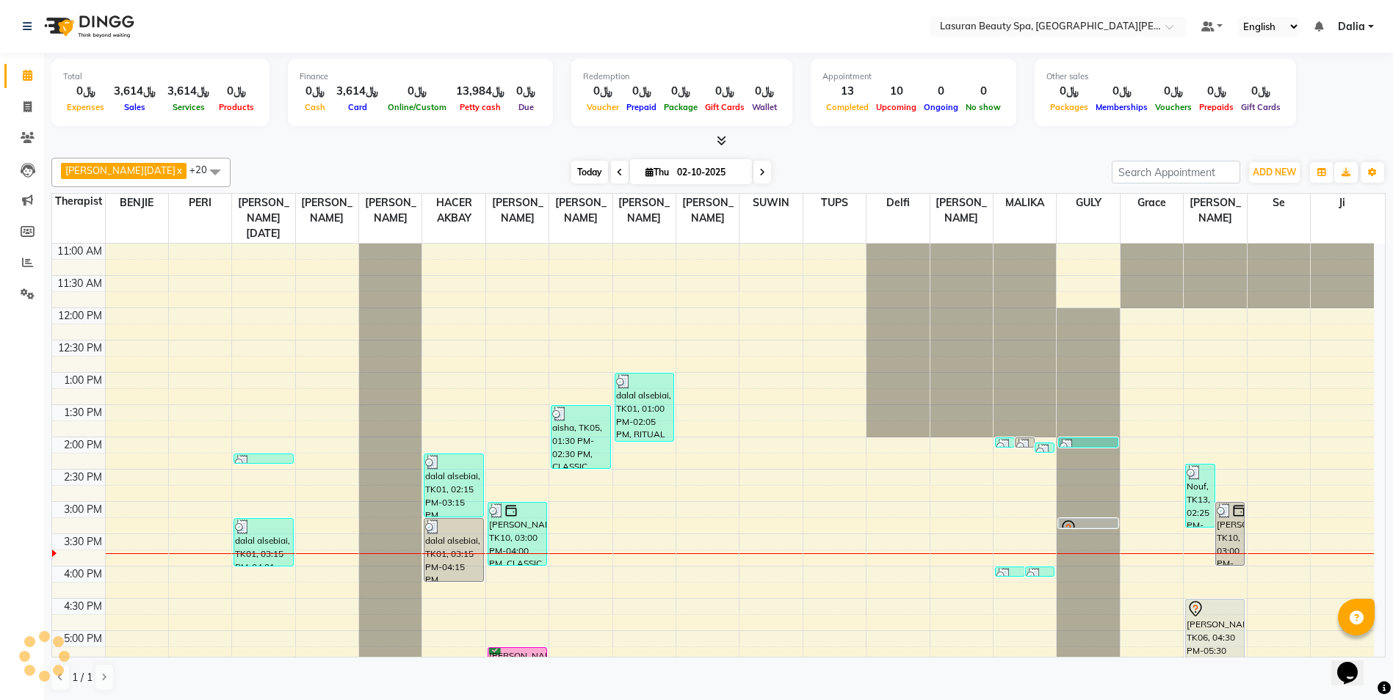
scroll to position [259, 0]
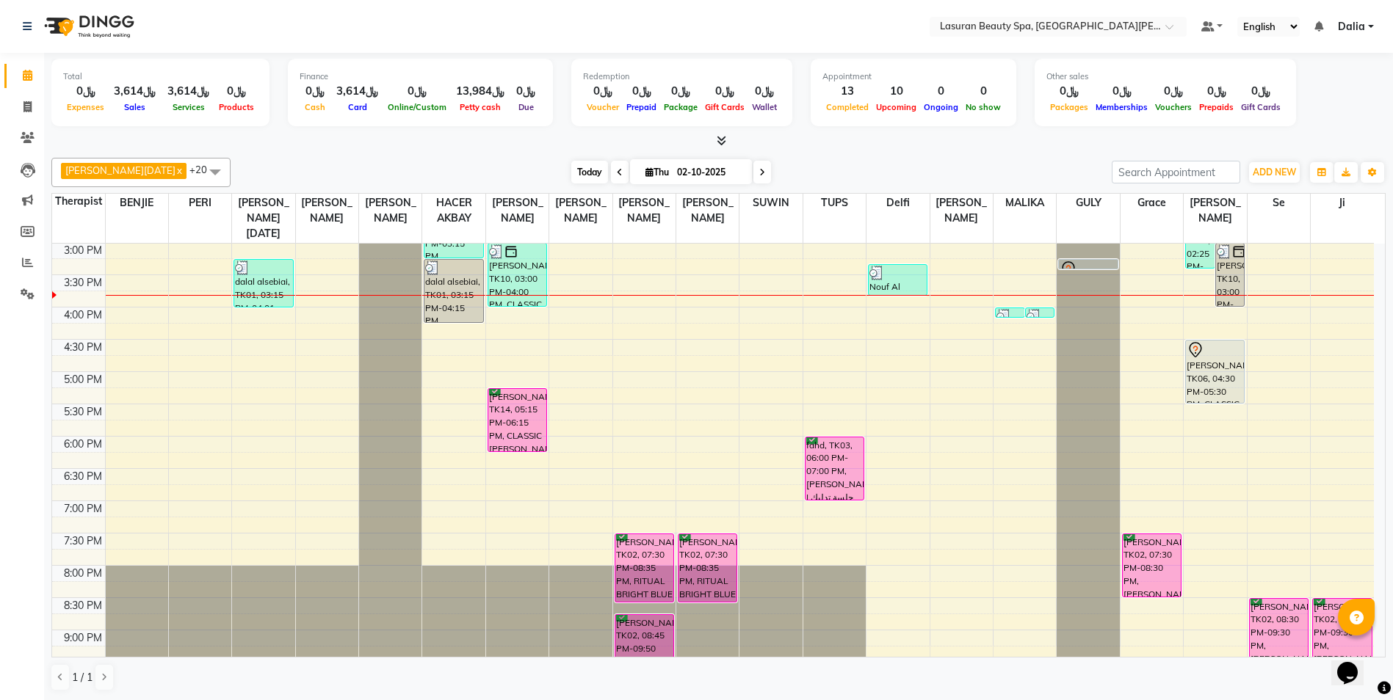
click at [571, 171] on span "Today" at bounding box center [589, 172] width 37 height 23
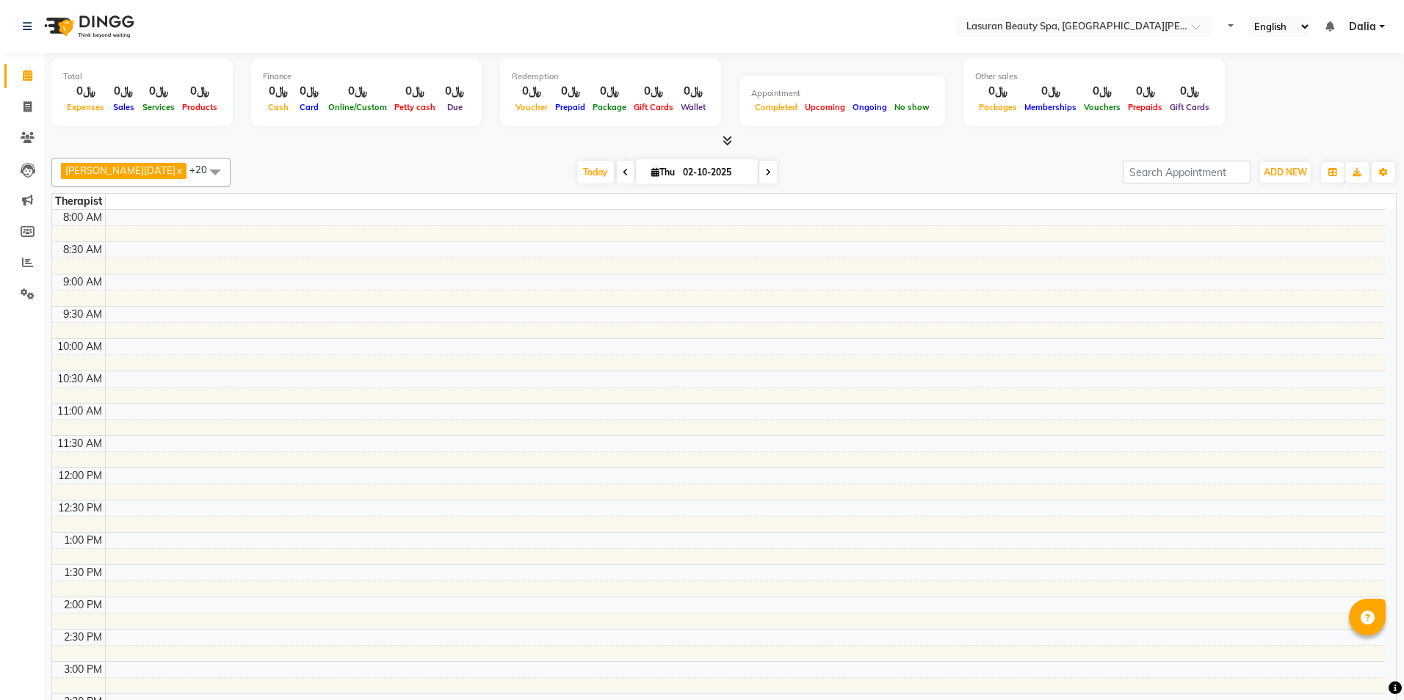
select select "en"
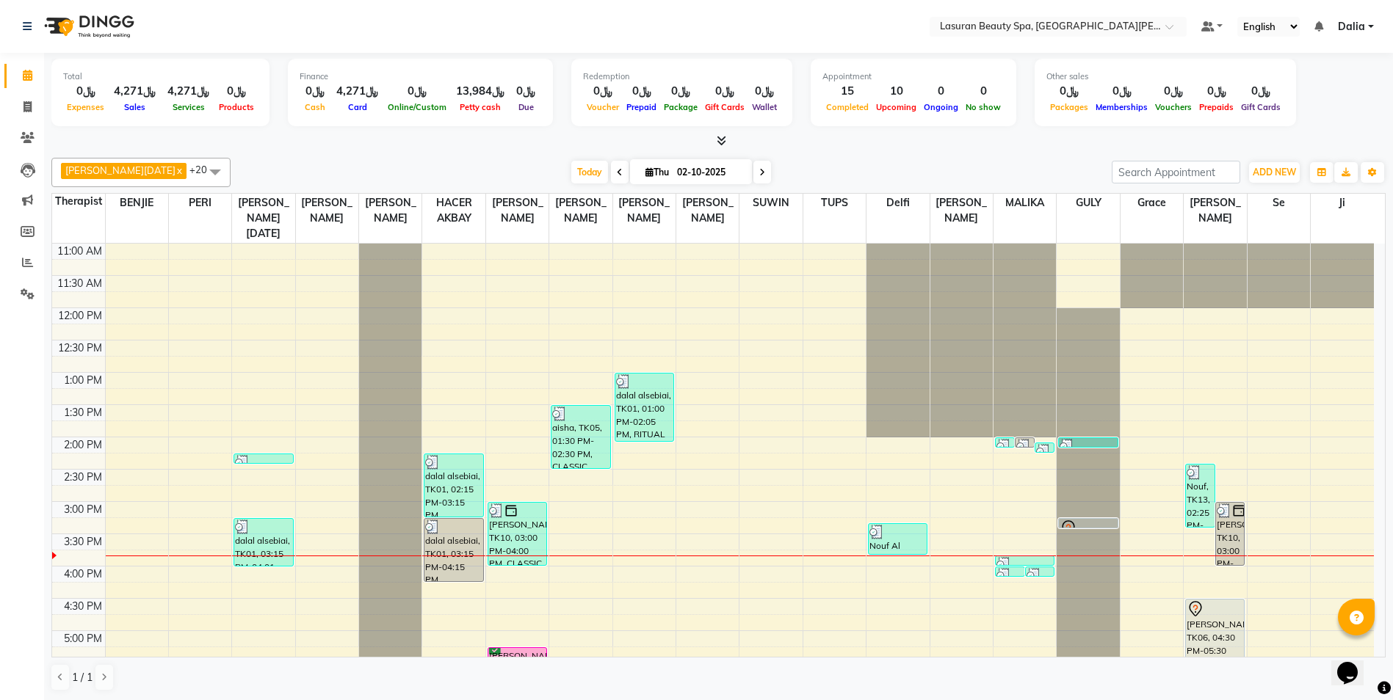
click at [1354, 29] on span "Dalia" at bounding box center [1351, 26] width 27 height 15
click at [1279, 95] on link "Sign out" at bounding box center [1298, 101] width 134 height 23
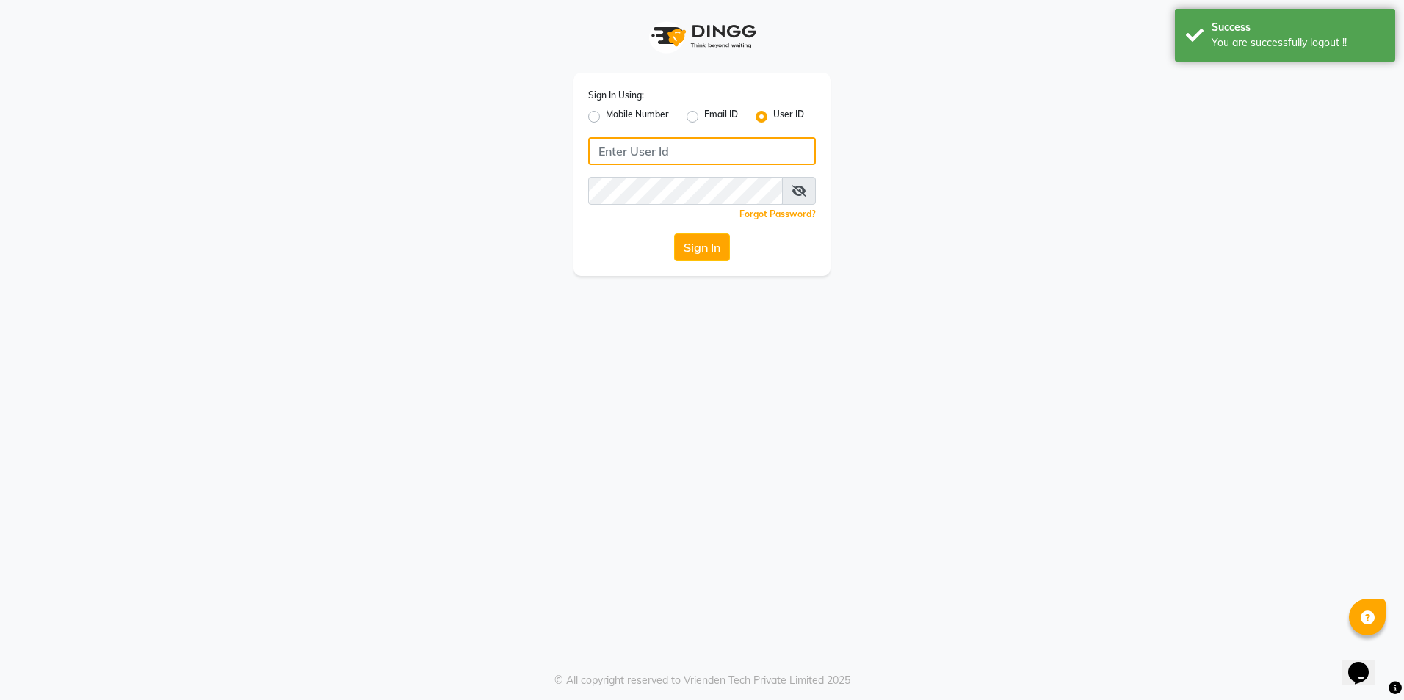
type input "561695339"
click at [704, 120] on label "Email ID" at bounding box center [721, 117] width 34 height 18
click at [704, 117] on input "Email ID" at bounding box center [709, 113] width 10 height 10
radio input "true"
radio input "false"
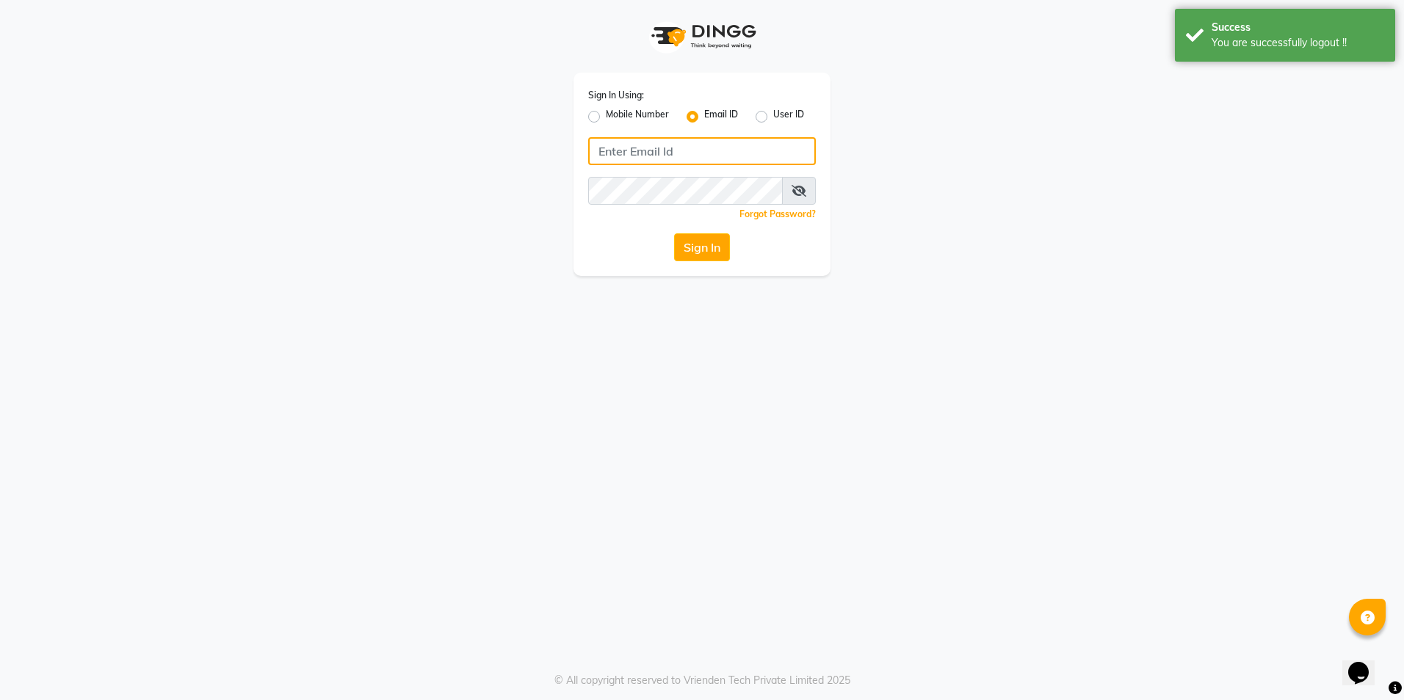
click at [642, 160] on input "Username" at bounding box center [702, 151] width 228 height 28
click at [606, 115] on label "Mobile Number" at bounding box center [637, 117] width 63 height 18
click at [606, 115] on input "Mobile Number" at bounding box center [611, 113] width 10 height 10
radio input "true"
radio input "false"
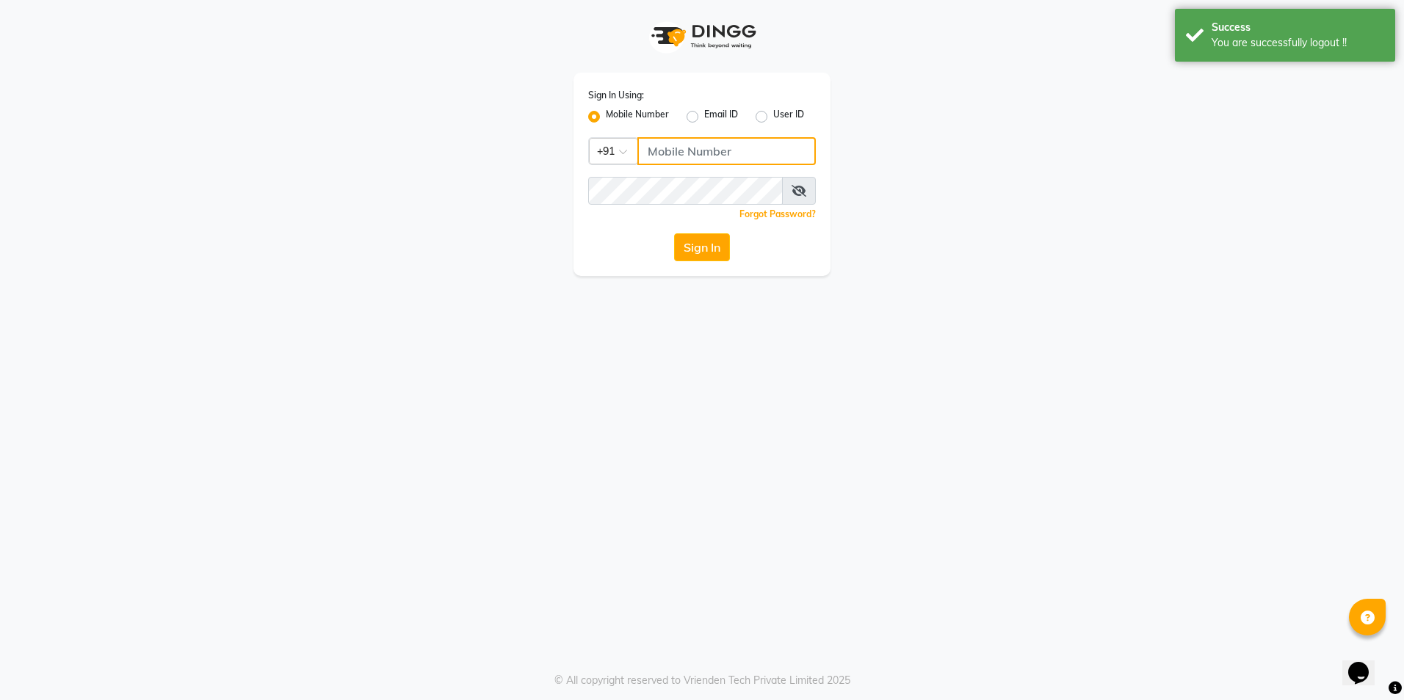
click at [673, 158] on input "Username" at bounding box center [726, 151] width 178 height 28
click at [620, 144] on div at bounding box center [614, 149] width 48 height 15
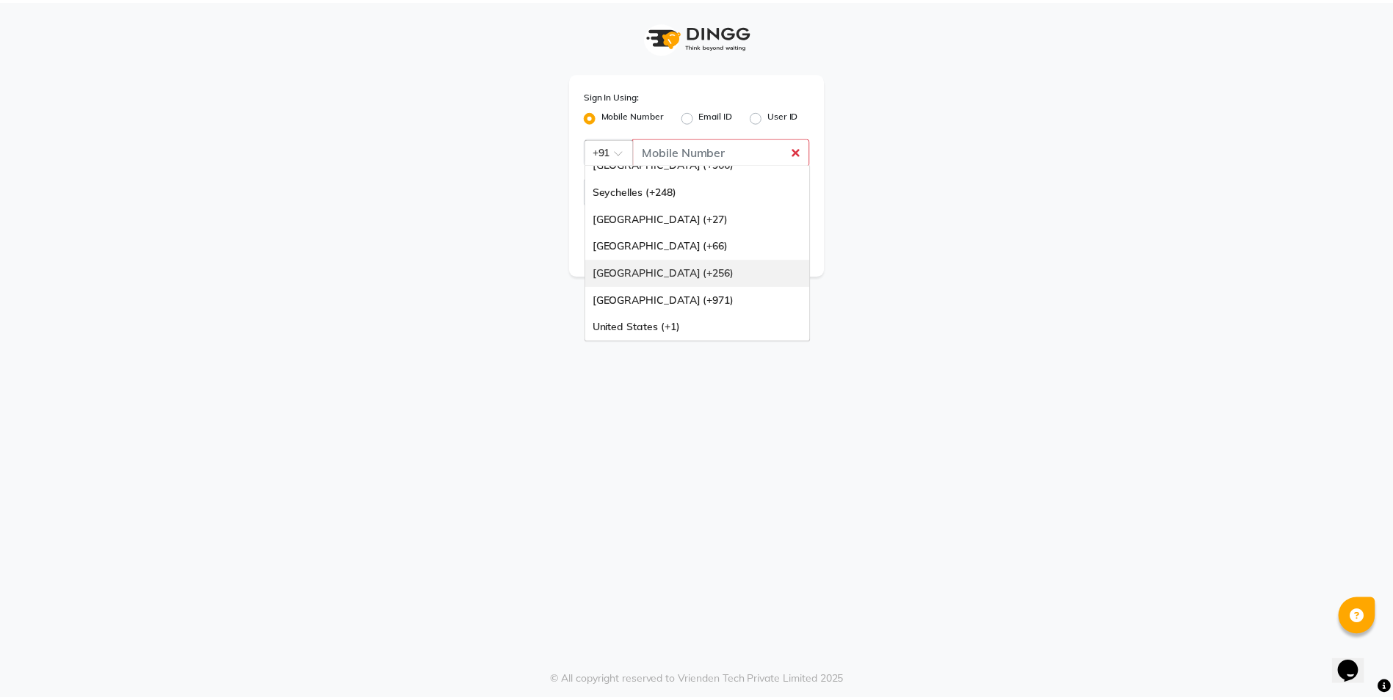
scroll to position [294, 0]
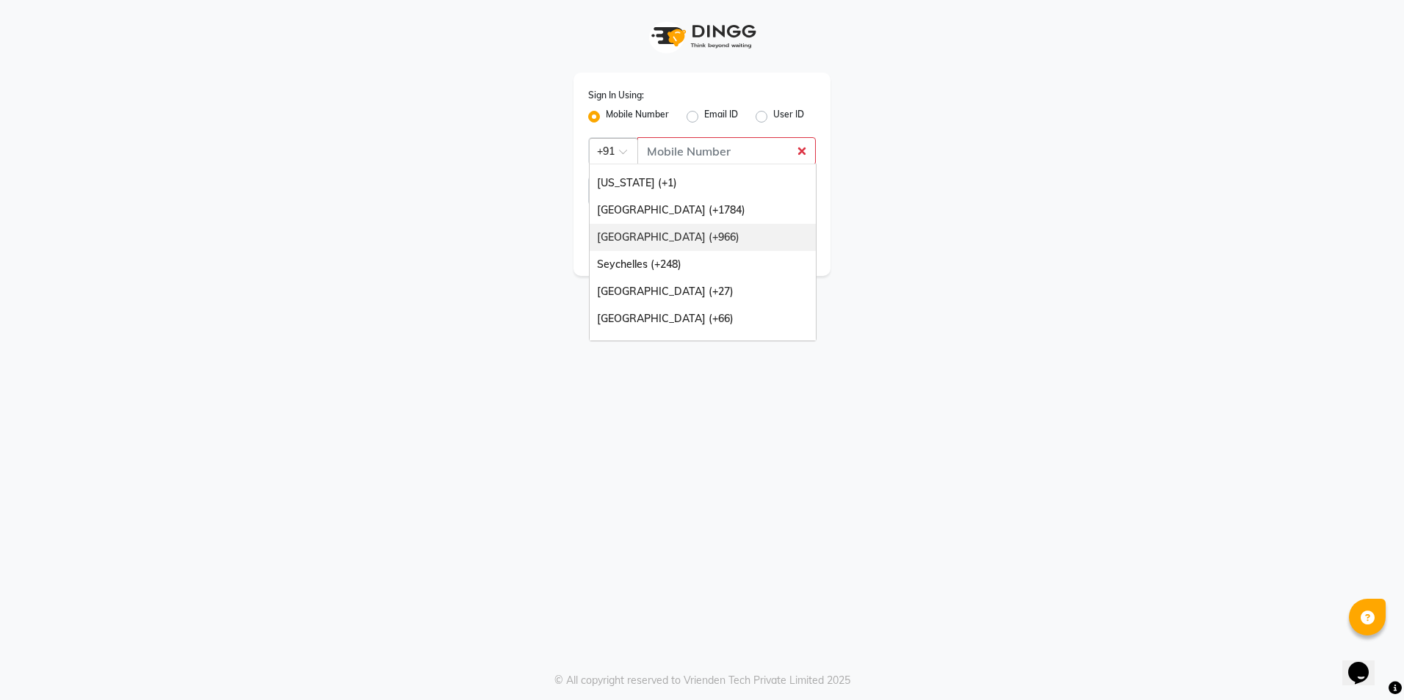
click at [648, 231] on div "Saudi Arabia (+966)" at bounding box center [703, 237] width 226 height 27
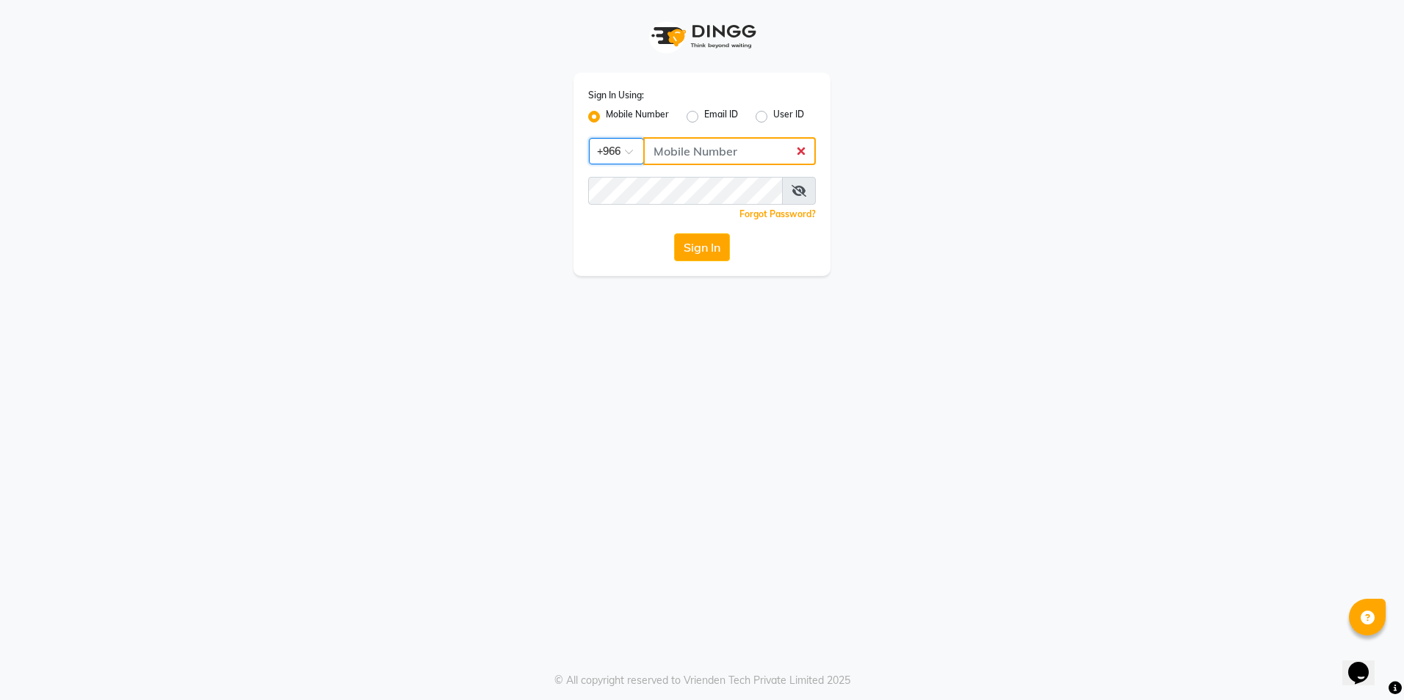
click at [690, 147] on input "Username" at bounding box center [729, 151] width 173 height 28
type input "561695339"
click at [684, 239] on button "Sign In" at bounding box center [702, 247] width 56 height 28
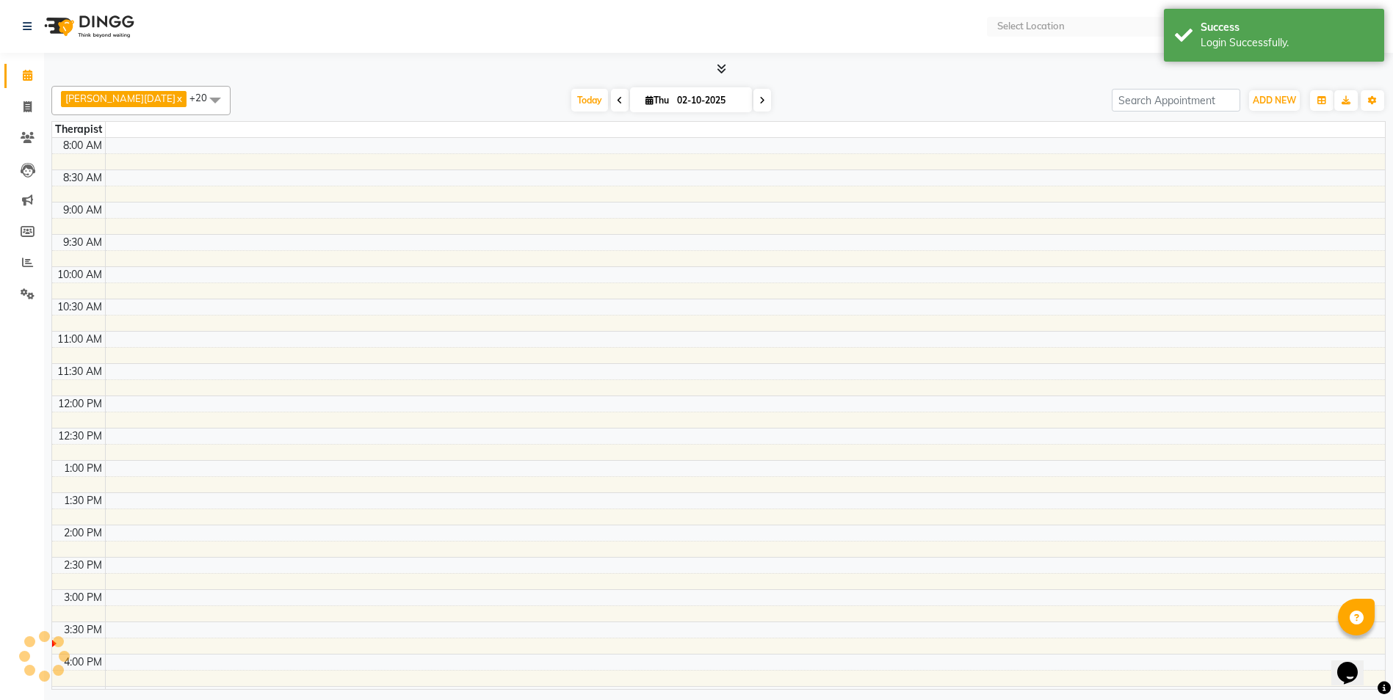
select select "en"
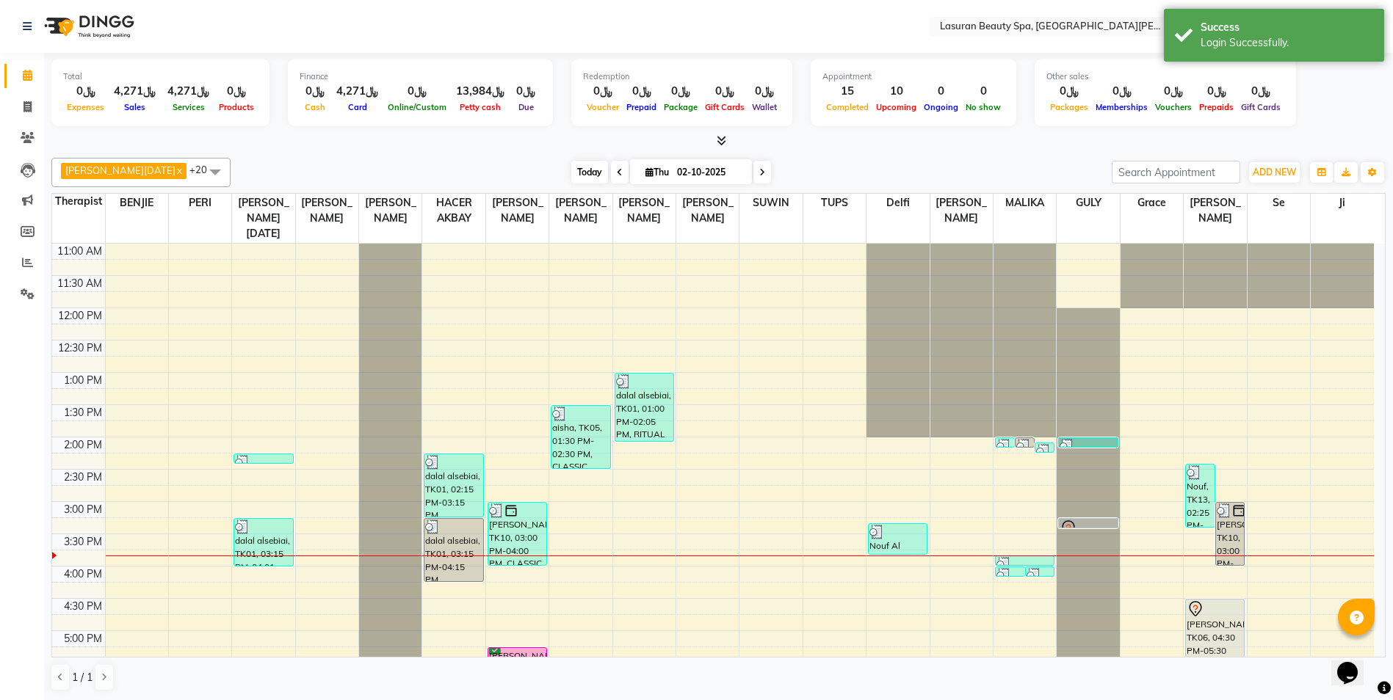
click at [571, 175] on span "Today" at bounding box center [589, 172] width 37 height 23
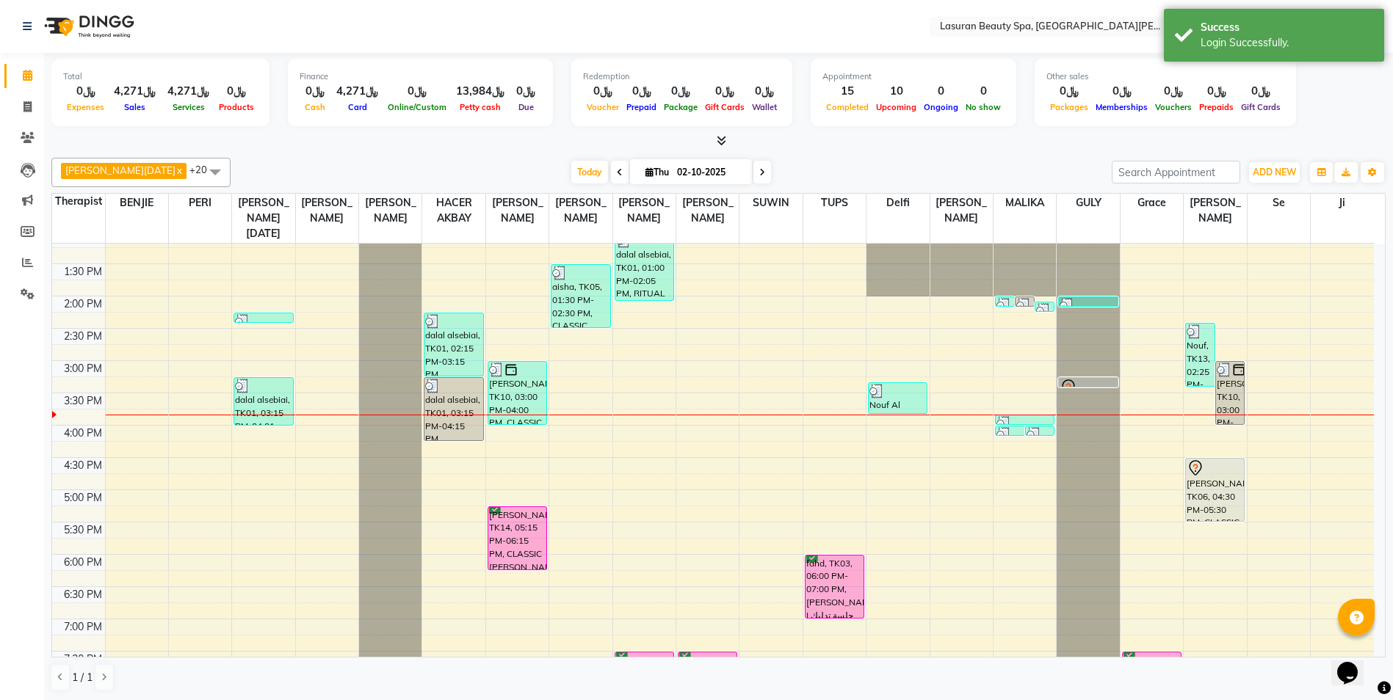
scroll to position [112, 0]
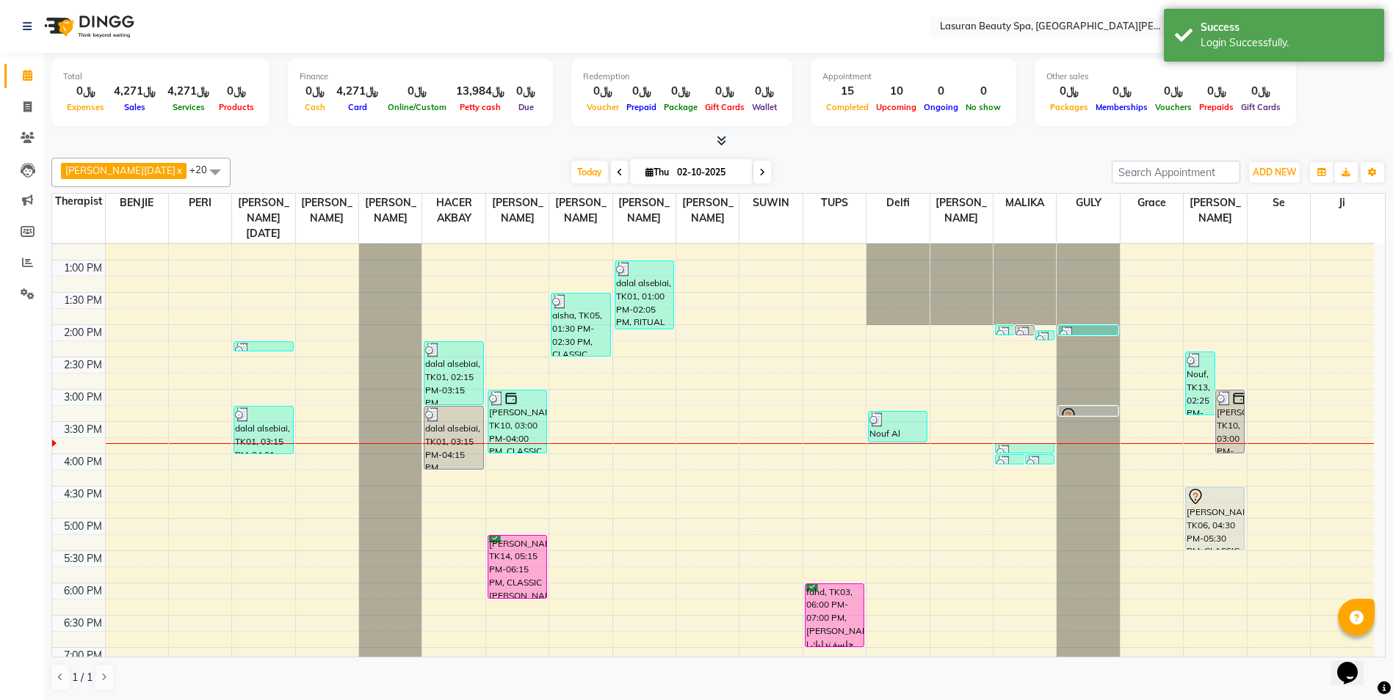
click at [1087, 331] on div at bounding box center [1088, 334] width 57 height 15
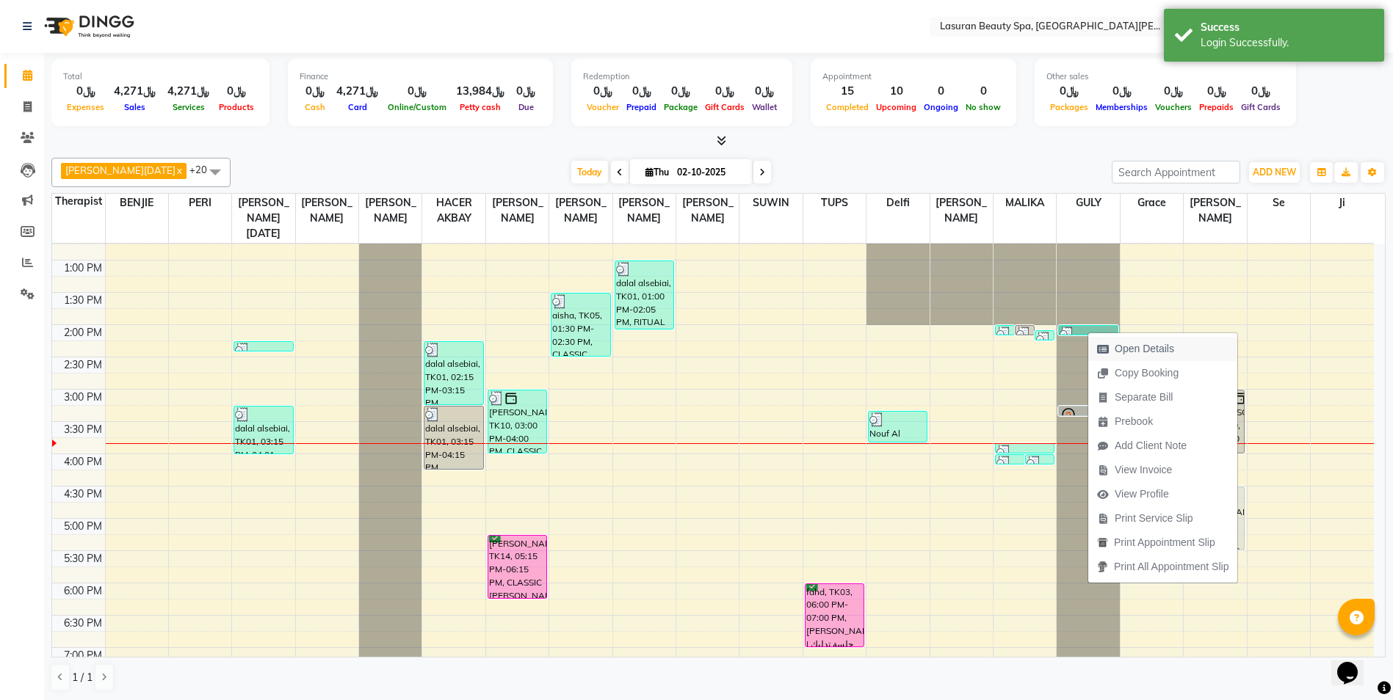
click at [1132, 353] on span "Open Details" at bounding box center [1144, 348] width 59 height 15
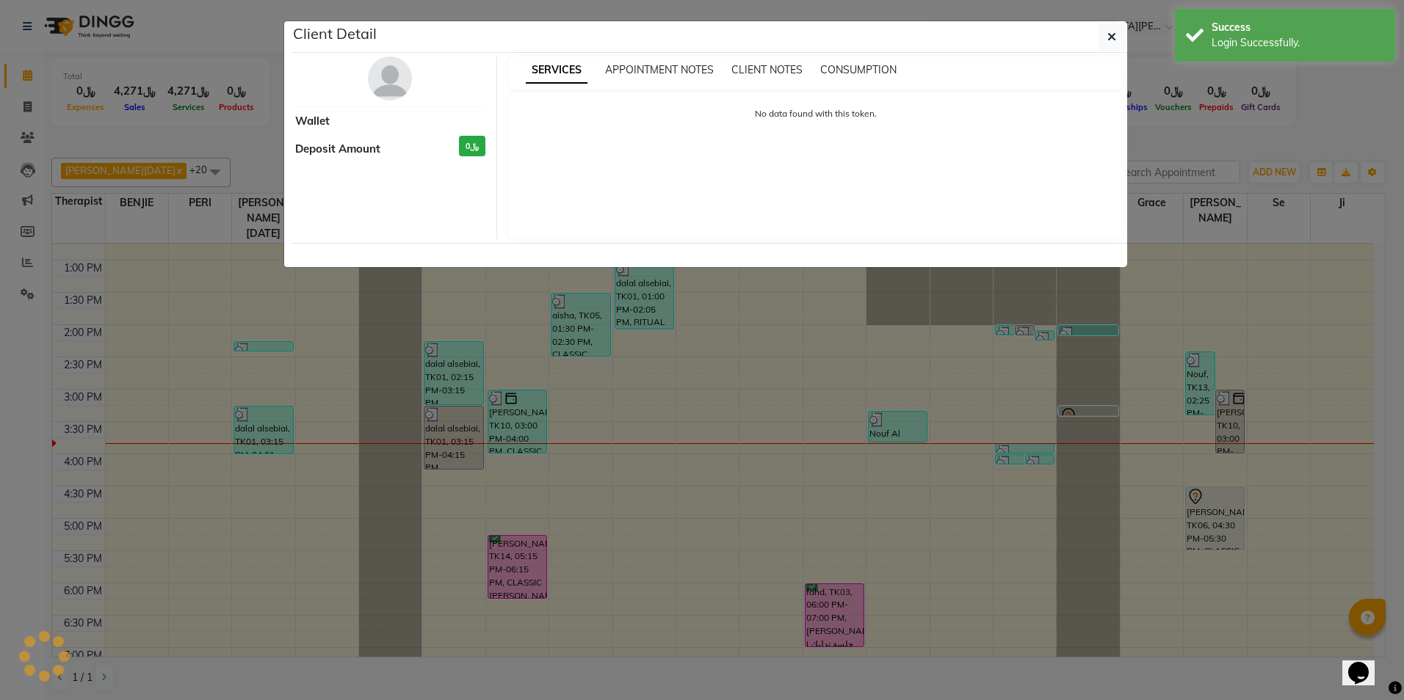
select select "3"
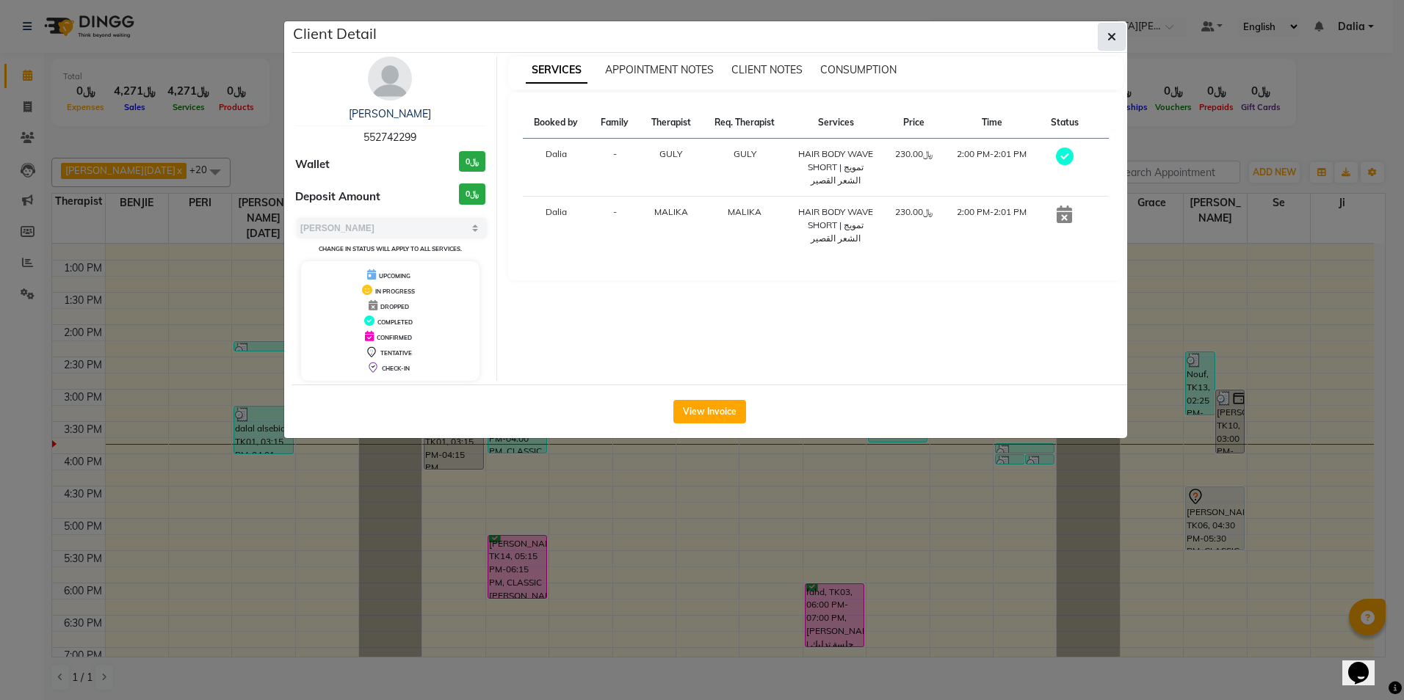
click at [1114, 38] on icon "button" at bounding box center [1111, 37] width 9 height 12
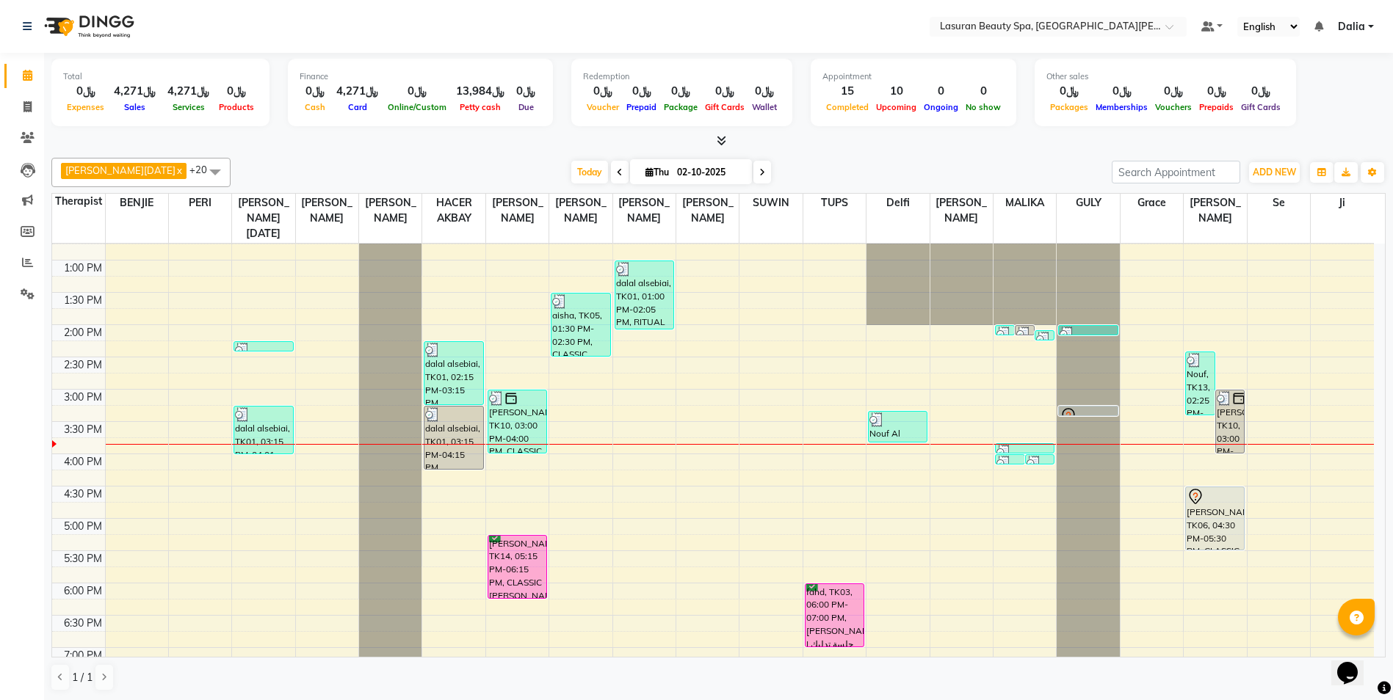
click at [1002, 333] on img at bounding box center [1003, 334] width 15 height 15
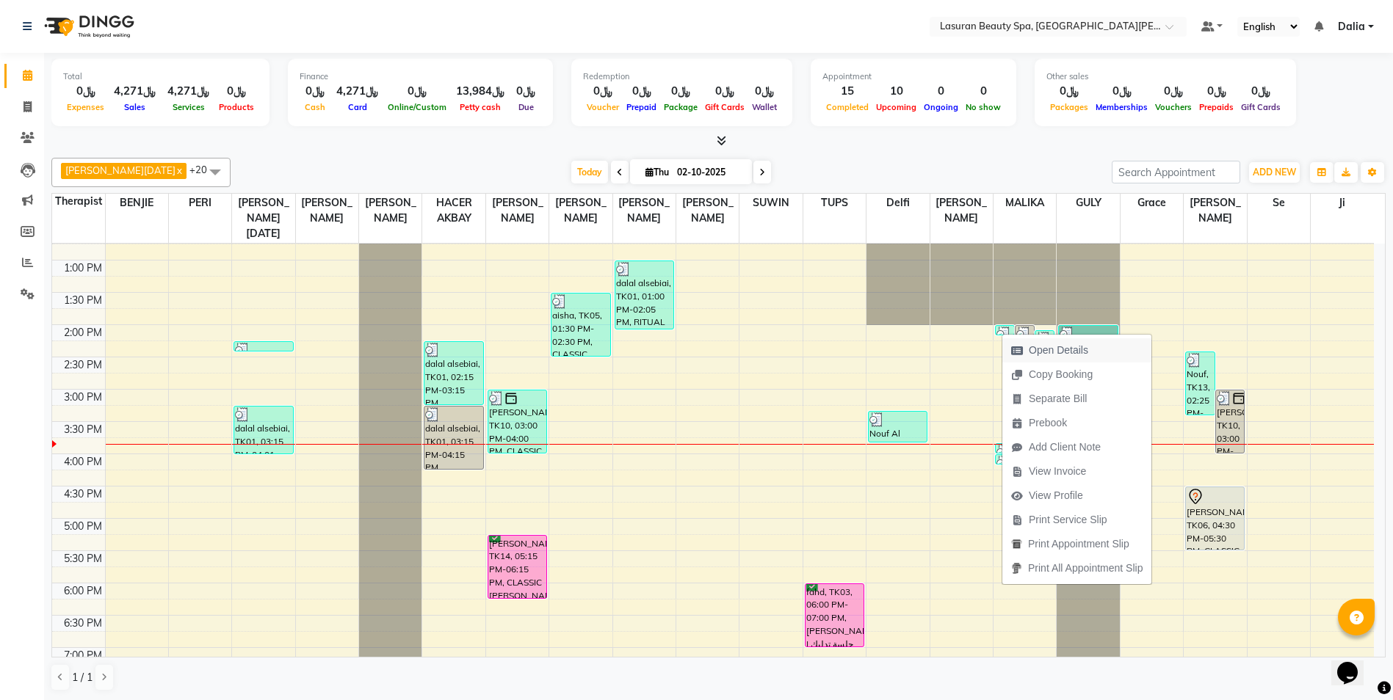
click at [1033, 350] on span "Open Details" at bounding box center [1058, 350] width 59 height 15
select select "3"
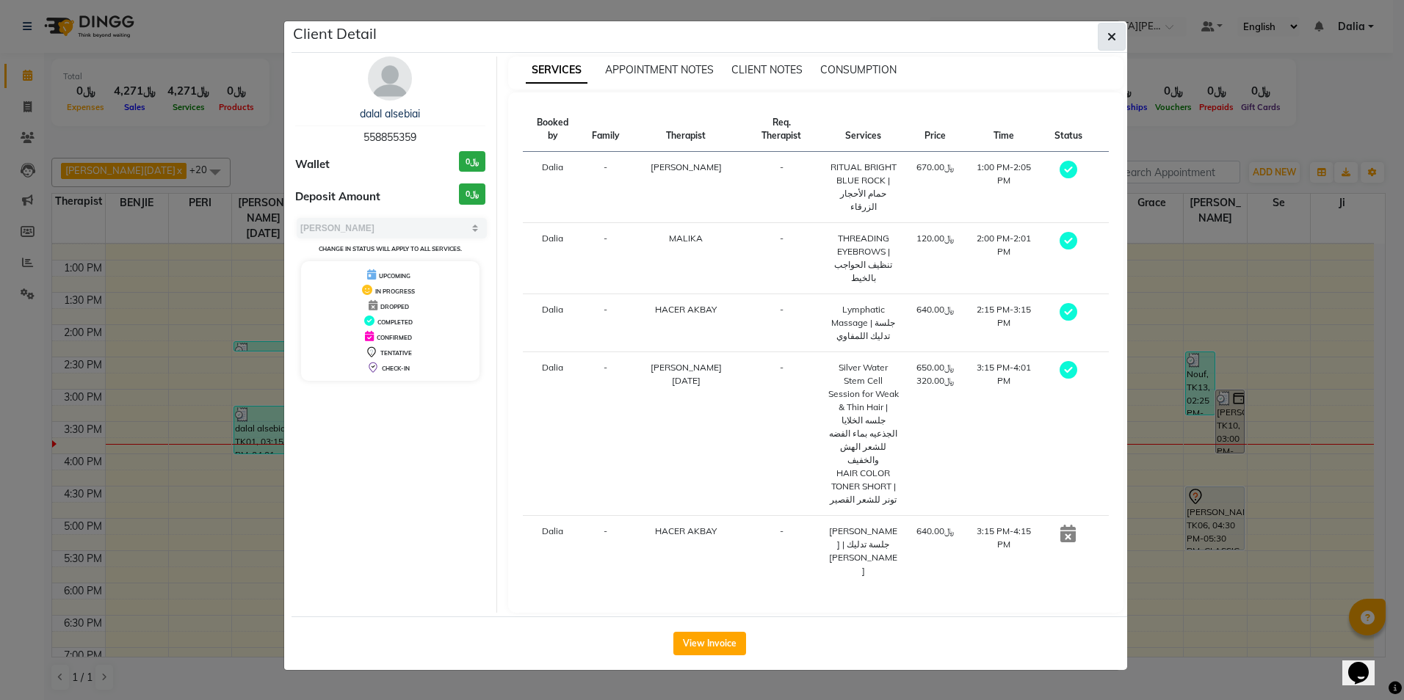
click at [1116, 40] on button "button" at bounding box center [1112, 37] width 28 height 28
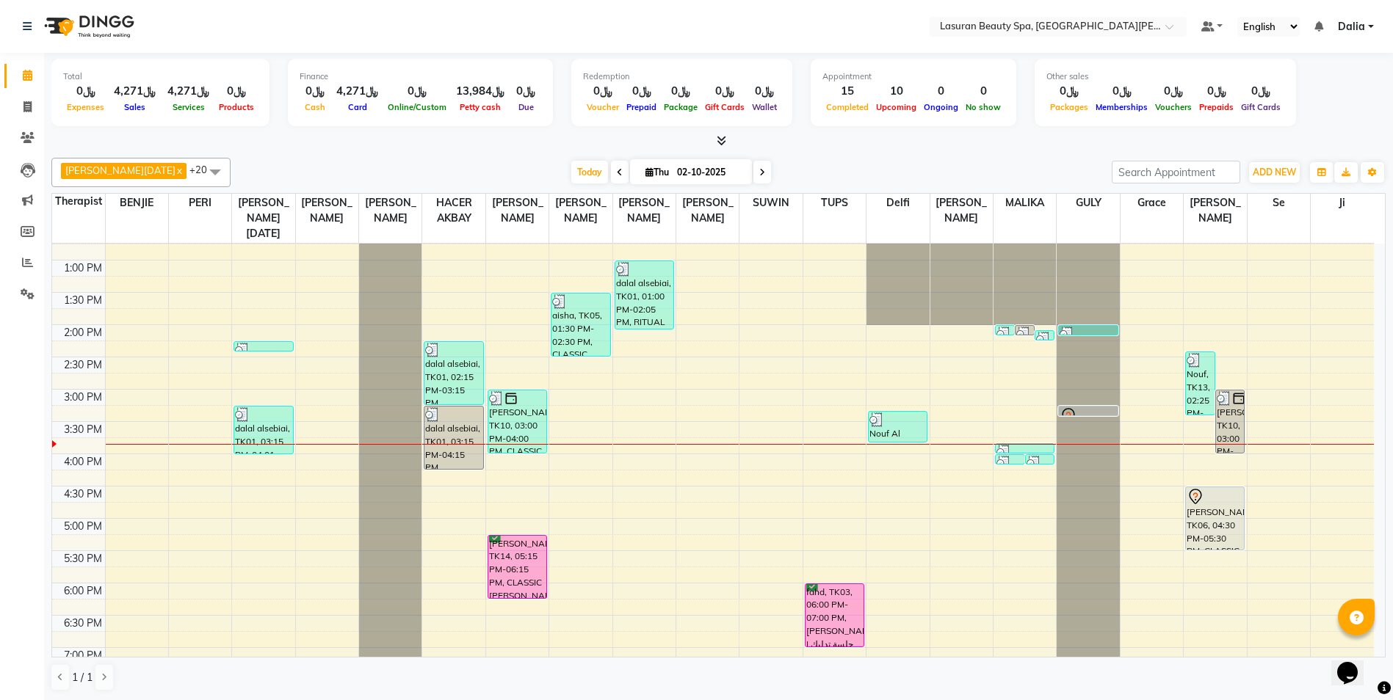
click at [1079, 330] on div at bounding box center [1088, 334] width 57 height 15
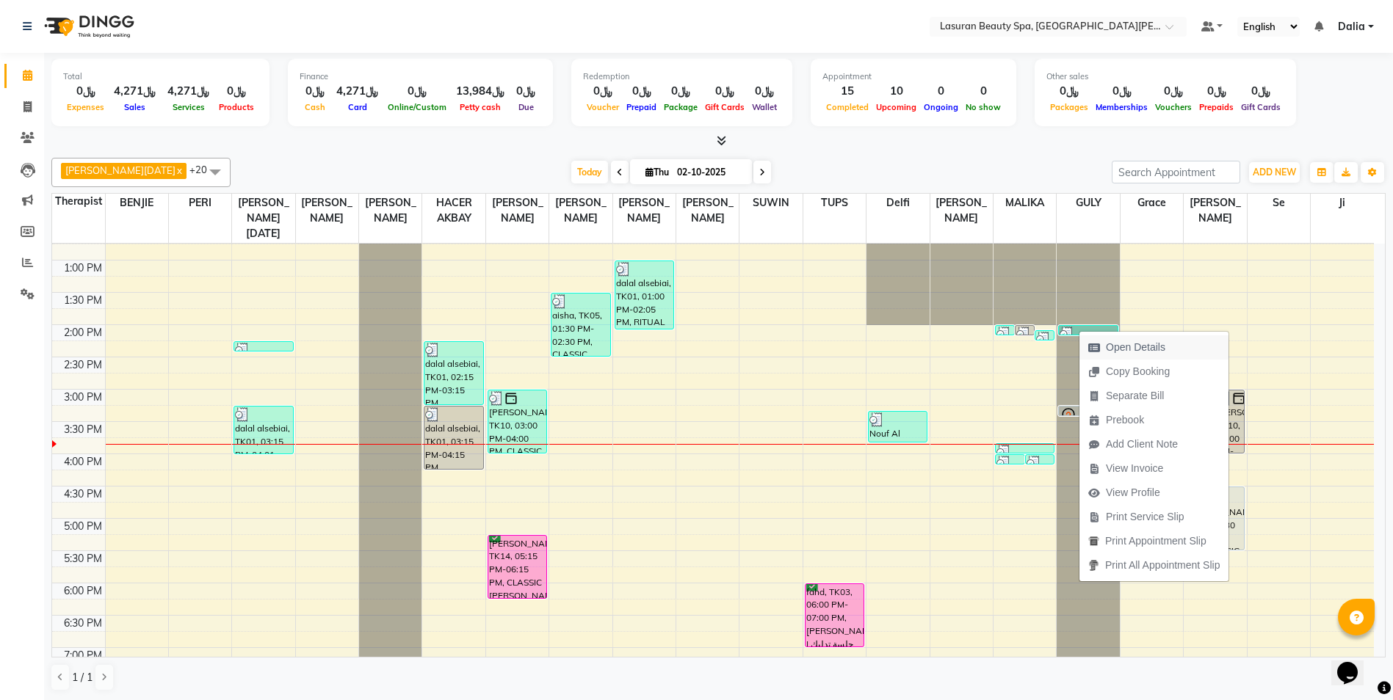
click at [1118, 352] on span "Open Details" at bounding box center [1135, 347] width 59 height 15
select select "3"
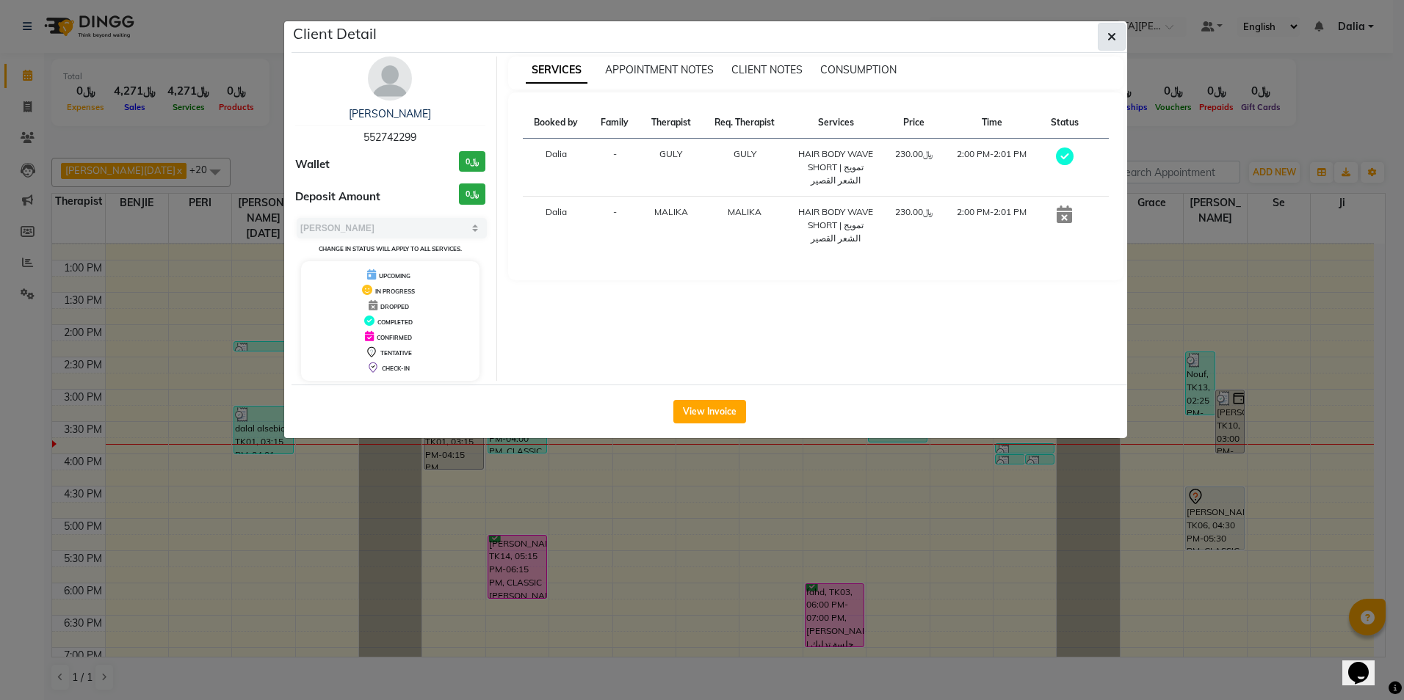
click at [1105, 36] on button "button" at bounding box center [1112, 37] width 28 height 28
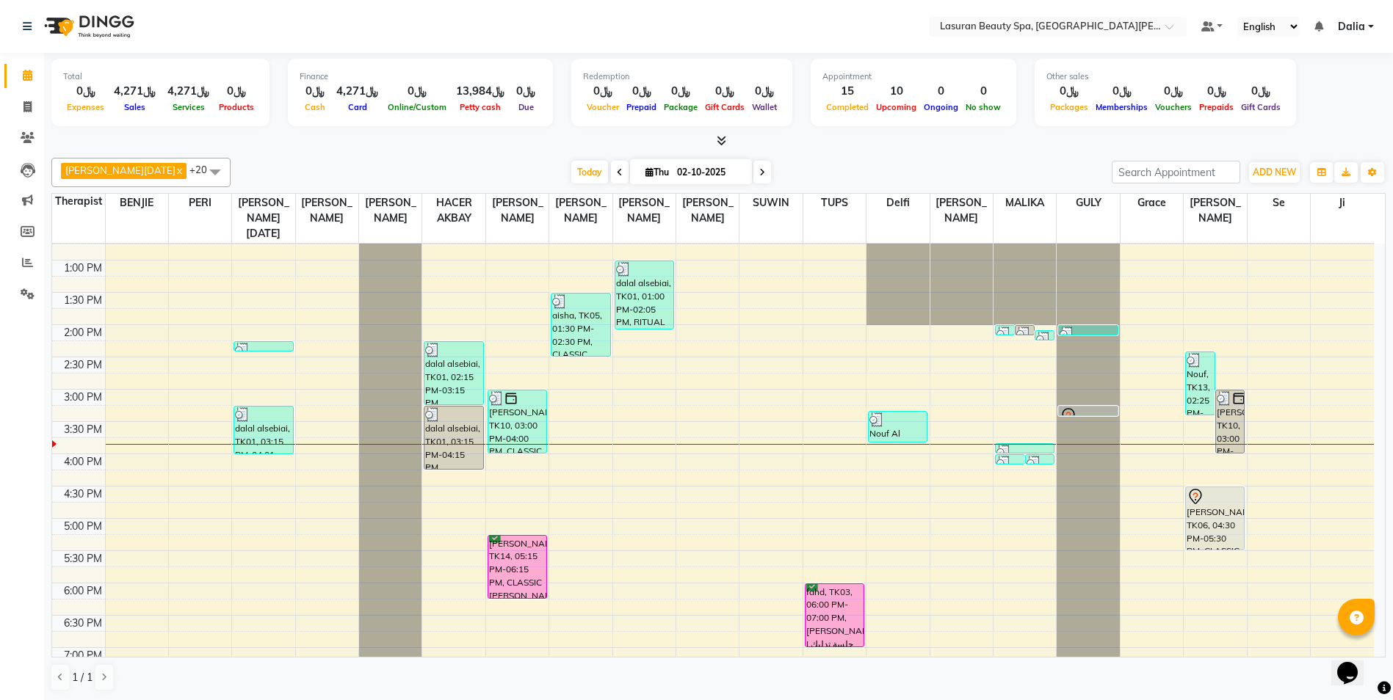
click at [1046, 335] on img at bounding box center [1043, 339] width 15 height 15
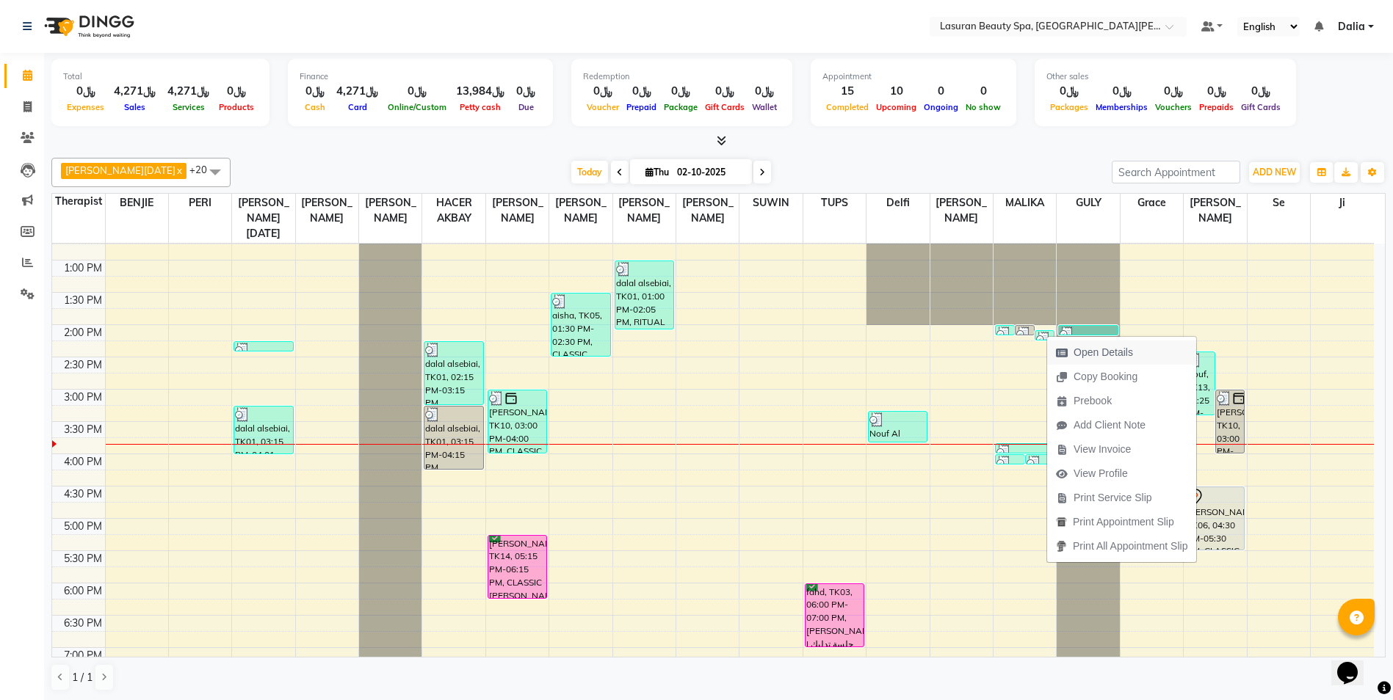
click at [1082, 350] on span "Open Details" at bounding box center [1102, 352] width 59 height 15
select select "3"
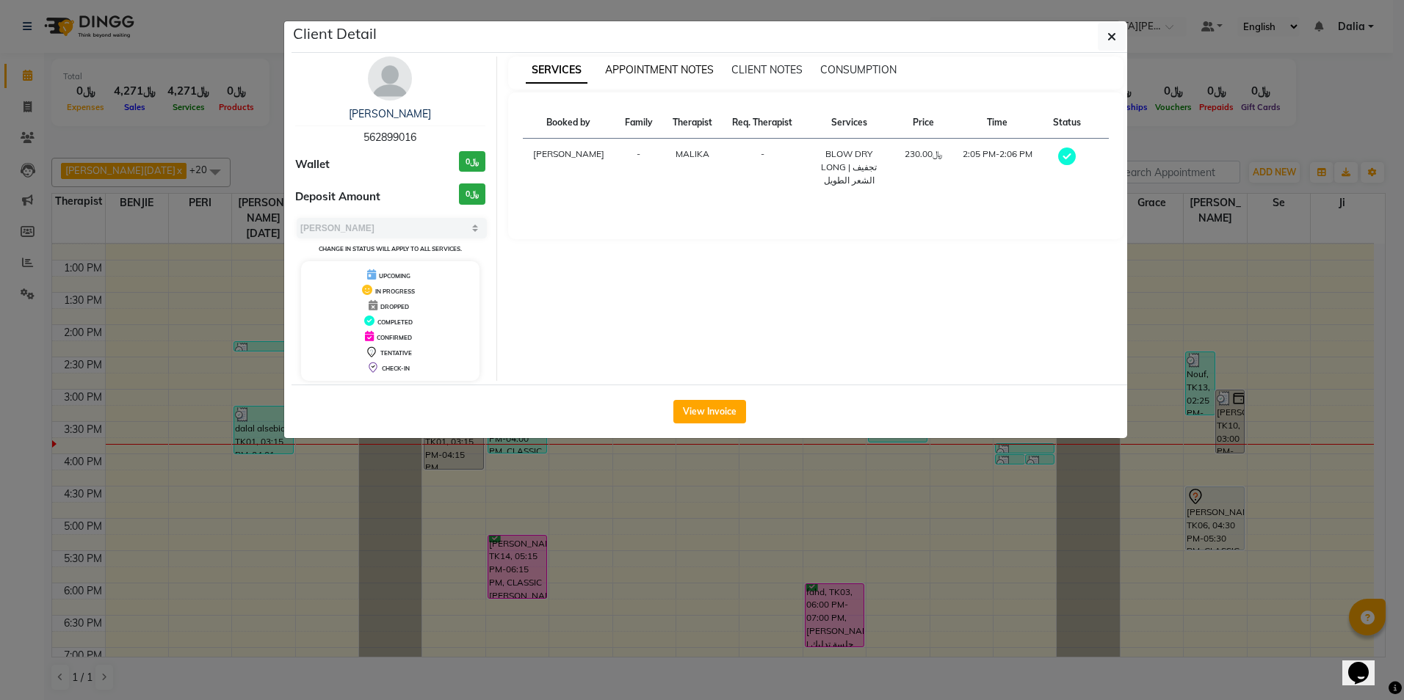
click at [681, 64] on span "APPOINTMENT NOTES" at bounding box center [659, 69] width 109 height 13
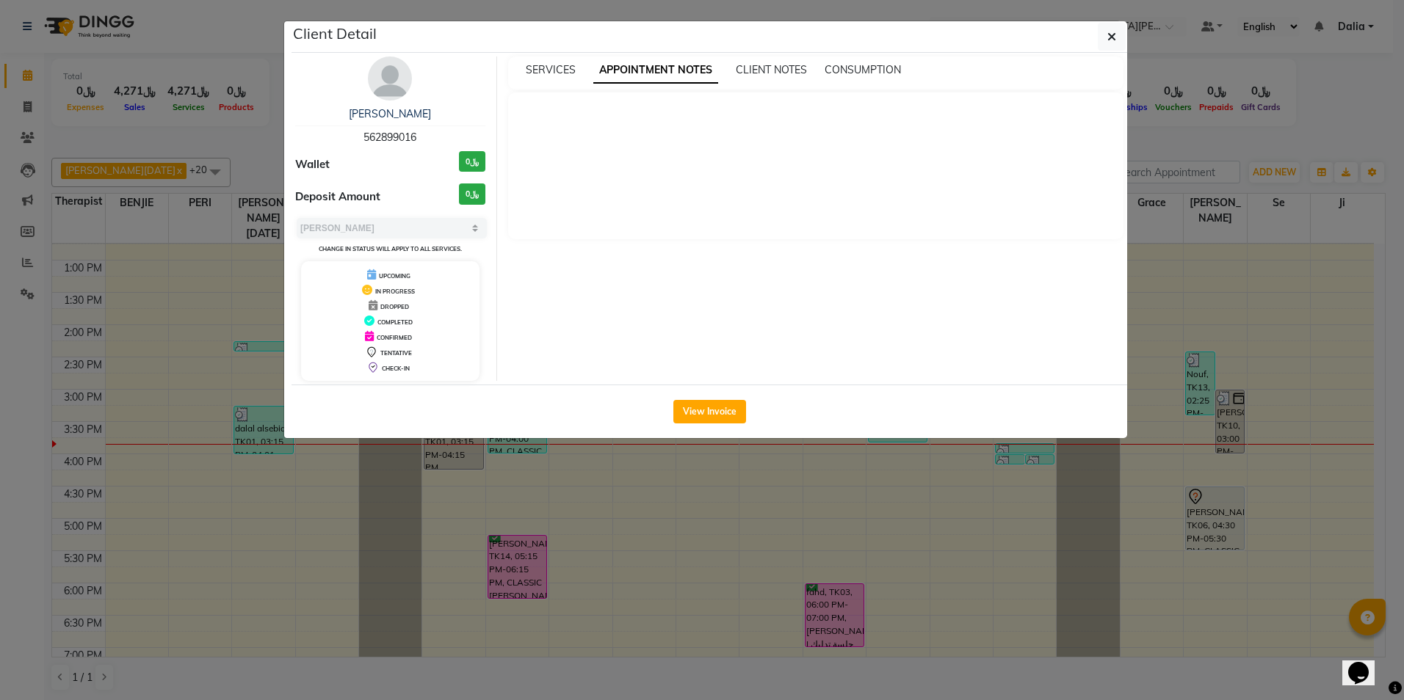
click at [762, 81] on div "SERVICES APPOINTMENT NOTES CLIENT NOTES CONSUMPTION" at bounding box center [816, 73] width 616 height 33
click at [765, 66] on span "CLIENT NOTES" at bounding box center [771, 69] width 71 height 13
click at [837, 68] on span "CONSUMPTION" at bounding box center [861, 69] width 76 height 13
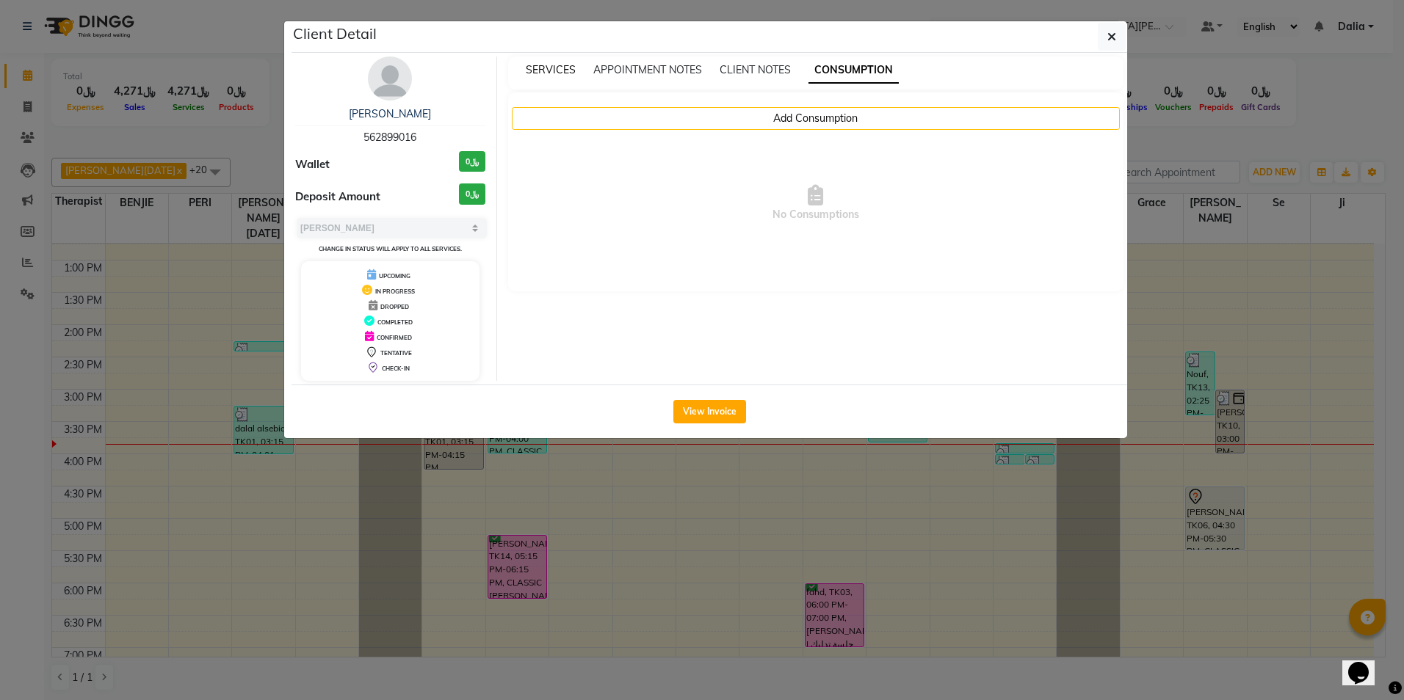
click at [554, 68] on span "SERVICES" at bounding box center [551, 69] width 50 height 13
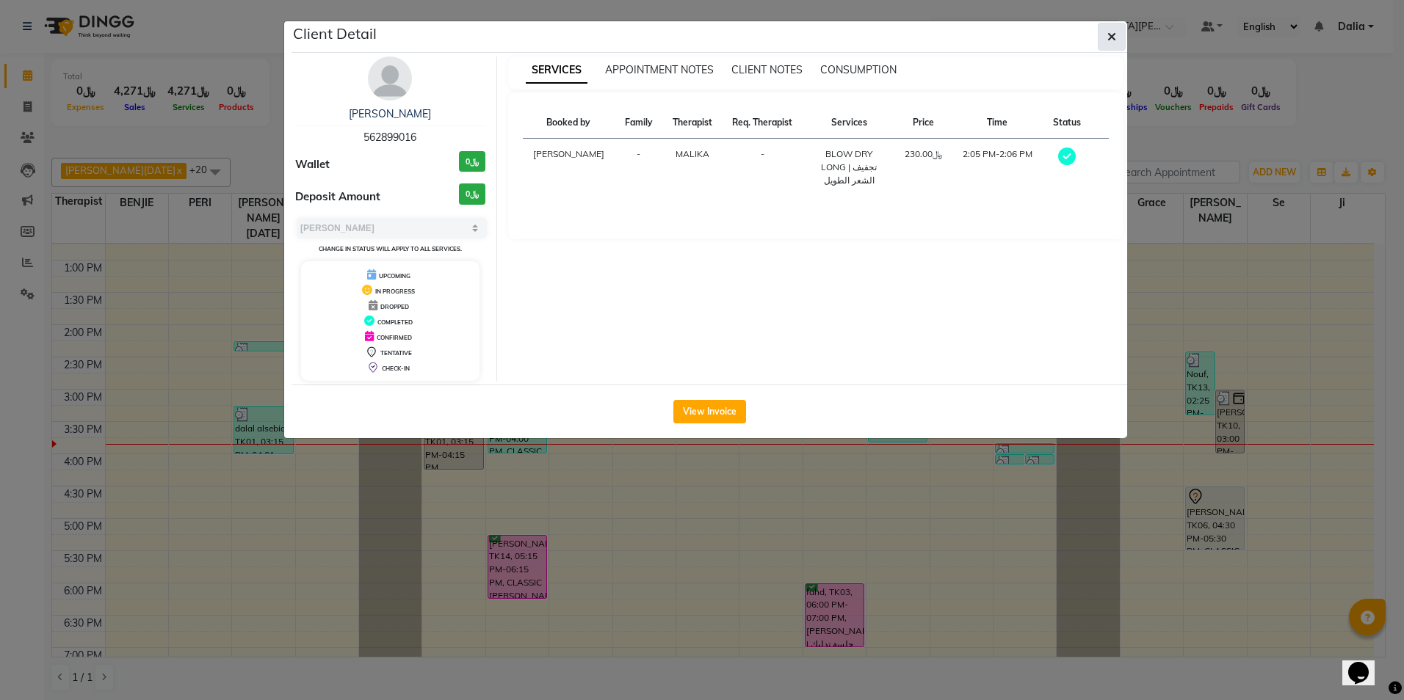
click at [1115, 42] on icon "button" at bounding box center [1111, 37] width 9 height 12
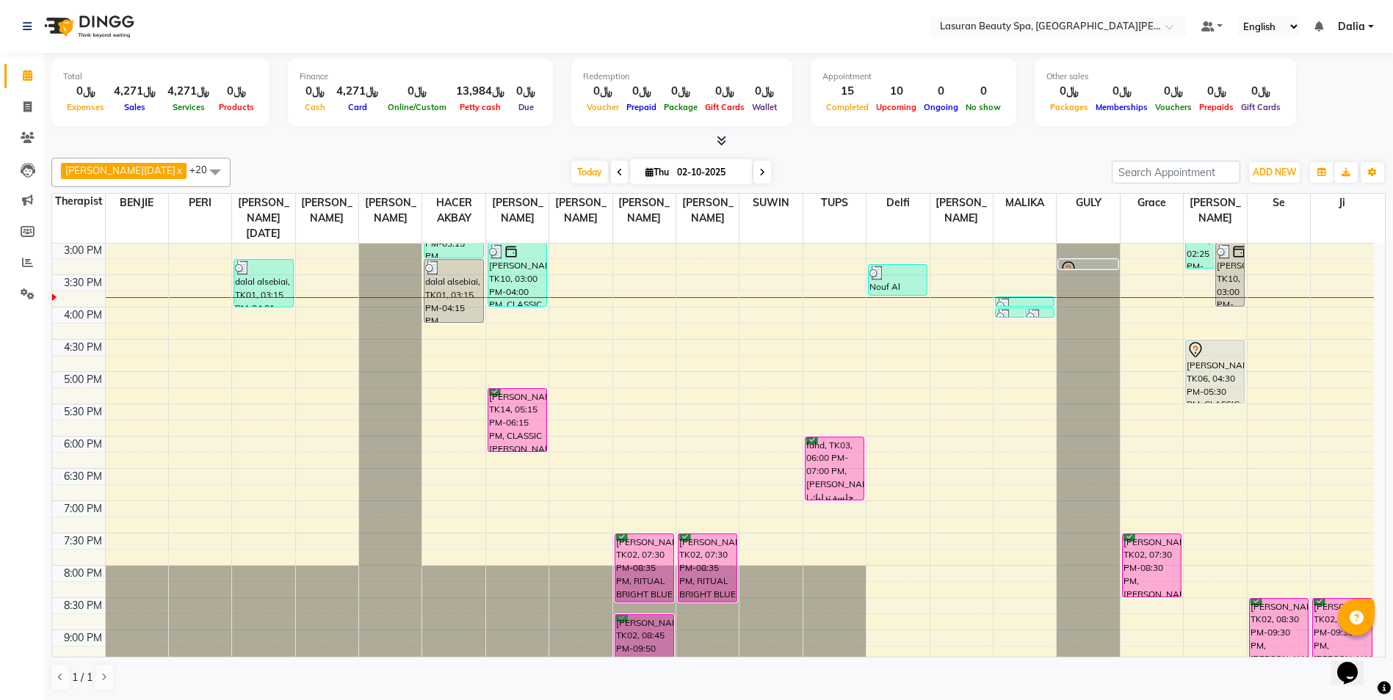
scroll to position [297, 0]
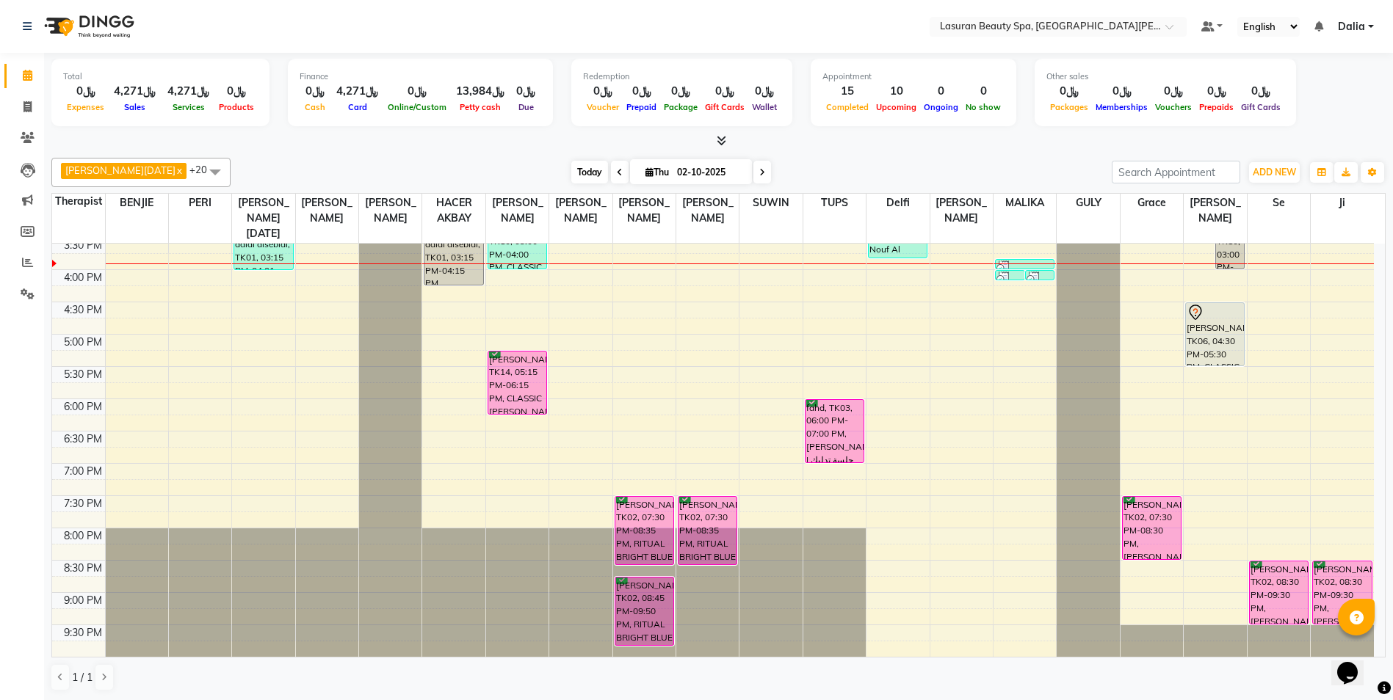
click at [571, 164] on span "Today" at bounding box center [589, 172] width 37 height 23
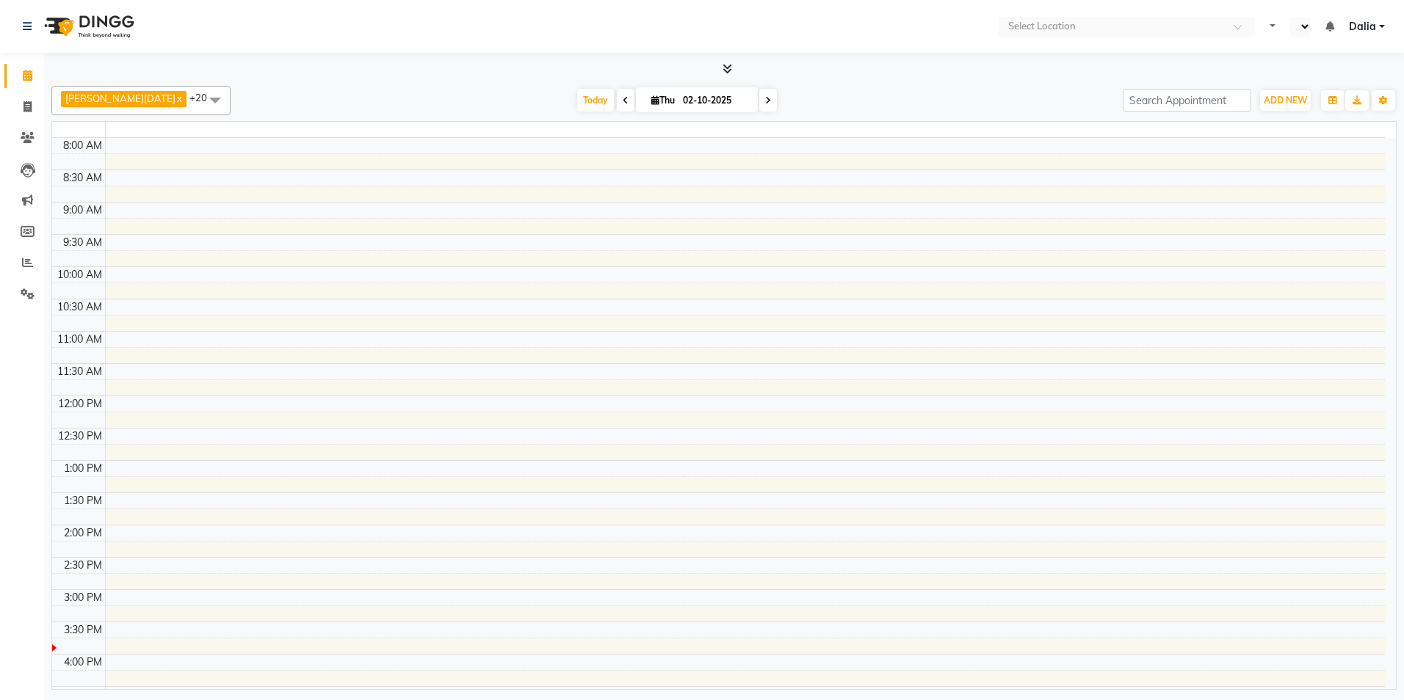
select select "en"
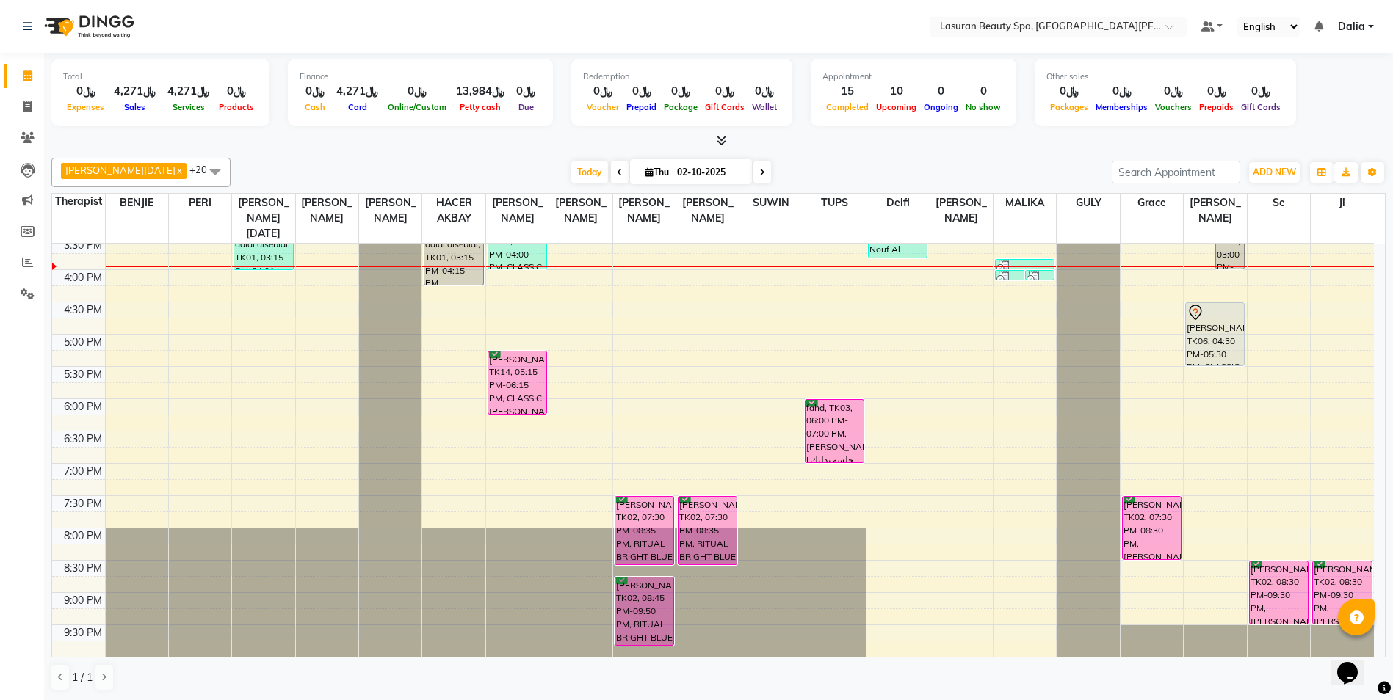
scroll to position [1, 0]
click at [524, 148] on div at bounding box center [718, 140] width 1334 height 15
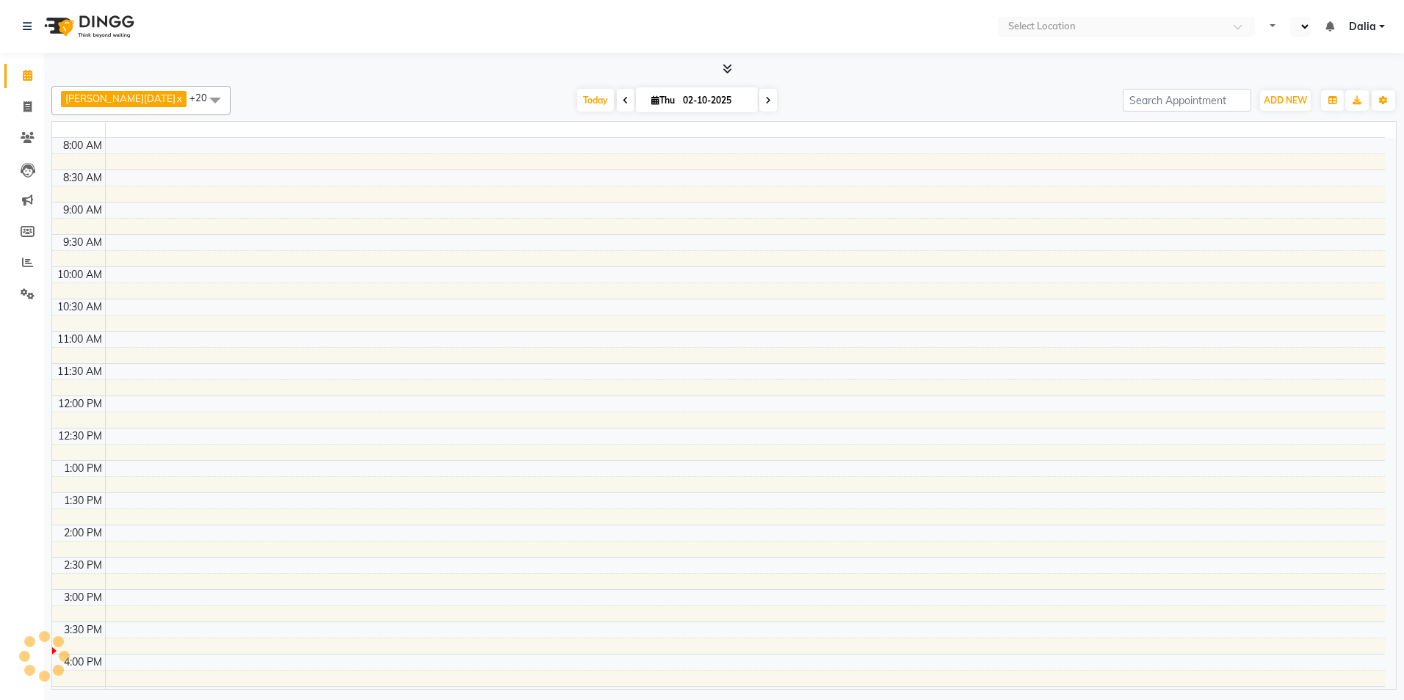
select select "en"
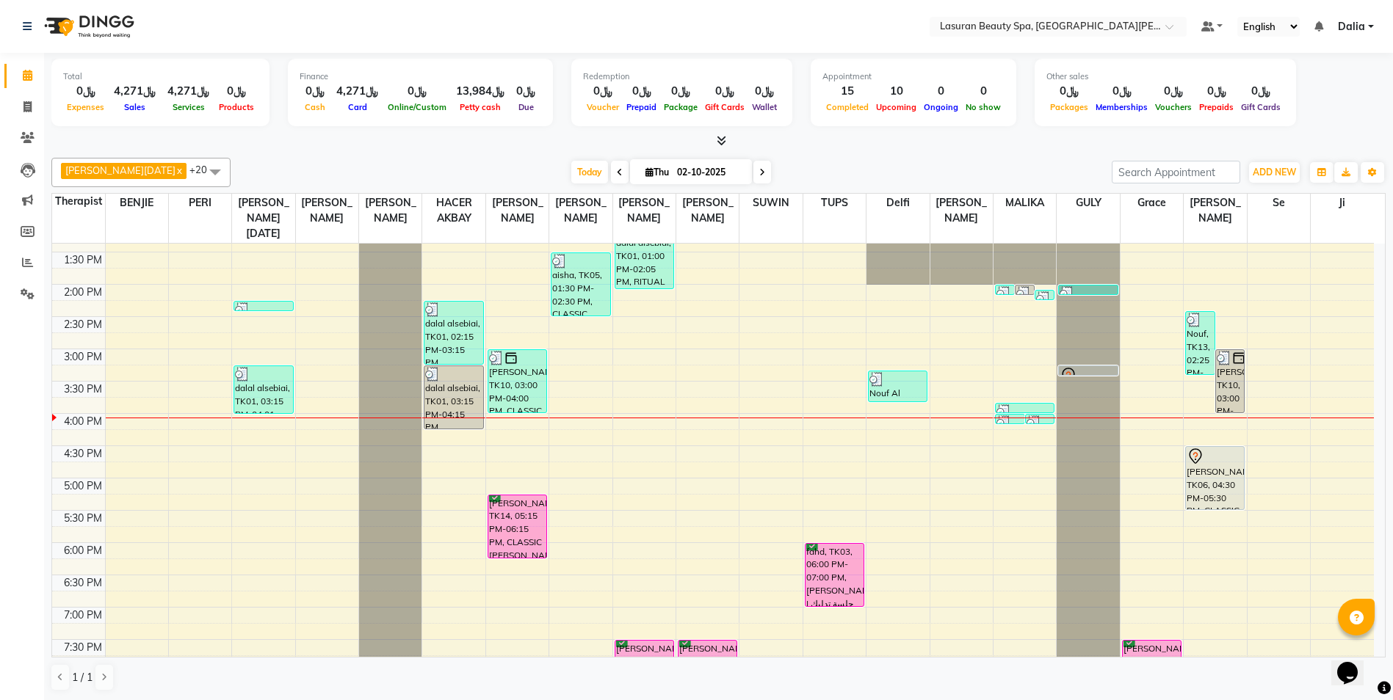
scroll to position [150, 0]
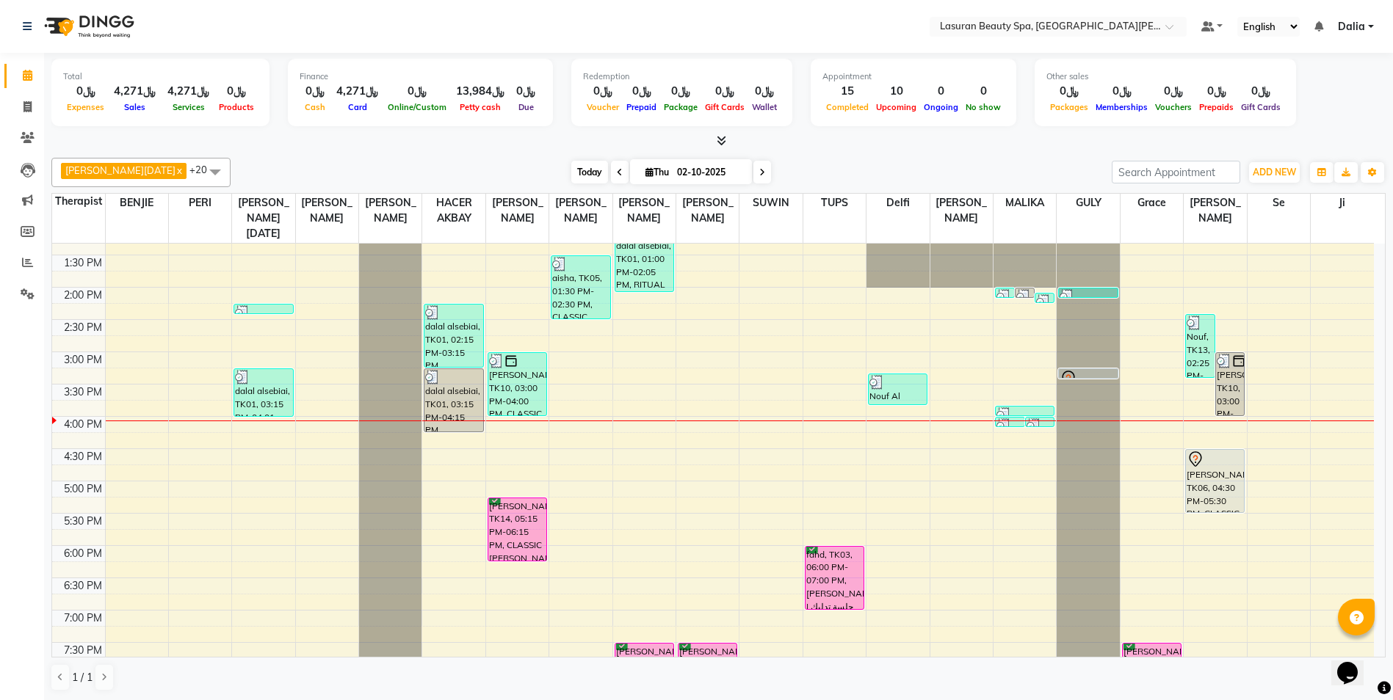
click at [571, 163] on span "Today" at bounding box center [589, 172] width 37 height 23
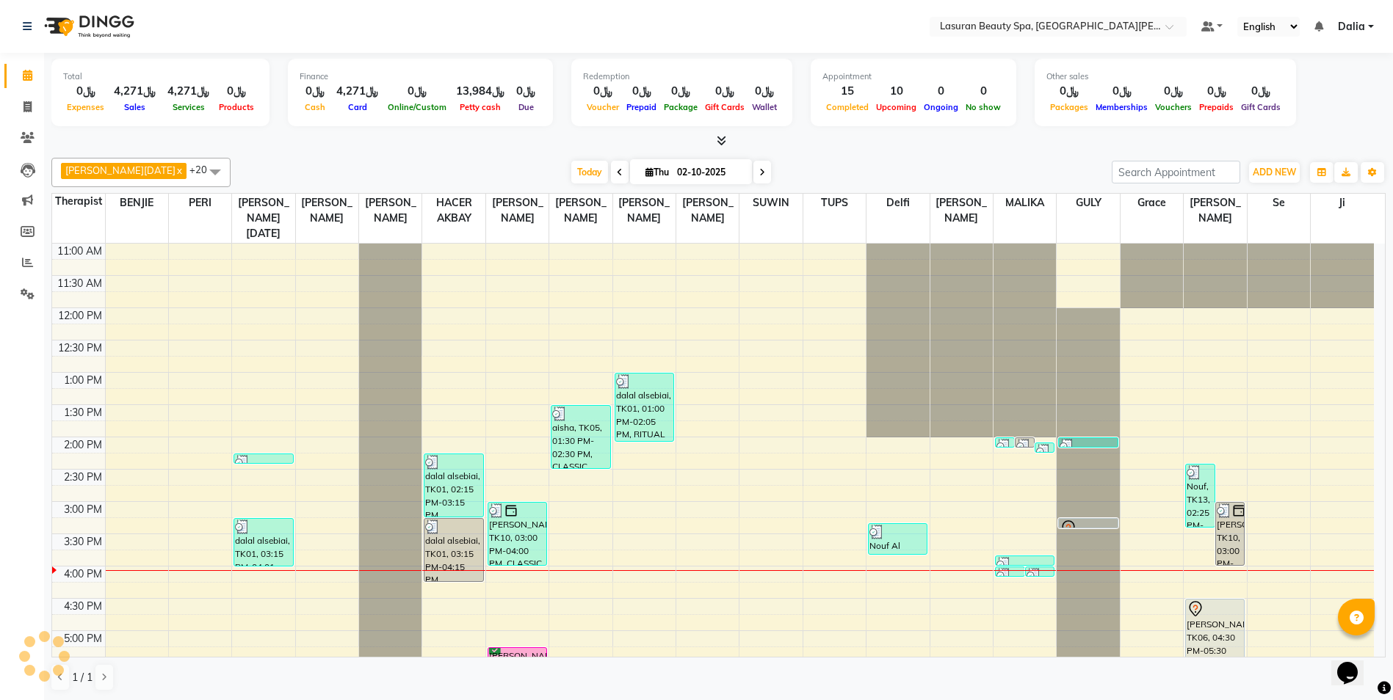
scroll to position [297, 0]
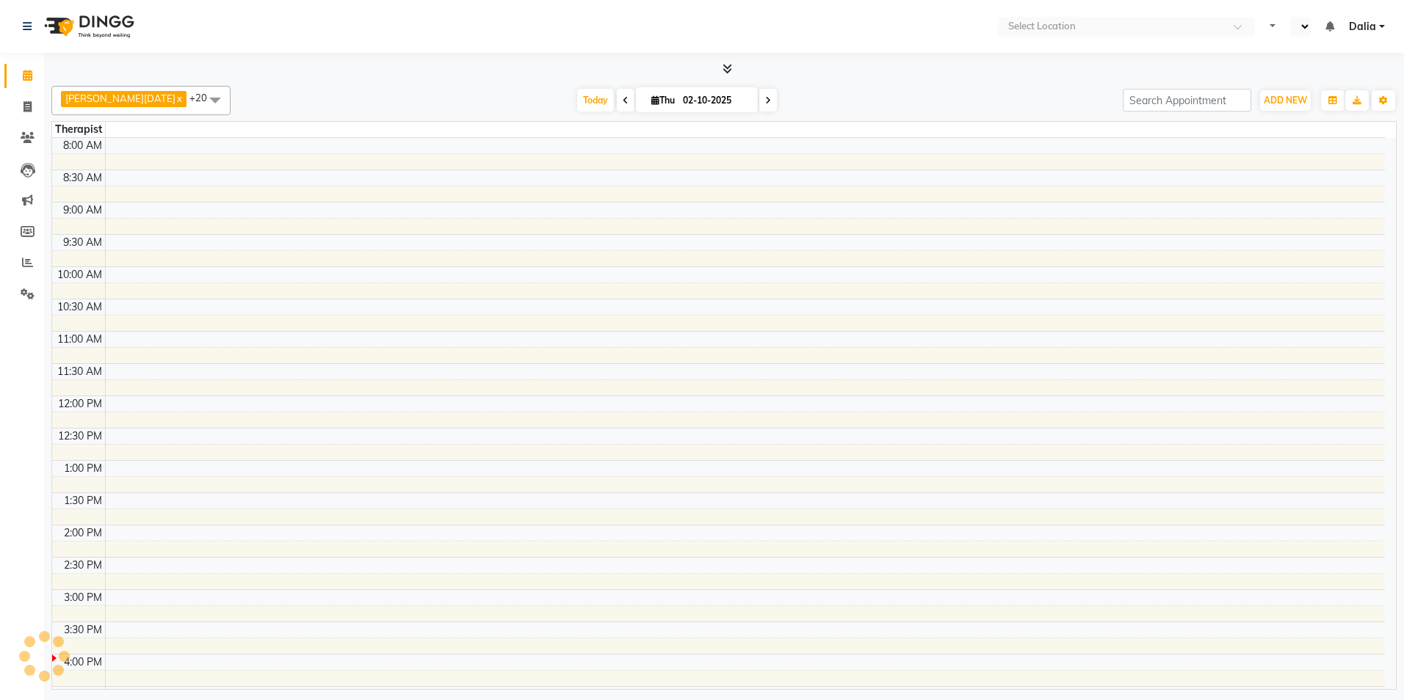
select select "en"
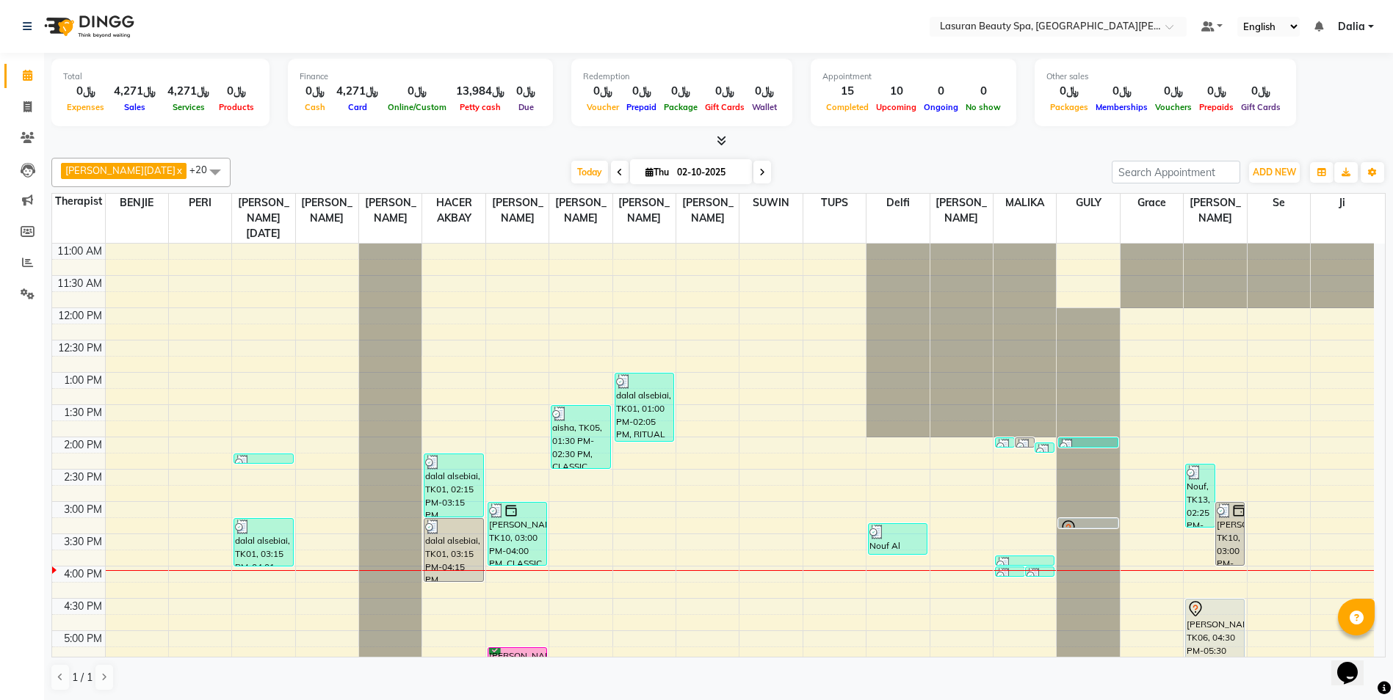
click at [463, 476] on div "dalal alsebiai, TK01, 02:15 PM-03:15 PM, Lymphatic Massage | جلسة تدليك اللمفاوي" at bounding box center [453, 486] width 58 height 62
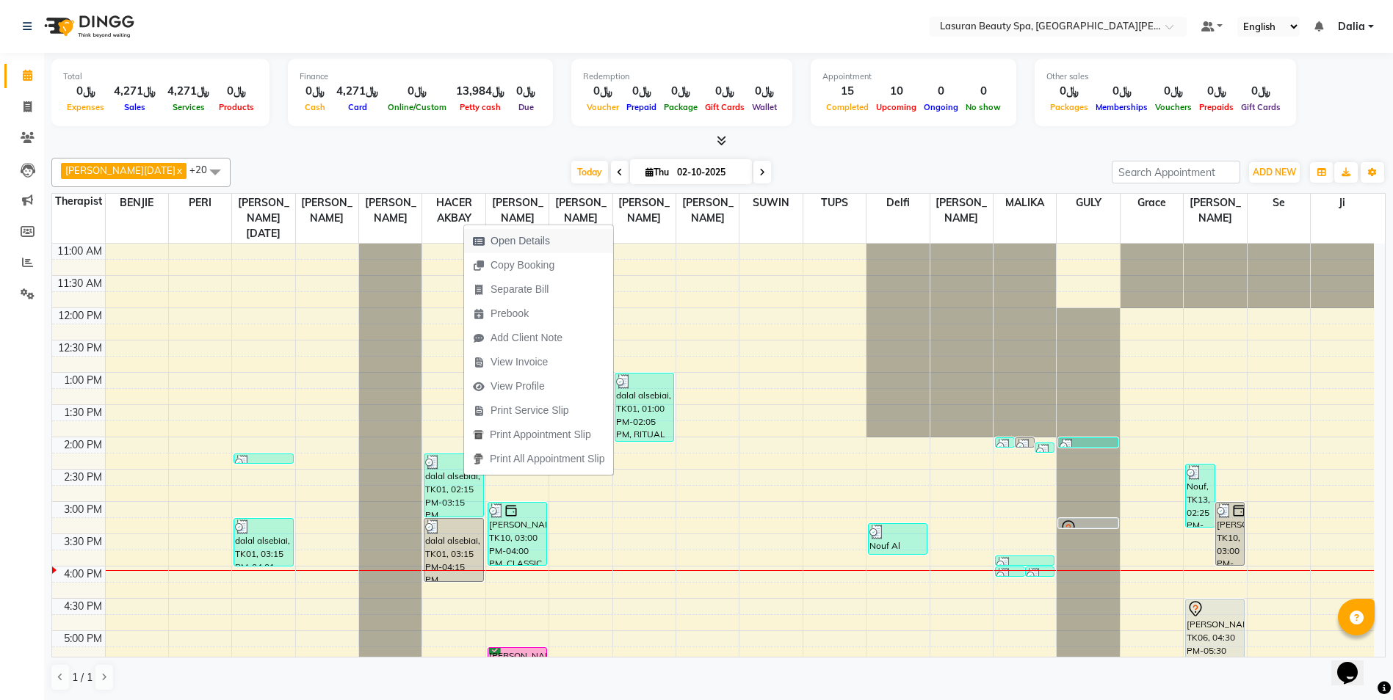
click at [537, 245] on span "Open Details" at bounding box center [519, 240] width 59 height 15
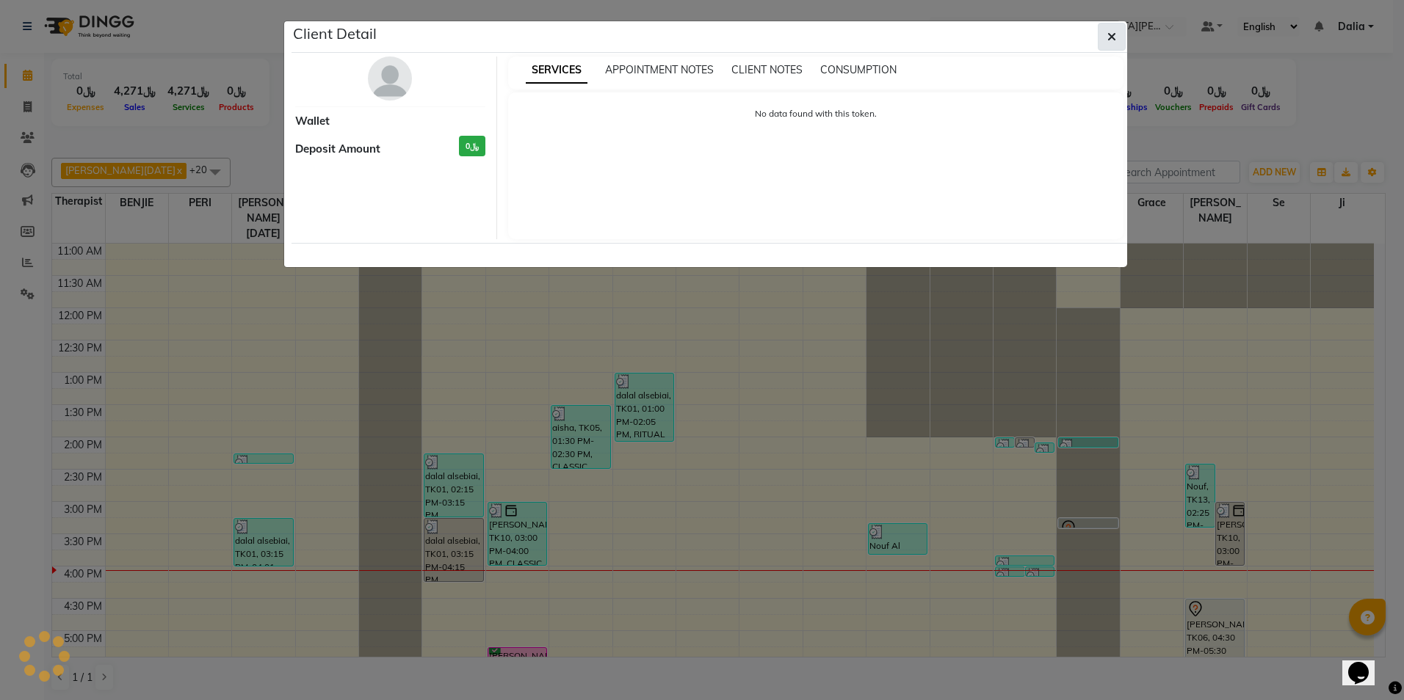
click at [1118, 37] on button "button" at bounding box center [1112, 37] width 28 height 28
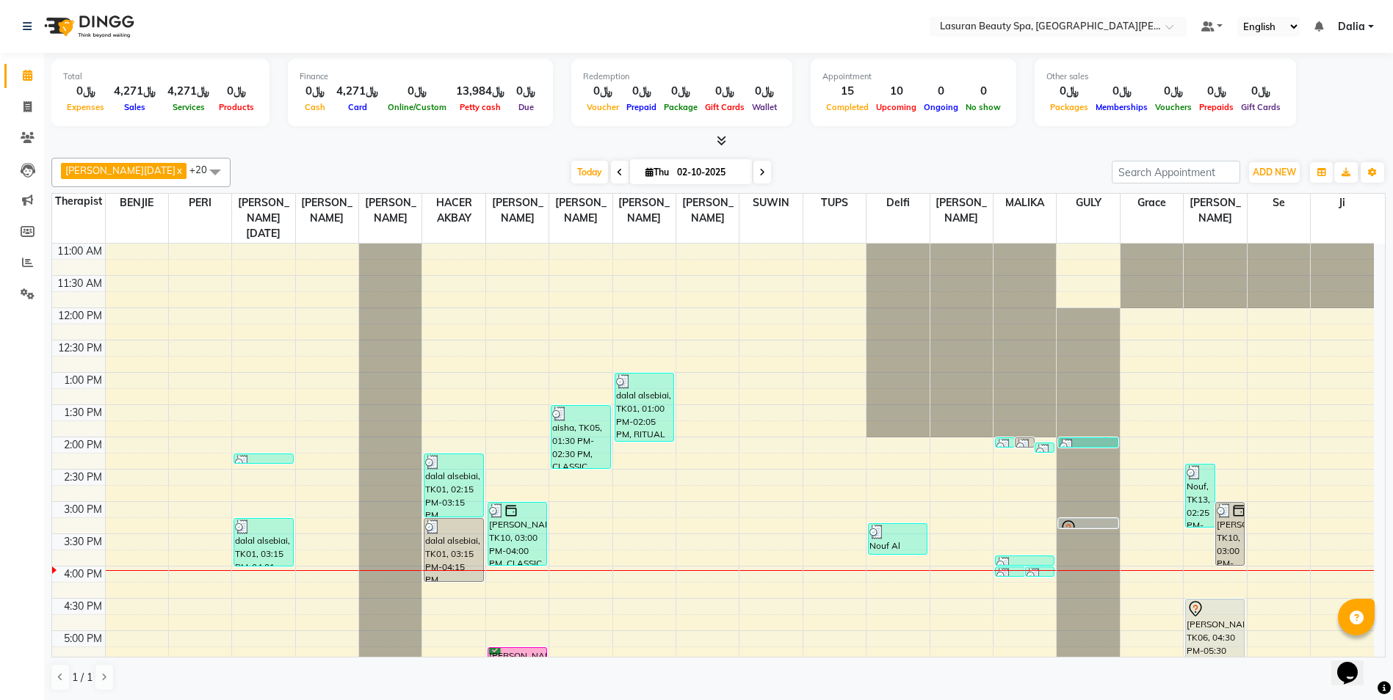
click at [462, 494] on div "dalal alsebiai, TK01, 02:15 PM-03:15 PM, Lymphatic Massage | جلسة تدليك اللمفاوي" at bounding box center [453, 486] width 58 height 62
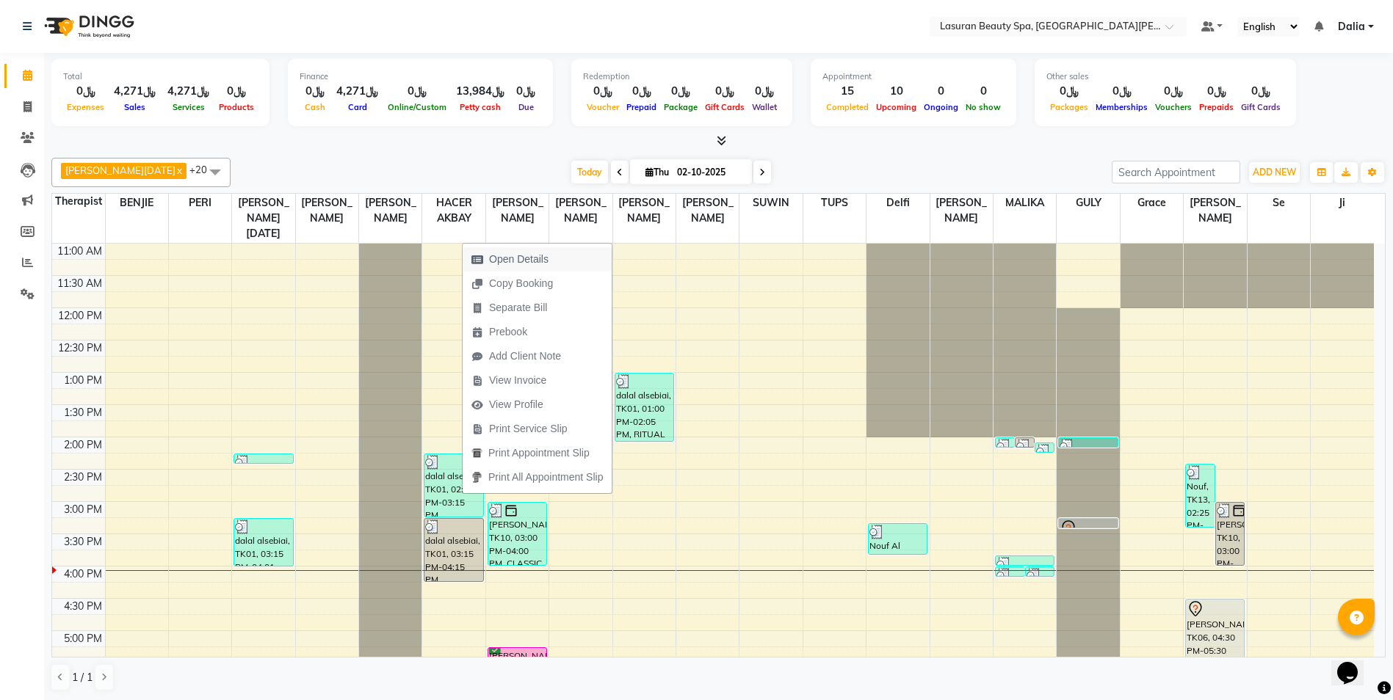
click at [546, 259] on span "Open Details" at bounding box center [518, 259] width 59 height 15
select select "3"
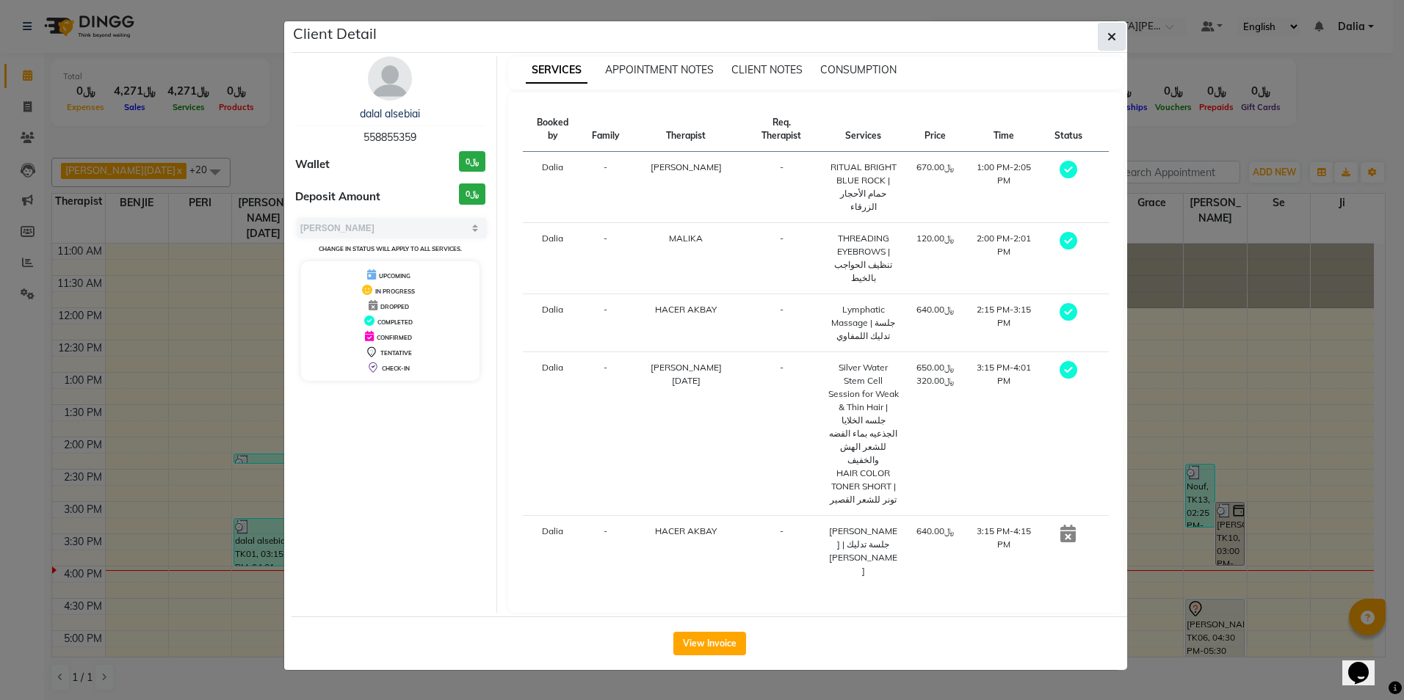
click at [1102, 40] on button "button" at bounding box center [1112, 37] width 28 height 28
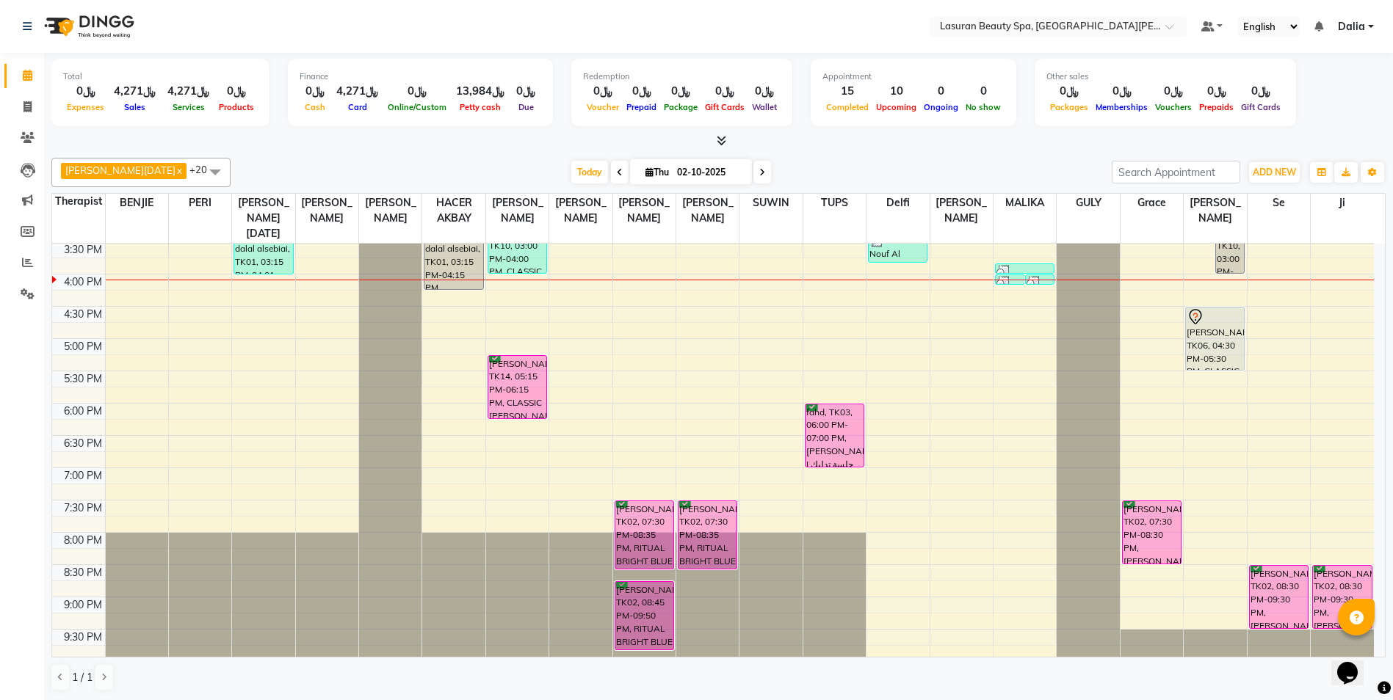
scroll to position [294, 0]
drag, startPoint x: 1151, startPoint y: 523, endPoint x: 916, endPoint y: 519, distance: 234.3
click at [894, 521] on tr "Muneera, TK11, 02:15 PM-02:16 PM, BLOW DRY LONG | تجفيف الشعر الطويل dalal alse…" at bounding box center [713, 305] width 1322 height 710
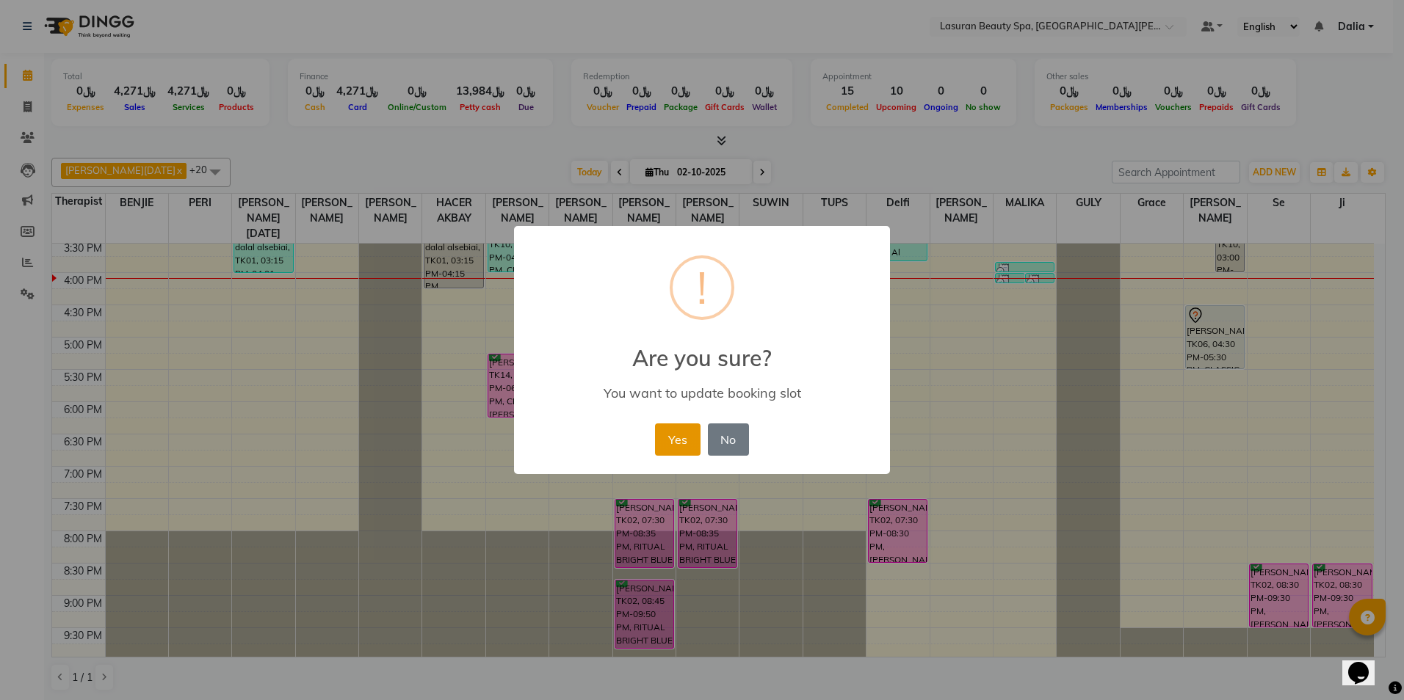
click at [673, 437] on button "Yes" at bounding box center [677, 440] width 45 height 32
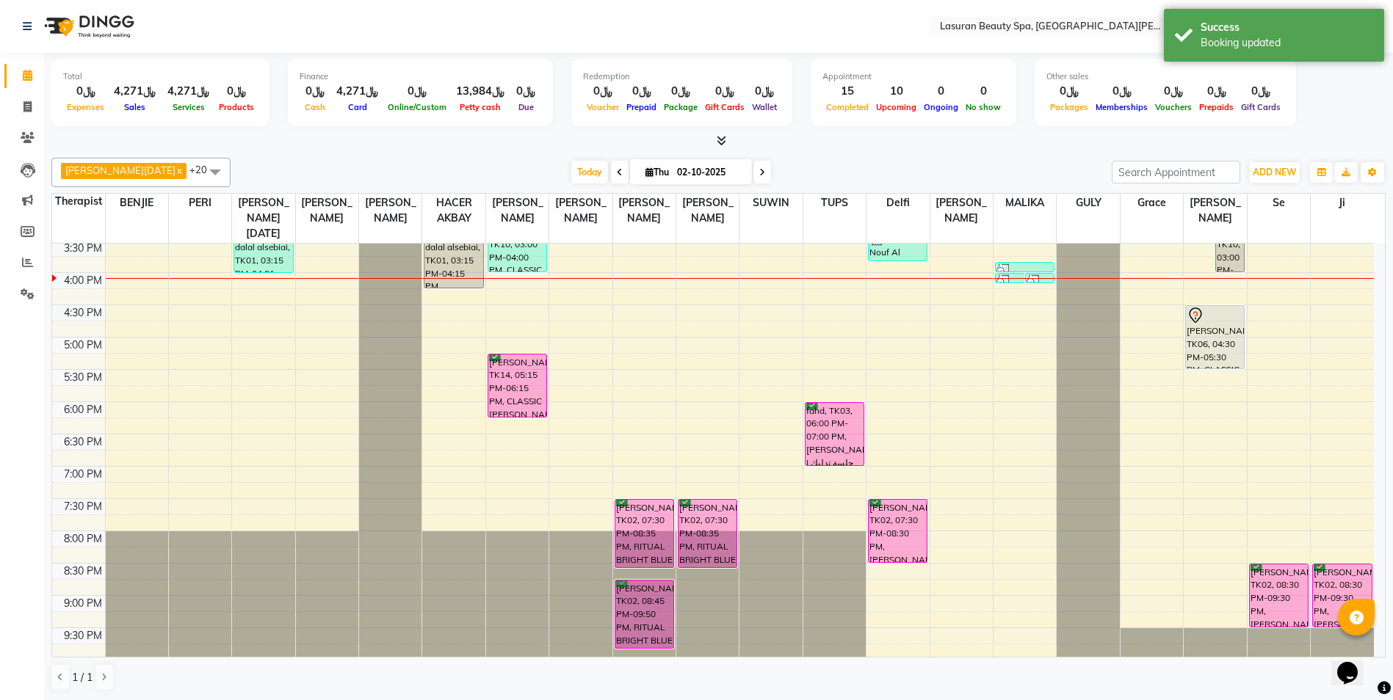
click at [806, 175] on div "Today Thu 02-10-2025" at bounding box center [671, 173] width 866 height 22
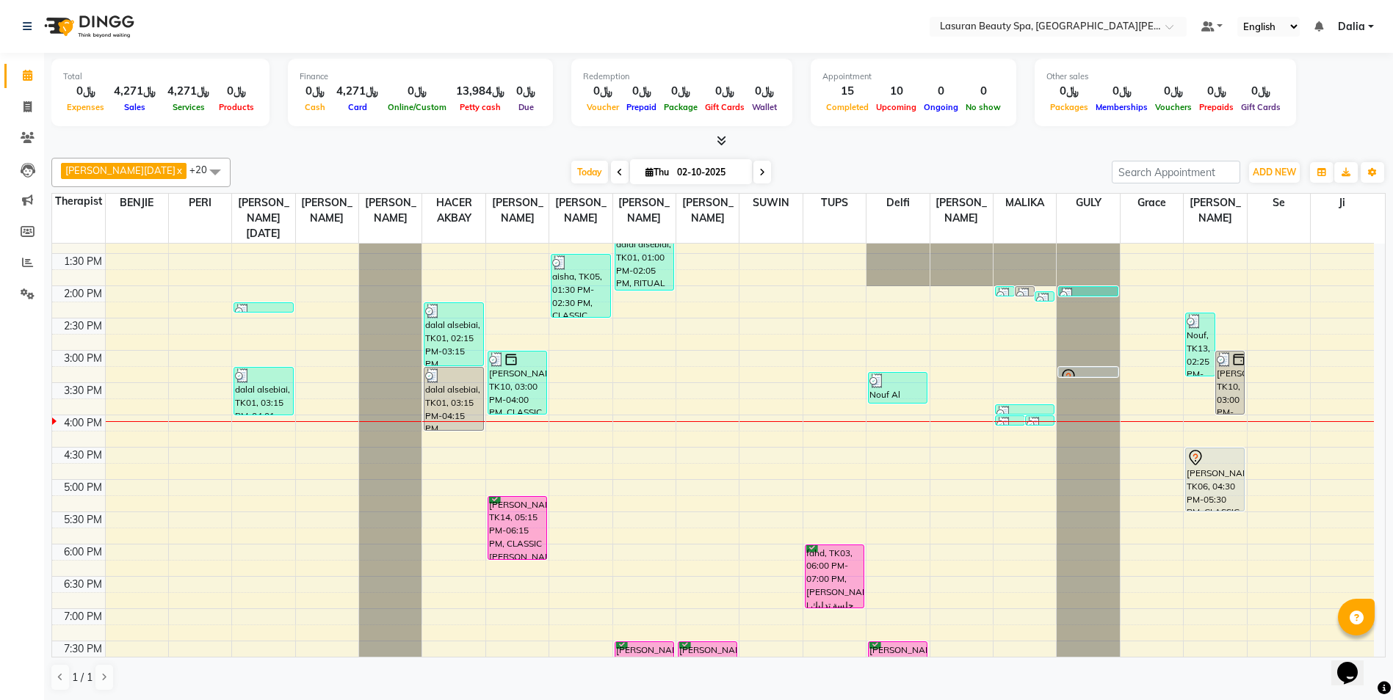
scroll to position [147, 0]
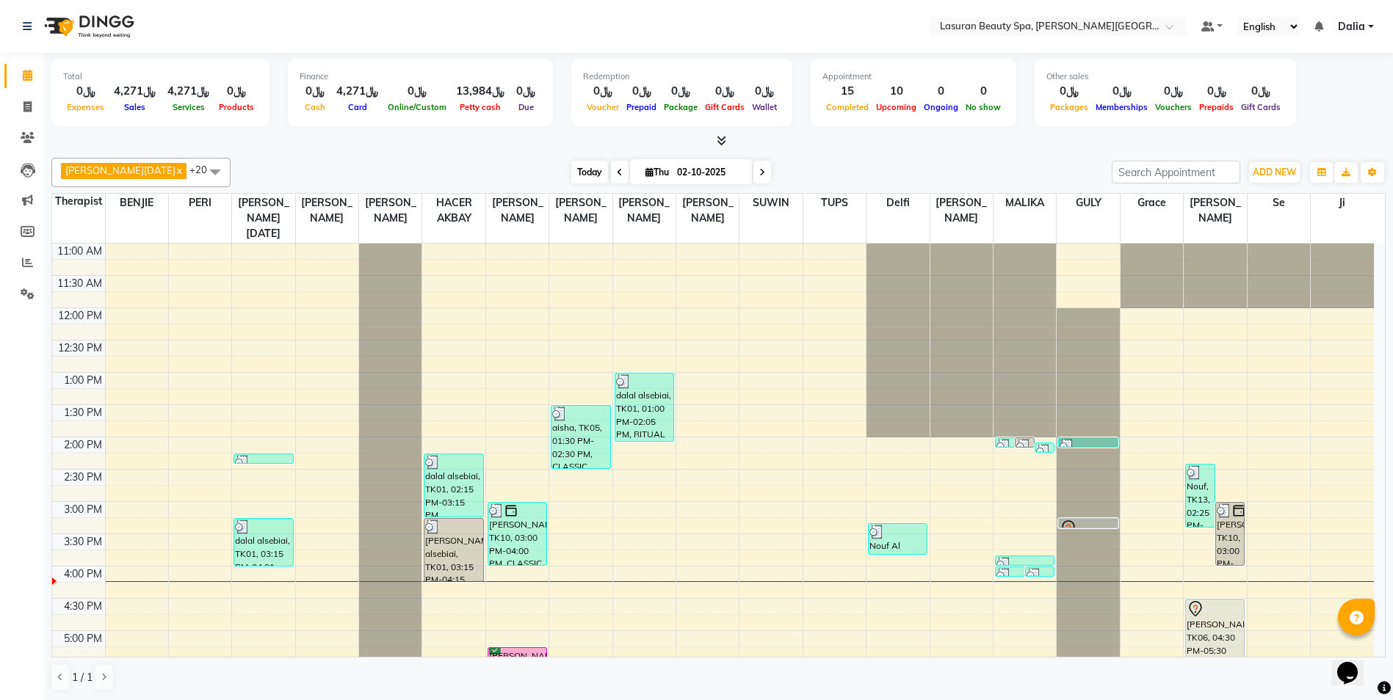
click at [576, 176] on span "Today" at bounding box center [589, 172] width 37 height 23
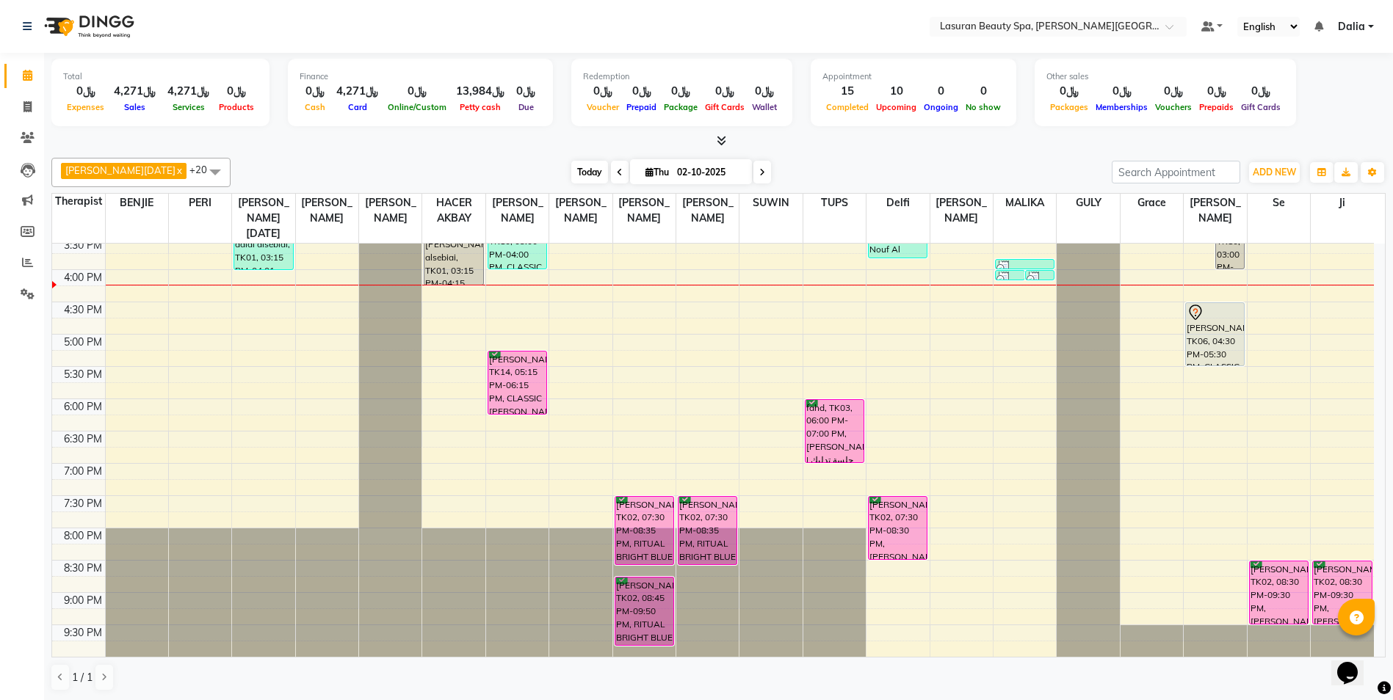
click at [571, 169] on span "Today" at bounding box center [589, 172] width 37 height 23
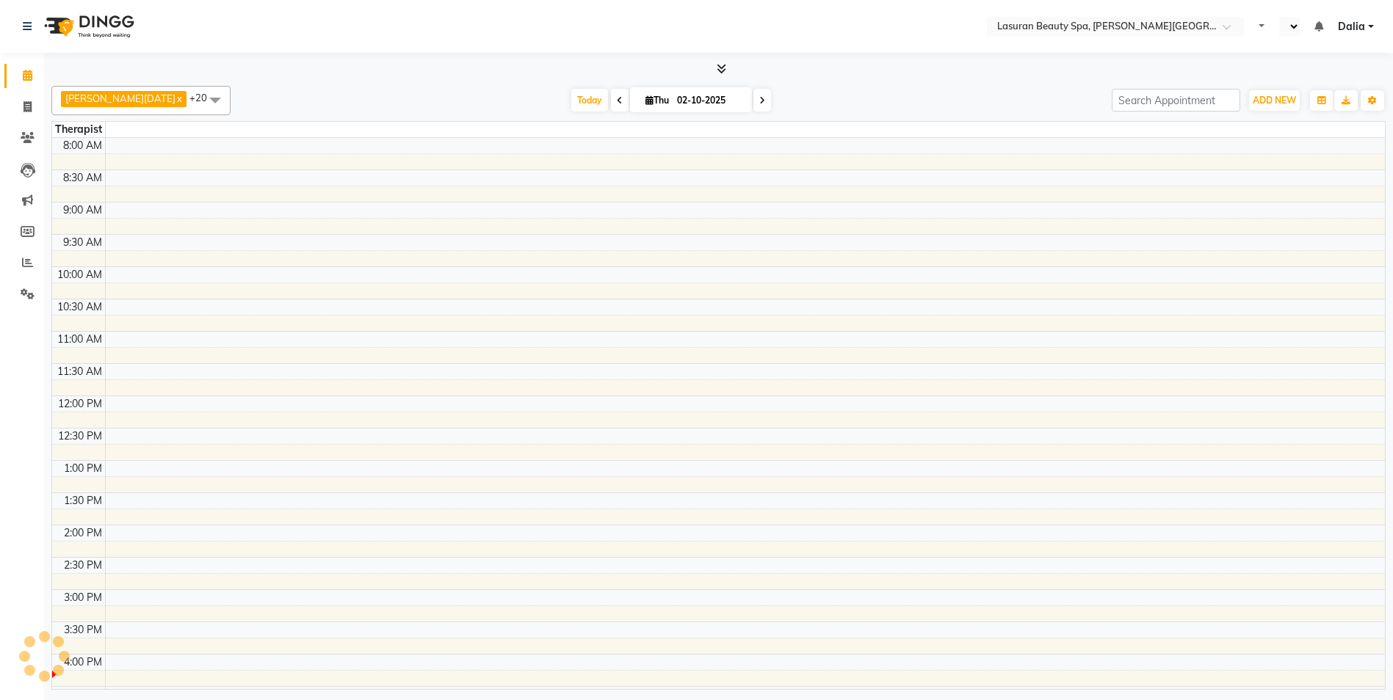
select select "en"
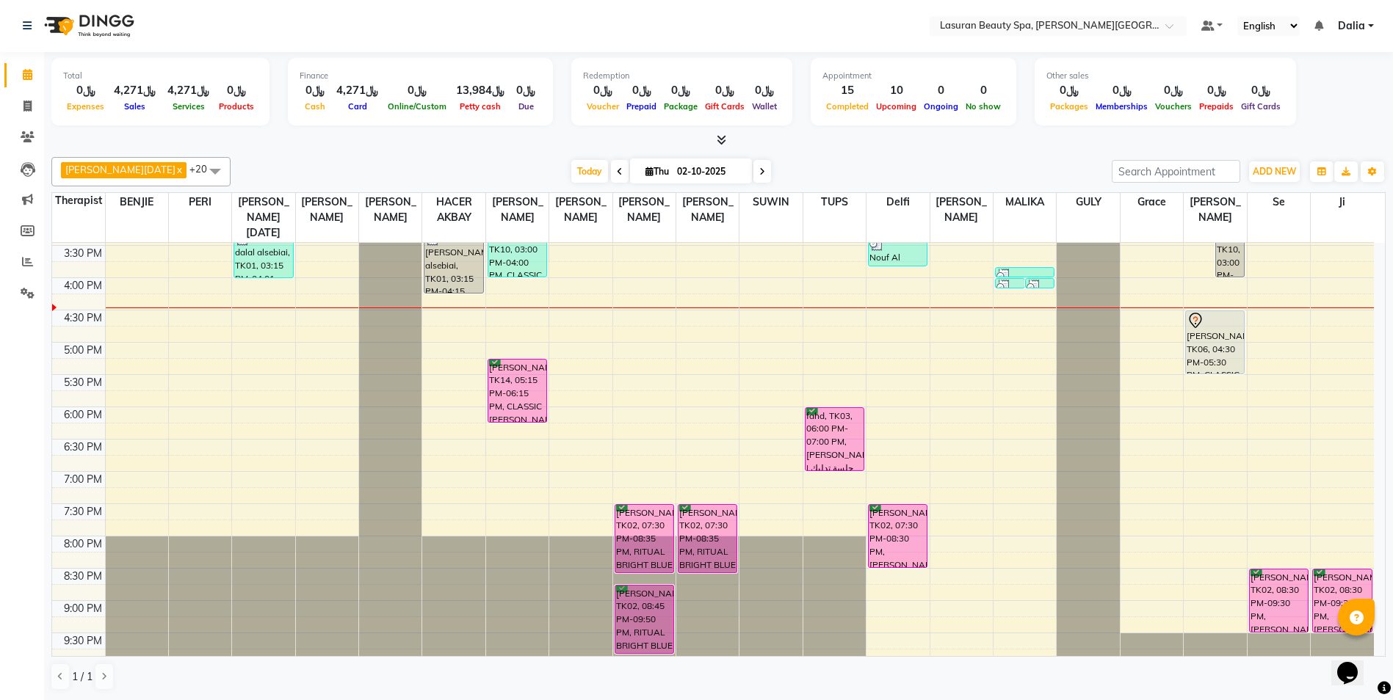
scroll to position [297, 0]
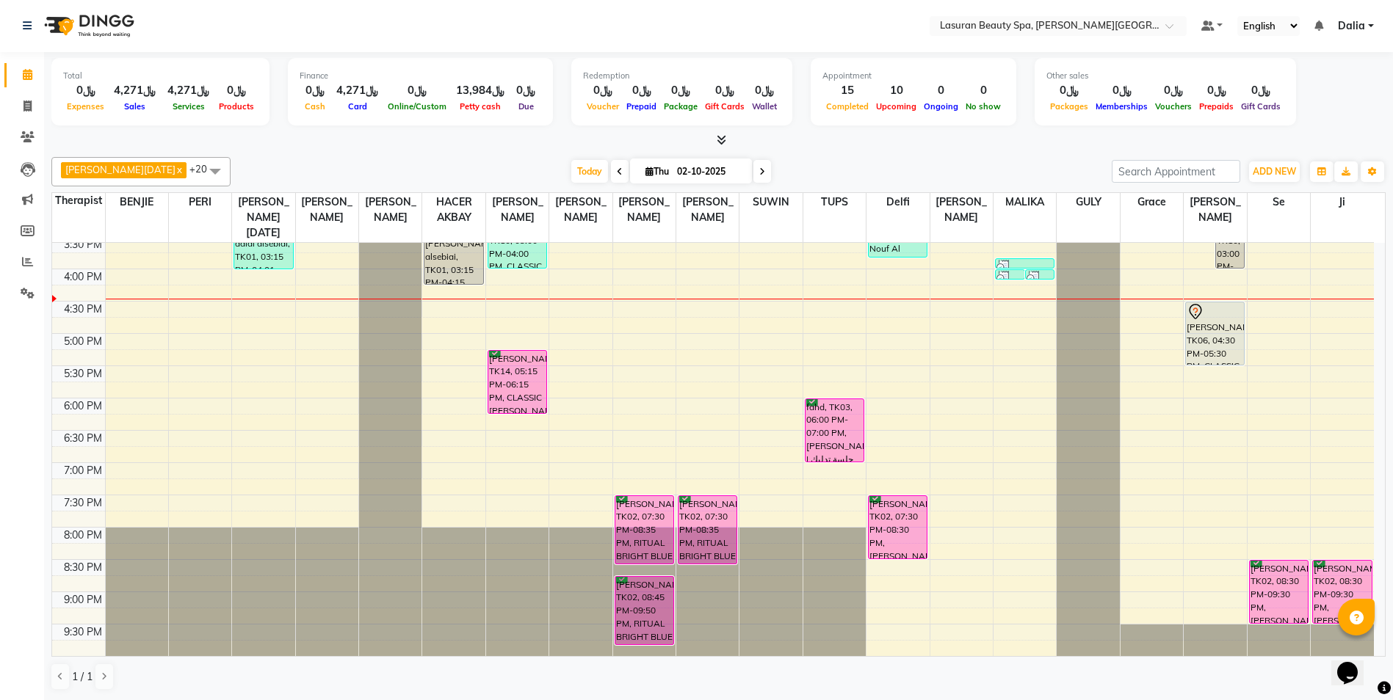
click at [759, 173] on icon at bounding box center [762, 171] width 6 height 9
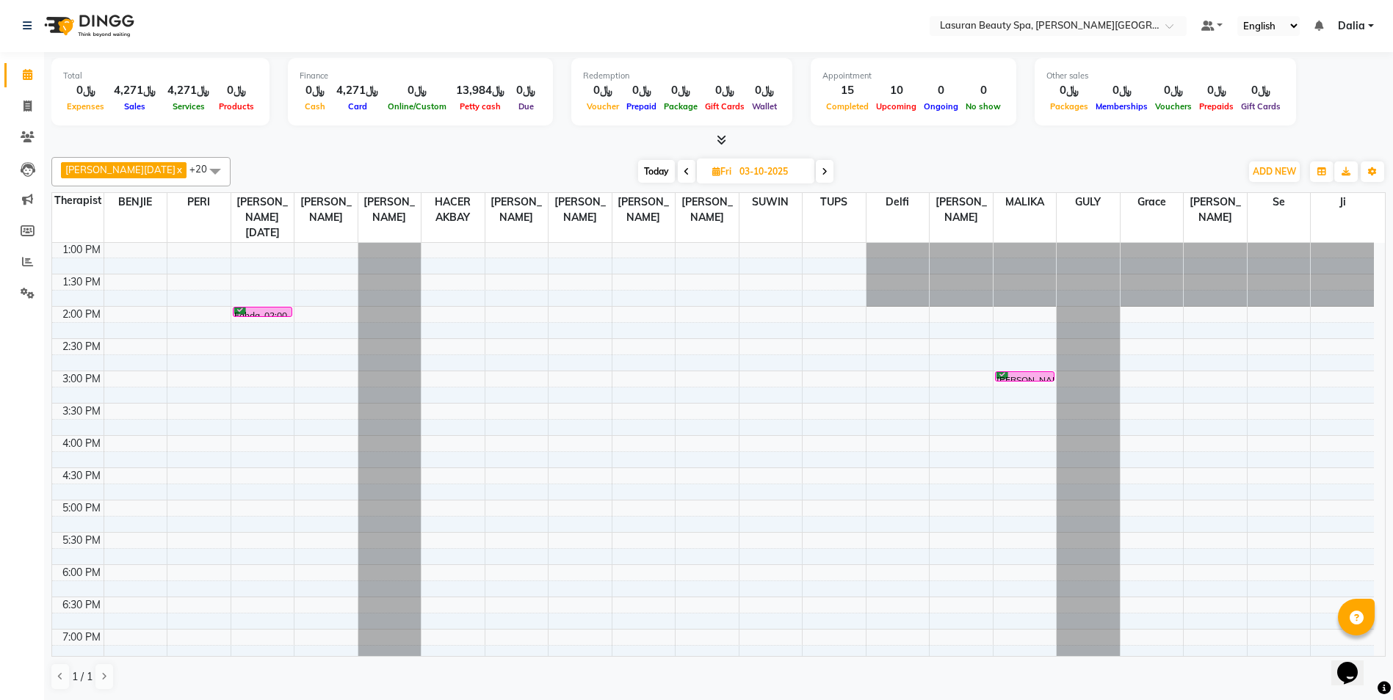
scroll to position [0, 0]
click at [822, 168] on icon at bounding box center [825, 171] width 6 height 9
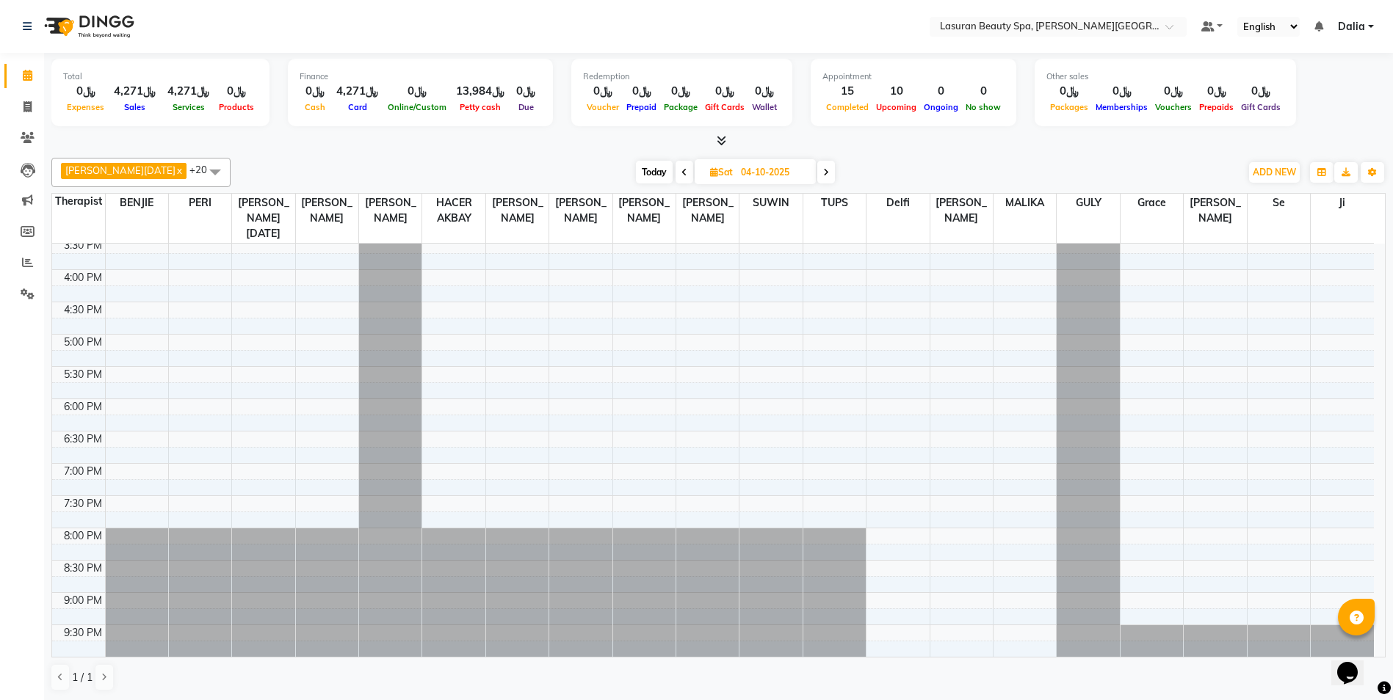
scroll to position [1, 0]
click at [823, 170] on icon at bounding box center [826, 171] width 6 height 9
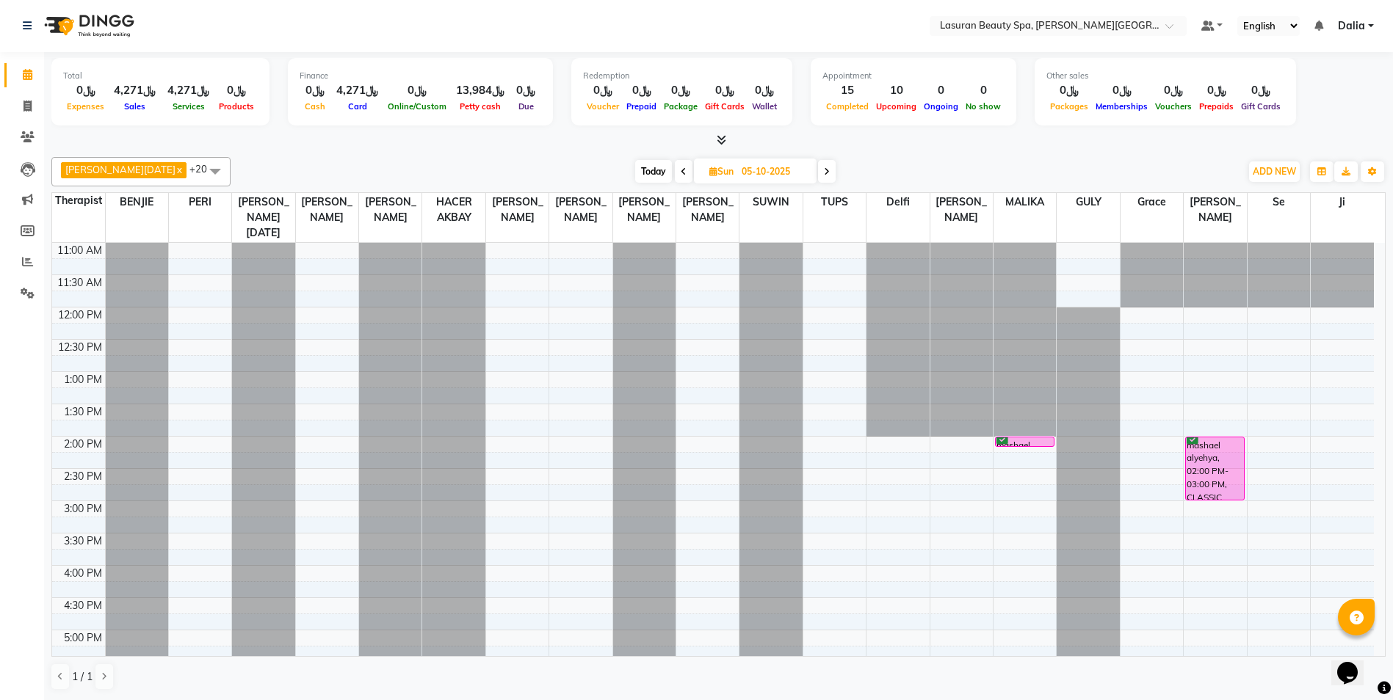
scroll to position [0, 0]
click at [675, 174] on span at bounding box center [684, 172] width 18 height 23
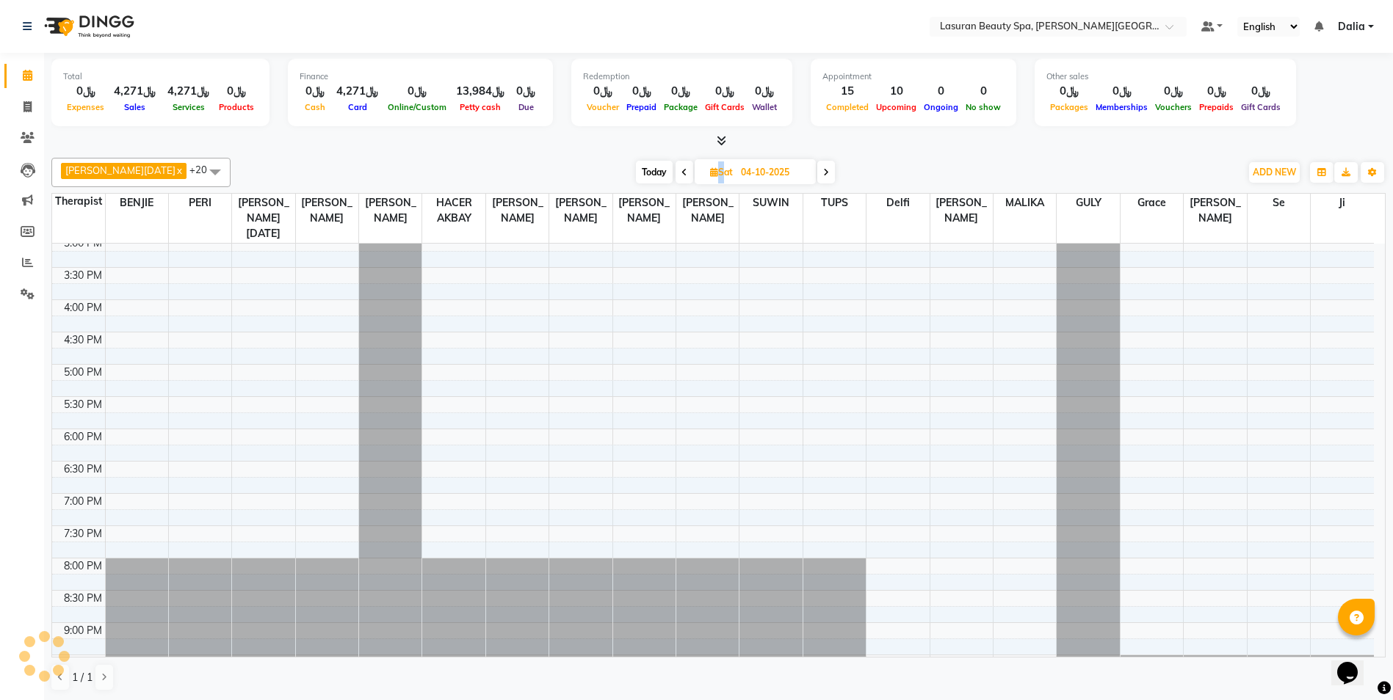
click at [676, 174] on span at bounding box center [685, 172] width 18 height 23
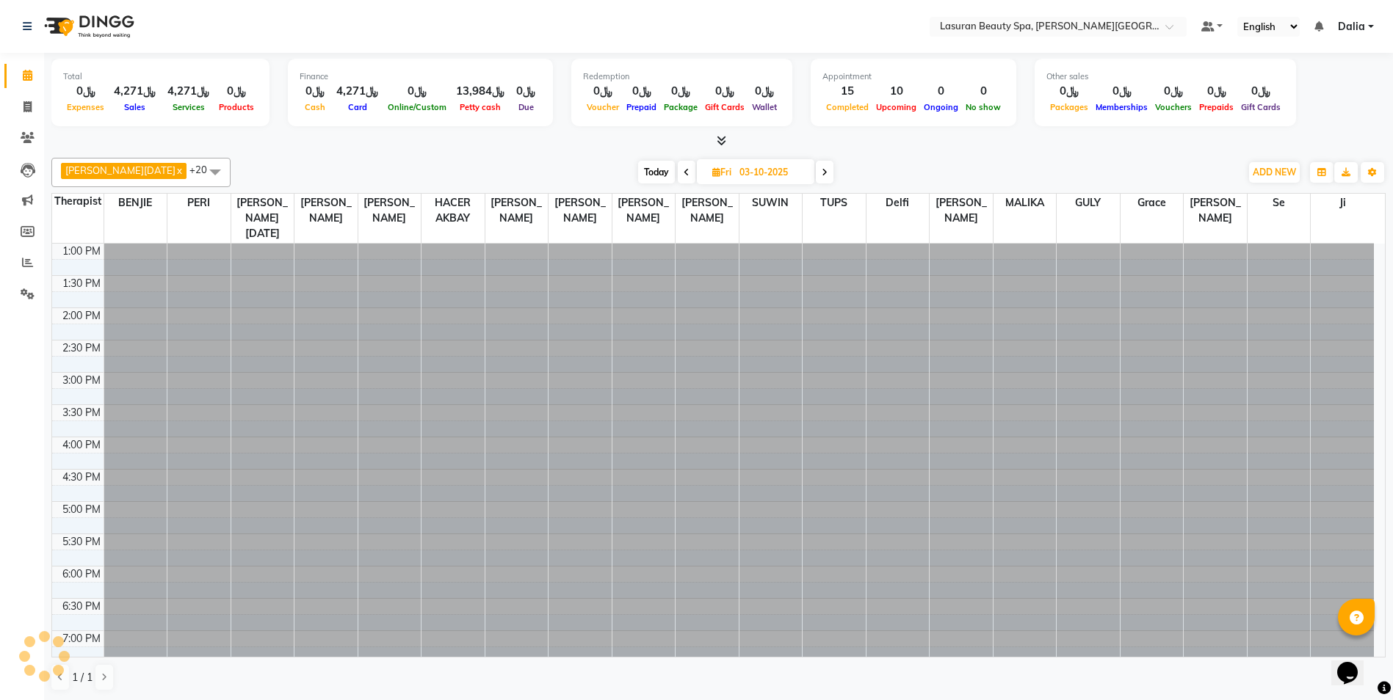
scroll to position [195, 0]
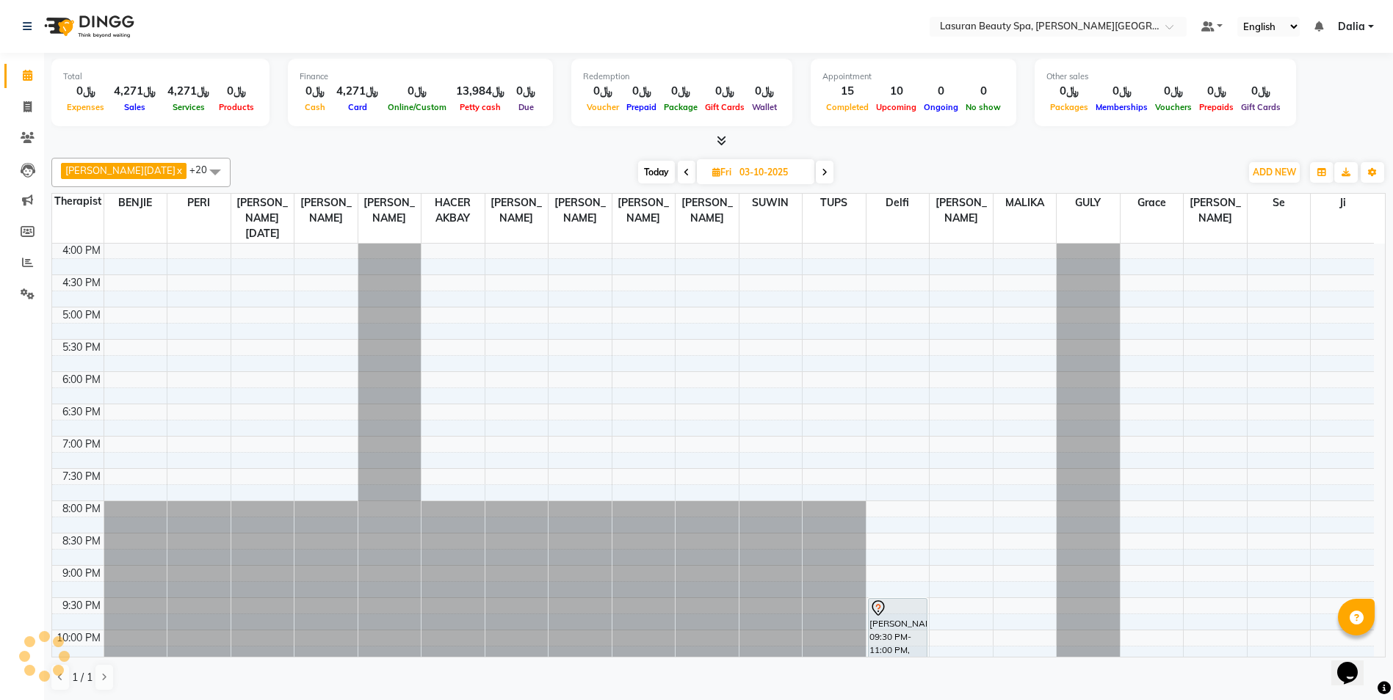
click at [684, 174] on icon at bounding box center [687, 172] width 6 height 9
type input "02-10-2025"
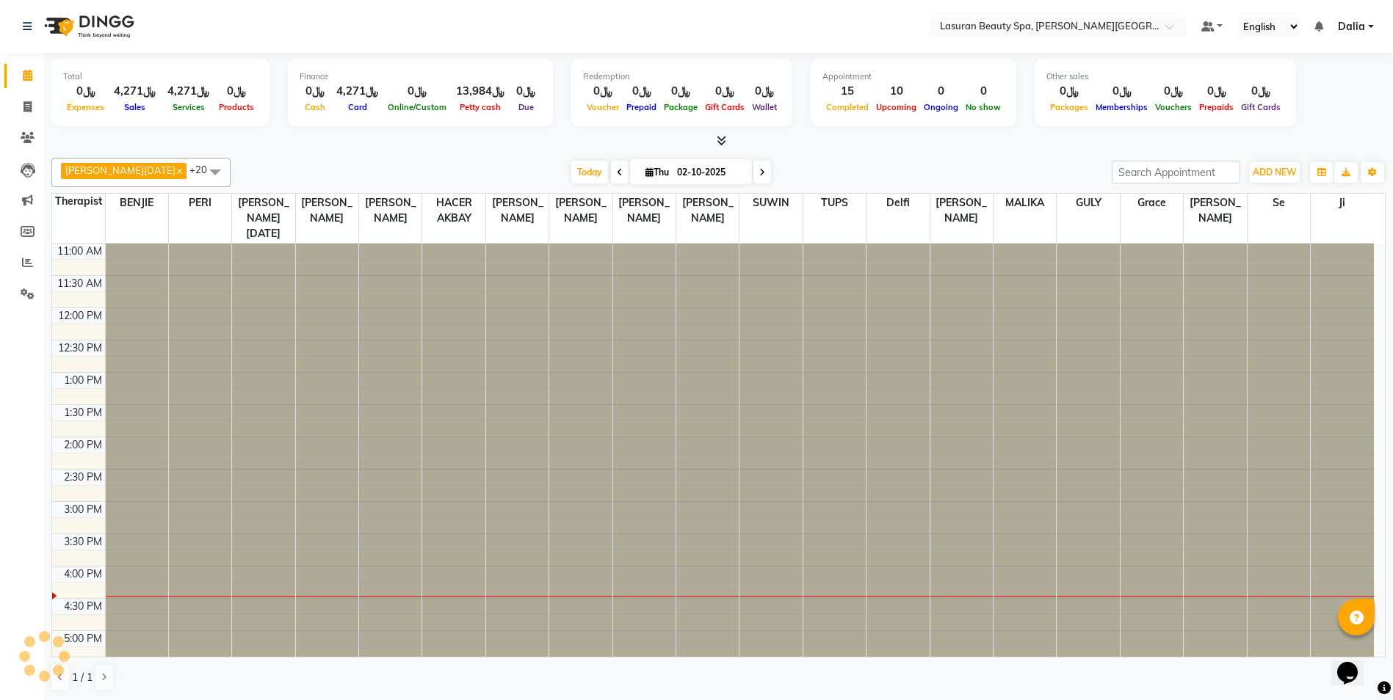
scroll to position [297, 0]
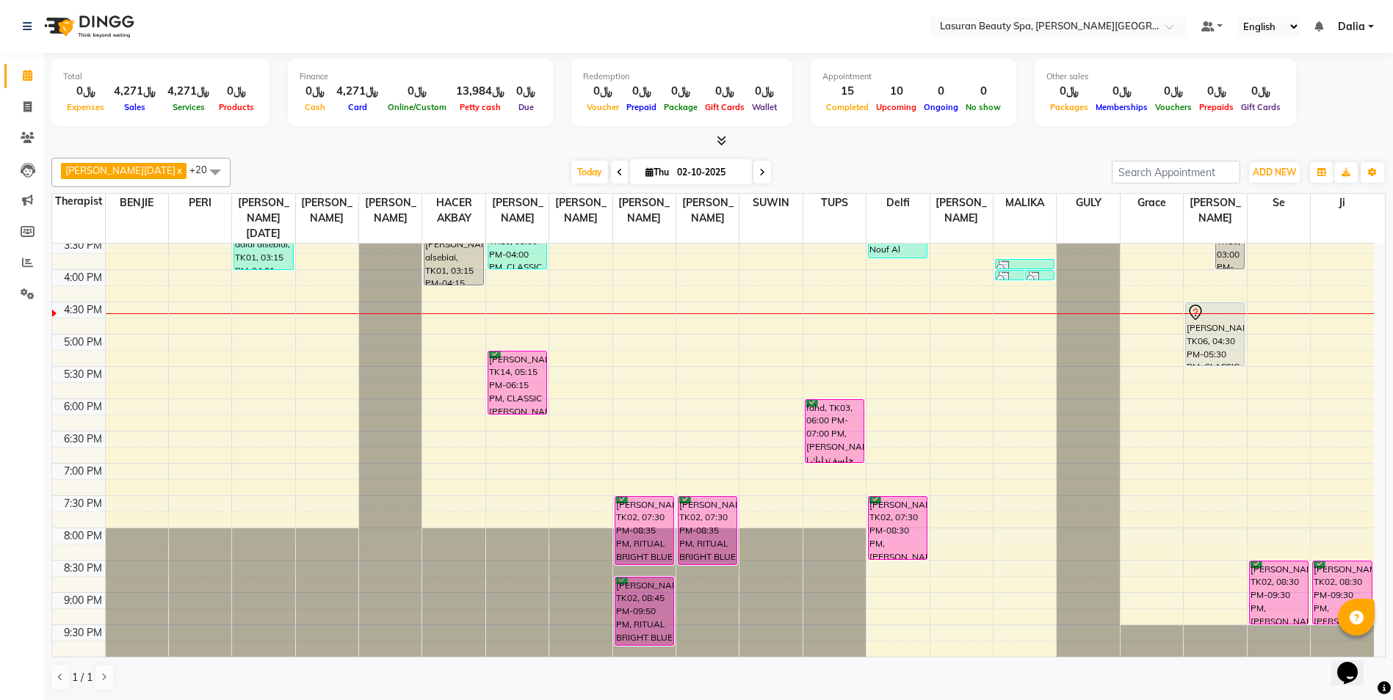
click at [1021, 277] on div at bounding box center [1009, 279] width 27 height 15
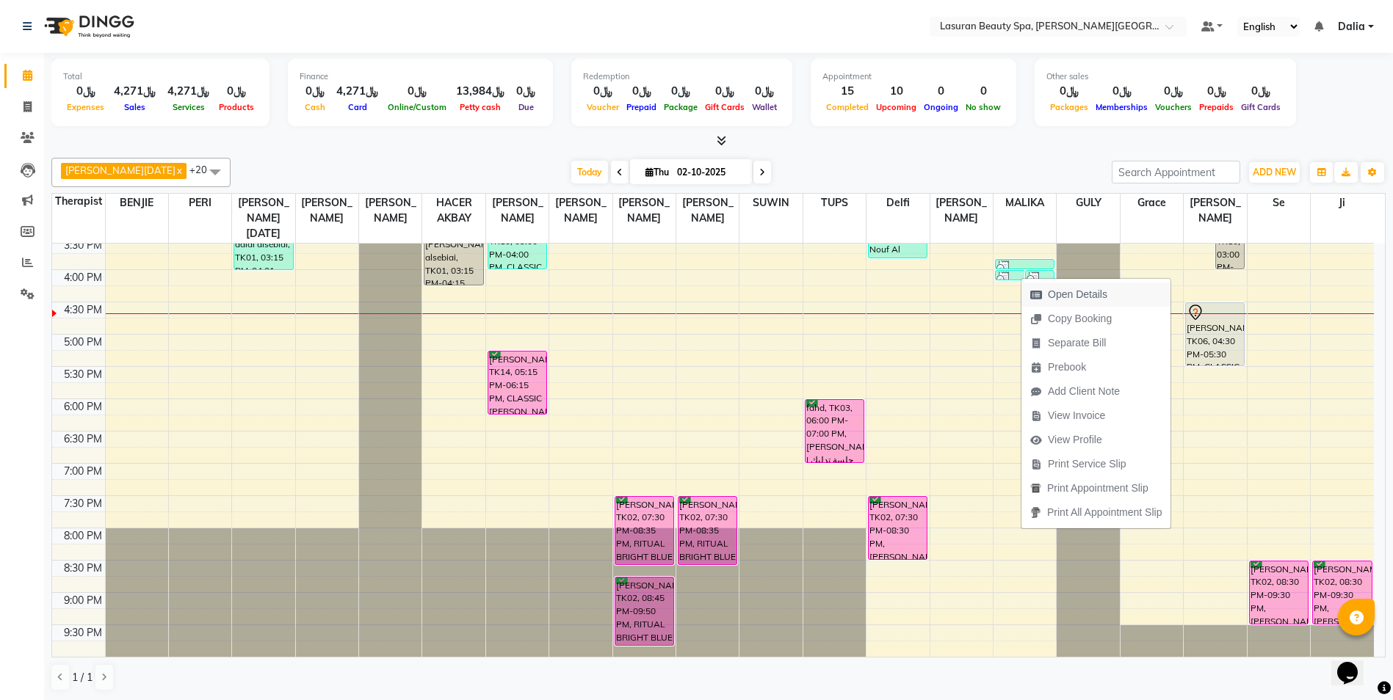
click at [1062, 295] on span "Open Details" at bounding box center [1077, 294] width 59 height 15
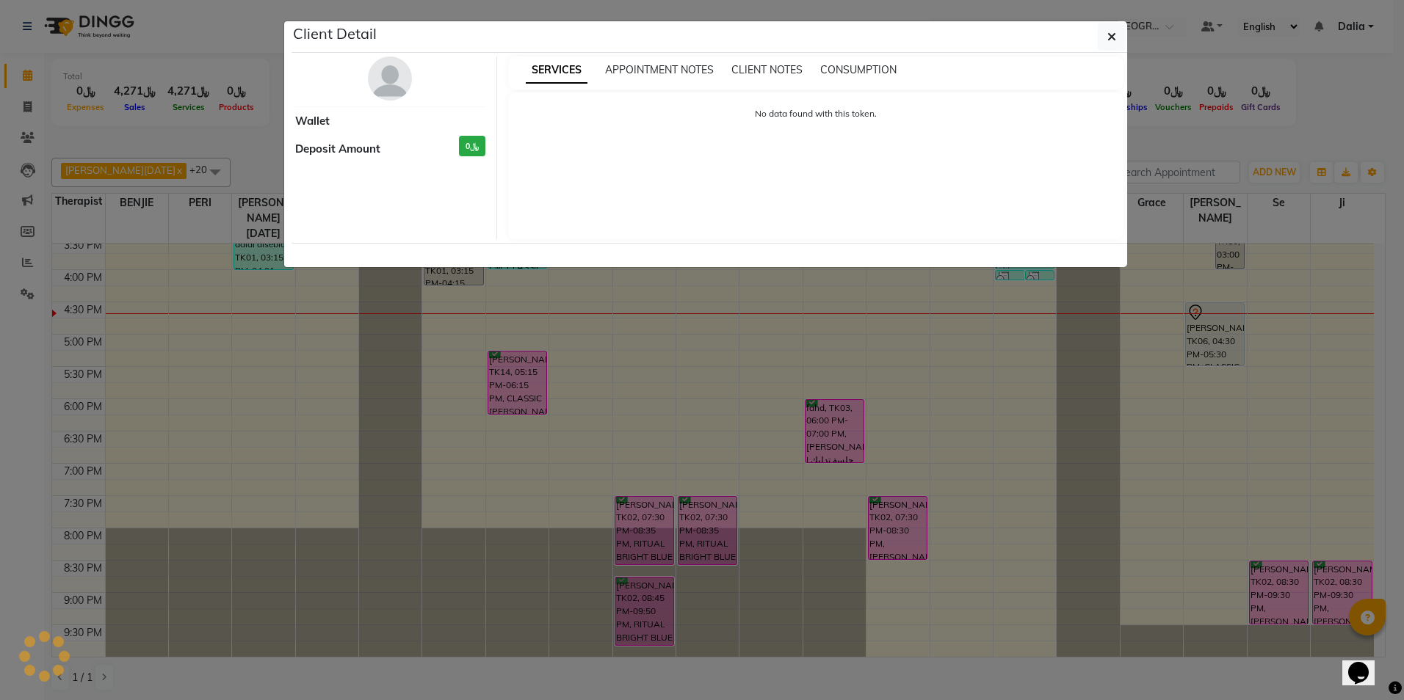
select select "3"
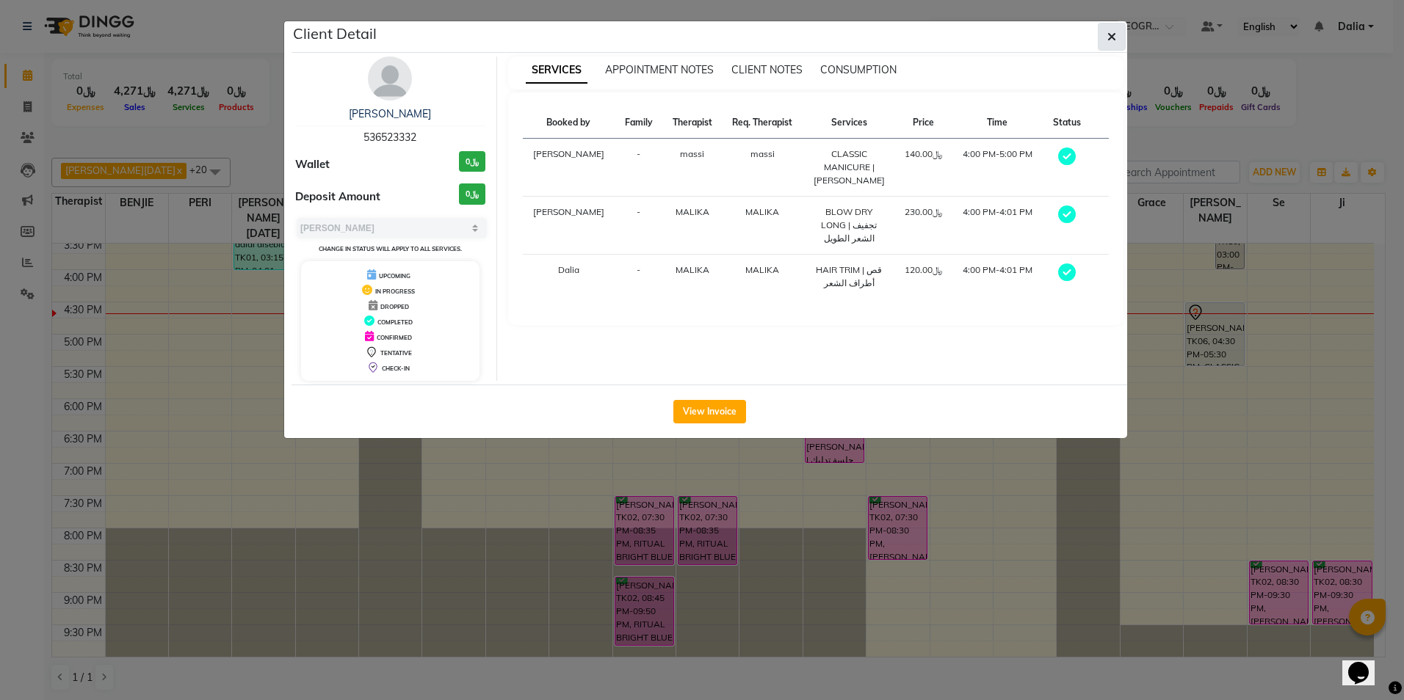
click at [1111, 35] on icon "button" at bounding box center [1111, 37] width 9 height 12
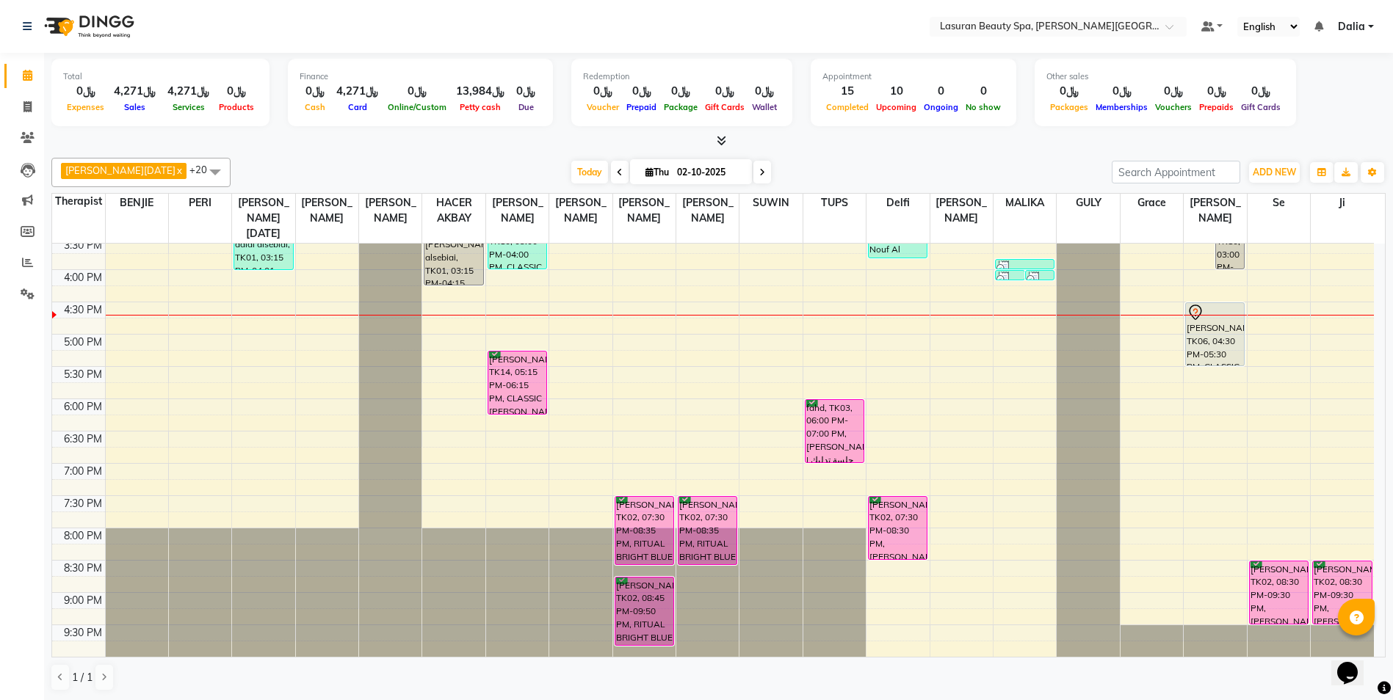
scroll to position [1, 0]
